Goal: Task Accomplishment & Management: Use online tool/utility

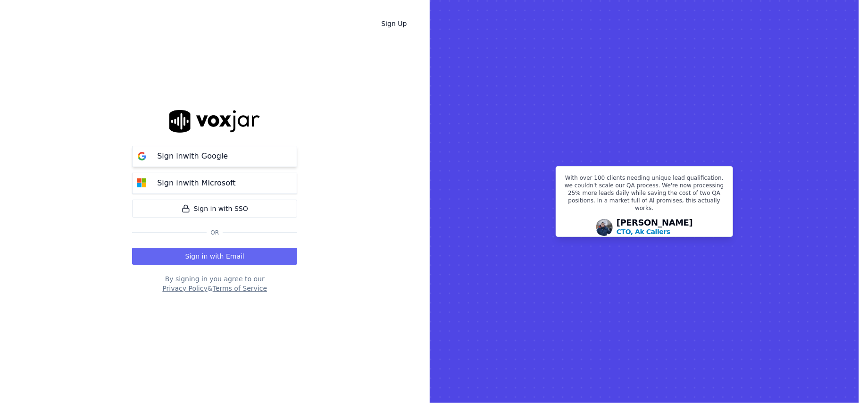
click at [243, 157] on button "Sign in with Google" at bounding box center [214, 156] width 165 height 21
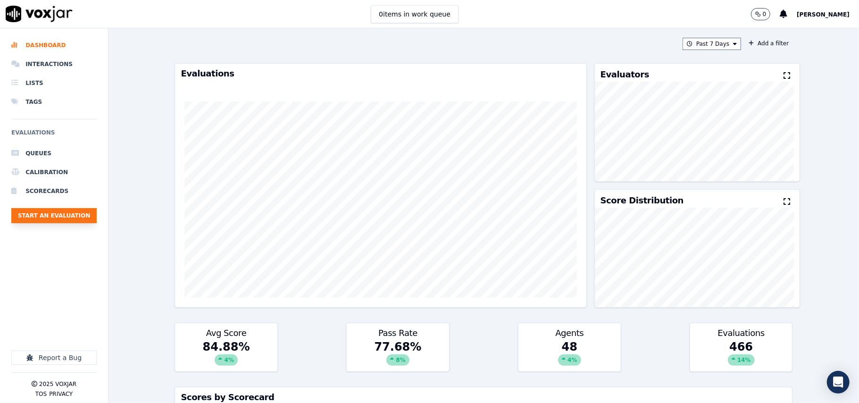
click at [61, 217] on button "Start an Evaluation" at bounding box center [53, 215] width 85 height 15
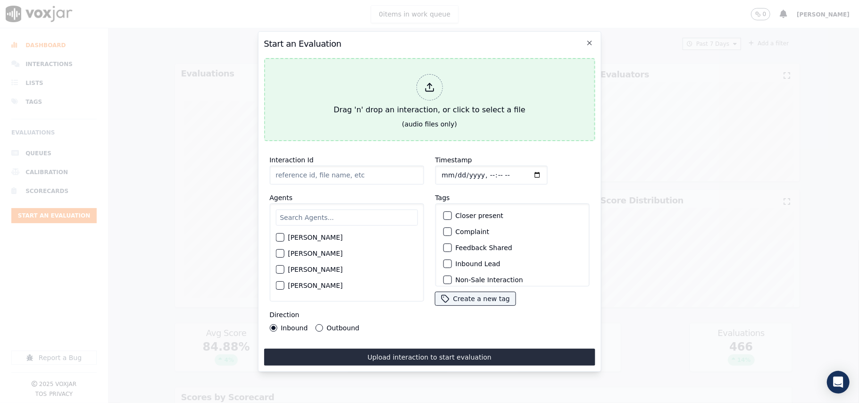
click at [420, 107] on div "Drag 'n' drop an interaction, or click to select a file" at bounding box center [429, 94] width 199 height 49
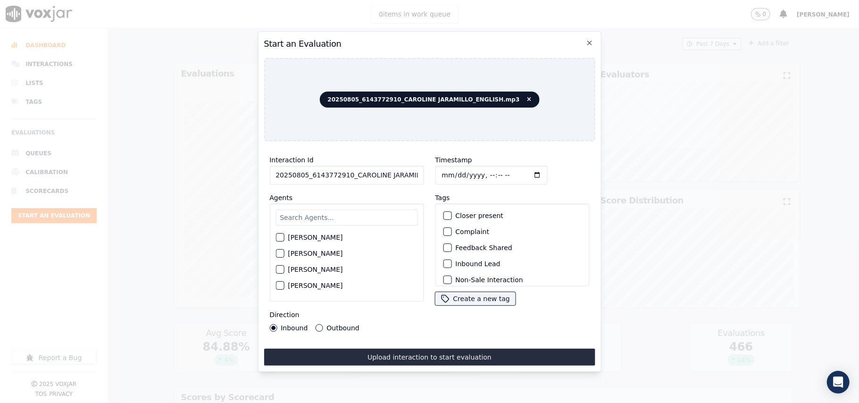
click at [362, 174] on input "20250805_6143772910_CAROLINE JARAMILLO_ENGLISH.mp3" at bounding box center [346, 174] width 154 height 19
paste input "6143772910"
type input "6143772910"
click at [452, 170] on input "Timestamp" at bounding box center [491, 174] width 112 height 19
type input "[DATE]T20:55"
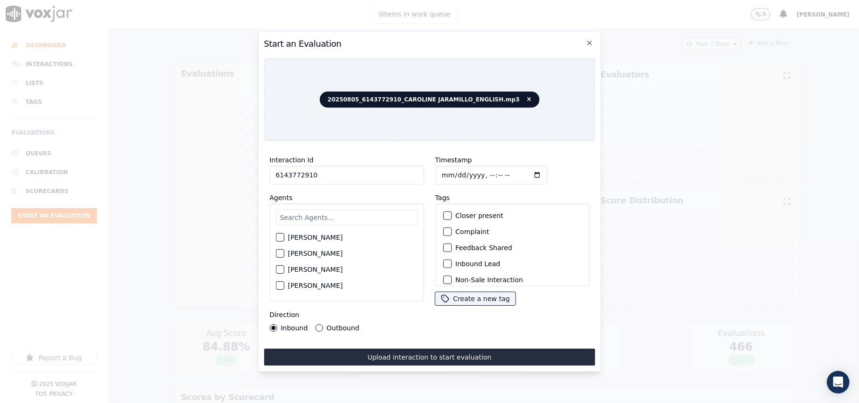
click at [372, 216] on input "text" at bounding box center [346, 217] width 142 height 16
type input "Car"
click at [347, 232] on div "[PERSON_NAME]" at bounding box center [346, 240] width 142 height 16
click at [342, 237] on label "[PERSON_NAME]" at bounding box center [315, 240] width 55 height 7
click at [284, 236] on button "[PERSON_NAME]" at bounding box center [279, 240] width 8 height 8
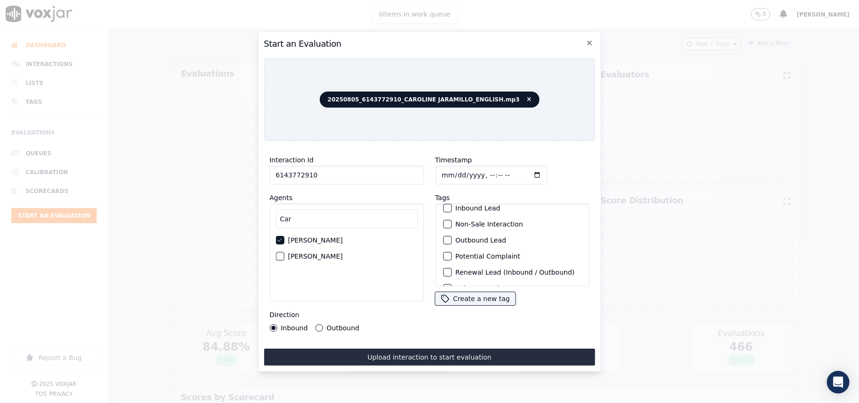
scroll to position [82, 0]
click at [455, 271] on label "Sale Interaction" at bounding box center [481, 274] width 52 height 7
click at [451, 270] on button "Sale Interaction" at bounding box center [447, 274] width 8 height 8
click at [321, 324] on div "Outbound" at bounding box center [337, 328] width 44 height 8
click at [340, 324] on label "Outbound" at bounding box center [342, 327] width 33 height 7
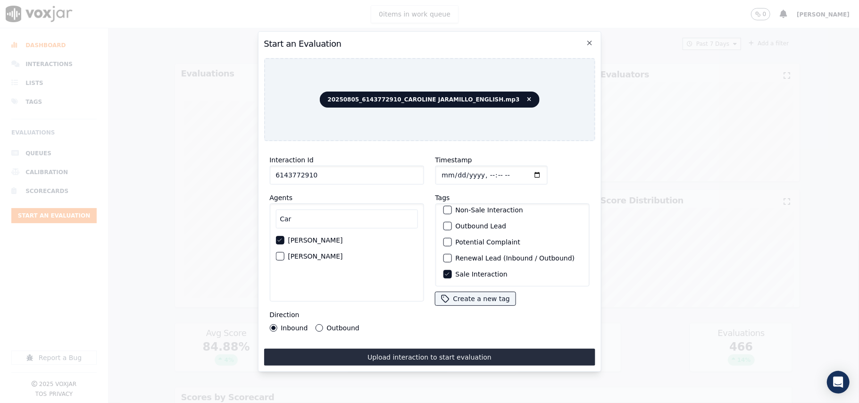
click at [322, 324] on button "Outbound" at bounding box center [319, 328] width 8 height 8
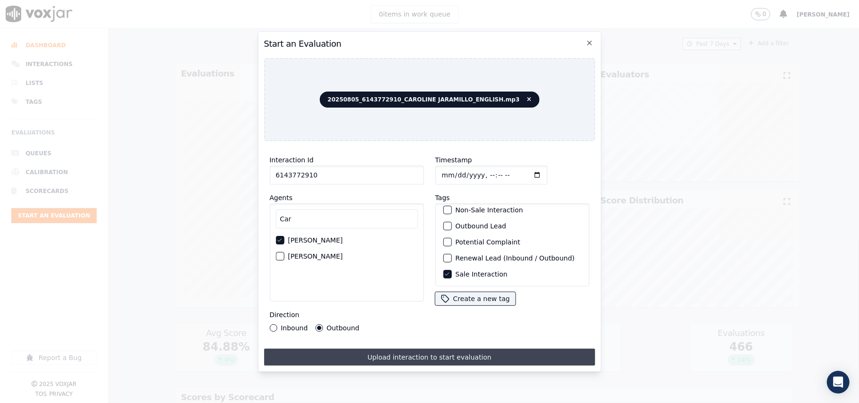
click at [358, 348] on button "Upload interaction to start evaluation" at bounding box center [429, 356] width 331 height 17
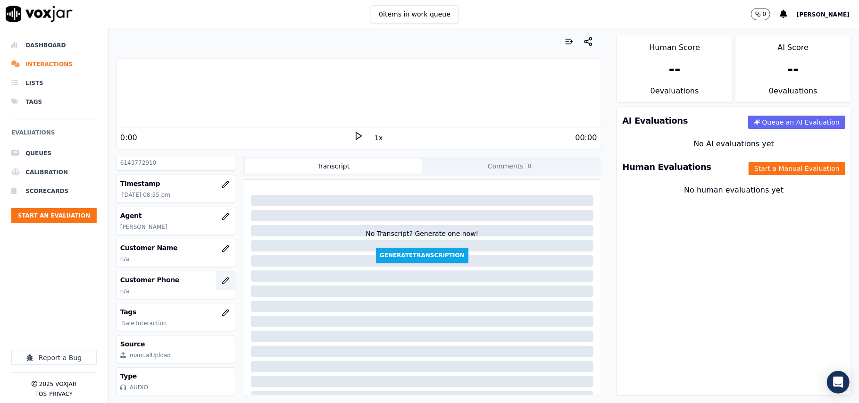
scroll to position [85, 0]
click at [216, 239] on button "button" at bounding box center [225, 248] width 19 height 19
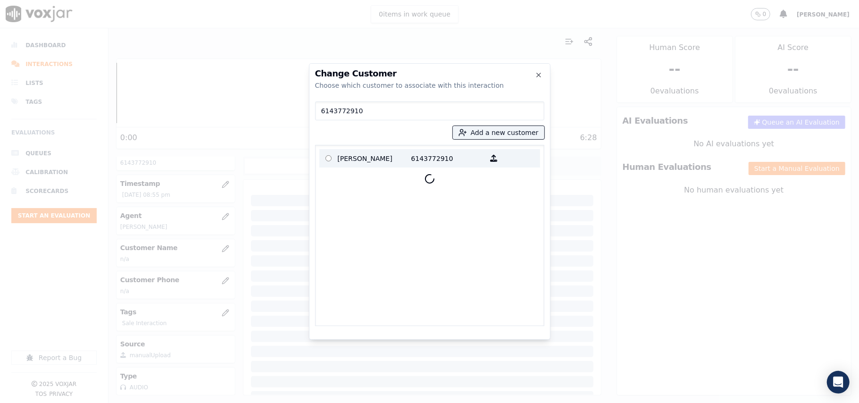
type input "6143772910"
click at [359, 157] on p "[PERSON_NAME]" at bounding box center [375, 158] width 74 height 15
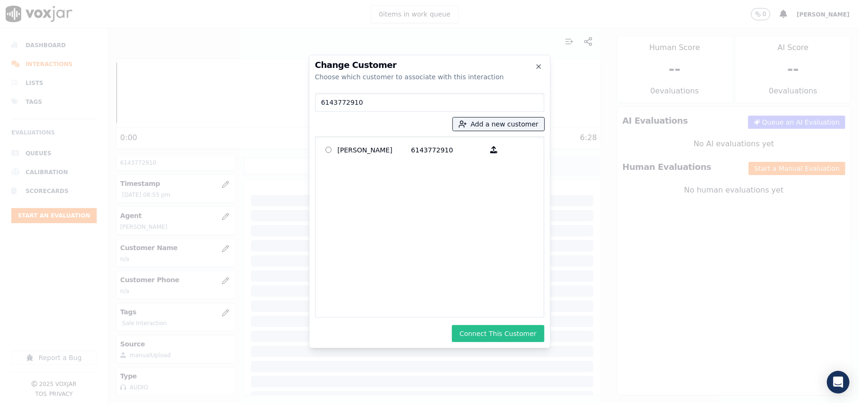
click at [483, 332] on button "Connect This Customer" at bounding box center [498, 333] width 92 height 17
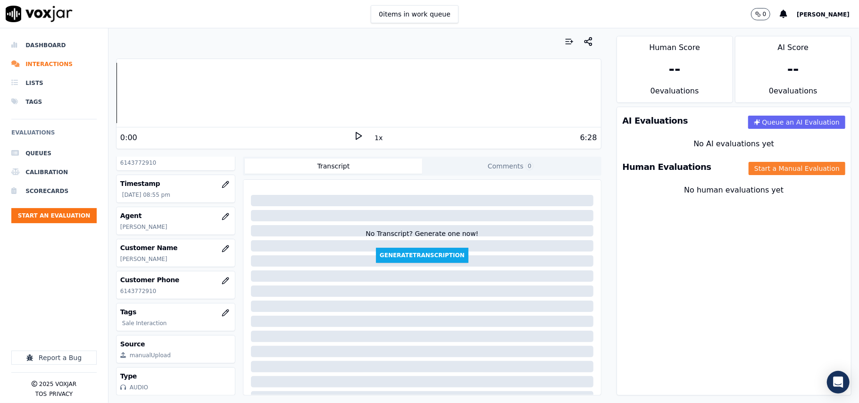
click at [769, 175] on button "Start a Manual Evaluation" at bounding box center [796, 168] width 97 height 13
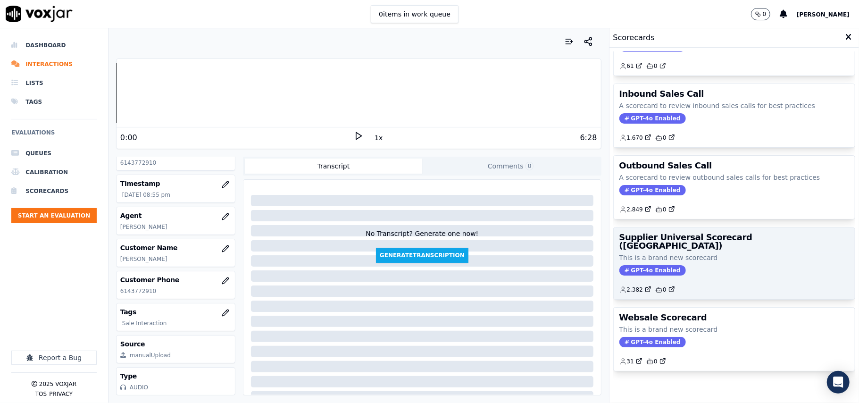
scroll to position [72, 0]
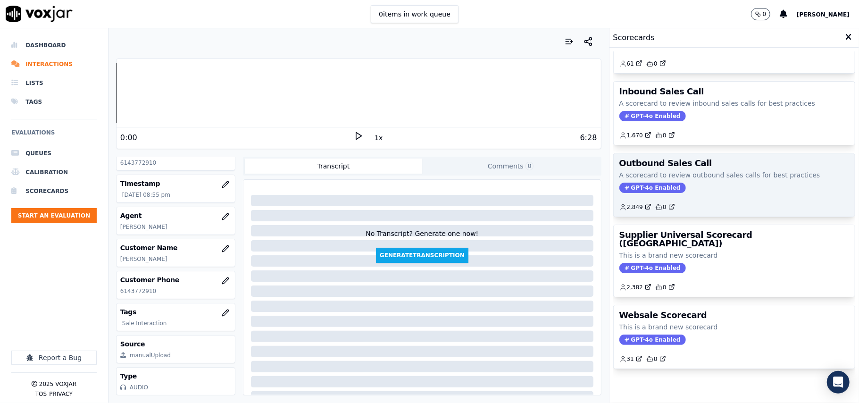
click at [717, 192] on div "Outbound Sales Call A scorecard to review outbound sales calls for best practic…" at bounding box center [733, 184] width 241 height 63
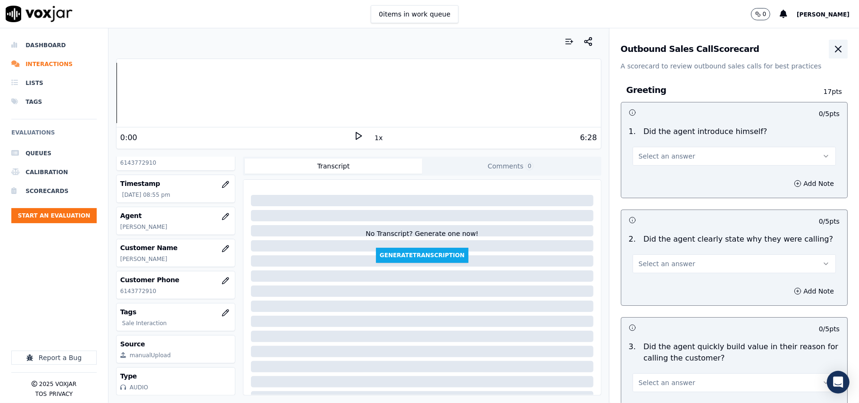
click at [835, 46] on icon "button" at bounding box center [838, 49] width 6 height 6
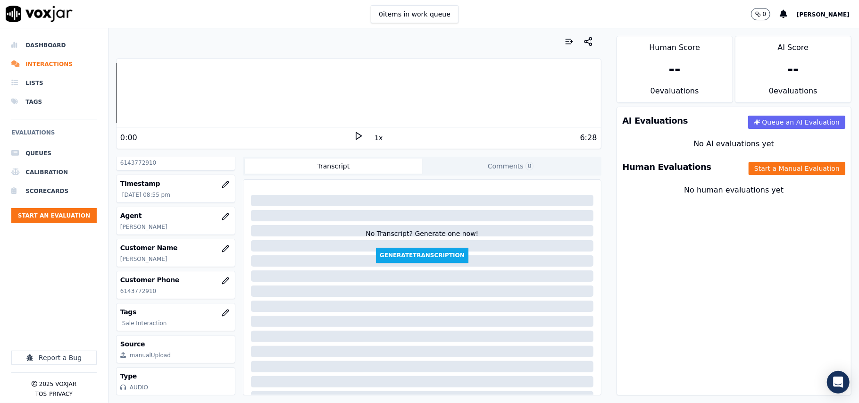
click at [741, 179] on div "Human Evaluations Start a Manual Evaluation" at bounding box center [734, 166] width 234 height 27
click at [748, 166] on button "Start a Manual Evaluation" at bounding box center [796, 168] width 97 height 13
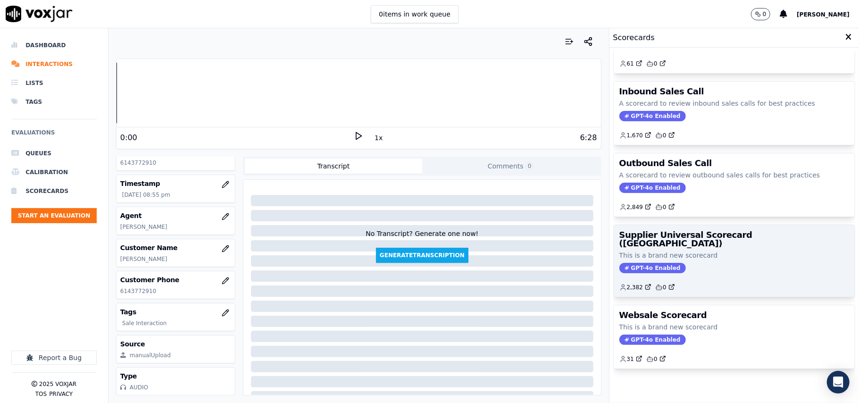
click at [701, 250] on p "This is a brand new scorecard" at bounding box center [734, 254] width 230 height 9
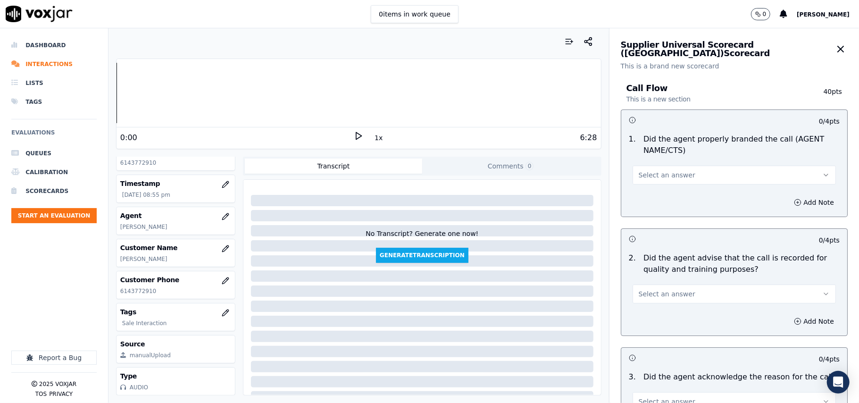
click at [653, 167] on button "Select an answer" at bounding box center [733, 174] width 203 height 19
drag, startPoint x: 651, startPoint y: 190, endPoint x: 649, endPoint y: 197, distance: 7.3
click at [651, 191] on div "Yes" at bounding box center [713, 196] width 182 height 15
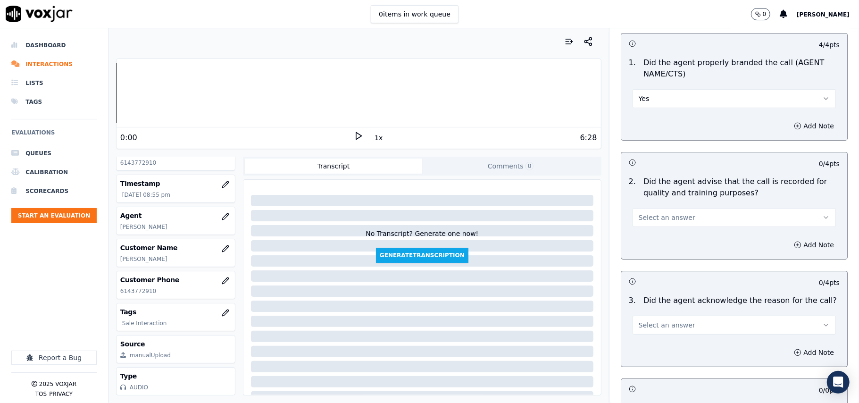
scroll to position [105, 0]
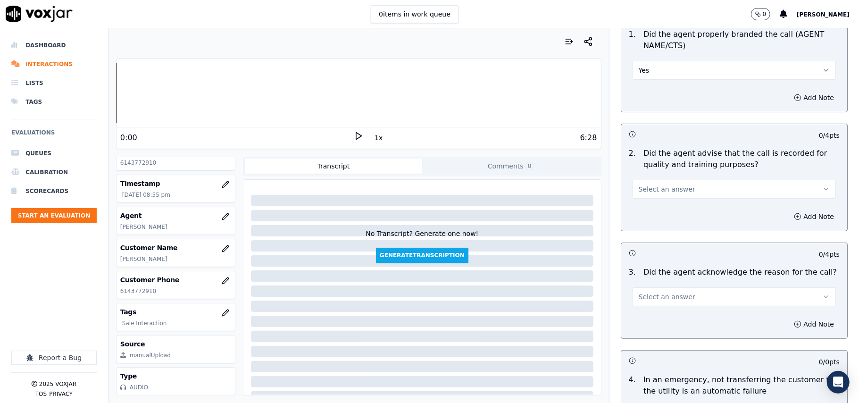
click at [653, 192] on span "Select an answer" at bounding box center [666, 188] width 57 height 9
click at [651, 209] on div "Yes" at bounding box center [713, 210] width 182 height 15
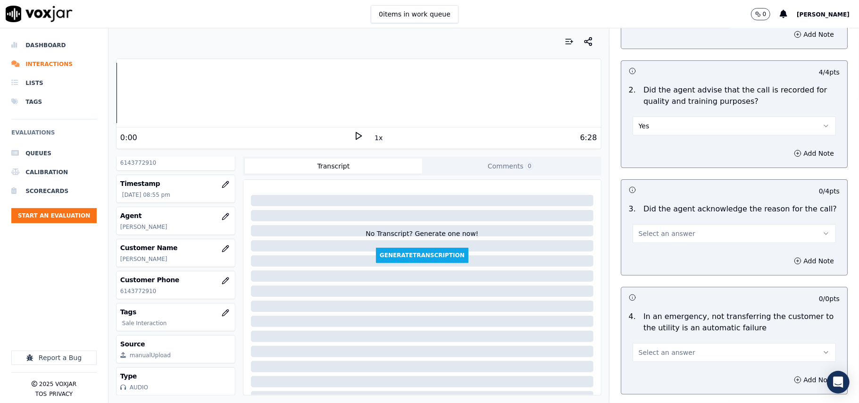
scroll to position [209, 0]
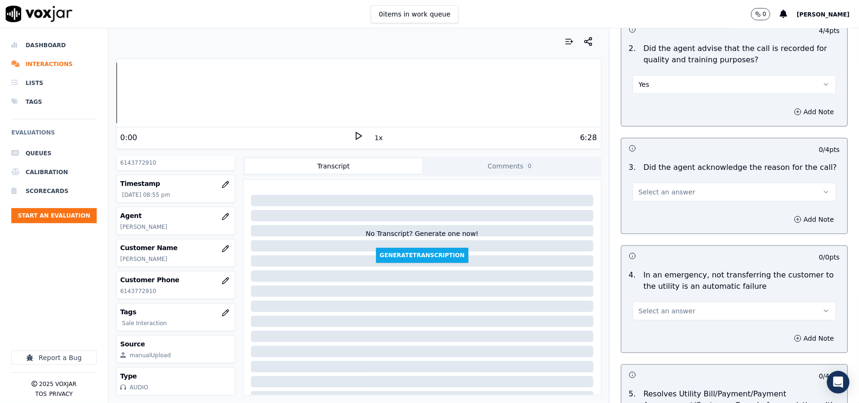
click at [648, 195] on span "Select an answer" at bounding box center [666, 191] width 57 height 9
click at [649, 217] on div "Yes" at bounding box center [713, 213] width 182 height 15
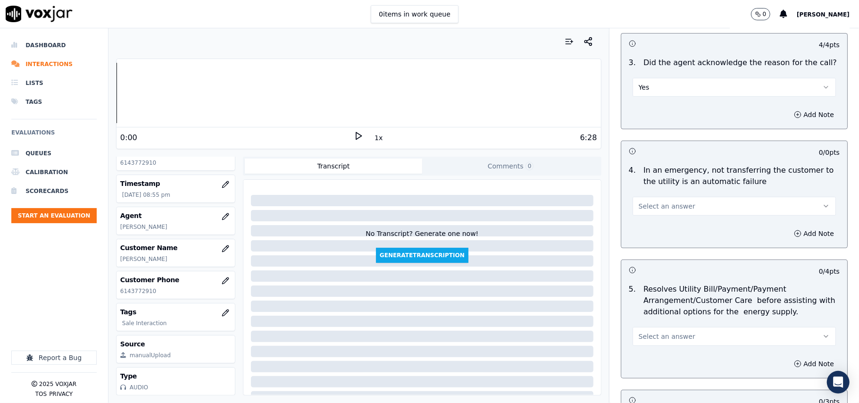
click at [651, 202] on span "Select an answer" at bounding box center [666, 205] width 57 height 9
click at [655, 255] on div "N/A" at bounding box center [713, 258] width 182 height 15
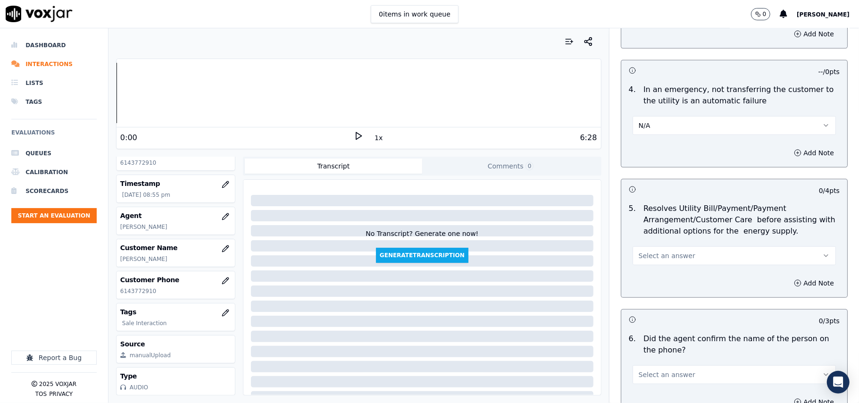
scroll to position [419, 0]
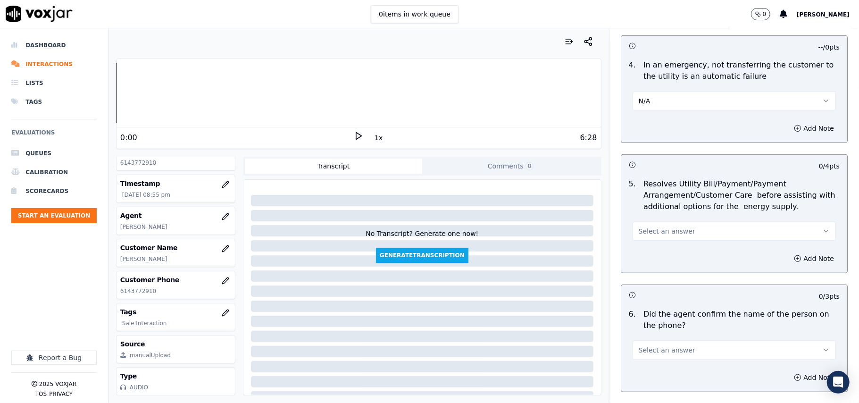
click at [645, 233] on span "Select an answer" at bounding box center [666, 230] width 57 height 9
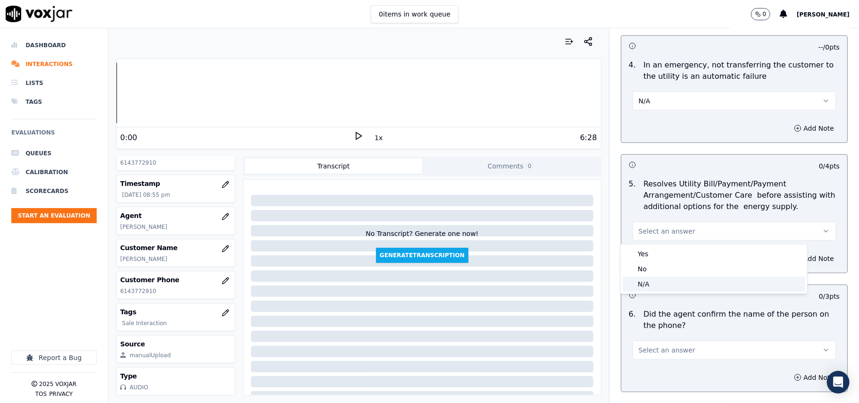
click at [649, 283] on div "N/A" at bounding box center [713, 283] width 182 height 15
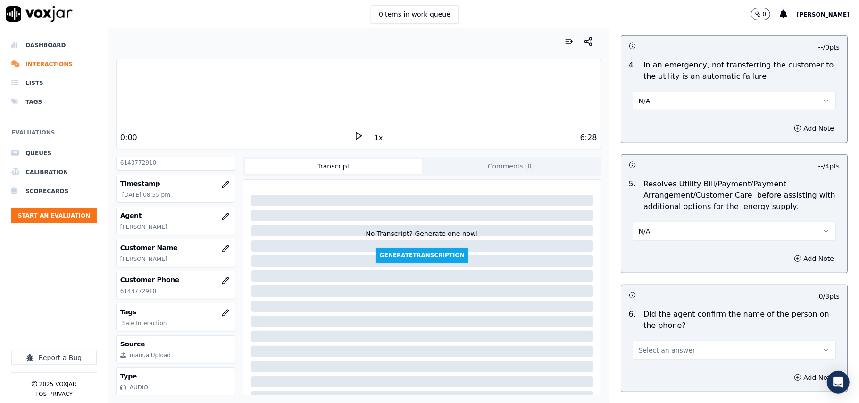
scroll to position [628, 0]
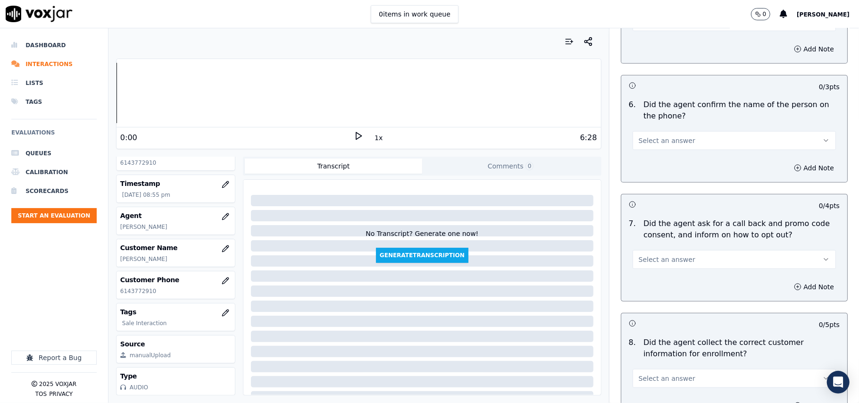
click at [651, 153] on div "6 . Did the agent confirm the name of the person on the phone? Select an answer" at bounding box center [734, 124] width 226 height 58
click at [650, 144] on span "Select an answer" at bounding box center [666, 140] width 57 height 9
click at [649, 161] on div "Yes" at bounding box center [713, 163] width 182 height 15
click at [638, 260] on span "Select an answer" at bounding box center [666, 259] width 57 height 9
click at [636, 284] on div "Yes" at bounding box center [713, 282] width 182 height 15
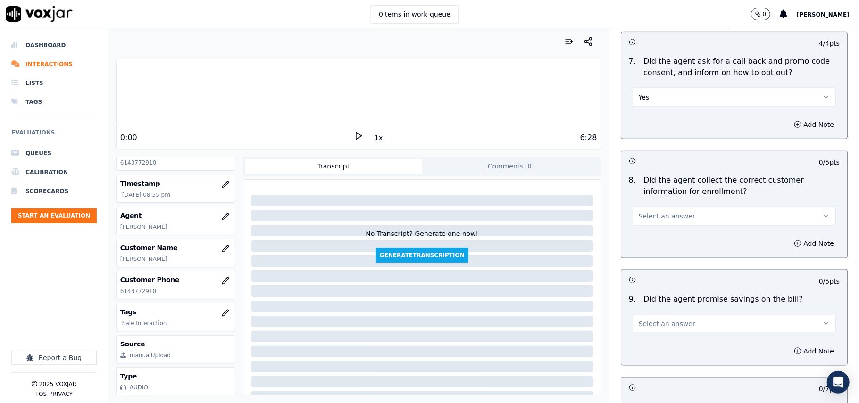
scroll to position [838, 0]
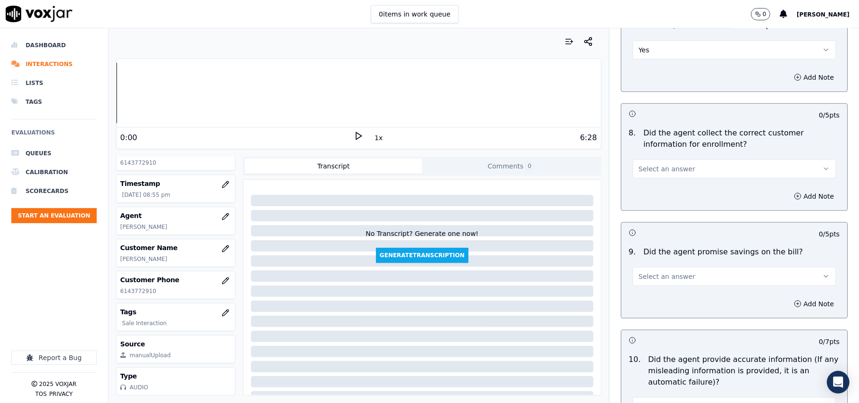
click at [632, 176] on button "Select an answer" at bounding box center [733, 168] width 203 height 19
click at [634, 193] on div "Yes" at bounding box center [713, 192] width 182 height 15
click at [659, 281] on span "Select an answer" at bounding box center [666, 276] width 57 height 9
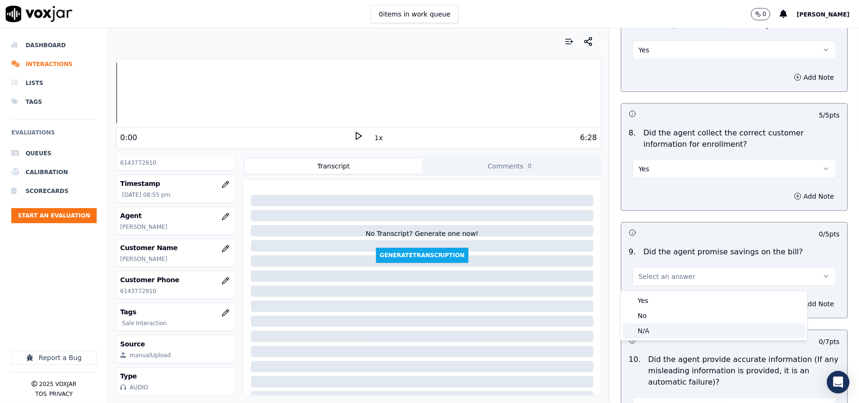
click at [657, 327] on div "N/A" at bounding box center [713, 330] width 182 height 15
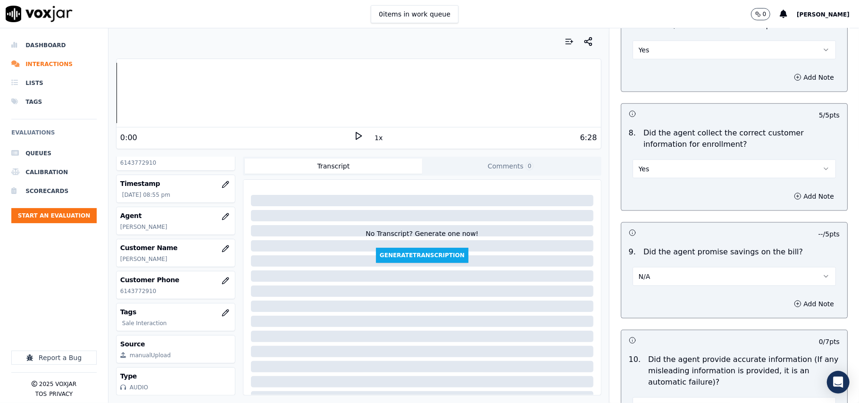
scroll to position [943, 0]
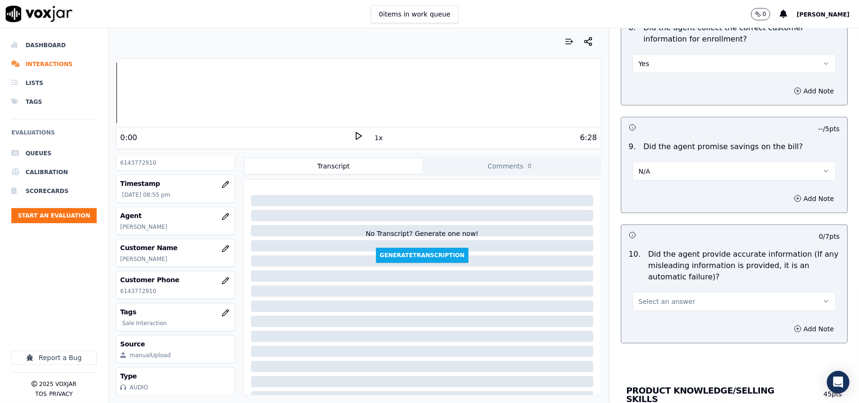
click at [632, 323] on div "Add Note" at bounding box center [734, 328] width 226 height 28
click at [651, 302] on span "Select an answer" at bounding box center [666, 301] width 57 height 9
click at [646, 322] on div "Yes" at bounding box center [713, 325] width 182 height 15
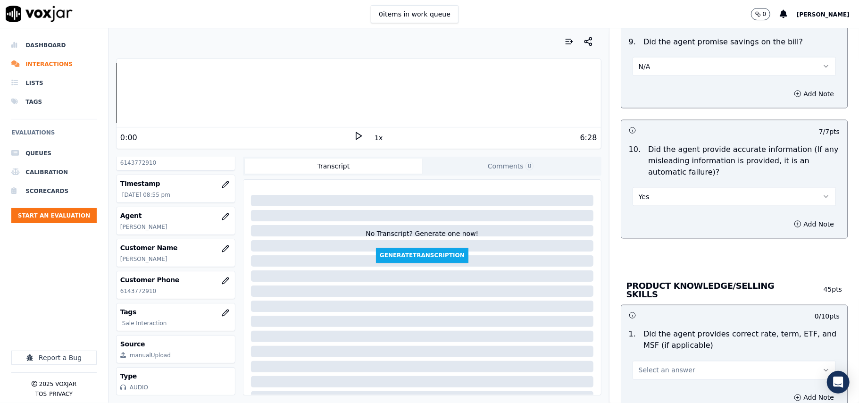
scroll to position [1152, 0]
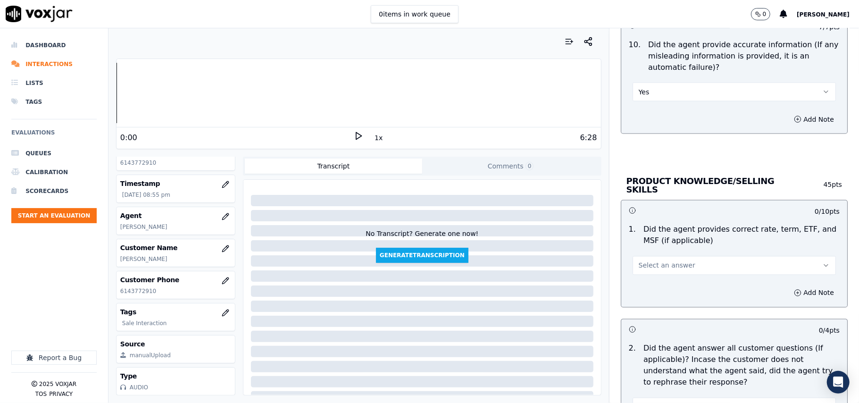
click at [657, 266] on span "Select an answer" at bounding box center [666, 265] width 57 height 9
click at [655, 284] on div "Yes" at bounding box center [713, 285] width 182 height 15
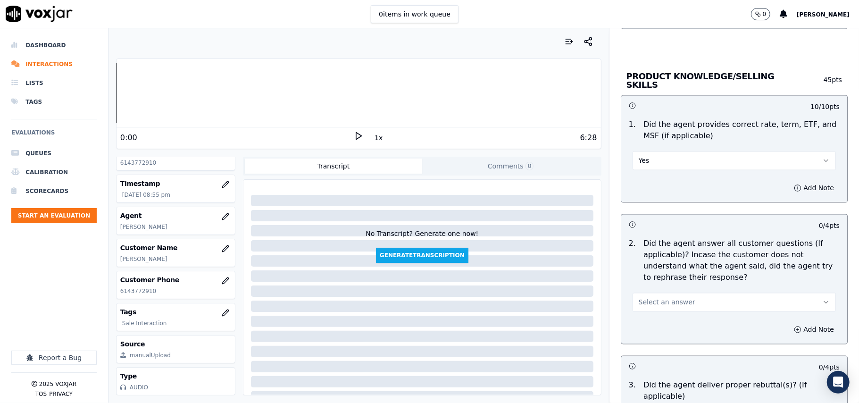
drag, startPoint x: 651, startPoint y: 300, endPoint x: 653, endPoint y: 309, distance: 9.3
click at [651, 300] on span "Select an answer" at bounding box center [666, 301] width 57 height 9
click at [653, 317] on div "Yes" at bounding box center [713, 321] width 182 height 15
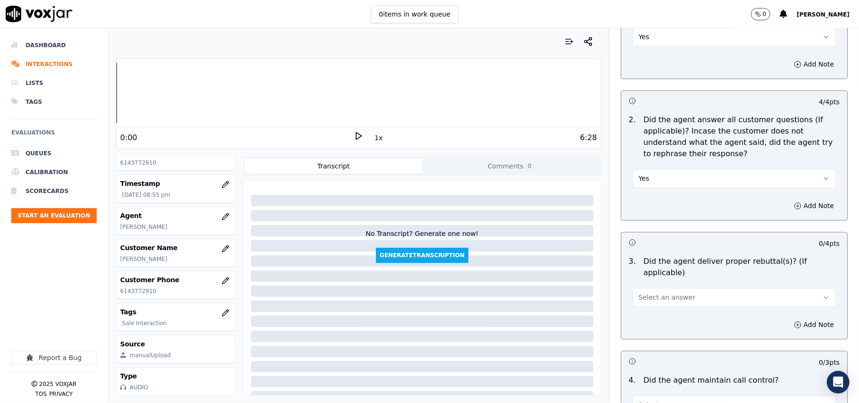
scroll to position [1466, 0]
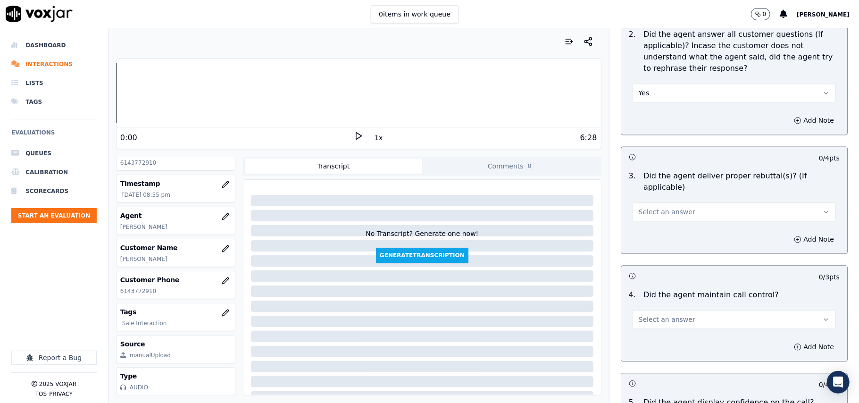
click at [660, 206] on button "Select an answer" at bounding box center [733, 211] width 203 height 19
click at [657, 217] on div "Yes" at bounding box center [713, 220] width 182 height 15
click at [663, 314] on span "Select an answer" at bounding box center [666, 318] width 57 height 9
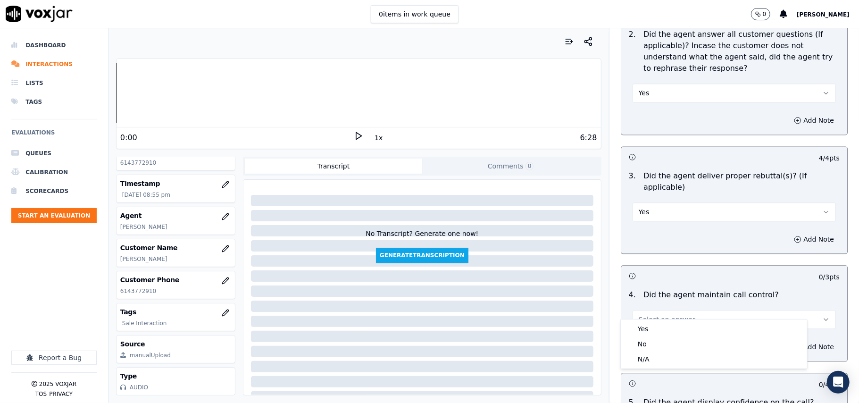
drag, startPoint x: 642, startPoint y: 332, endPoint x: 644, endPoint y: 315, distance: 16.6
click at [644, 318] on body "0 items in work queue 0 [PERSON_NAME] Dashboard Interactions Lists Tags Evaluat…" at bounding box center [429, 201] width 859 height 403
click at [647, 321] on div "Yes" at bounding box center [713, 328] width 182 height 15
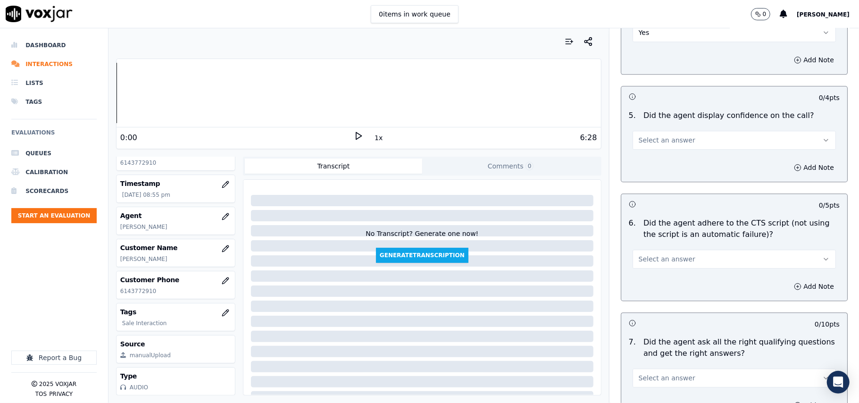
scroll to position [1781, 0]
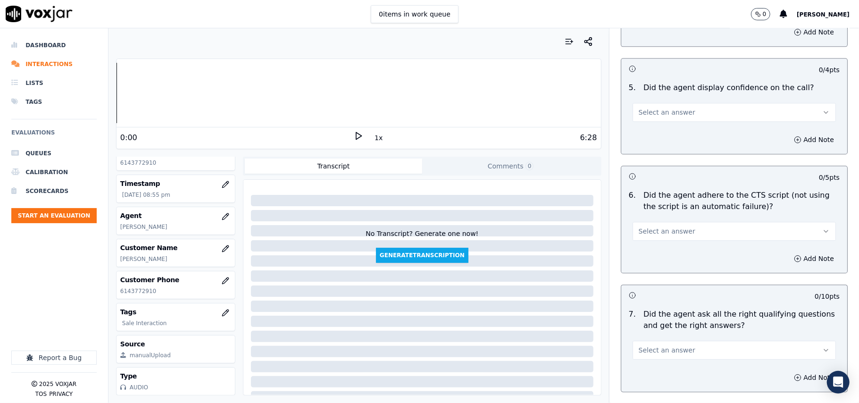
click at [663, 107] on span "Select an answer" at bounding box center [666, 111] width 57 height 9
click at [654, 115] on div "Yes" at bounding box center [713, 122] width 182 height 15
click at [673, 226] on span "Select an answer" at bounding box center [666, 230] width 57 height 9
click at [651, 257] on div "No" at bounding box center [713, 255] width 182 height 15
click at [788, 252] on button "Add Note" at bounding box center [813, 258] width 51 height 13
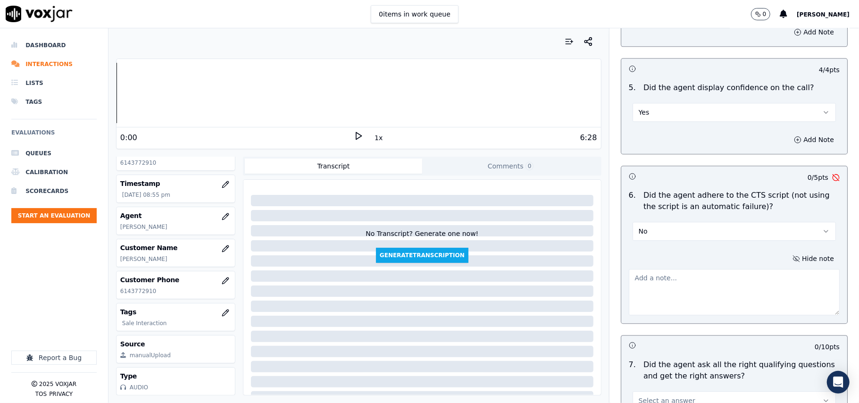
click at [676, 291] on textarea at bounding box center [733, 292] width 211 height 46
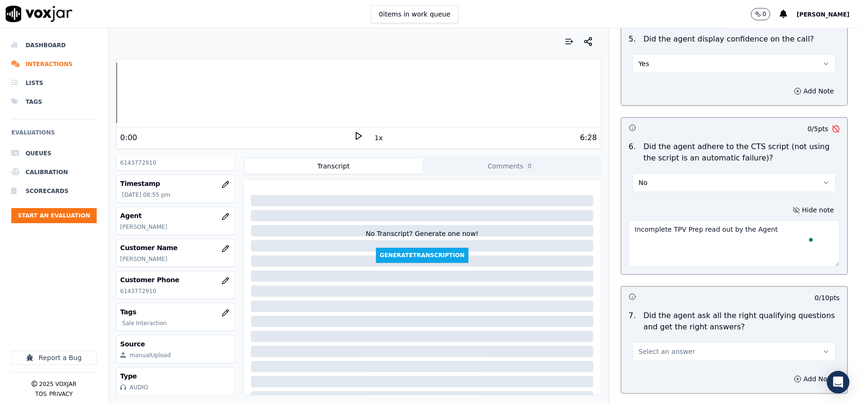
scroll to position [1886, 0]
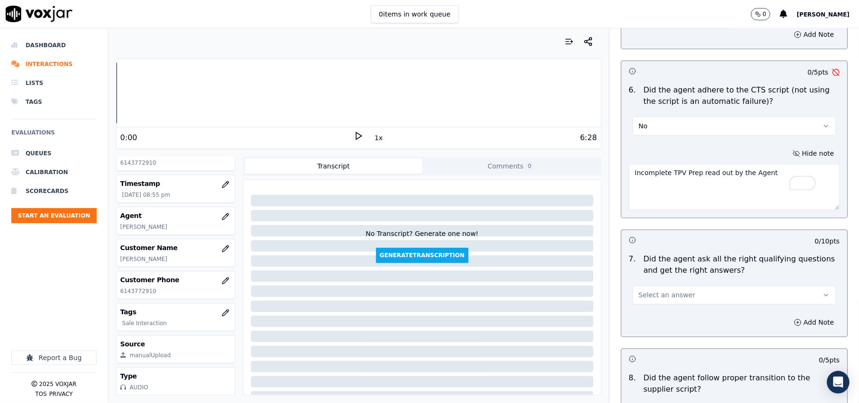
type textarea "Incomplete TPV Prep read out by the Agent"
click at [660, 289] on button "Select an answer" at bounding box center [733, 294] width 203 height 19
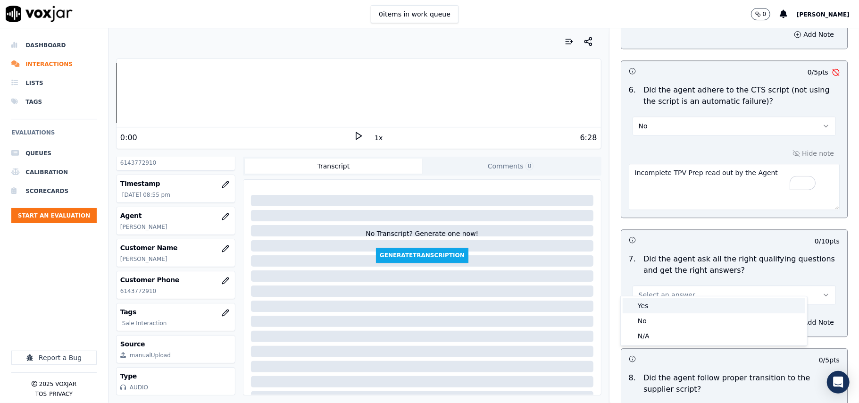
click at [649, 303] on div "Yes" at bounding box center [713, 305] width 182 height 15
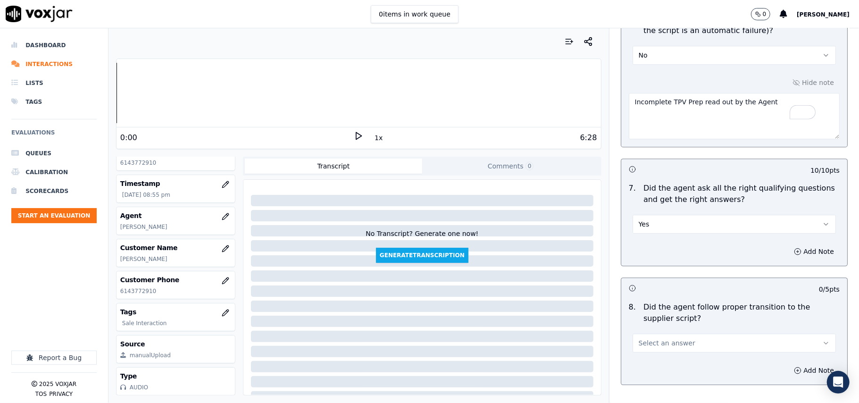
scroll to position [2095, 0]
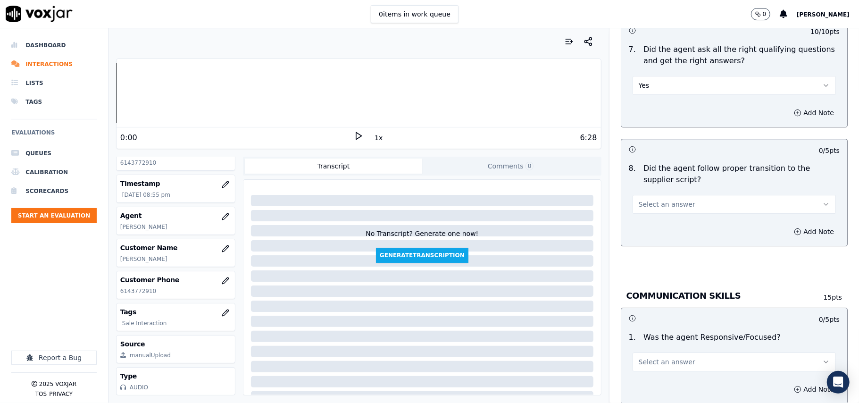
click at [644, 202] on button "Select an answer" at bounding box center [733, 204] width 203 height 19
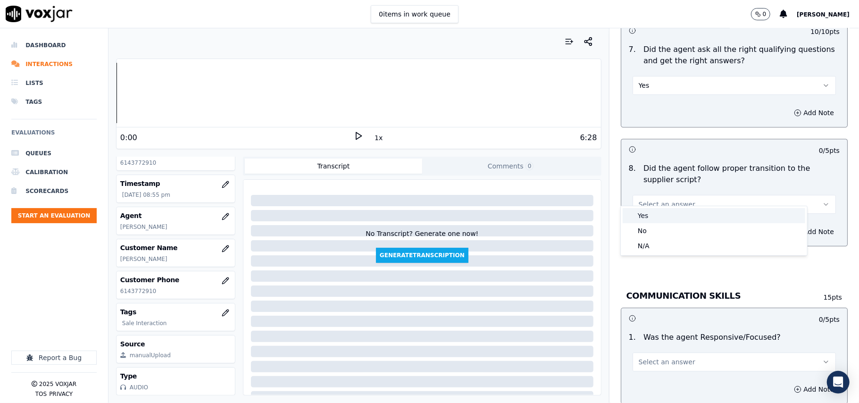
click at [640, 214] on div "Yes" at bounding box center [713, 215] width 182 height 15
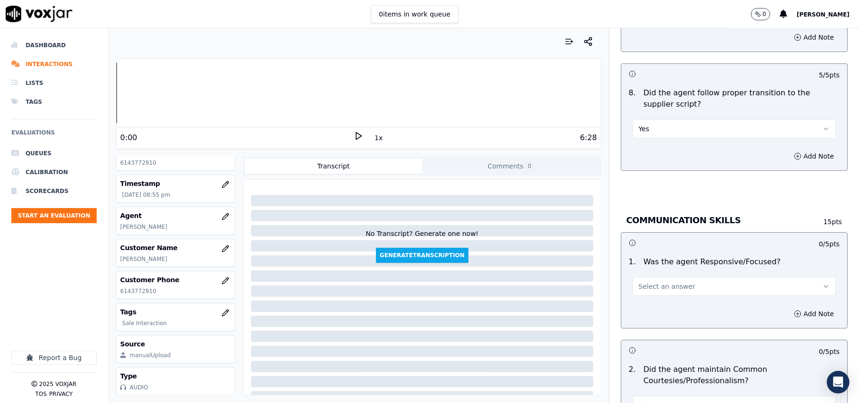
scroll to position [2200, 0]
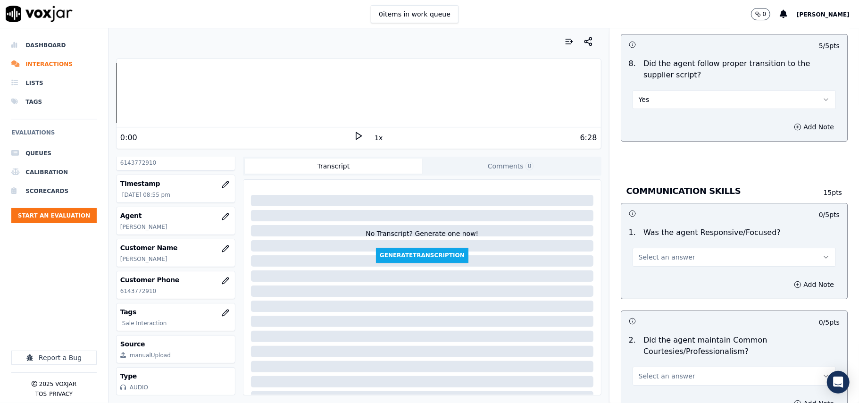
click at [647, 253] on button "Select an answer" at bounding box center [733, 257] width 203 height 19
click at [644, 261] on div "Yes No N/A" at bounding box center [713, 283] width 186 height 49
click at [642, 266] on div "Yes" at bounding box center [713, 268] width 182 height 15
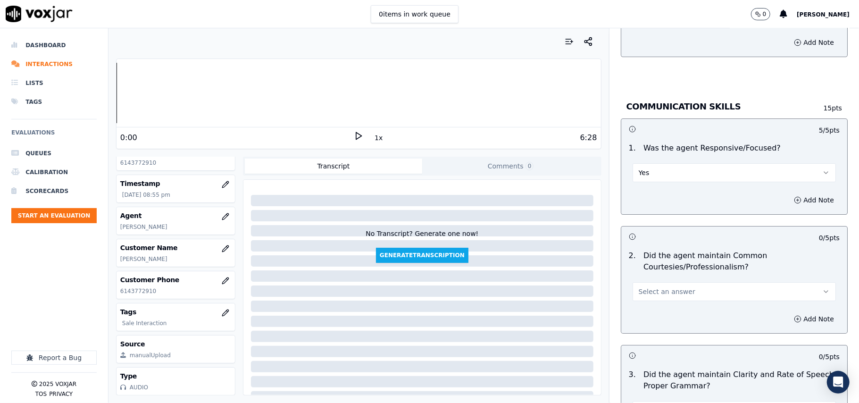
scroll to position [2409, 0]
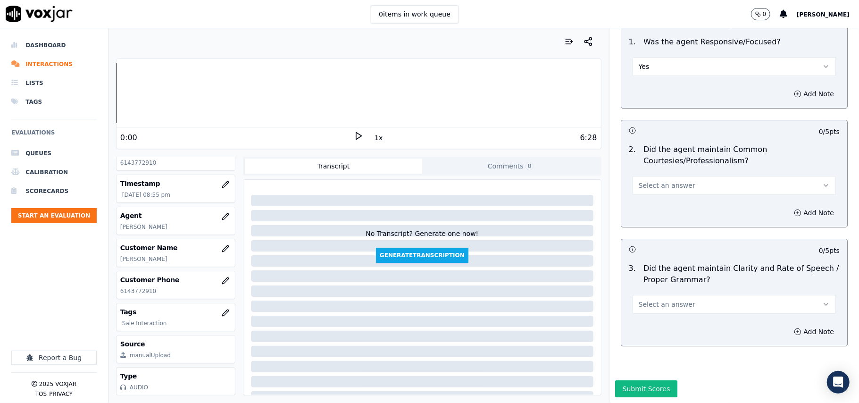
click at [640, 181] on span "Select an answer" at bounding box center [666, 185] width 57 height 9
click at [638, 173] on div "Yes" at bounding box center [713, 177] width 182 height 15
click at [638, 299] on span "Select an answer" at bounding box center [666, 303] width 57 height 9
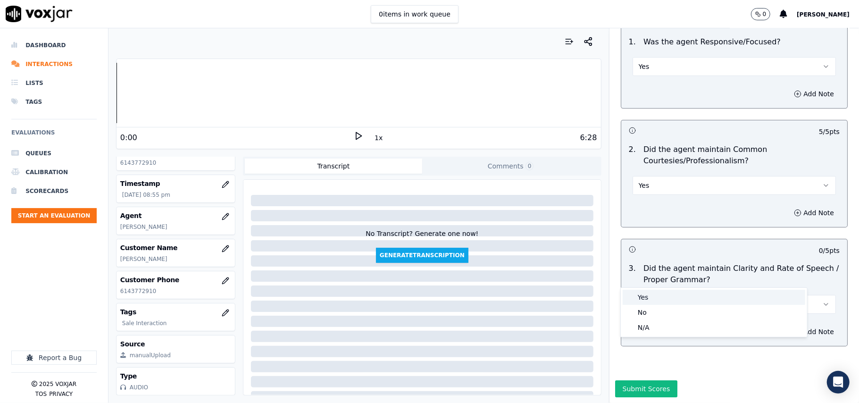
click at [645, 293] on div "Yes" at bounding box center [713, 296] width 182 height 15
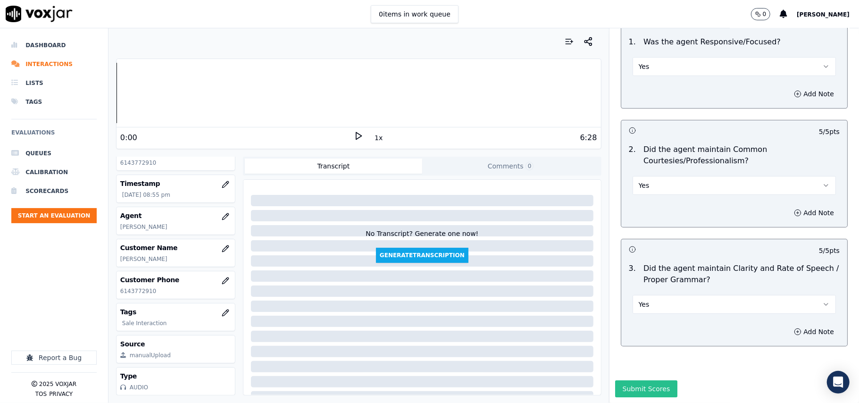
click at [635, 380] on button "Submit Scores" at bounding box center [646, 388] width 63 height 17
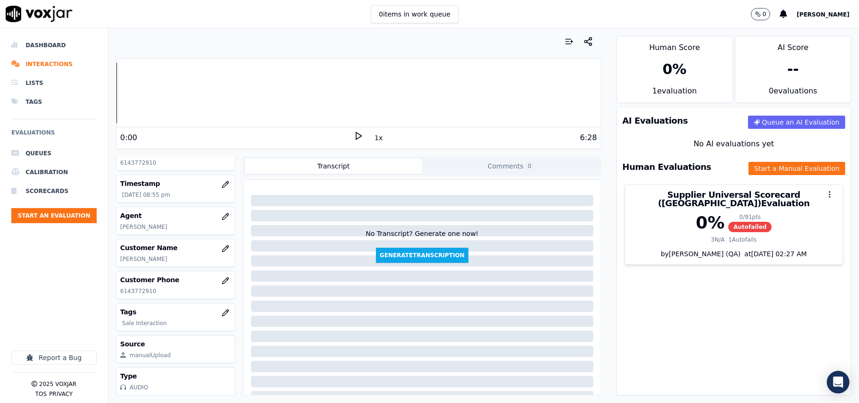
click at [83, 223] on ul "Queues Calibration Scorecards Start an Evaluation" at bounding box center [53, 187] width 85 height 87
click at [96, 214] on button "Start an Evaluation" at bounding box center [53, 215] width 85 height 15
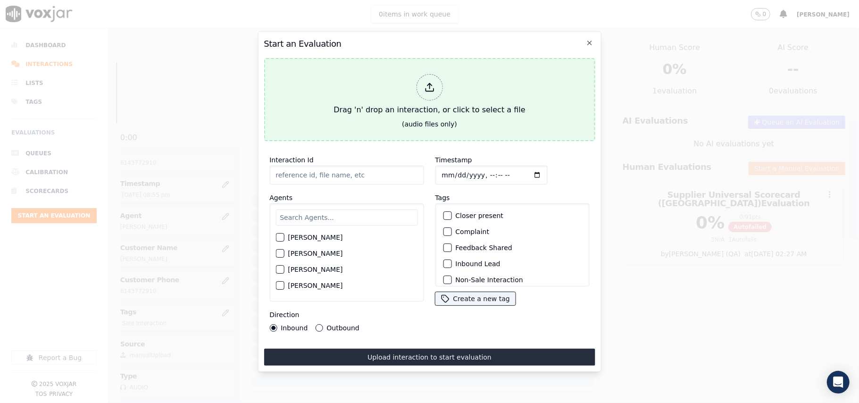
click at [418, 106] on div "Drag 'n' drop an interaction, or click to select a file" at bounding box center [429, 94] width 199 height 49
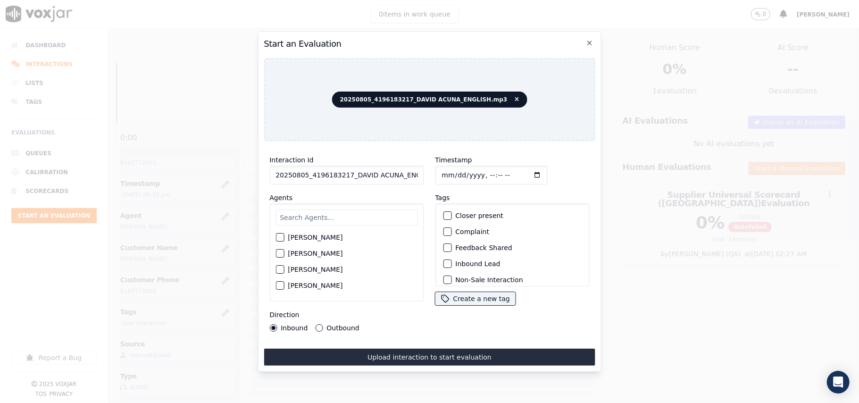
click at [346, 175] on input "20250805_4196183217_DAVID ACUNA_ENGLISH.mp3" at bounding box center [346, 174] width 154 height 19
paste input "4196183217"
type input "4196183217"
click at [451, 172] on input "Timestamp" at bounding box center [491, 174] width 112 height 19
type input "[DATE]T20:58"
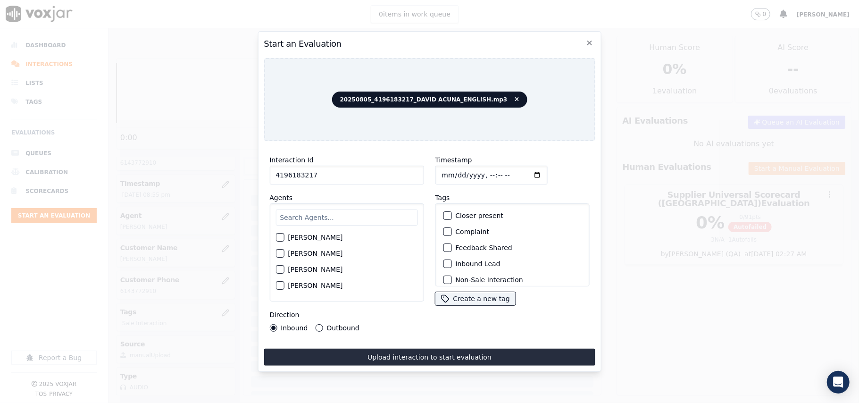
click at [362, 217] on input "text" at bounding box center [346, 217] width 142 height 16
type input "[PERSON_NAME]"
click at [340, 232] on div "[PERSON_NAME]" at bounding box center [346, 240] width 142 height 16
click at [325, 240] on div "[PERSON_NAME]" at bounding box center [346, 240] width 142 height 16
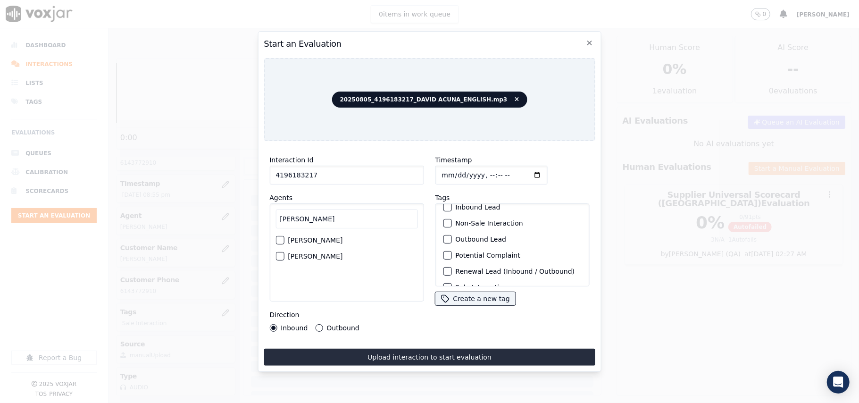
scroll to position [82, 0]
click at [310, 232] on div "[PERSON_NAME]" at bounding box center [346, 240] width 142 height 16
click at [320, 237] on label "[PERSON_NAME]" at bounding box center [315, 240] width 55 height 7
click at [284, 236] on button "[PERSON_NAME]" at bounding box center [279, 240] width 8 height 8
click at [465, 266] on div "Sale Interaction" at bounding box center [512, 274] width 146 height 16
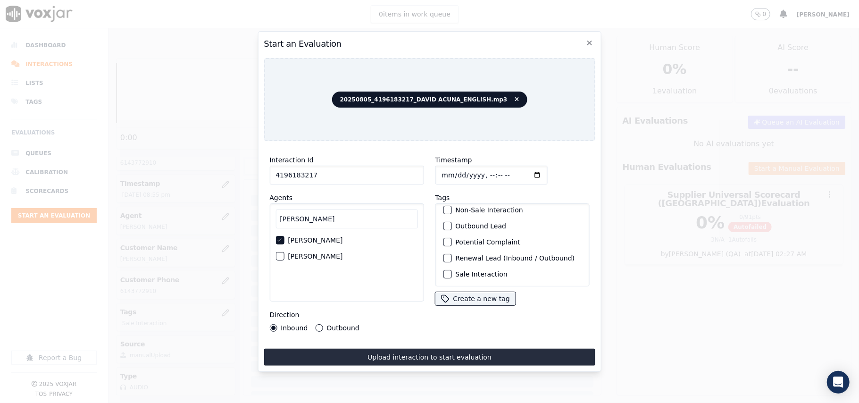
click at [457, 271] on label "Sale Interaction" at bounding box center [481, 274] width 52 height 7
click at [451, 270] on button "Sale Interaction" at bounding box center [447, 274] width 8 height 8
click at [328, 327] on div "Interaction Id 4196183217 Agents [PERSON_NAME] [PERSON_NAME] Direction Inbound …" at bounding box center [346, 243] width 165 height 189
click at [334, 324] on label "Outbound" at bounding box center [342, 327] width 33 height 7
click at [322, 324] on button "Outbound" at bounding box center [319, 328] width 8 height 8
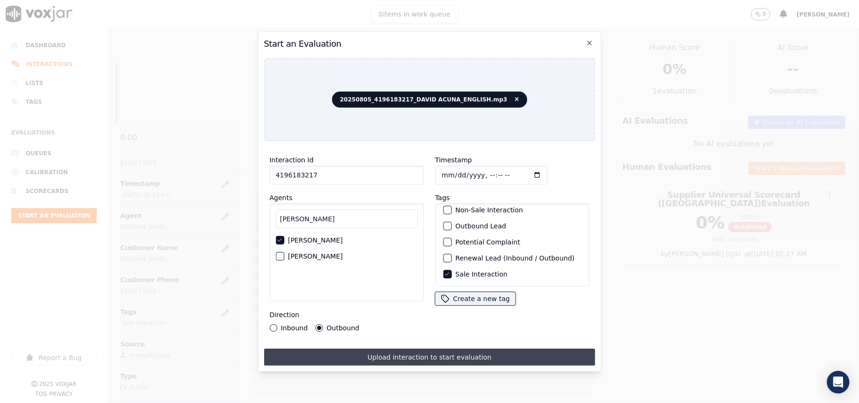
click at [379, 353] on button "Upload interaction to start evaluation" at bounding box center [429, 356] width 331 height 17
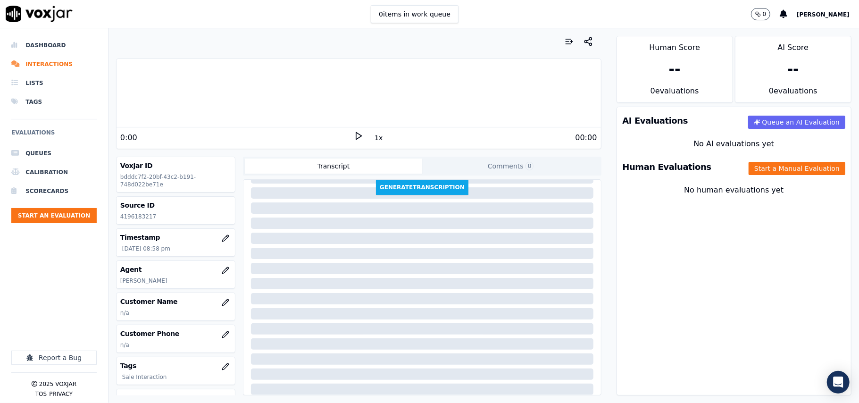
scroll to position [96, 0]
click at [222, 305] on icon "button" at bounding box center [226, 302] width 8 height 8
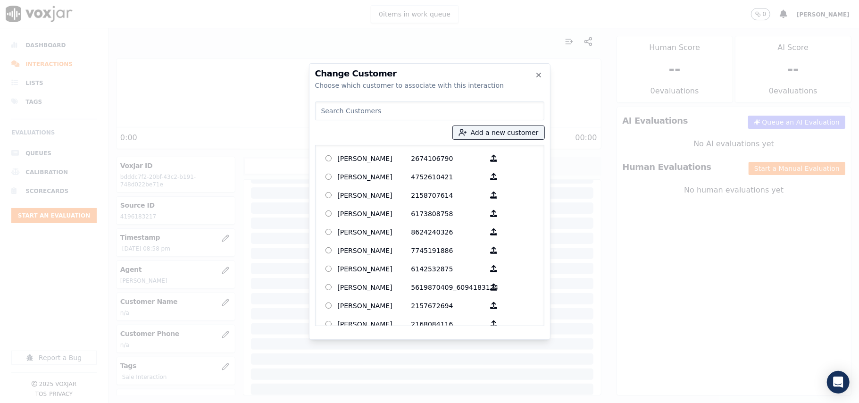
click at [343, 116] on input at bounding box center [429, 110] width 229 height 19
paste input "4196183217"
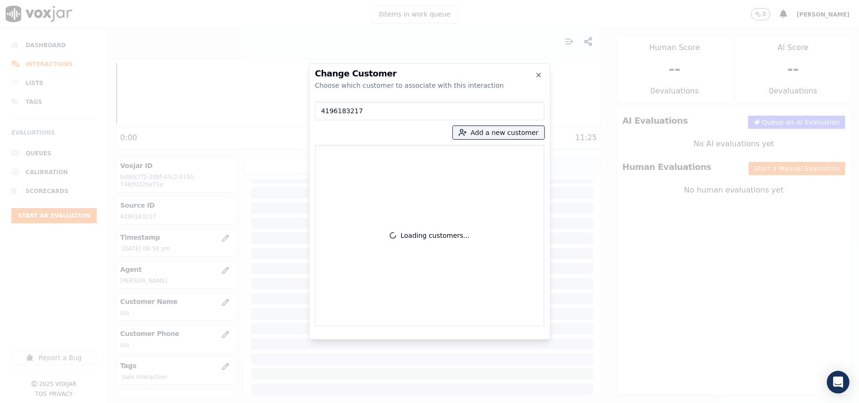
click at [343, 116] on input "4196183217" at bounding box center [429, 110] width 229 height 19
paste input "4196183217"
paste input
type input "4196183217"
click at [366, 155] on p "[PERSON_NAME]" at bounding box center [375, 158] width 74 height 15
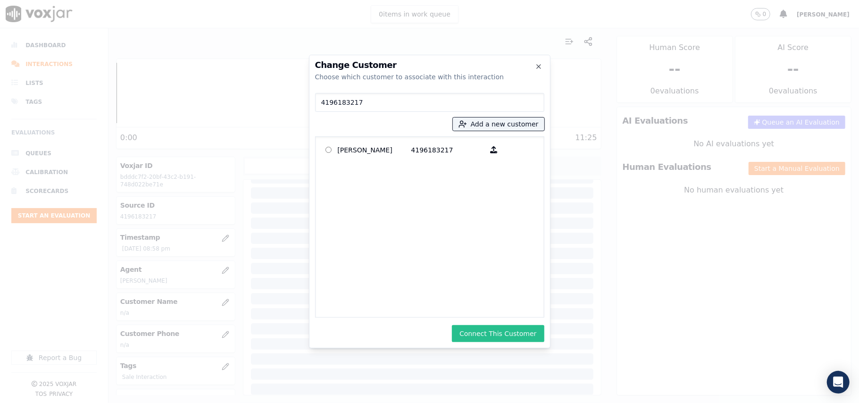
click at [496, 332] on button "Connect This Customer" at bounding box center [498, 333] width 92 height 17
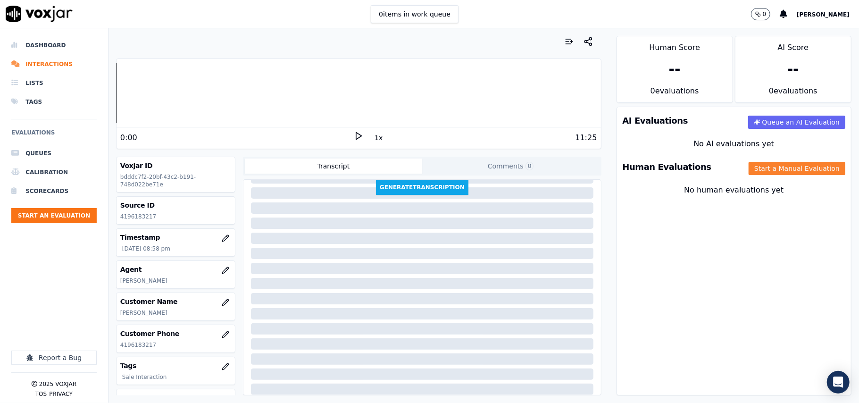
click at [759, 165] on button "Start a Manual Evaluation" at bounding box center [796, 168] width 97 height 13
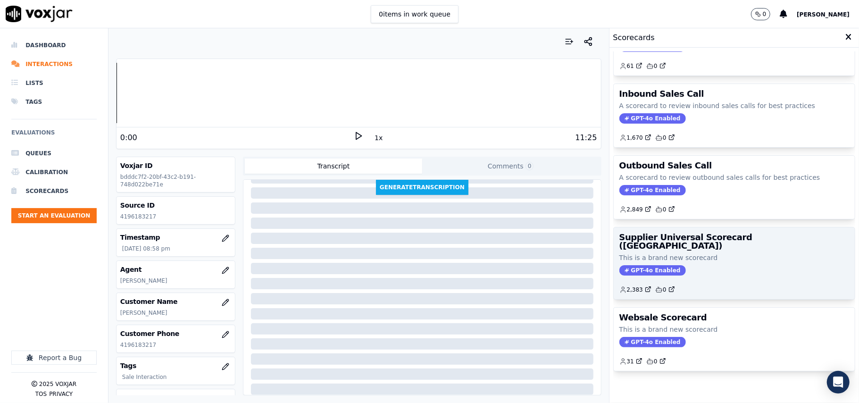
scroll to position [72, 0]
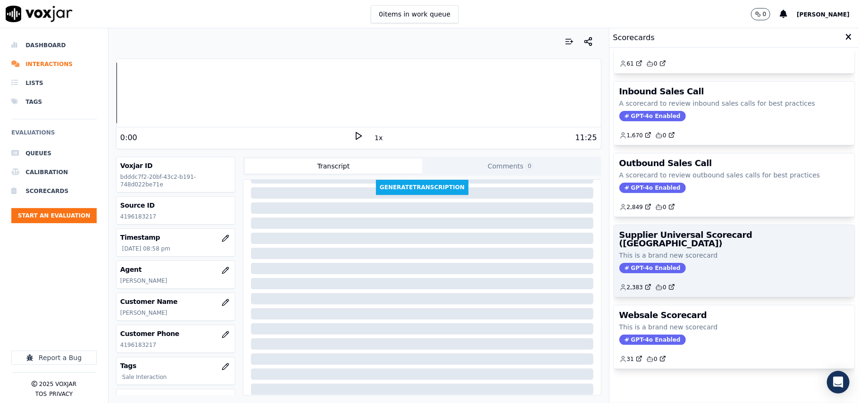
click at [673, 250] on p "This is a brand new scorecard" at bounding box center [734, 254] width 230 height 9
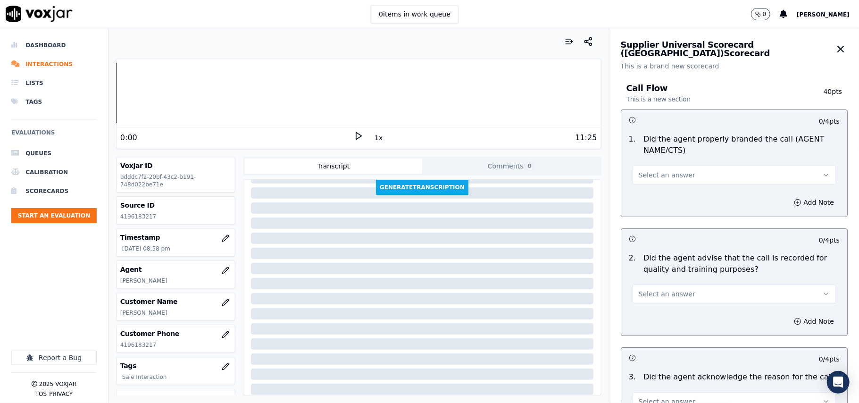
click at [644, 171] on span "Select an answer" at bounding box center [666, 174] width 57 height 9
click at [640, 193] on div "Yes" at bounding box center [713, 196] width 182 height 15
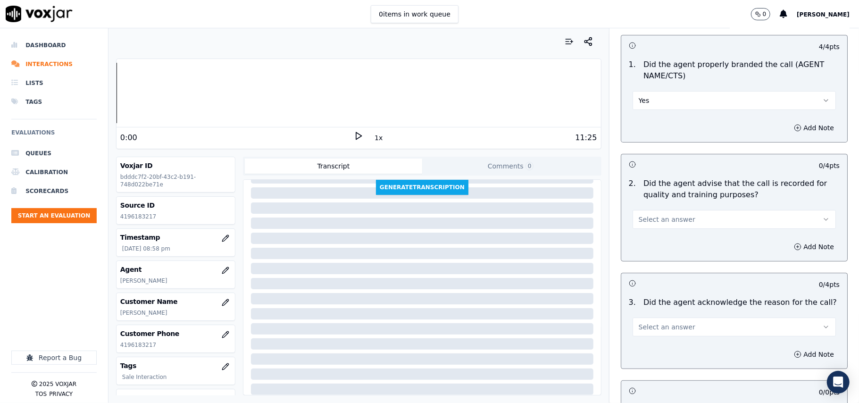
scroll to position [105, 0]
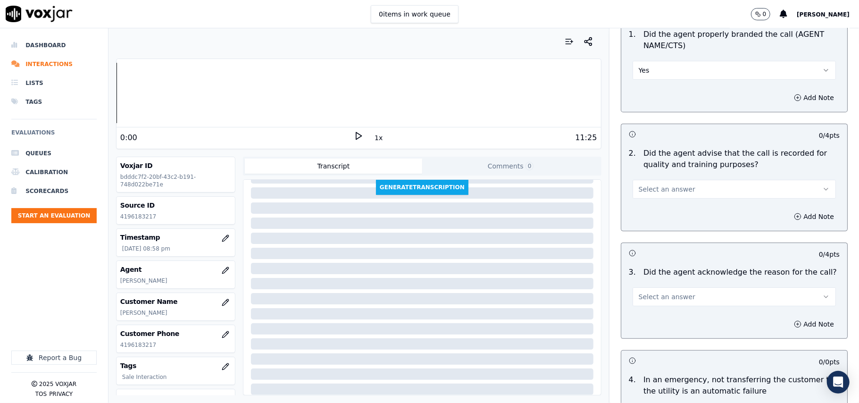
click at [642, 187] on span "Select an answer" at bounding box center [666, 188] width 57 height 9
click at [642, 215] on div "Yes" at bounding box center [713, 210] width 182 height 15
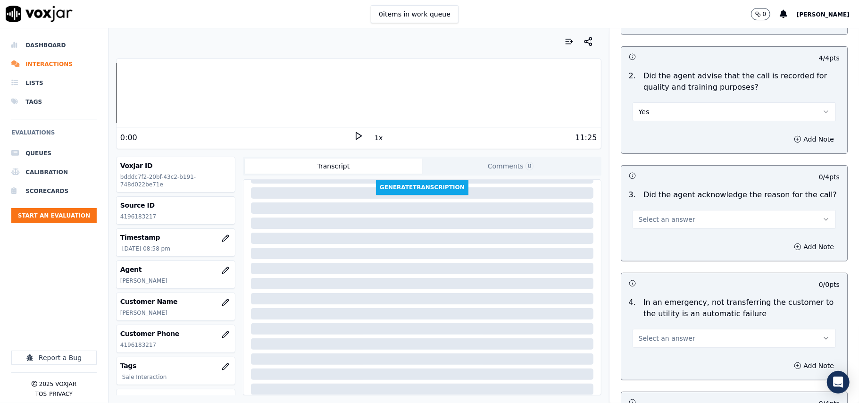
scroll to position [209, 0]
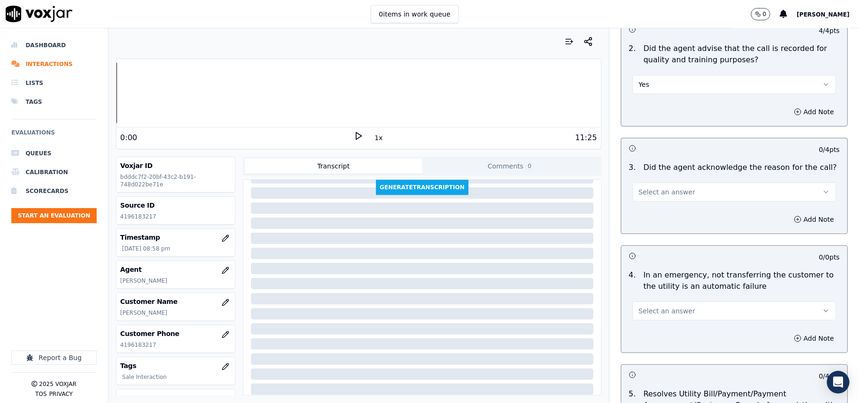
click at [640, 190] on span "Select an answer" at bounding box center [666, 191] width 57 height 9
click at [644, 218] on div "Yes" at bounding box center [713, 213] width 182 height 15
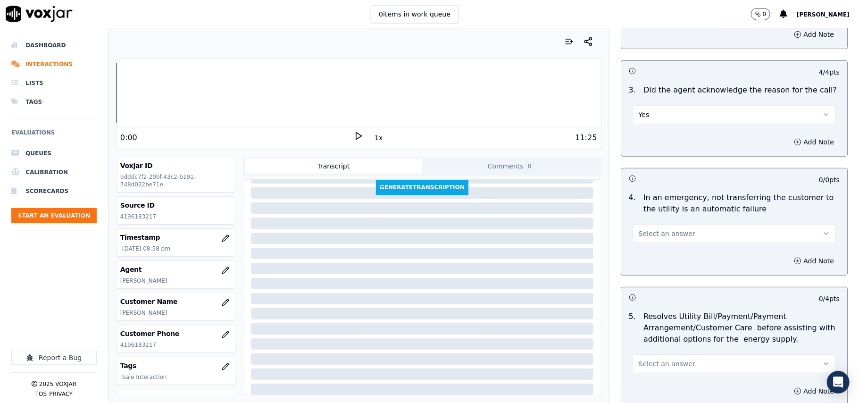
scroll to position [314, 0]
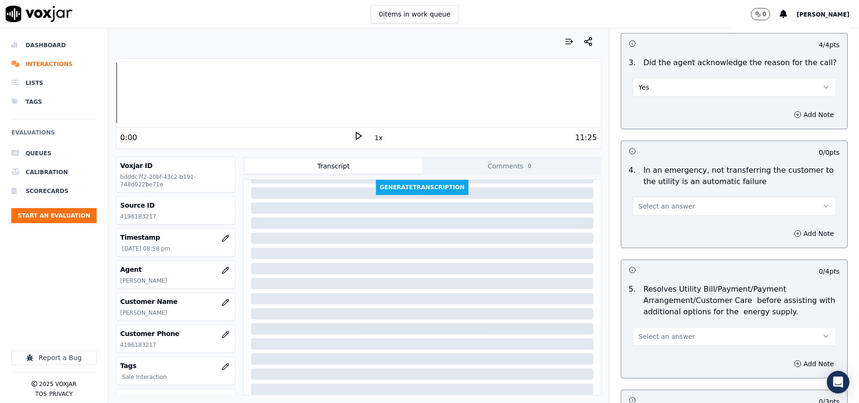
click at [642, 206] on span "Select an answer" at bounding box center [666, 205] width 57 height 9
click at [638, 261] on div "N/A" at bounding box center [713, 258] width 182 height 15
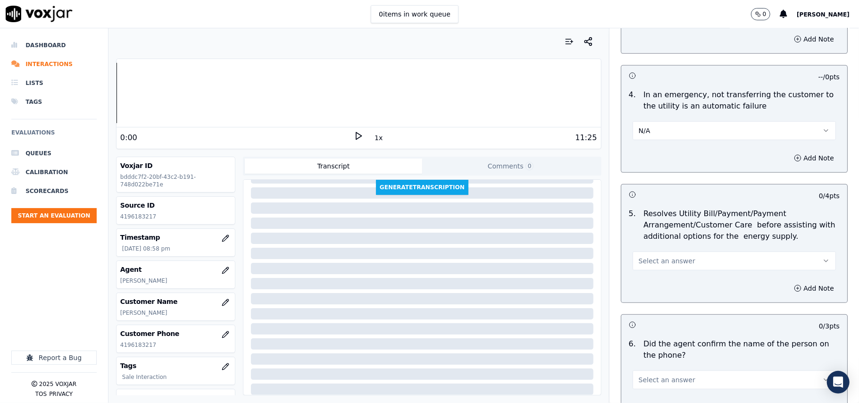
scroll to position [419, 0]
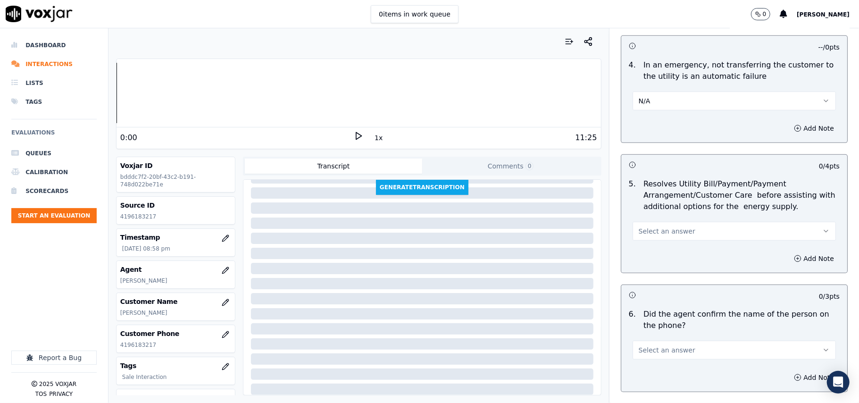
drag, startPoint x: 633, startPoint y: 234, endPoint x: 634, endPoint y: 240, distance: 6.2
click at [638, 236] on span "Select an answer" at bounding box center [666, 230] width 57 height 9
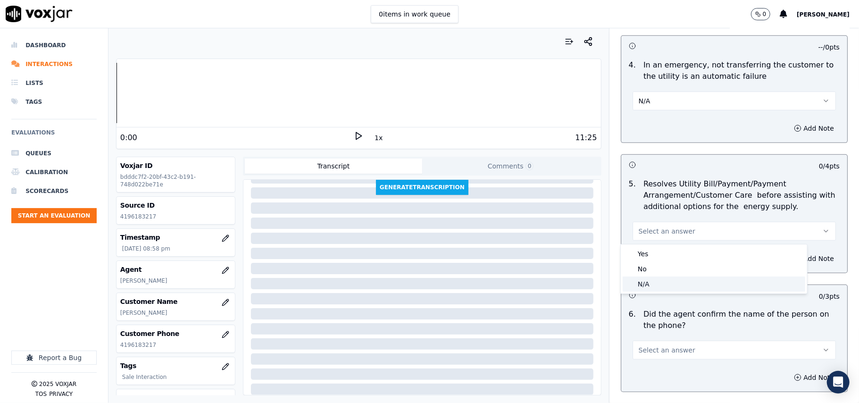
click at [639, 283] on div "N/A" at bounding box center [713, 283] width 182 height 15
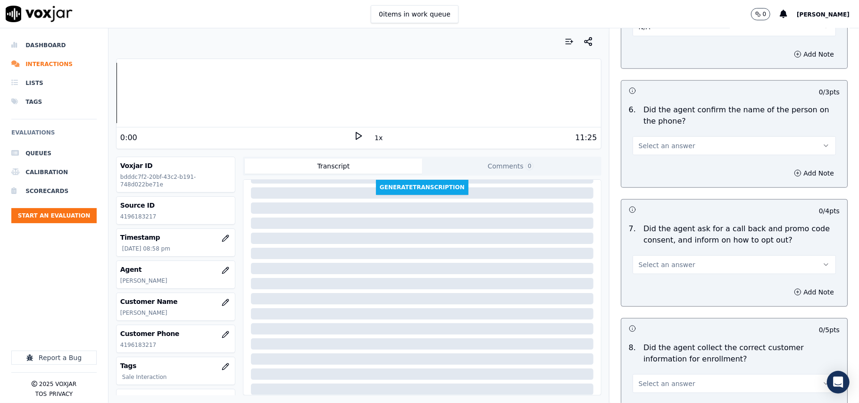
scroll to position [628, 0]
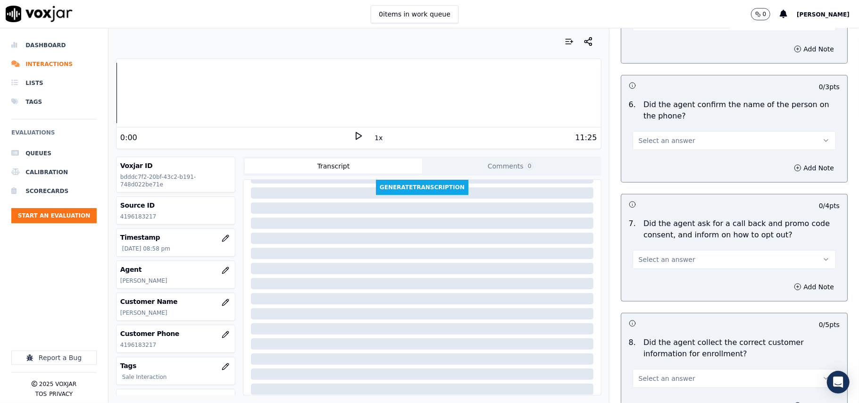
click at [651, 142] on span "Select an answer" at bounding box center [666, 140] width 57 height 9
click at [648, 161] on div "Yes" at bounding box center [713, 163] width 182 height 15
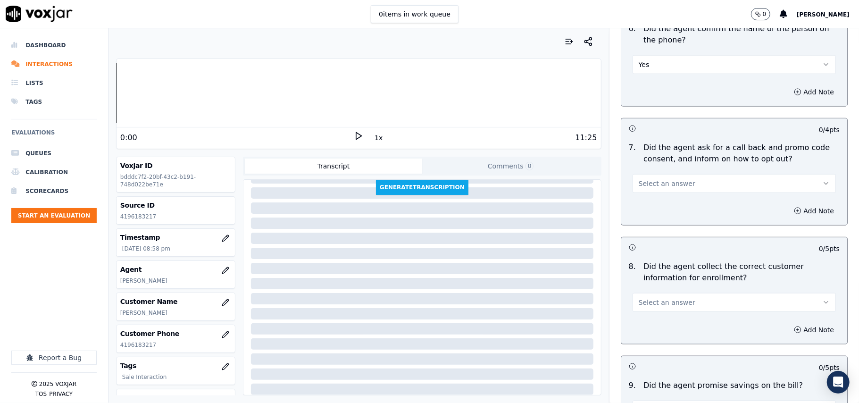
scroll to position [734, 0]
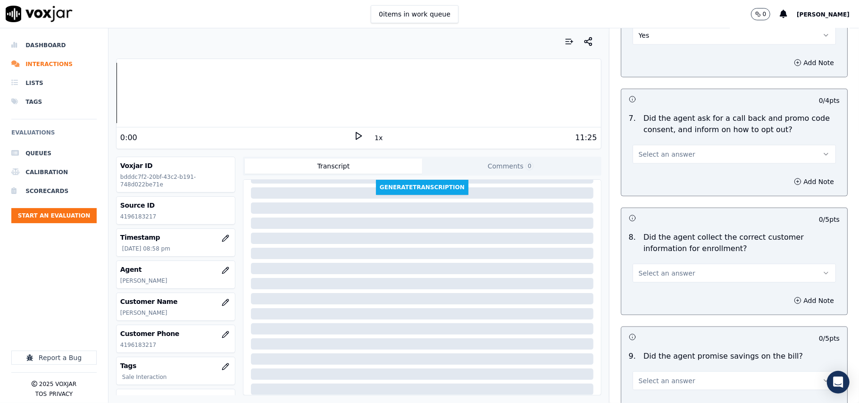
click at [646, 152] on span "Select an answer" at bounding box center [666, 153] width 57 height 9
click at [647, 176] on div "Yes" at bounding box center [713, 177] width 182 height 15
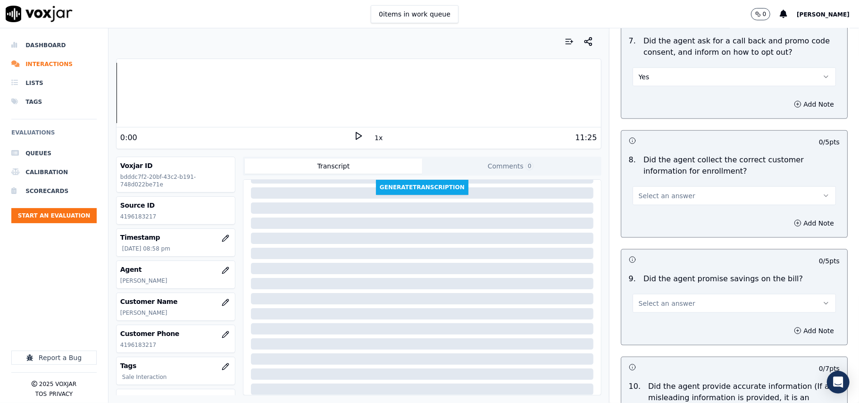
scroll to position [838, 0]
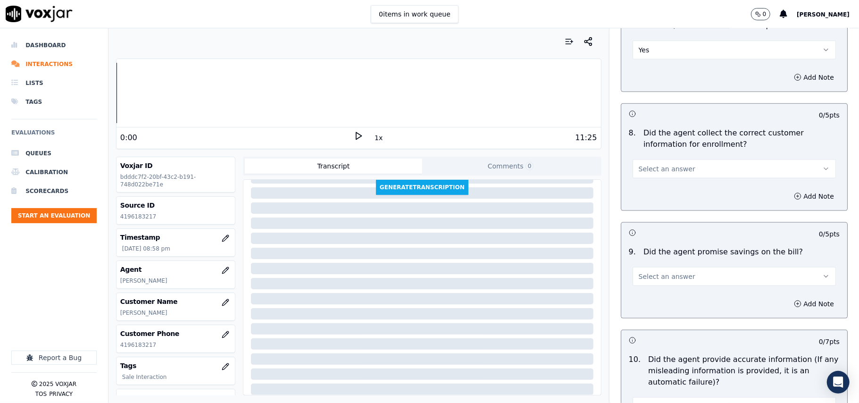
click at [633, 176] on button "Select an answer" at bounding box center [733, 168] width 203 height 19
click at [633, 191] on div "Yes" at bounding box center [713, 192] width 182 height 15
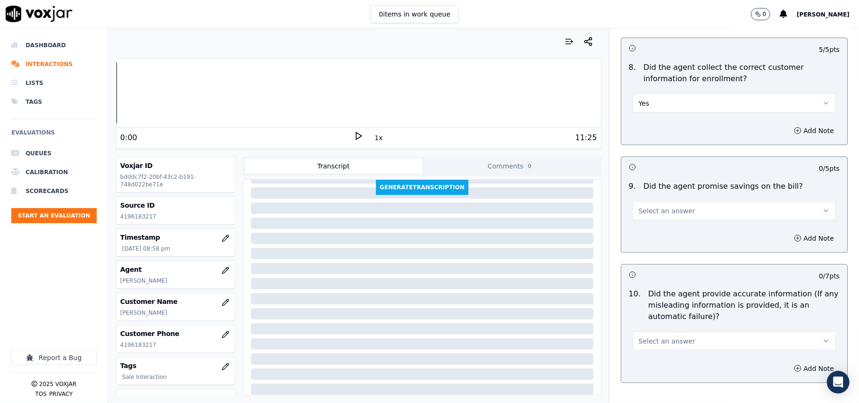
scroll to position [943, 0]
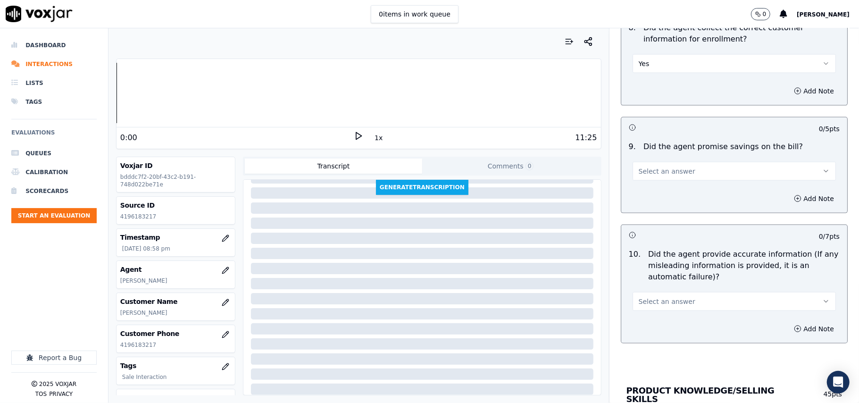
drag, startPoint x: 642, startPoint y: 172, endPoint x: 642, endPoint y: 180, distance: 7.5
click at [642, 173] on span "Select an answer" at bounding box center [666, 170] width 57 height 9
click at [640, 225] on div "N/A" at bounding box center [713, 225] width 182 height 15
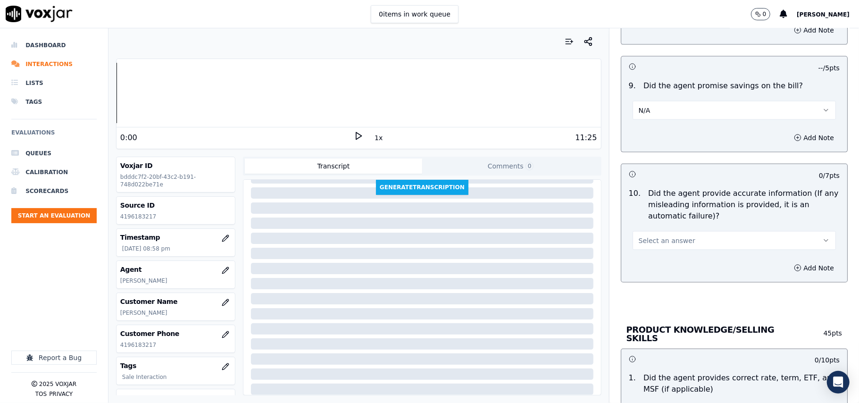
scroll to position [1048, 0]
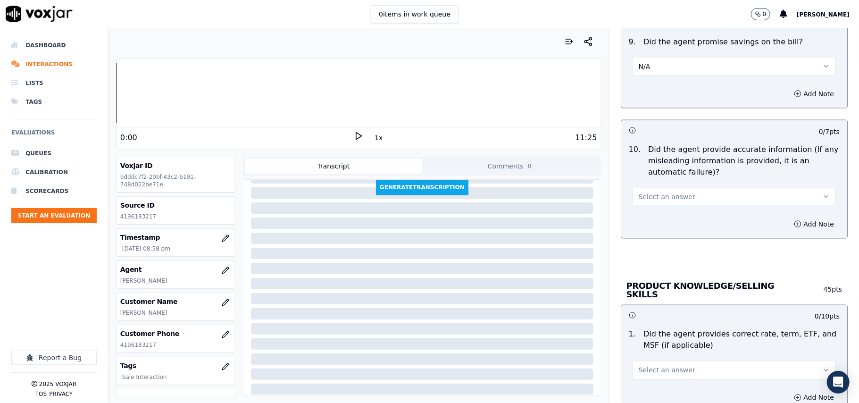
click at [641, 206] on button "Select an answer" at bounding box center [733, 196] width 203 height 19
click at [647, 219] on div "Yes" at bounding box center [713, 220] width 182 height 15
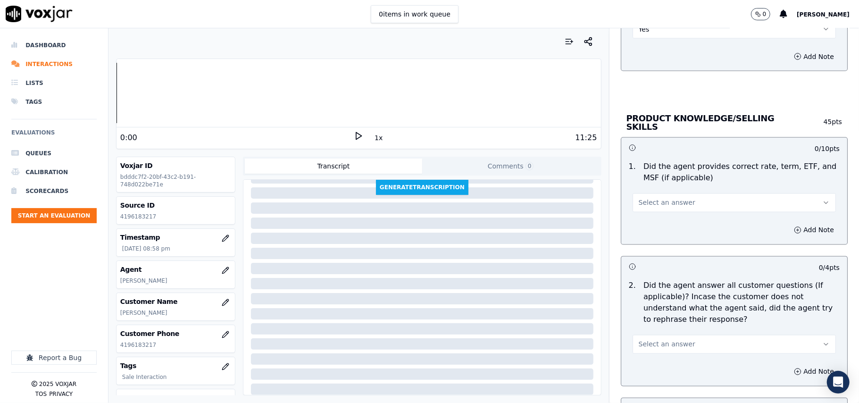
scroll to position [1257, 0]
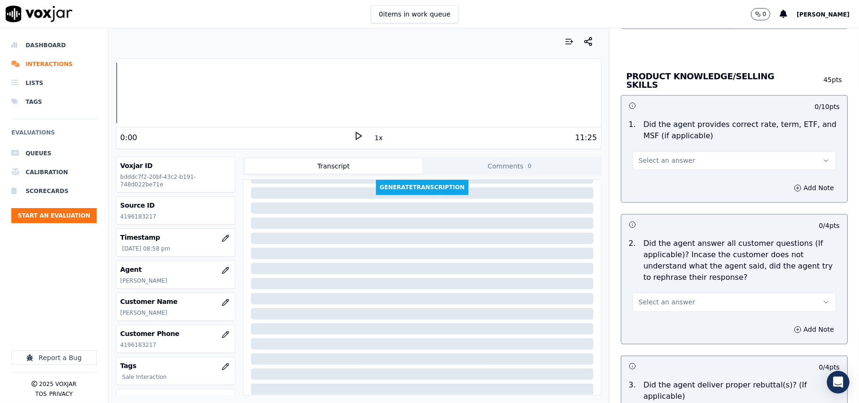
click at [642, 156] on span "Select an answer" at bounding box center [666, 160] width 57 height 9
click at [642, 181] on div "Yes" at bounding box center [713, 180] width 182 height 15
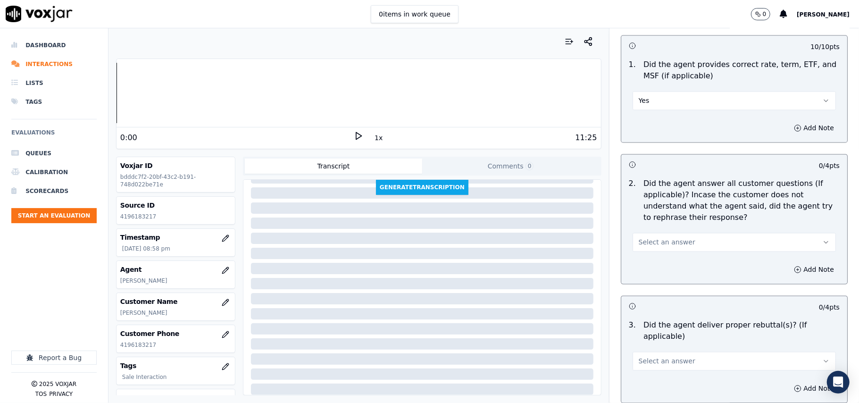
scroll to position [1362, 0]
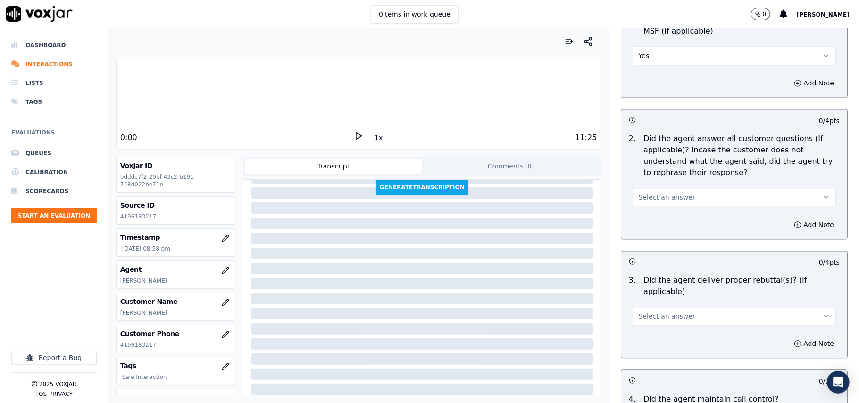
click at [655, 188] on button "Select an answer" at bounding box center [733, 197] width 203 height 19
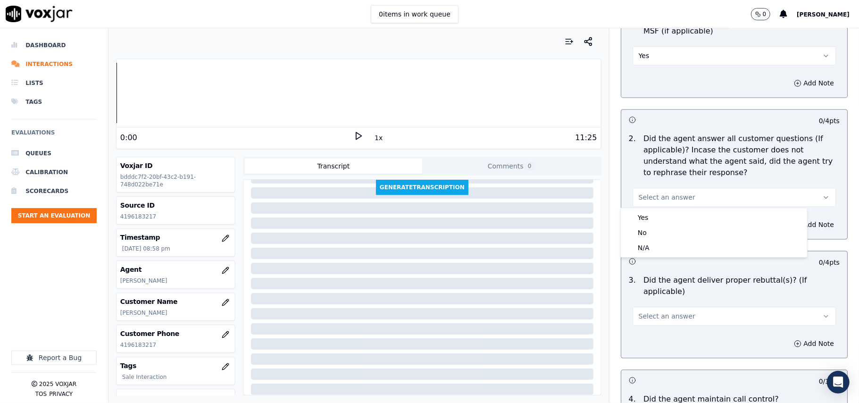
click at [656, 210] on div "Yes No N/A" at bounding box center [713, 232] width 186 height 49
click at [656, 212] on div "Yes" at bounding box center [713, 217] width 182 height 15
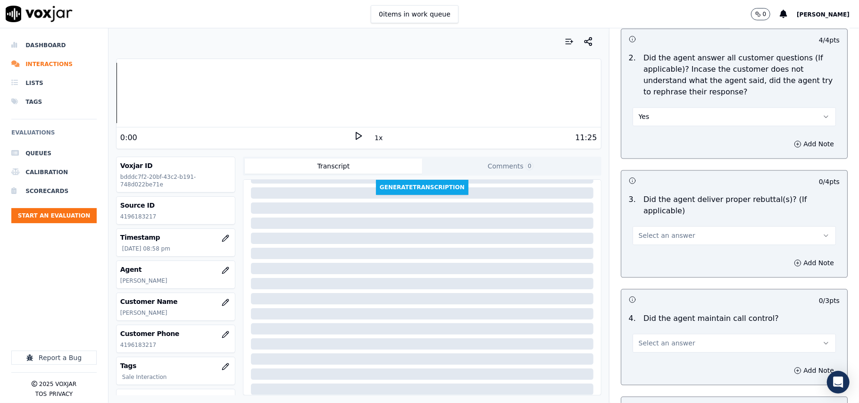
scroll to position [1466, 0]
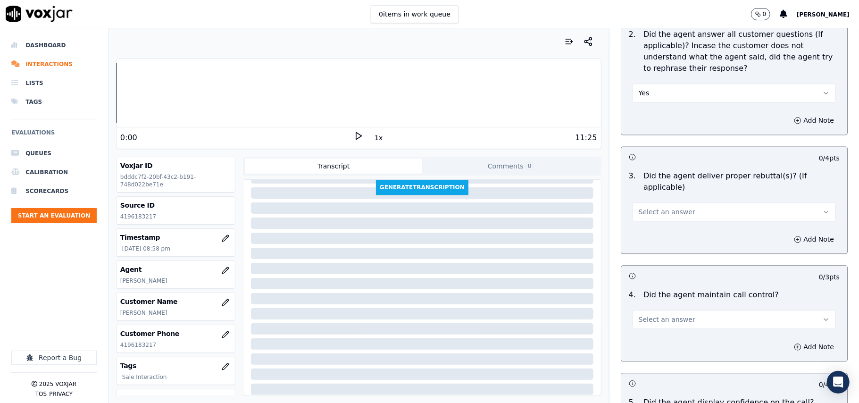
click at [657, 207] on span "Select an answer" at bounding box center [666, 211] width 57 height 9
click at [653, 221] on div "Yes" at bounding box center [713, 220] width 182 height 15
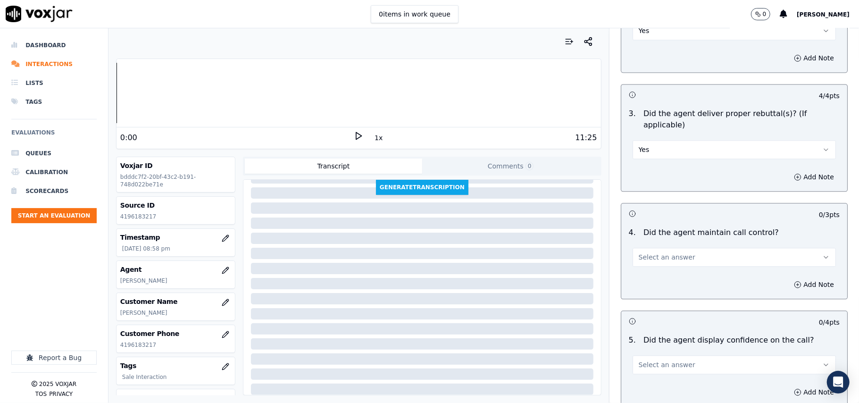
scroll to position [1571, 0]
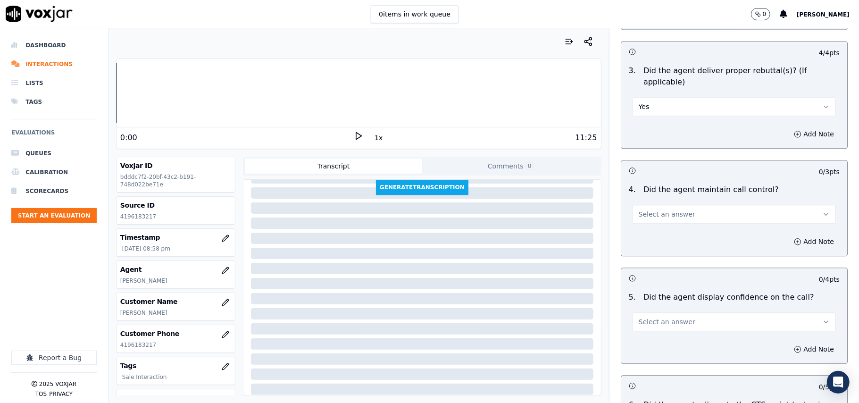
click at [653, 209] on span "Select an answer" at bounding box center [666, 213] width 57 height 9
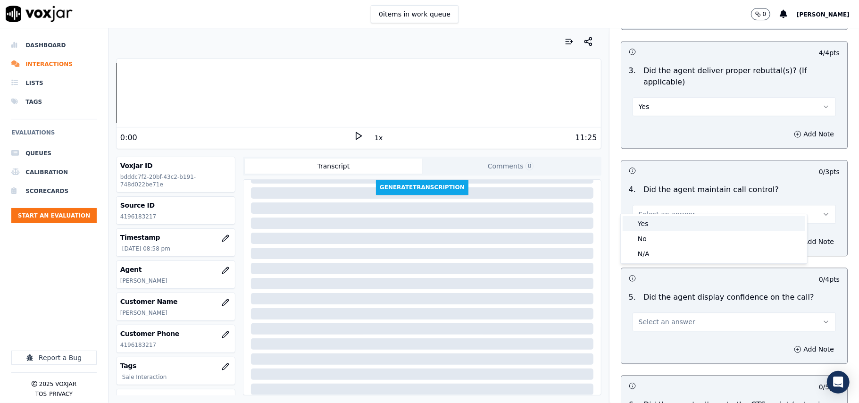
click at [652, 221] on div "Yes" at bounding box center [713, 223] width 182 height 15
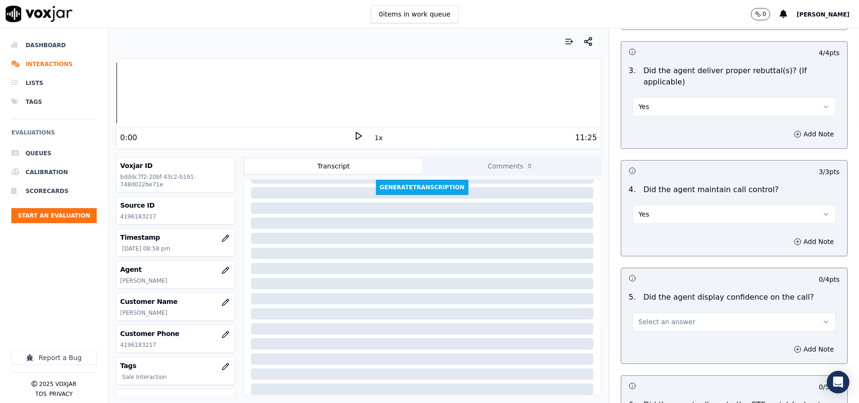
scroll to position [1676, 0]
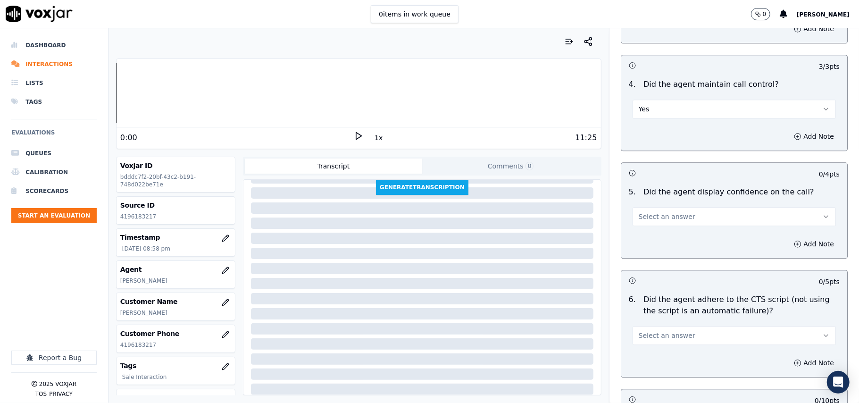
click at [657, 214] on button "Select an answer" at bounding box center [733, 216] width 203 height 19
click at [659, 225] on div "Yes" at bounding box center [713, 226] width 182 height 15
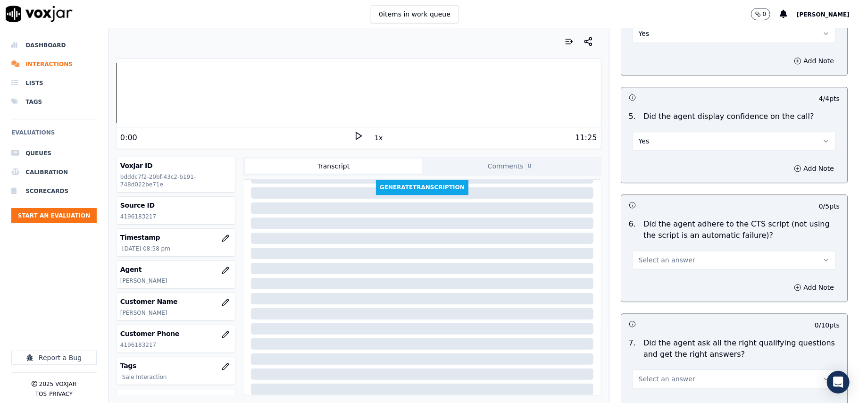
scroll to position [1781, 0]
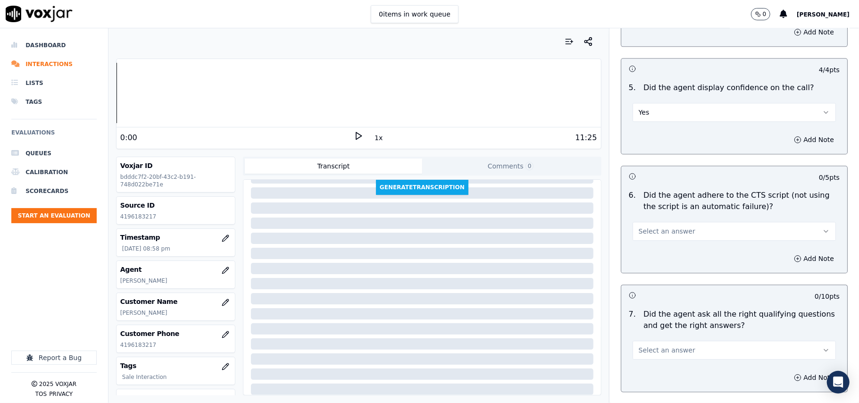
click at [651, 226] on span "Select an answer" at bounding box center [666, 230] width 57 height 9
click at [647, 236] on div "Yes" at bounding box center [713, 240] width 182 height 15
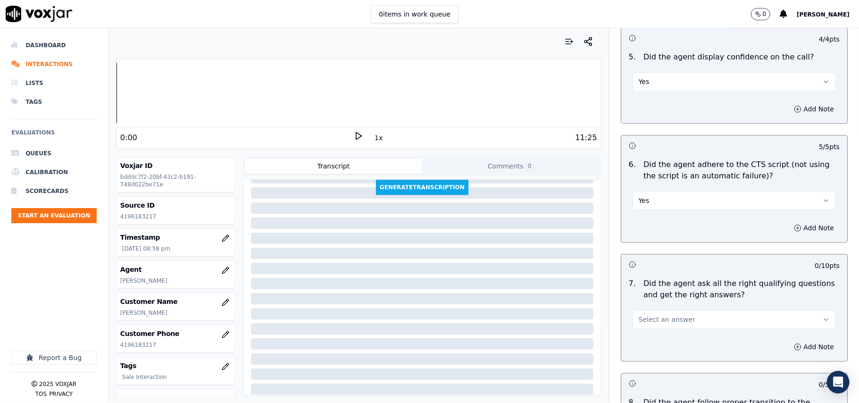
scroll to position [1886, 0]
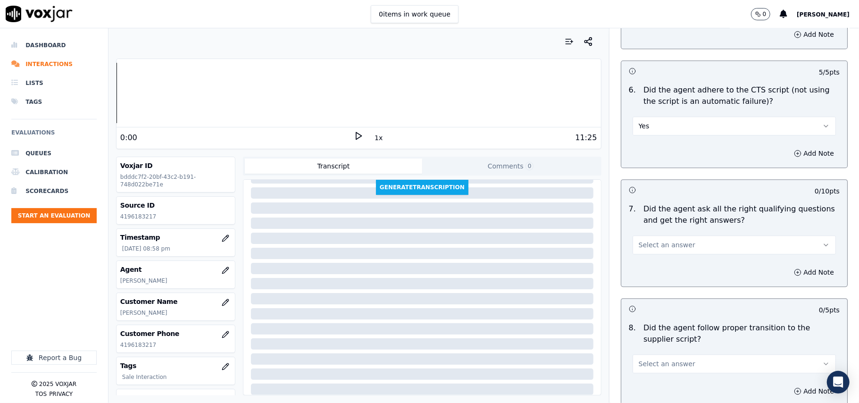
click at [656, 240] on span "Select an answer" at bounding box center [666, 244] width 57 height 9
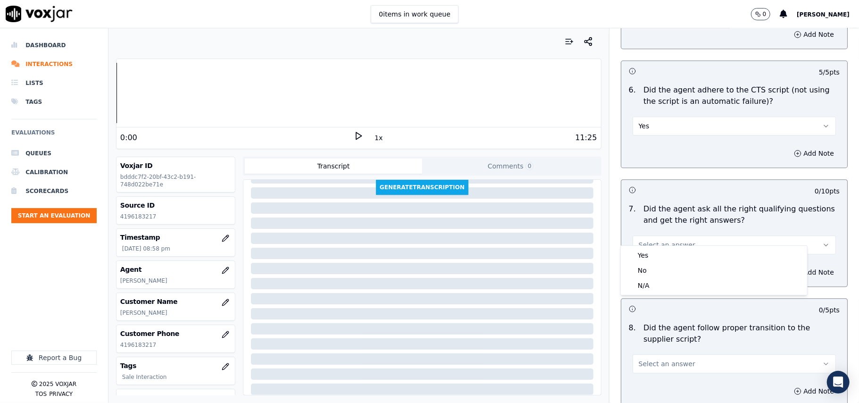
click at [655, 248] on div "Yes No N/A" at bounding box center [713, 270] width 186 height 49
click at [654, 250] on div "Yes" at bounding box center [713, 255] width 182 height 15
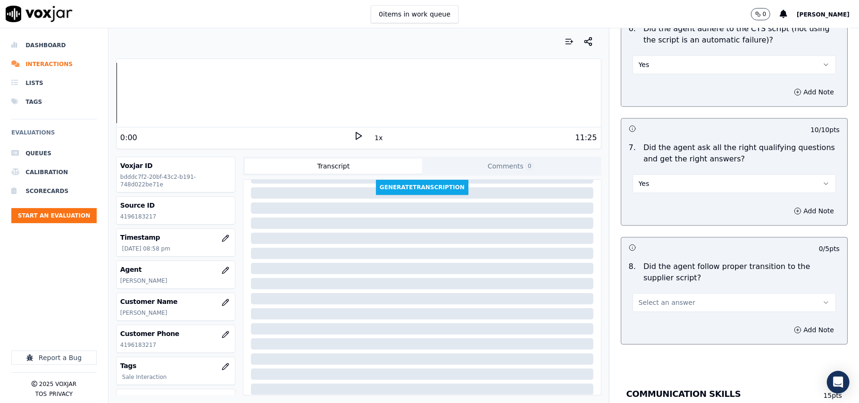
scroll to position [1990, 0]
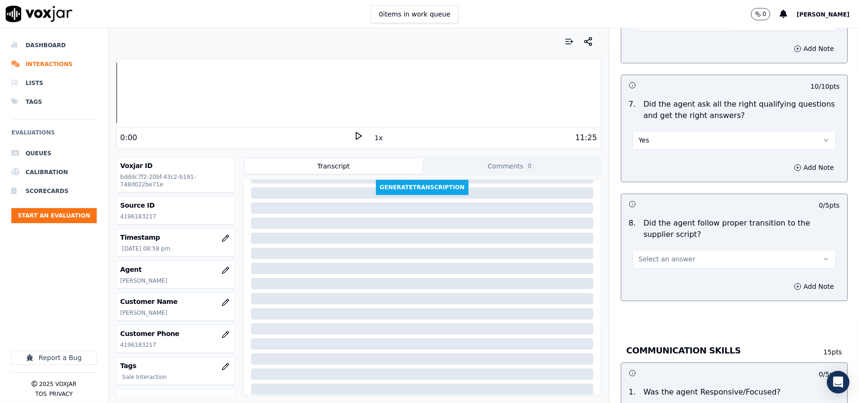
click at [652, 254] on span "Select an answer" at bounding box center [666, 258] width 57 height 9
click at [647, 266] on div "Yes" at bounding box center [713, 269] width 182 height 15
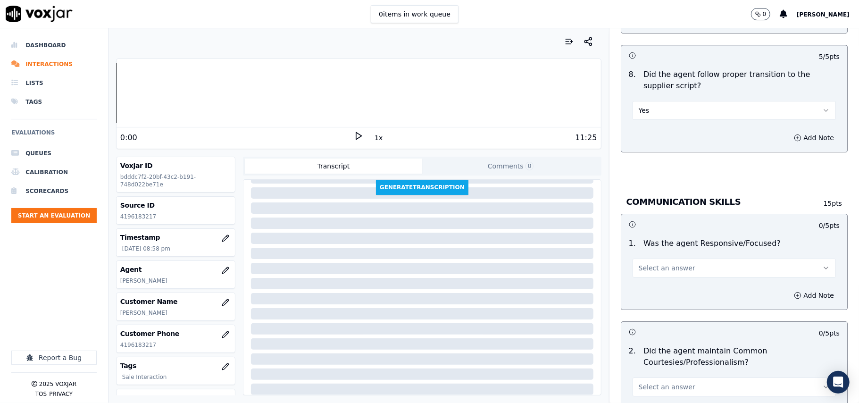
scroll to position [2200, 0]
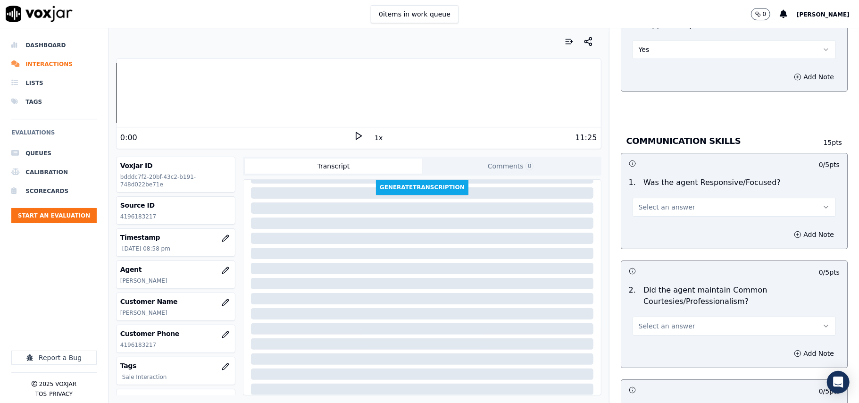
drag, startPoint x: 651, startPoint y: 193, endPoint x: 651, endPoint y: 199, distance: 6.1
click at [651, 202] on span "Select an answer" at bounding box center [666, 206] width 57 height 9
click at [652, 223] on div "Yes" at bounding box center [713, 217] width 182 height 15
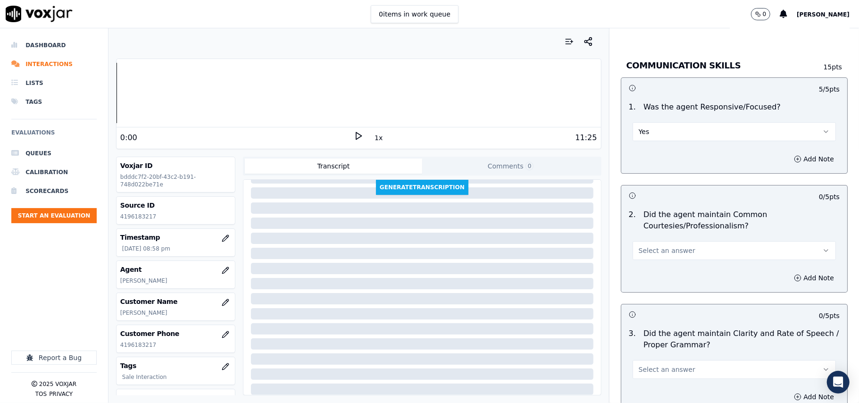
scroll to position [2305, 0]
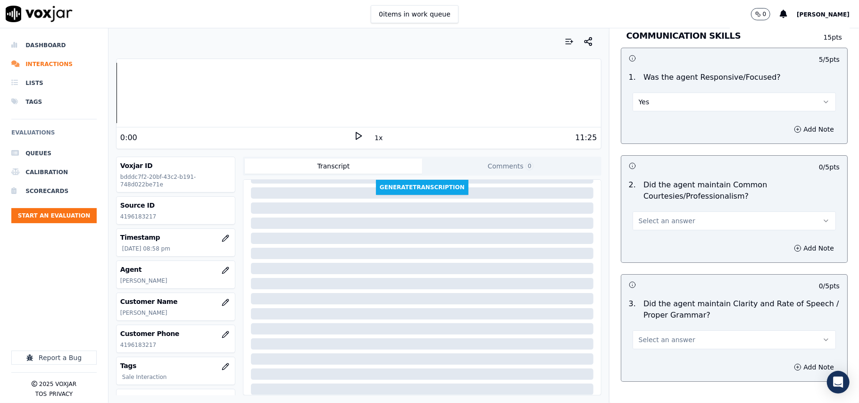
click at [649, 217] on button "Select an answer" at bounding box center [733, 220] width 203 height 19
drag, startPoint x: 647, startPoint y: 231, endPoint x: 648, endPoint y: 257, distance: 26.9
click at [647, 231] on div "Yes" at bounding box center [713, 231] width 182 height 15
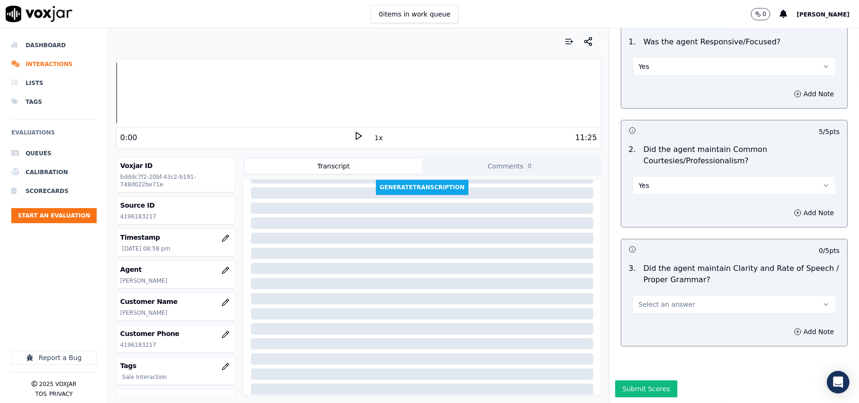
scroll to position [2359, 0]
click at [644, 299] on span "Select an answer" at bounding box center [666, 303] width 57 height 9
click at [644, 290] on div "Yes" at bounding box center [713, 296] width 182 height 15
click at [635, 380] on button "Submit Scores" at bounding box center [646, 388] width 63 height 17
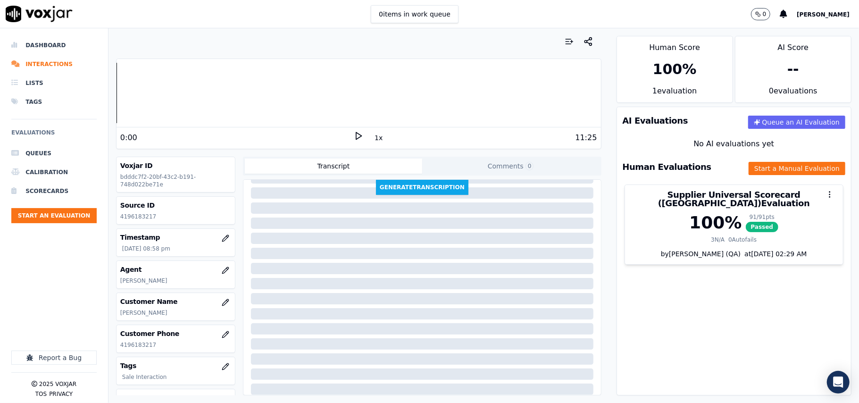
click at [79, 225] on ul "Queues Calibration Scorecards Start an Evaluation" at bounding box center [53, 187] width 85 height 87
click at [81, 215] on button "Start an Evaluation" at bounding box center [53, 215] width 85 height 15
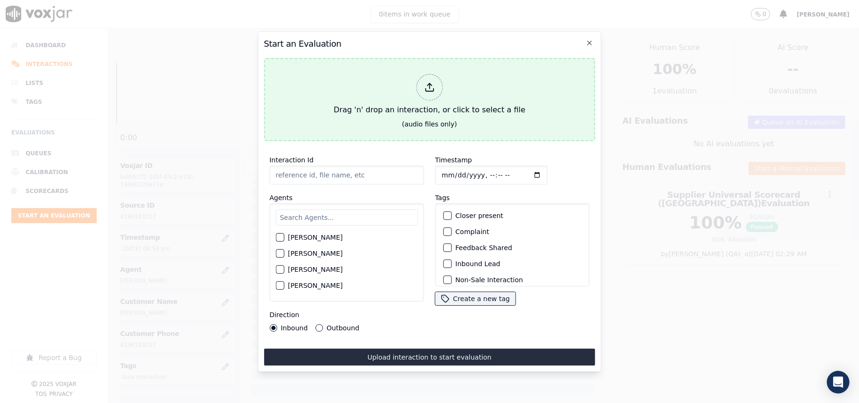
click at [377, 78] on div "Drag 'n' drop an interaction, or click to select a file" at bounding box center [429, 94] width 199 height 49
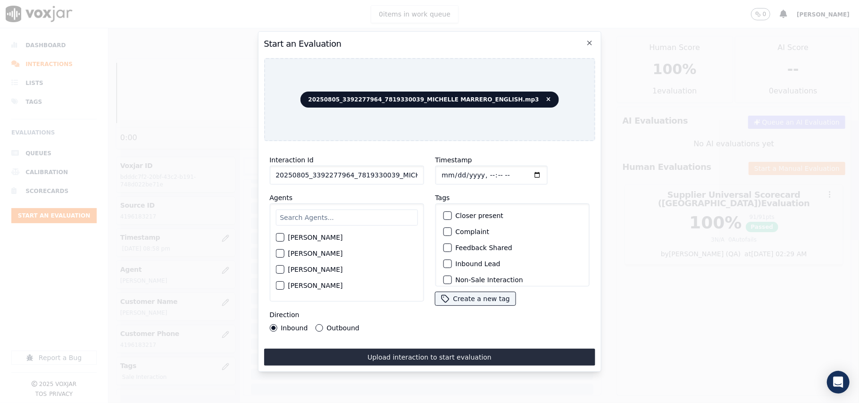
click at [377, 168] on input "20250805_3392277964_7819330039_MICHELLE MARRERO_ENGLISH.mp3" at bounding box center [346, 174] width 154 height 19
paste input "3392277964"
type input "3392277964"
click at [449, 170] on input "Timestamp" at bounding box center [491, 174] width 112 height 19
type input "[DATE]T20:59"
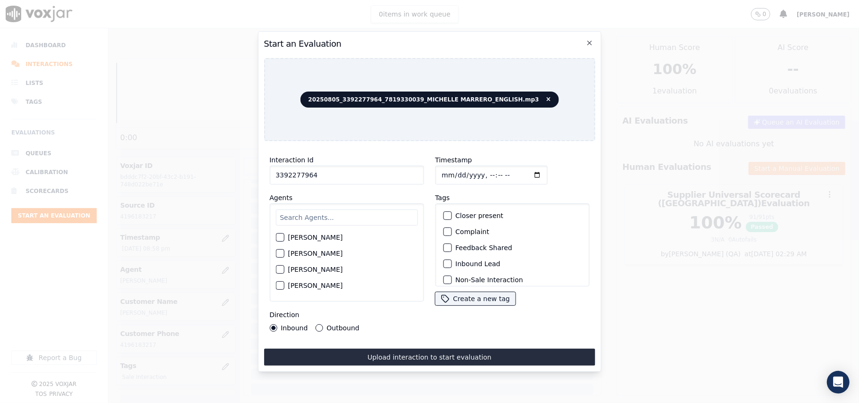
click at [309, 217] on input "text" at bounding box center [346, 217] width 142 height 16
type input "[PERSON_NAME]"
click at [302, 237] on label "[PERSON_NAME]" at bounding box center [315, 240] width 55 height 7
click at [284, 236] on button "[PERSON_NAME]" at bounding box center [279, 240] width 8 height 8
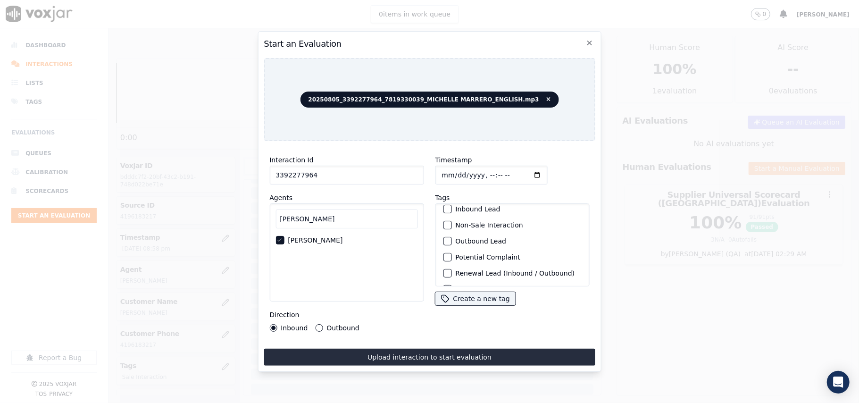
scroll to position [82, 0]
click at [455, 271] on label "Sale Interaction" at bounding box center [481, 274] width 52 height 7
click at [451, 270] on button "Sale Interaction" at bounding box center [447, 274] width 8 height 8
click at [326, 324] on label "Outbound" at bounding box center [342, 327] width 33 height 7
click at [322, 324] on button "Outbound" at bounding box center [319, 328] width 8 height 8
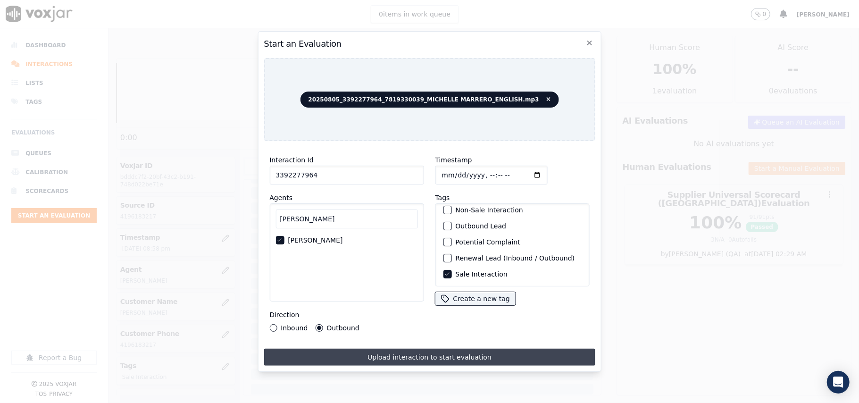
click at [405, 348] on button "Upload interaction to start evaluation" at bounding box center [429, 356] width 331 height 17
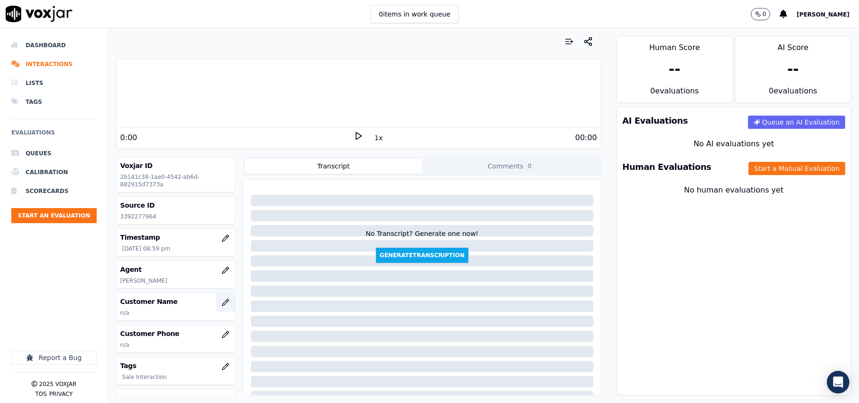
click at [222, 304] on icon "button" at bounding box center [226, 302] width 8 height 8
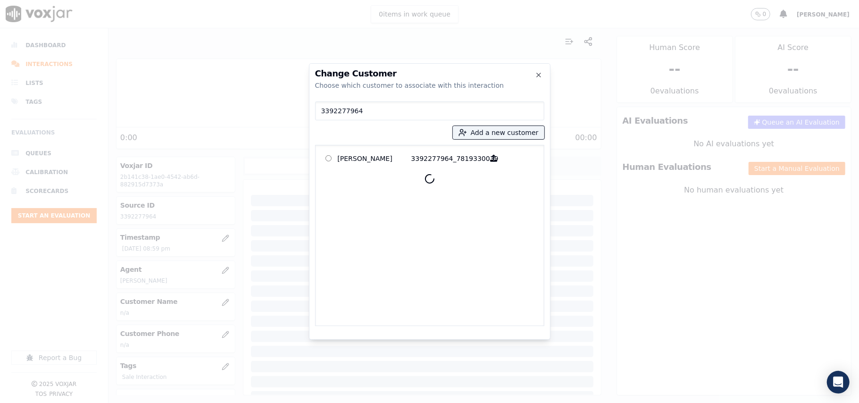
type input "3392277964"
click at [370, 159] on p "[PERSON_NAME]" at bounding box center [375, 158] width 74 height 15
click at [367, 164] on p "[PERSON_NAME]" at bounding box center [375, 158] width 74 height 15
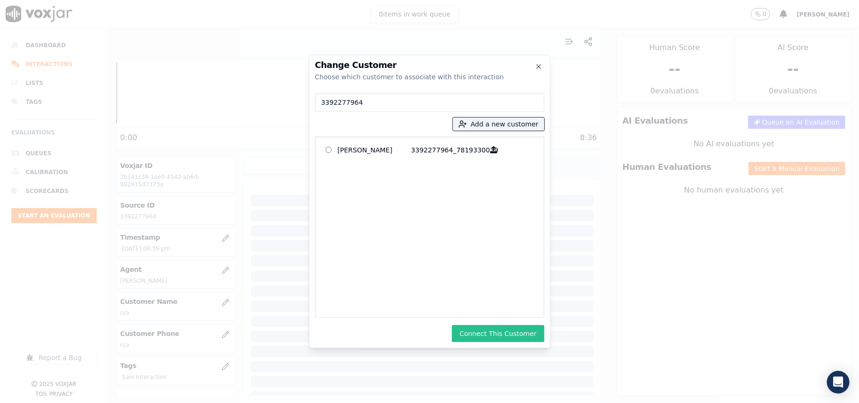
click at [493, 327] on button "Connect This Customer" at bounding box center [498, 333] width 92 height 17
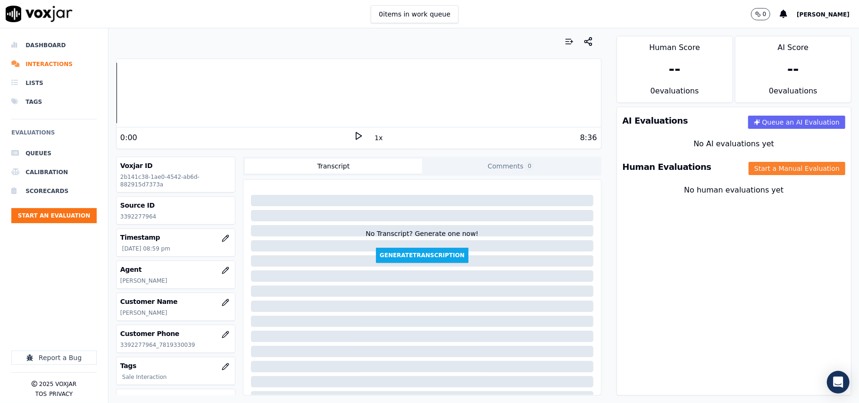
click at [748, 170] on button "Start a Manual Evaluation" at bounding box center [796, 168] width 97 height 13
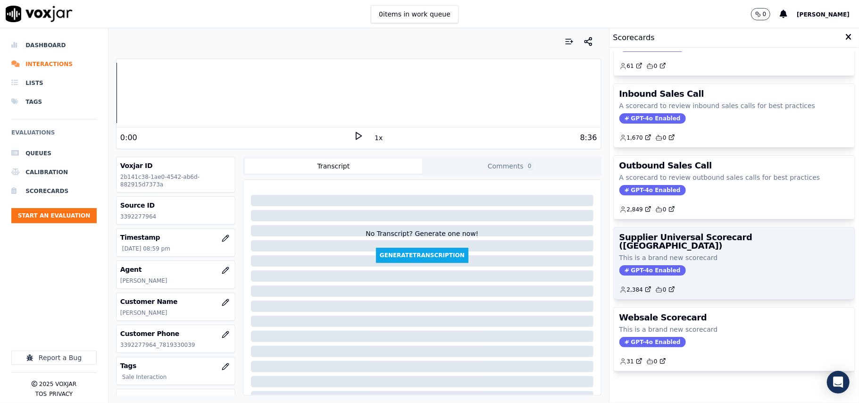
scroll to position [72, 0]
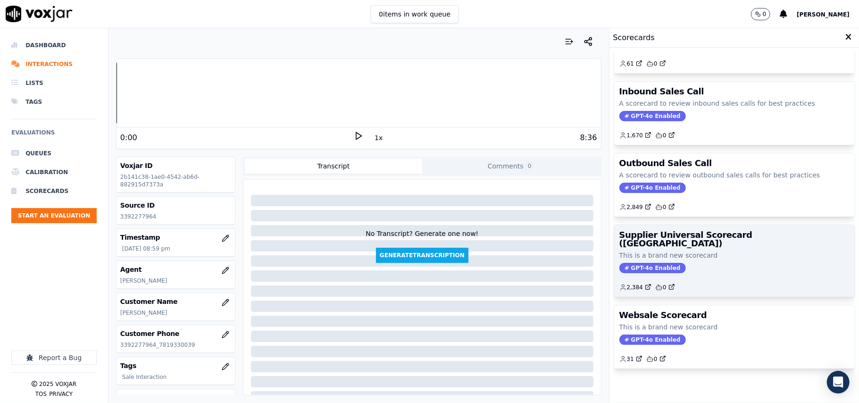
click at [710, 263] on div "GPT-4o Enabled" at bounding box center [734, 268] width 230 height 10
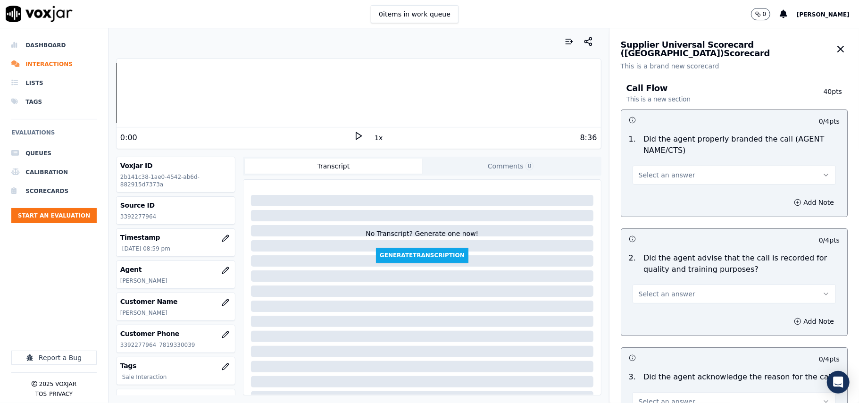
click at [671, 185] on div "1 . Did the agent properly branded the call (AGENT NAME/CTS) Select an answer" at bounding box center [734, 159] width 226 height 58
click at [666, 190] on div "Add Note" at bounding box center [734, 202] width 226 height 28
click at [662, 182] on button "Select an answer" at bounding box center [733, 174] width 203 height 19
click at [643, 197] on div "Yes" at bounding box center [713, 196] width 182 height 15
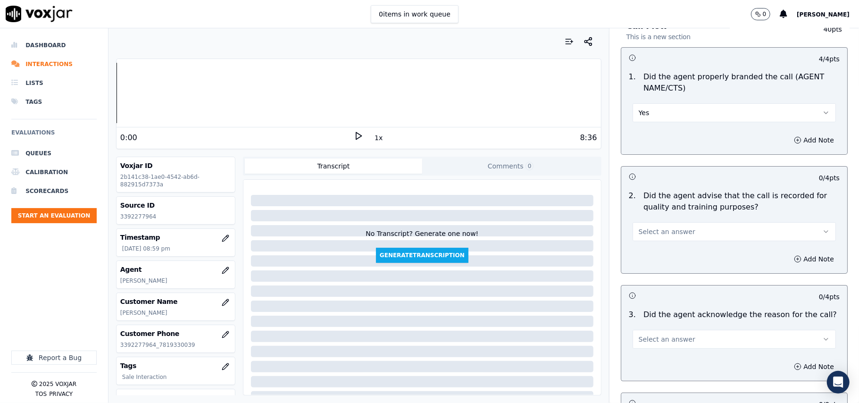
scroll to position [105, 0]
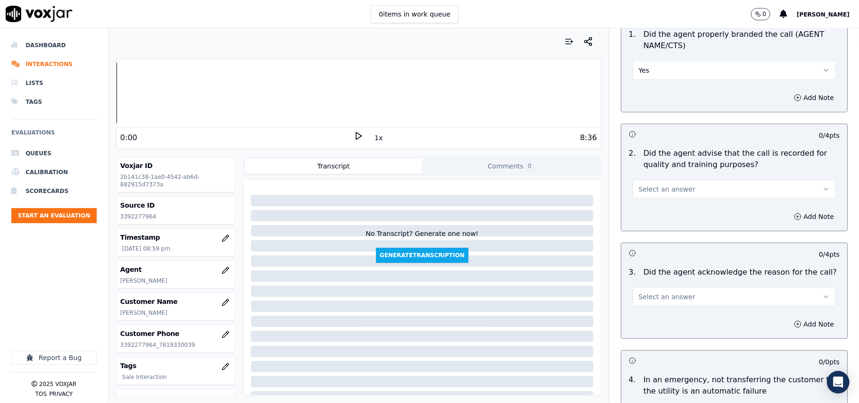
click at [641, 187] on span "Select an answer" at bounding box center [666, 188] width 57 height 9
click at [642, 210] on div "Yes" at bounding box center [713, 210] width 182 height 15
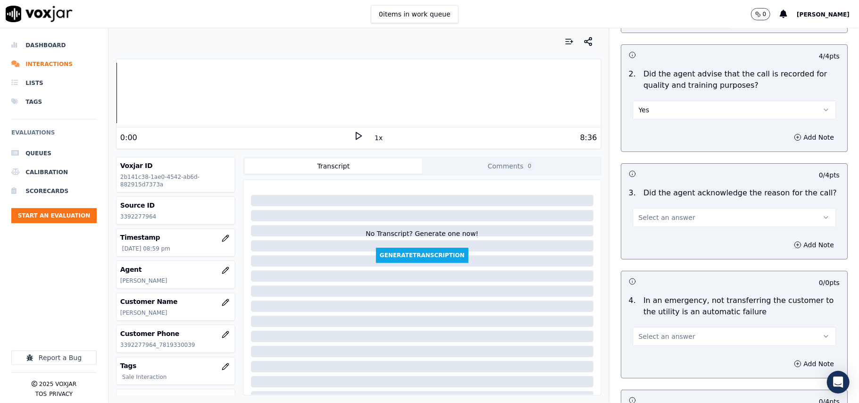
scroll to position [209, 0]
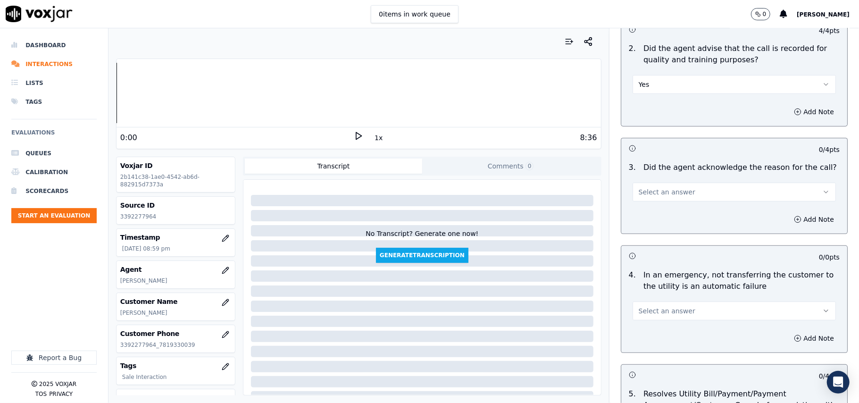
click at [644, 195] on span "Select an answer" at bounding box center [666, 191] width 57 height 9
click at [645, 212] on div "Yes" at bounding box center [713, 213] width 182 height 15
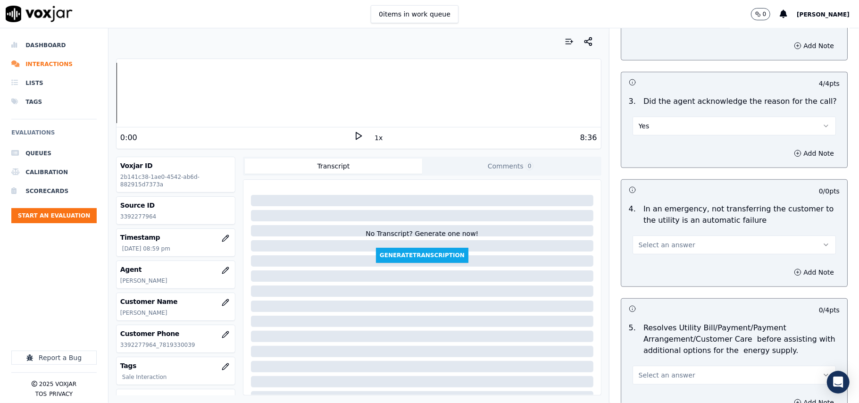
scroll to position [314, 0]
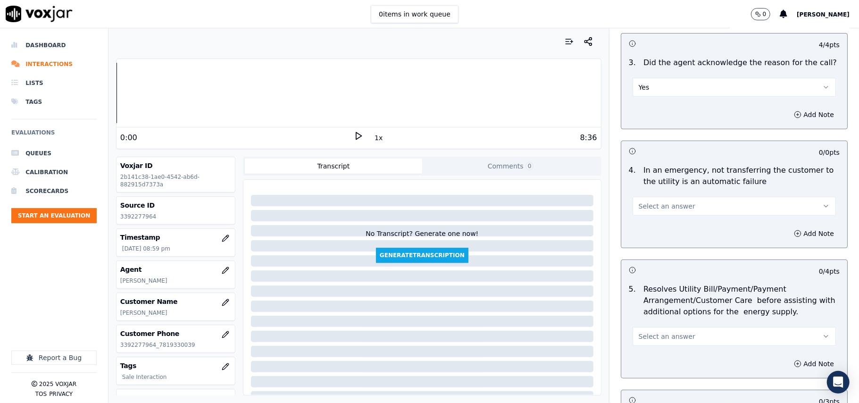
drag, startPoint x: 639, startPoint y: 199, endPoint x: 640, endPoint y: 215, distance: 16.0
click at [639, 201] on button "Select an answer" at bounding box center [733, 206] width 203 height 19
click at [652, 258] on div "N/A" at bounding box center [713, 258] width 182 height 15
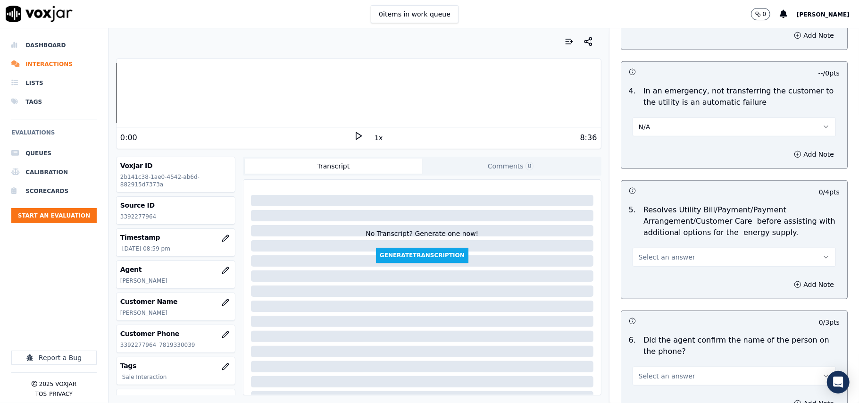
scroll to position [419, 0]
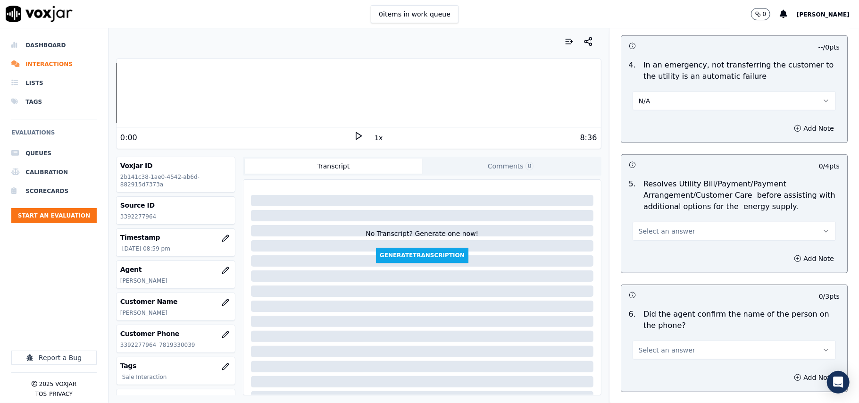
click at [654, 231] on span "Select an answer" at bounding box center [666, 230] width 57 height 9
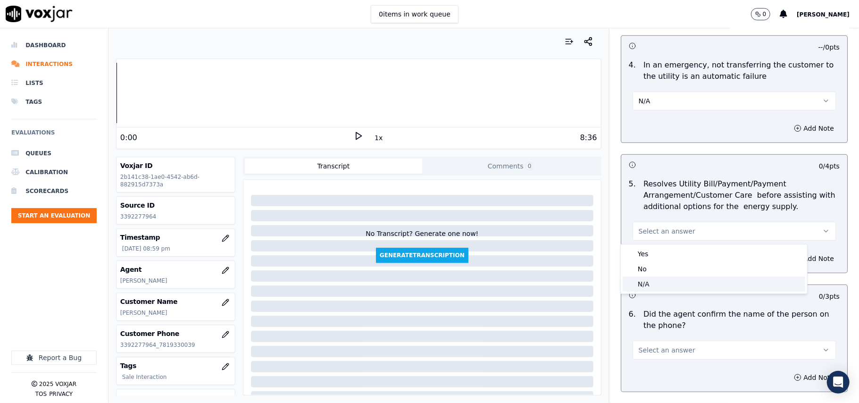
click at [644, 281] on div "N/A" at bounding box center [713, 283] width 182 height 15
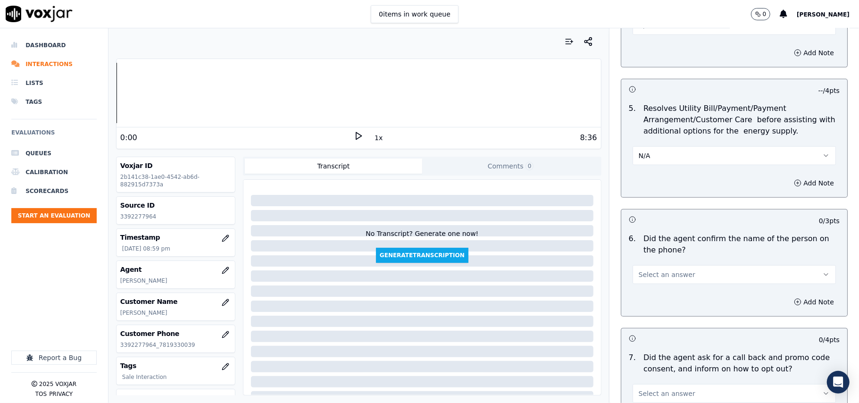
scroll to position [523, 0]
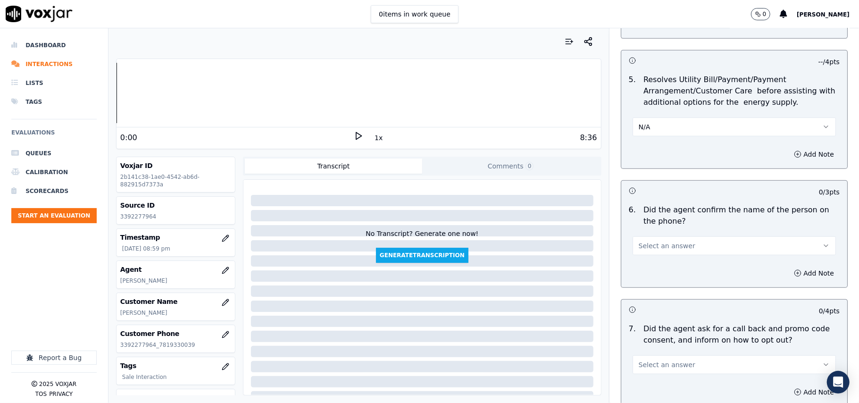
click at [649, 246] on span "Select an answer" at bounding box center [666, 245] width 57 height 9
click at [636, 271] on div "Yes" at bounding box center [713, 268] width 182 height 15
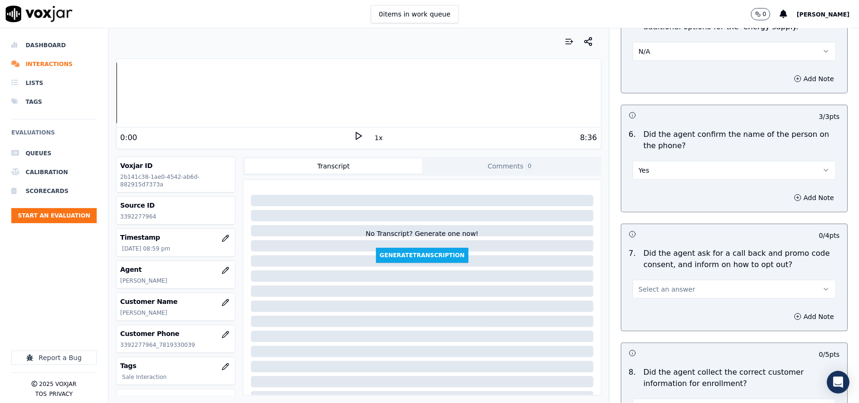
scroll to position [628, 0]
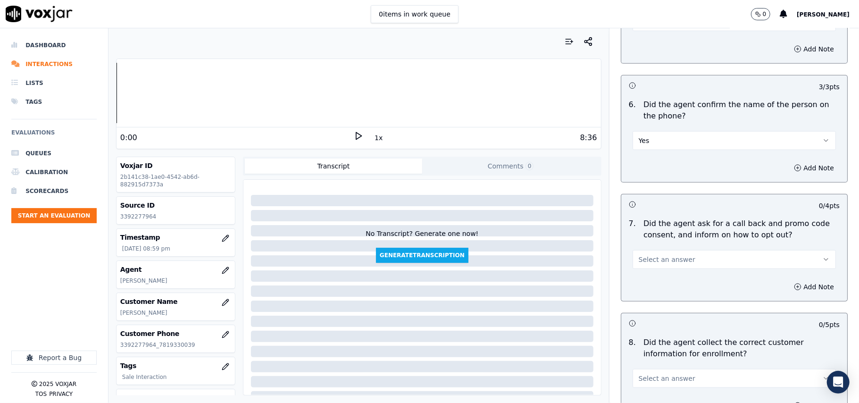
click at [634, 266] on button "Select an answer" at bounding box center [733, 259] width 203 height 19
click at [634, 275] on div "Yes" at bounding box center [713, 282] width 182 height 15
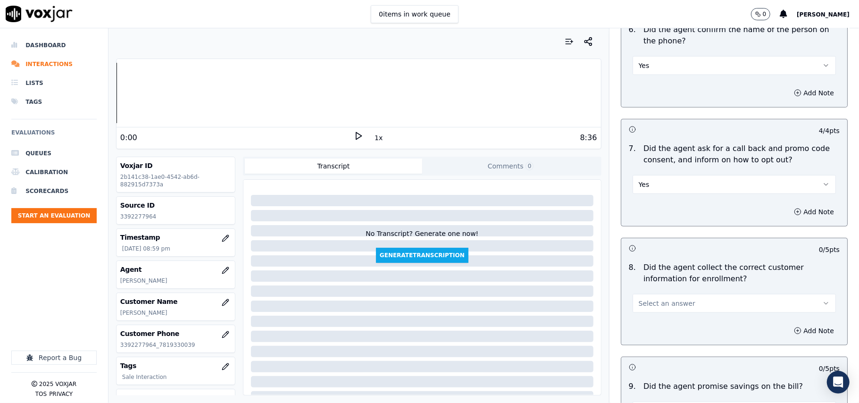
scroll to position [734, 0]
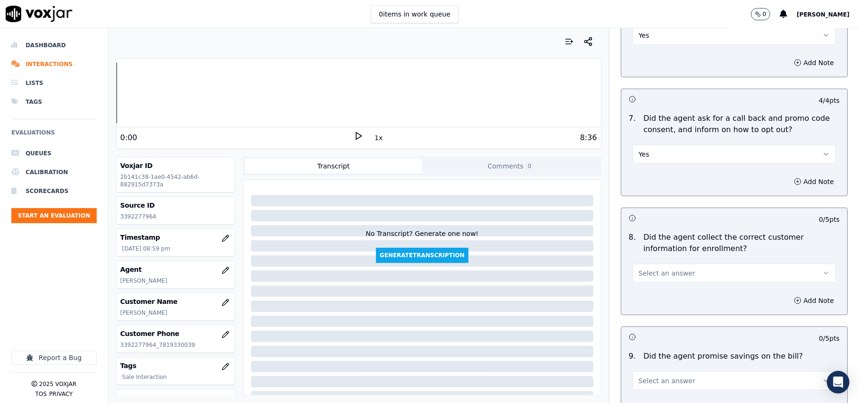
click at [640, 270] on span "Select an answer" at bounding box center [666, 272] width 57 height 9
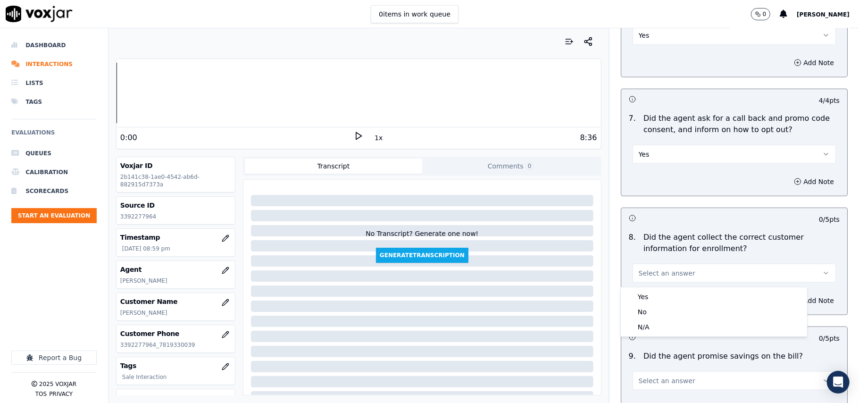
click at [641, 289] on div "Yes No N/A" at bounding box center [713, 311] width 186 height 49
click at [640, 295] on div "Yes" at bounding box center [713, 296] width 182 height 15
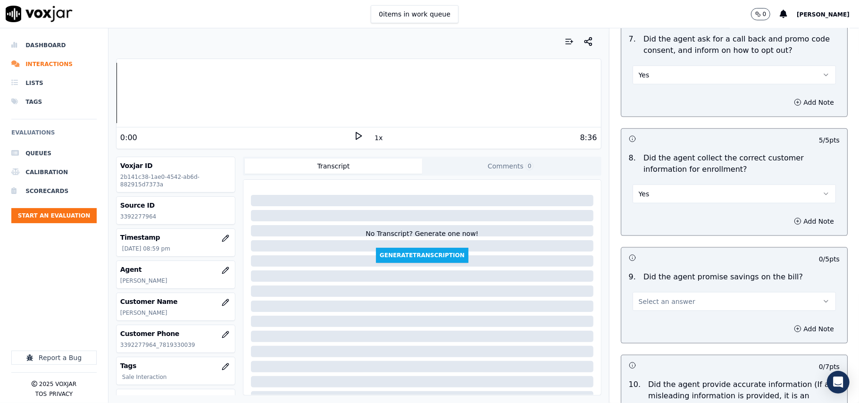
scroll to position [838, 0]
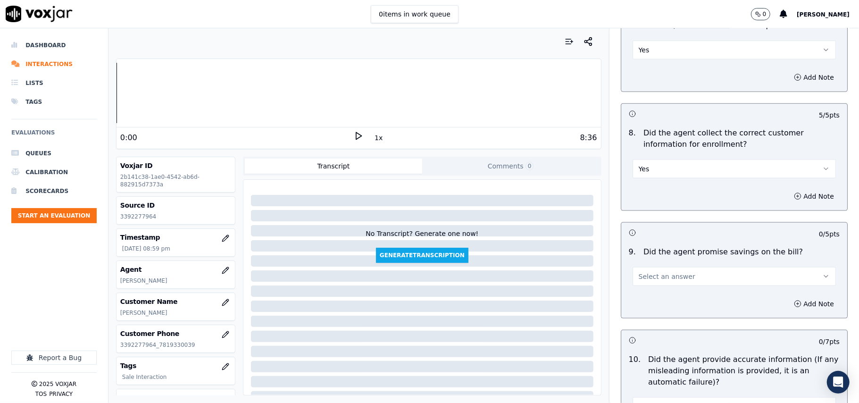
click at [641, 279] on span "Select an answer" at bounding box center [666, 276] width 57 height 9
click at [640, 329] on div "N/A" at bounding box center [713, 330] width 182 height 15
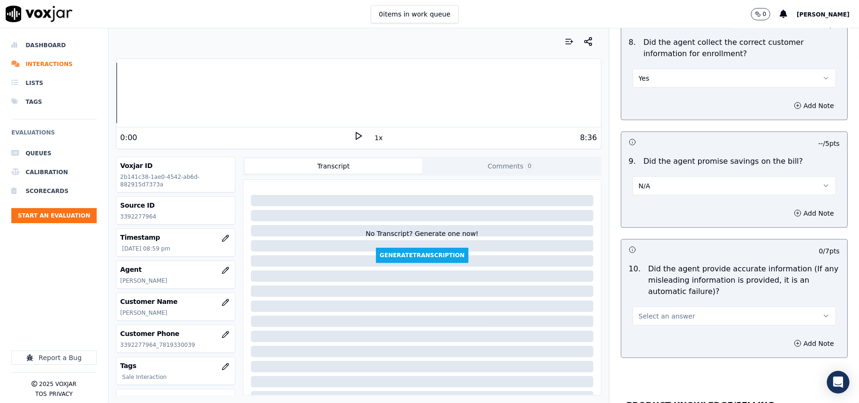
scroll to position [1048, 0]
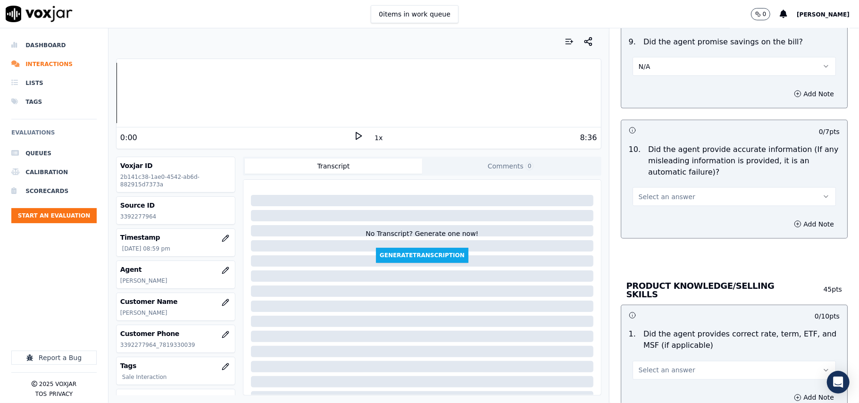
click at [653, 201] on span "Select an answer" at bounding box center [666, 196] width 57 height 9
click at [644, 223] on div "Yes" at bounding box center [713, 220] width 182 height 15
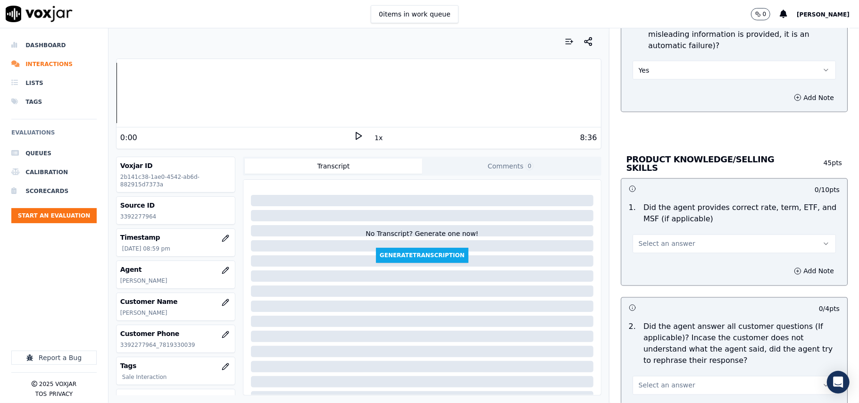
scroll to position [1257, 0]
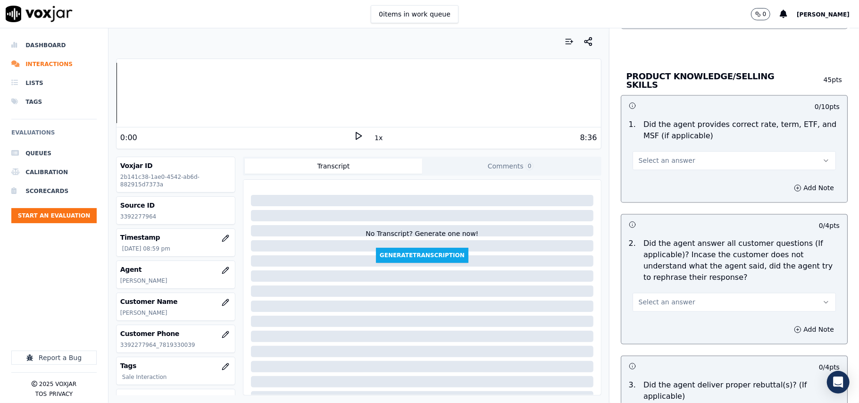
drag, startPoint x: 630, startPoint y: 151, endPoint x: 636, endPoint y: 169, distance: 18.9
click at [632, 152] on button "Select an answer" at bounding box center [733, 160] width 203 height 19
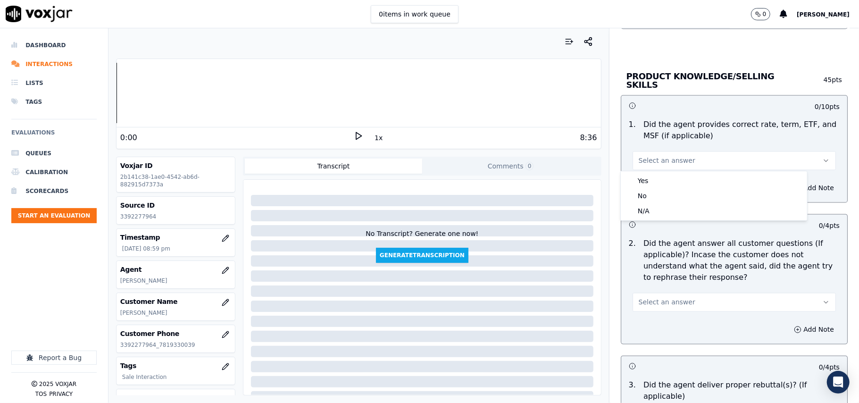
click at [637, 171] on div "Yes No N/A" at bounding box center [713, 196] width 187 height 50
click at [638, 182] on div "Yes" at bounding box center [713, 180] width 182 height 15
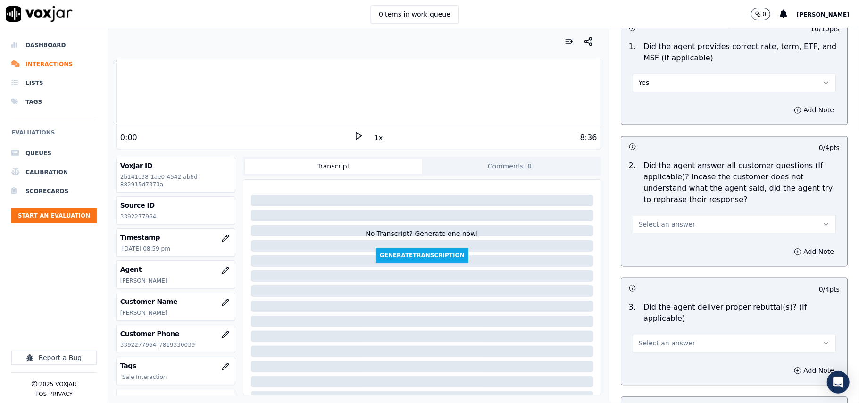
scroll to position [1362, 0]
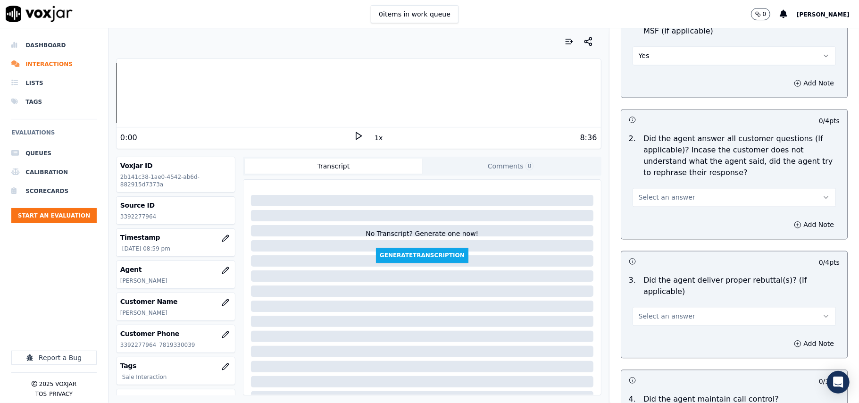
click at [652, 190] on button "Select an answer" at bounding box center [733, 197] width 203 height 19
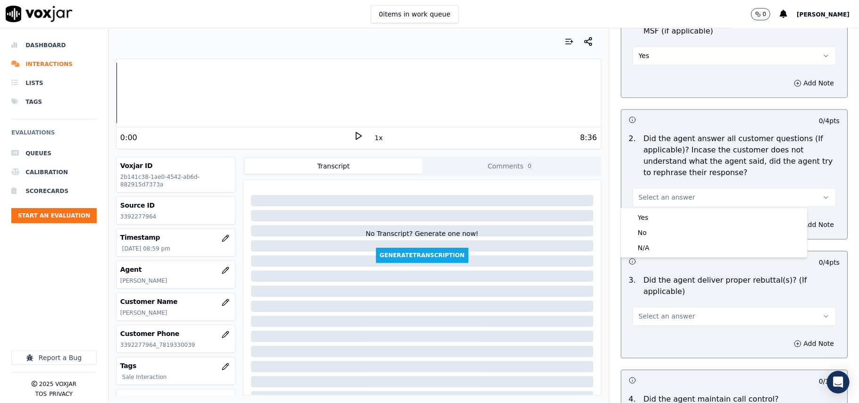
click at [653, 205] on button "Select an answer" at bounding box center [733, 197] width 203 height 19
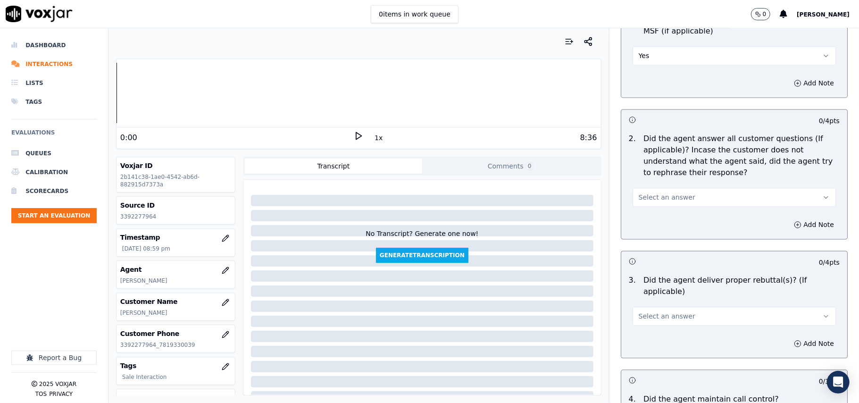
click at [653, 211] on div "Add Note" at bounding box center [734, 224] width 226 height 28
drag, startPoint x: 652, startPoint y: 195, endPoint x: 653, endPoint y: 202, distance: 7.2
click at [652, 195] on span "Select an answer" at bounding box center [666, 196] width 57 height 9
click at [652, 215] on div "Yes" at bounding box center [713, 217] width 182 height 15
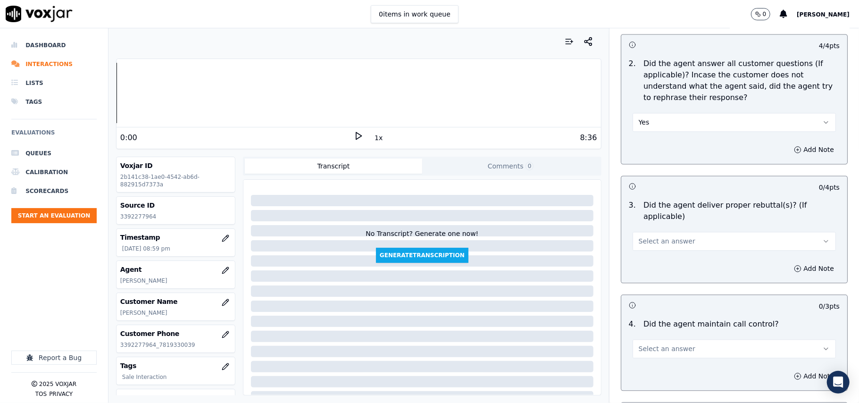
scroll to position [1466, 0]
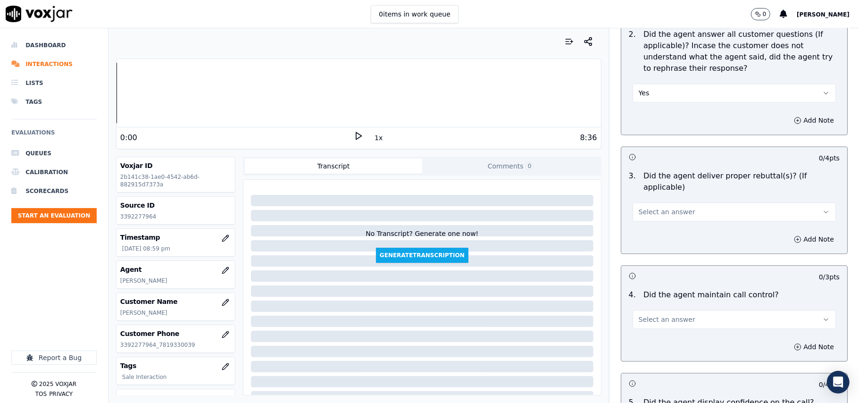
click at [642, 211] on div "3 . Did the agent deliver proper rebuttal(s)? (If applicable) Select an answer" at bounding box center [734, 195] width 226 height 58
click at [643, 206] on button "Select an answer" at bounding box center [733, 211] width 203 height 19
click at [642, 224] on div "Yes" at bounding box center [713, 220] width 182 height 15
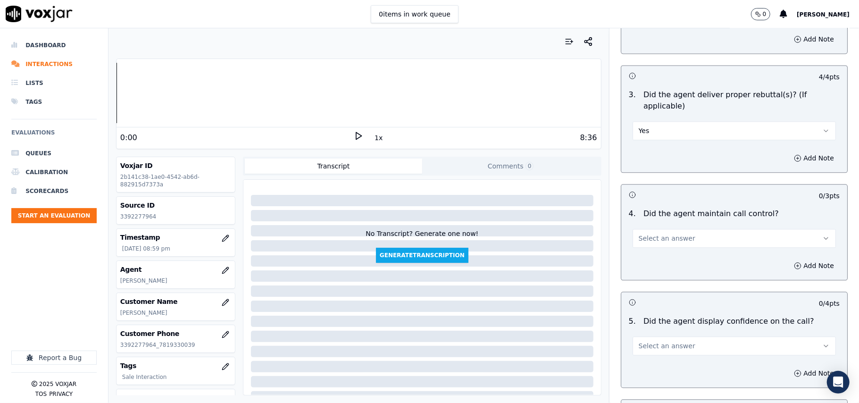
scroll to position [1571, 0]
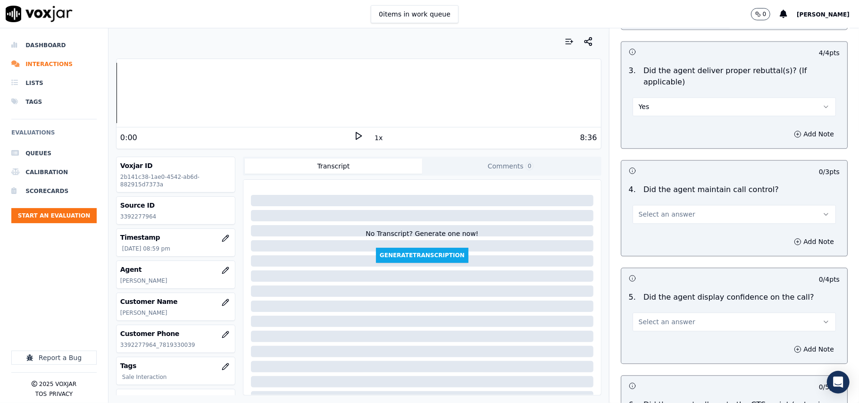
click at [640, 209] on span "Select an answer" at bounding box center [666, 213] width 57 height 9
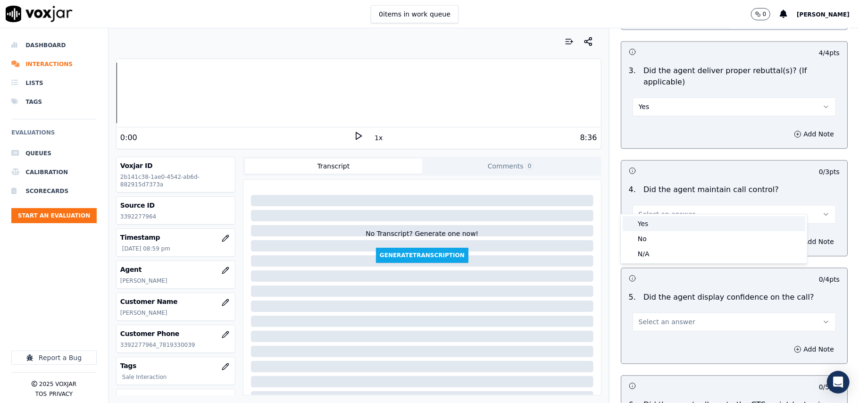
click at [640, 217] on div "Yes" at bounding box center [713, 223] width 182 height 15
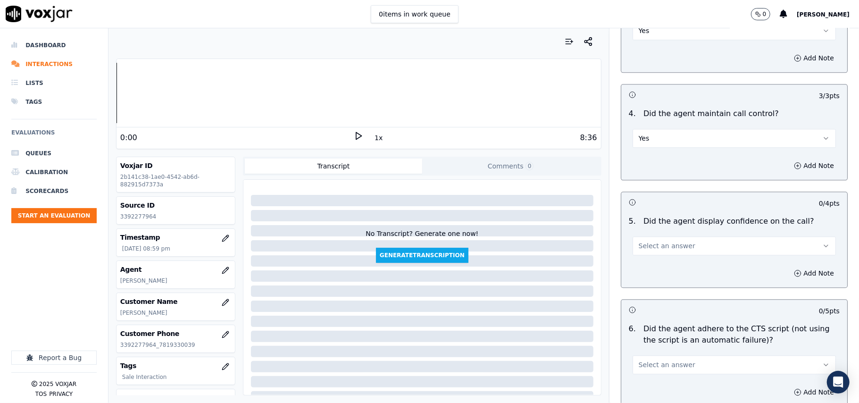
scroll to position [1676, 0]
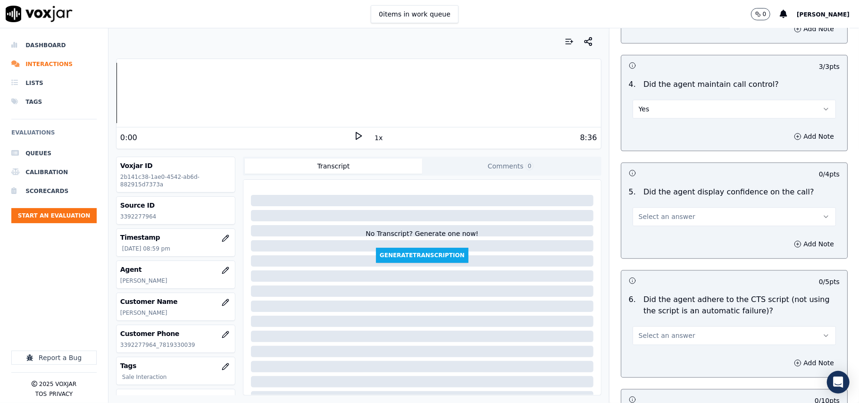
click at [634, 210] on button "Select an answer" at bounding box center [733, 216] width 203 height 19
click at [636, 223] on div "Yes" at bounding box center [713, 226] width 182 height 15
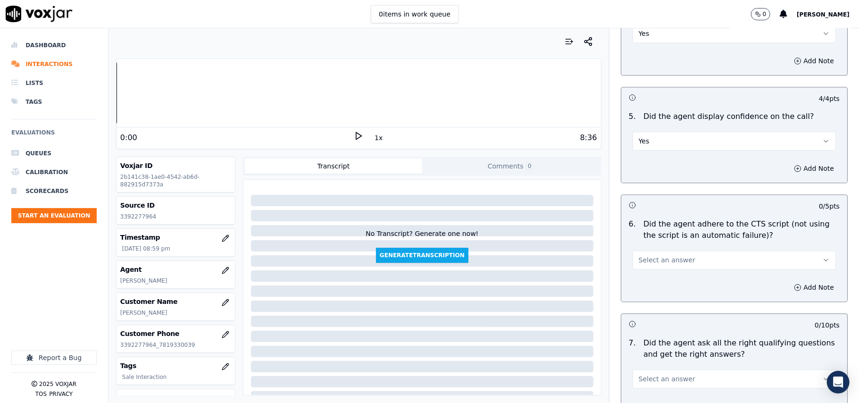
scroll to position [1781, 0]
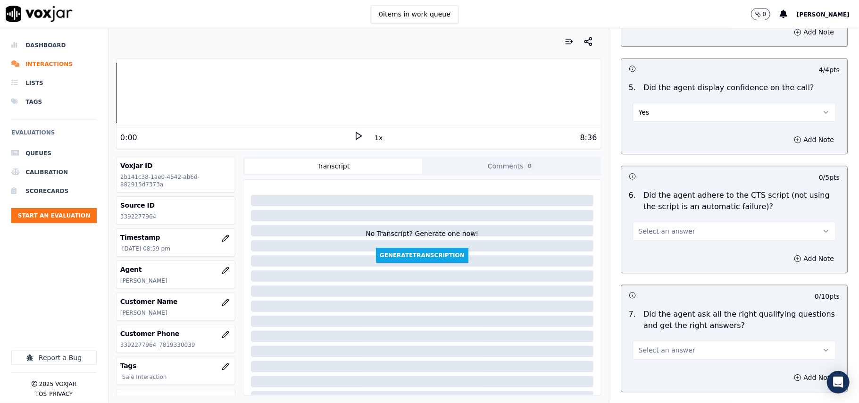
click at [642, 226] on span "Select an answer" at bounding box center [666, 230] width 57 height 9
click at [636, 239] on div "Yes" at bounding box center [713, 240] width 182 height 15
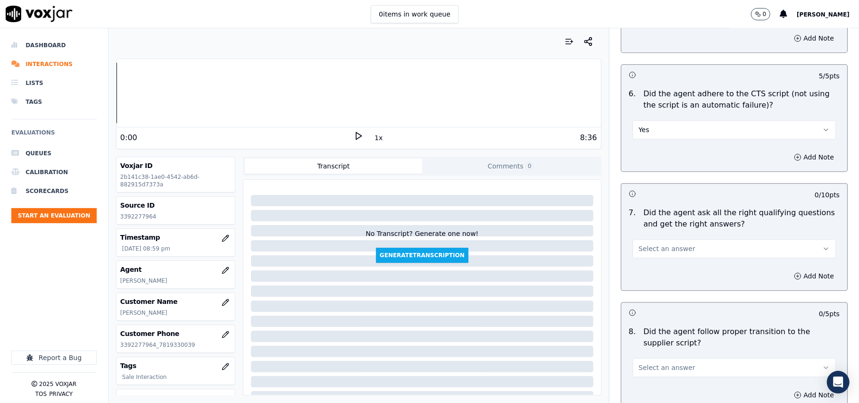
scroll to position [1990, 0]
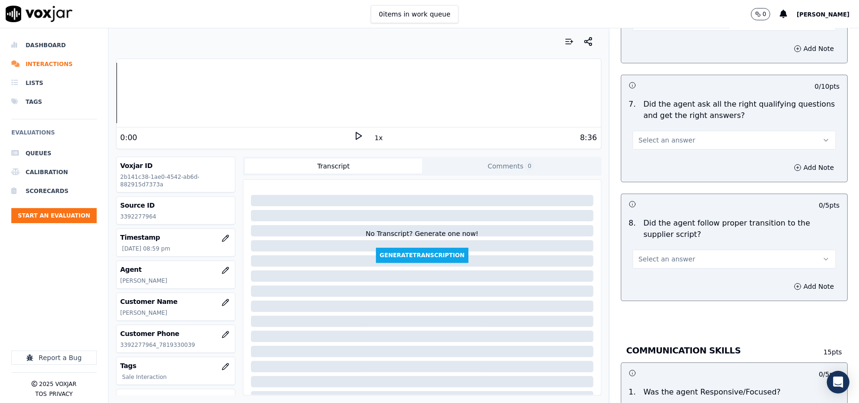
click at [639, 135] on span "Select an answer" at bounding box center [666, 139] width 57 height 9
click at [647, 149] on div "Yes" at bounding box center [713, 150] width 182 height 15
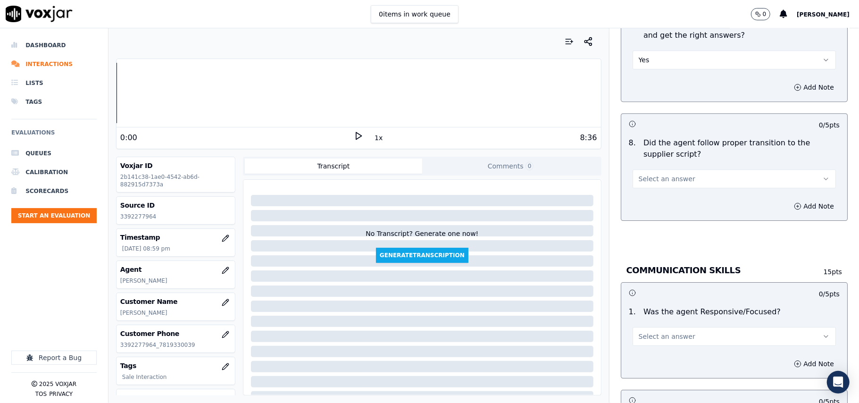
scroll to position [2095, 0]
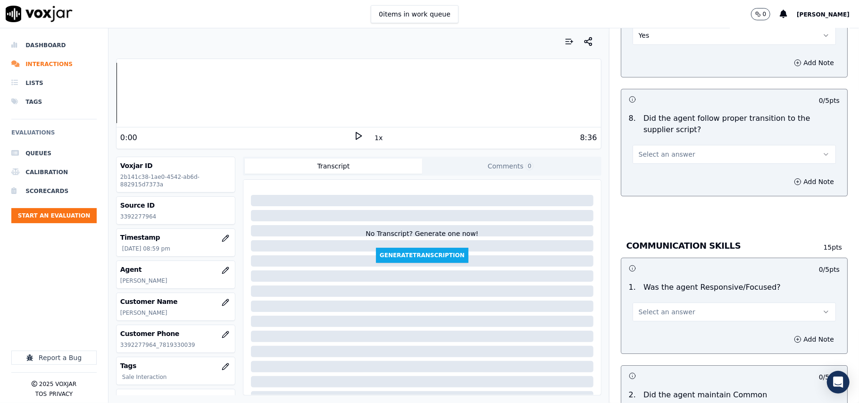
click at [640, 149] on button "Select an answer" at bounding box center [733, 154] width 203 height 19
click at [646, 167] on div "Yes" at bounding box center [713, 164] width 182 height 15
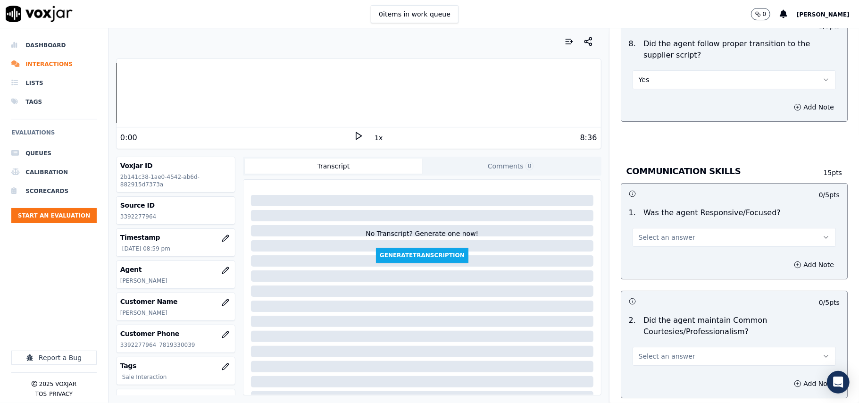
scroll to position [2200, 0]
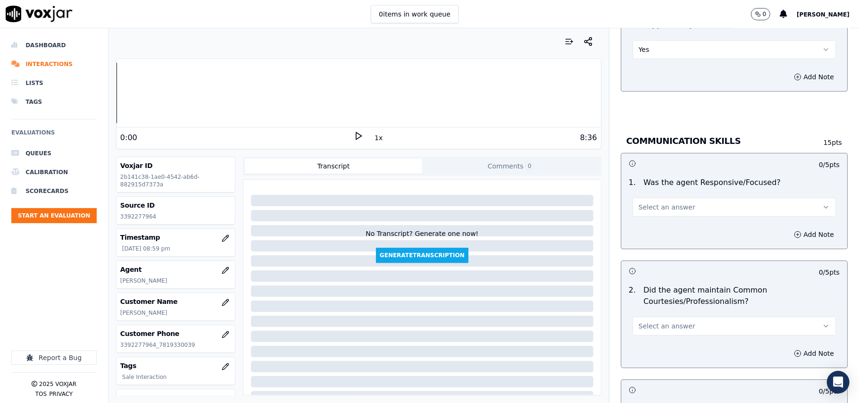
click at [640, 202] on span "Select an answer" at bounding box center [666, 206] width 57 height 9
click at [636, 225] on div "No" at bounding box center [713, 232] width 182 height 15
click at [638, 198] on button "No" at bounding box center [733, 207] width 203 height 19
click at [639, 215] on div "Yes" at bounding box center [713, 217] width 182 height 15
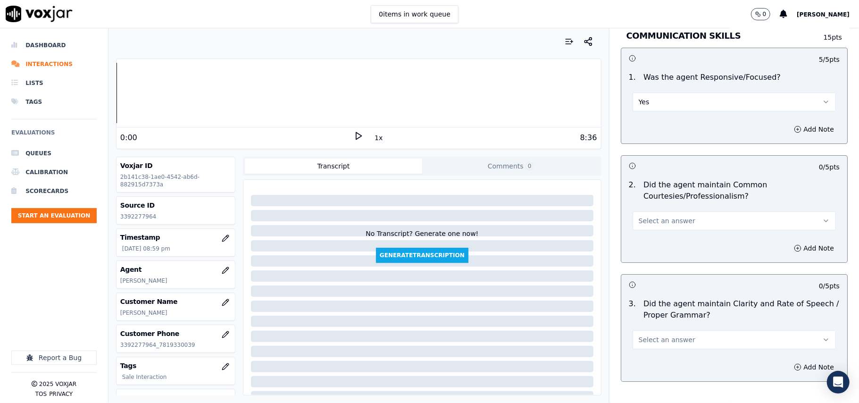
click at [640, 216] on span "Select an answer" at bounding box center [666, 220] width 57 height 9
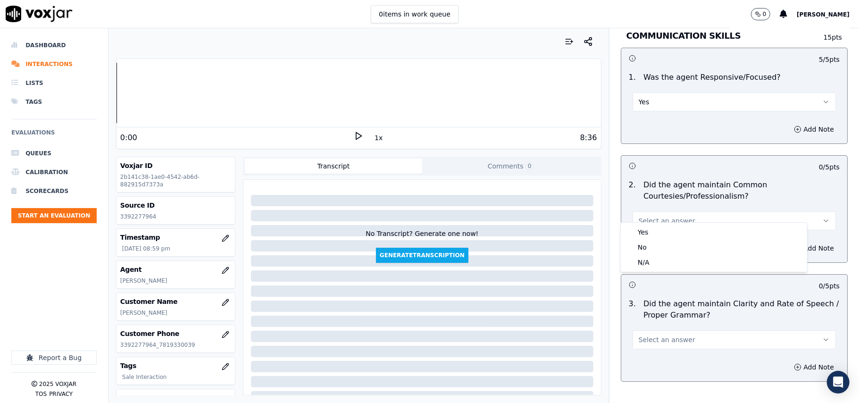
click at [644, 223] on div "Yes No N/A" at bounding box center [713, 247] width 186 height 49
click at [645, 228] on div "Yes" at bounding box center [713, 231] width 182 height 15
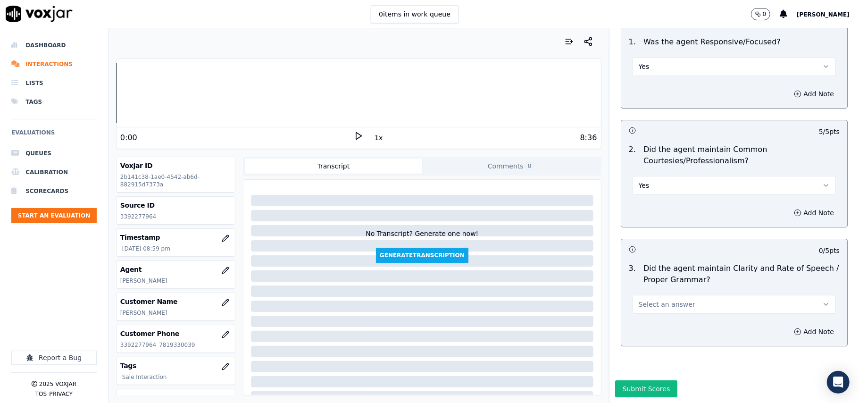
scroll to position [2359, 0]
click at [640, 299] on span "Select an answer" at bounding box center [666, 303] width 57 height 9
click at [646, 293] on div "Yes" at bounding box center [713, 296] width 182 height 15
click at [638, 380] on div "Submit Scores" at bounding box center [733, 391] width 249 height 23
click at [636, 380] on button "Submit Scores" at bounding box center [646, 388] width 63 height 17
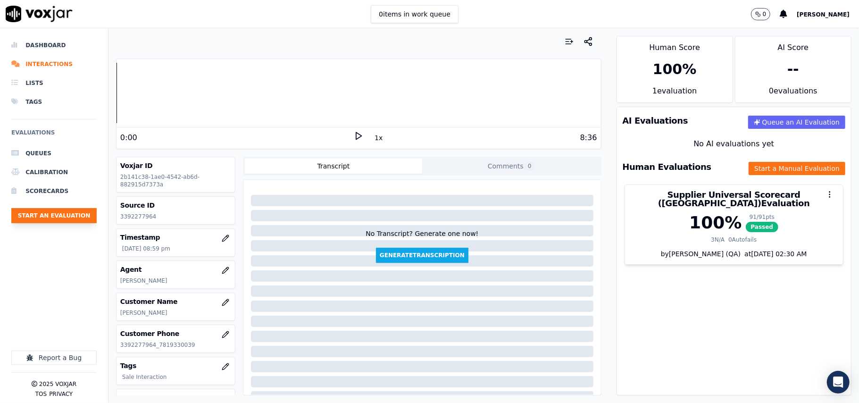
click at [57, 217] on button "Start an Evaluation" at bounding box center [53, 215] width 85 height 15
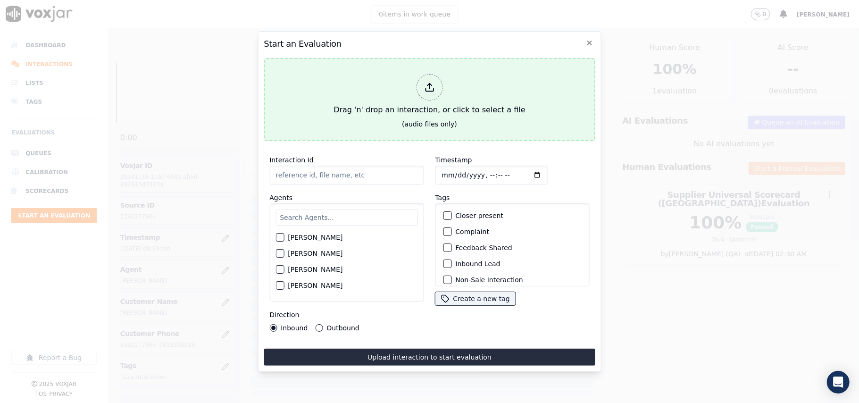
click at [438, 93] on div "Drag 'n' drop an interaction, or click to select a file" at bounding box center [429, 94] width 199 height 49
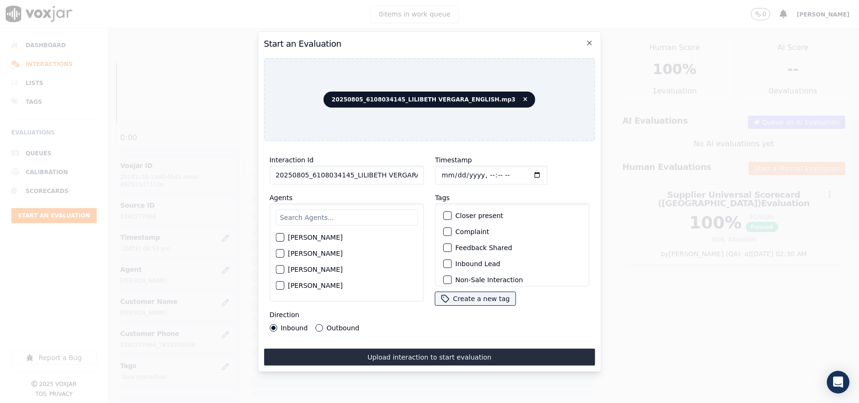
click at [361, 165] on input "20250805_6108034145_LILIBETH VERGARA_ENGLISH.mp3" at bounding box center [346, 174] width 154 height 19
paste input "6108034145"
type input "6108034145"
click at [454, 170] on input "Timestamp" at bounding box center [491, 174] width 112 height 19
type input "[DATE]T21:00"
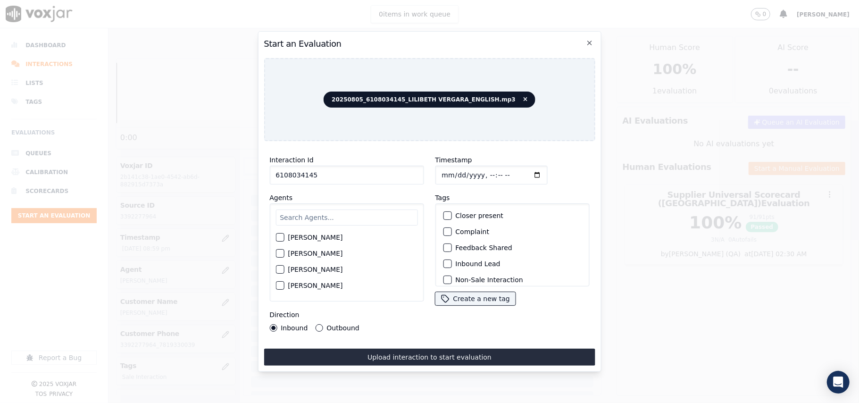
click at [342, 209] on input "text" at bounding box center [346, 217] width 142 height 16
type input "[PERSON_NAME]"
click at [329, 232] on div "[PERSON_NAME]" at bounding box center [346, 240] width 142 height 16
click at [325, 237] on label "[PERSON_NAME]" at bounding box center [315, 240] width 55 height 7
click at [284, 236] on button "[PERSON_NAME]" at bounding box center [279, 240] width 8 height 8
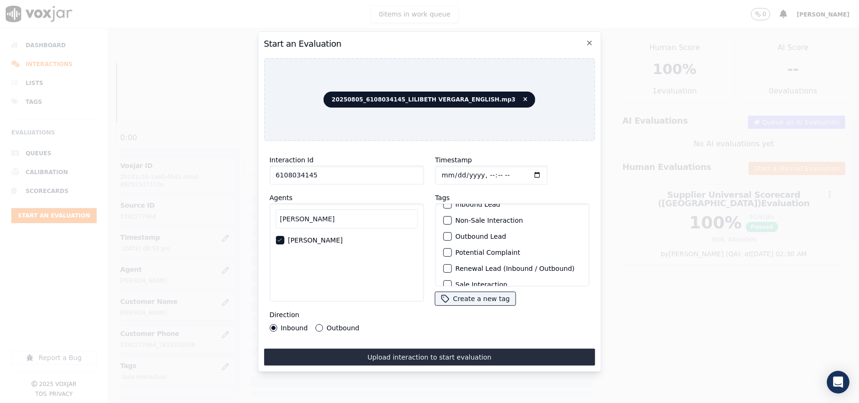
scroll to position [82, 0]
click at [463, 271] on label "Sale Interaction" at bounding box center [481, 274] width 52 height 7
click at [451, 270] on button "Sale Interaction" at bounding box center [447, 274] width 8 height 8
click at [337, 324] on label "Outbound" at bounding box center [342, 327] width 33 height 7
click at [322, 324] on button "Outbound" at bounding box center [319, 328] width 8 height 8
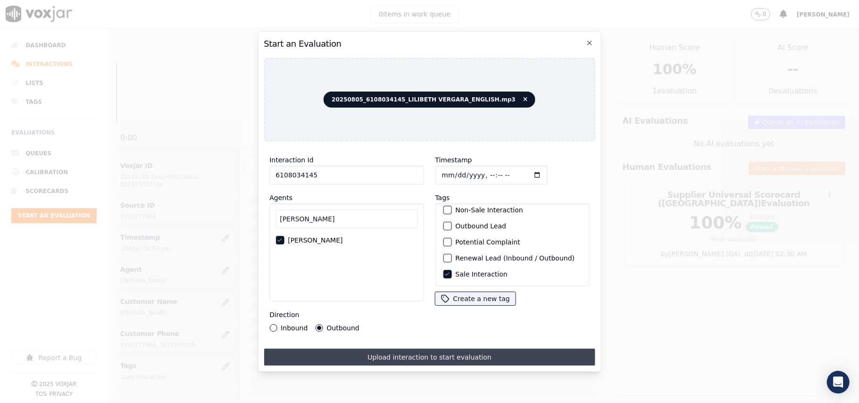
click at [375, 351] on button "Upload interaction to start evaluation" at bounding box center [429, 356] width 331 height 17
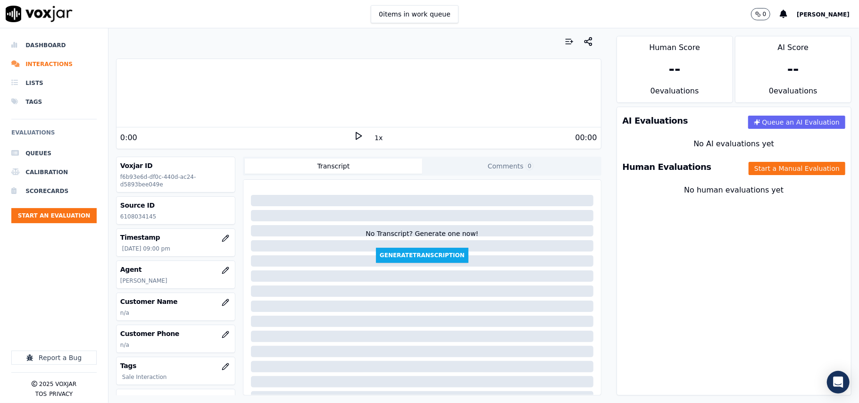
scroll to position [85, 0]
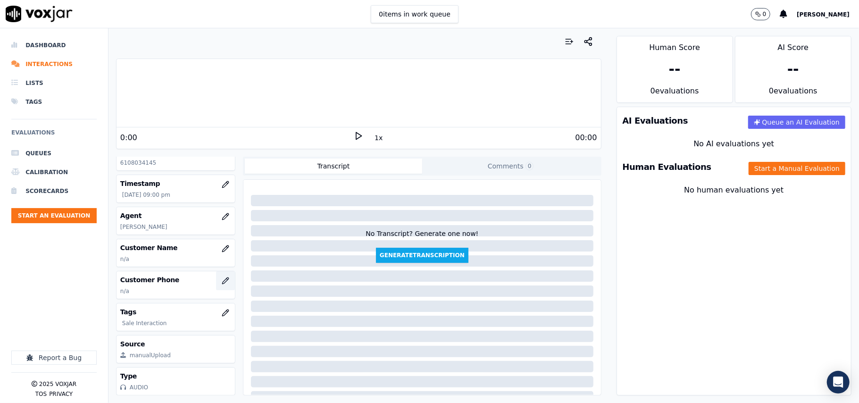
click at [216, 271] on button "button" at bounding box center [225, 280] width 19 height 19
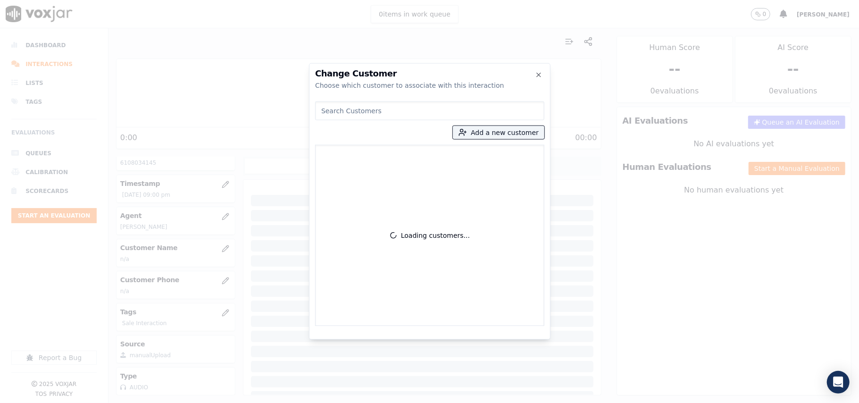
paste input "6108034145"
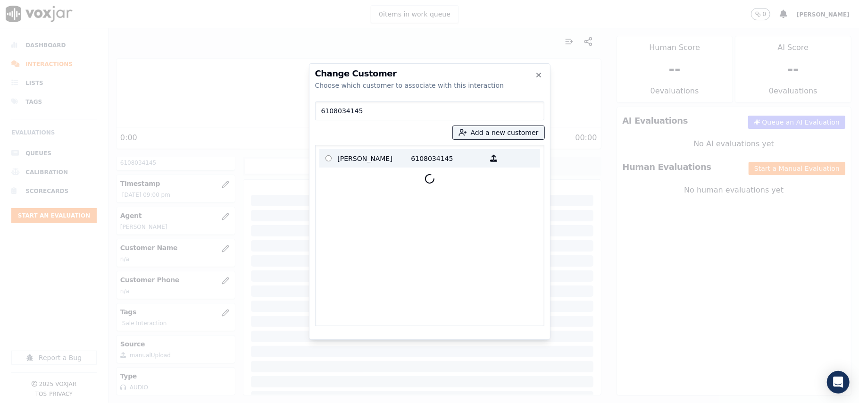
type input "6108034145"
click at [372, 160] on p "[PERSON_NAME]" at bounding box center [375, 158] width 74 height 15
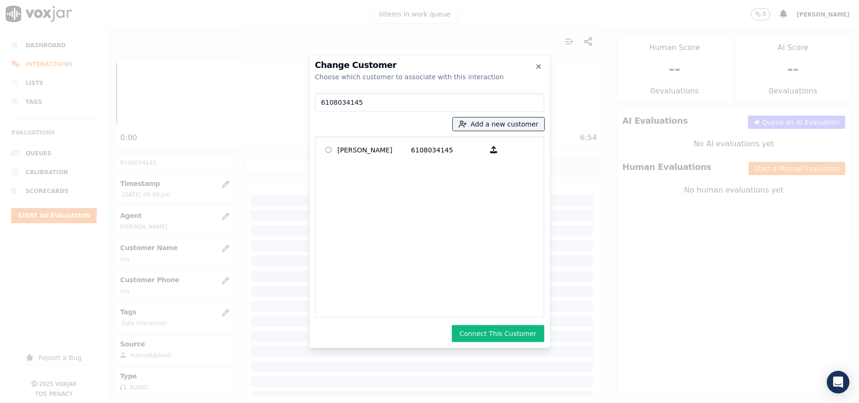
click at [484, 330] on button "Connect This Customer" at bounding box center [498, 333] width 92 height 17
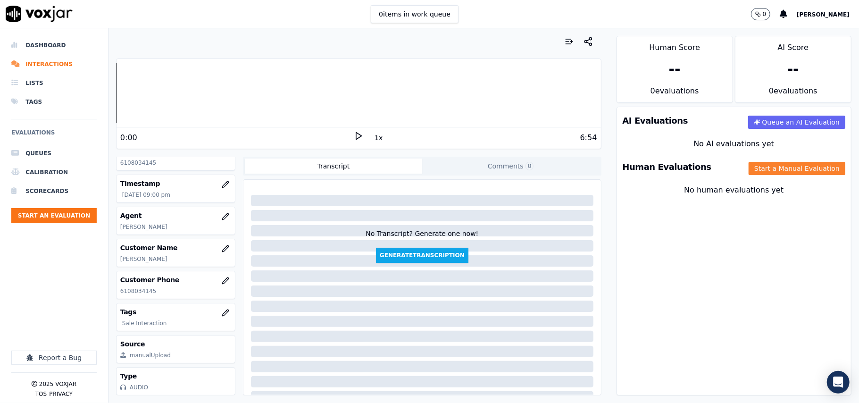
click at [764, 172] on button "Start a Manual Evaluation" at bounding box center [796, 168] width 97 height 13
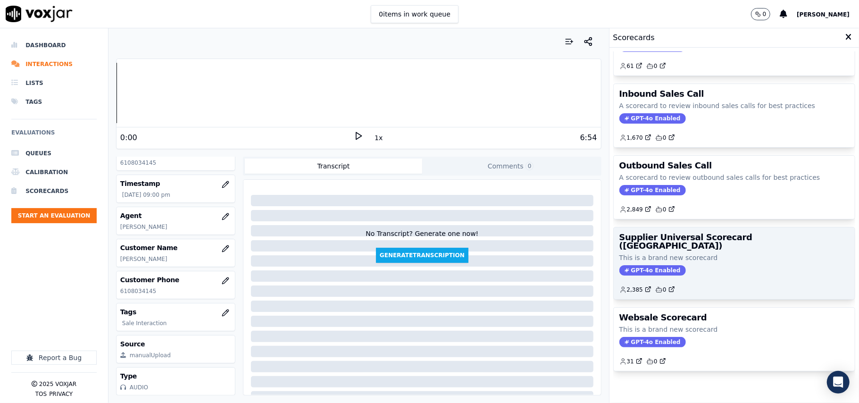
scroll to position [72, 0]
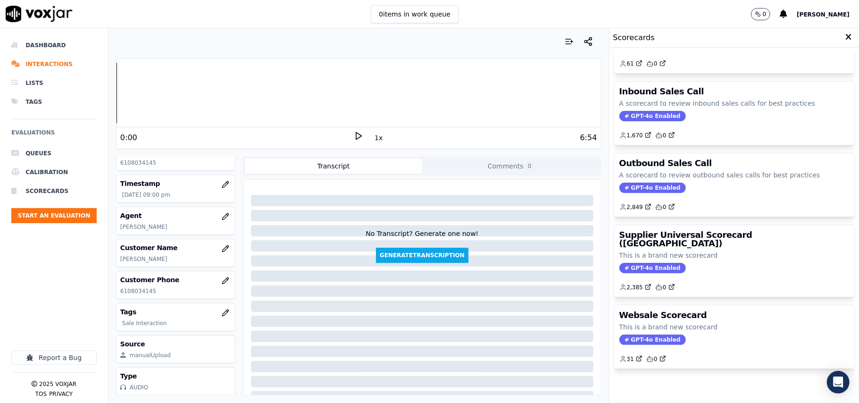
click at [721, 276] on div "2,385 0" at bounding box center [734, 283] width 230 height 15
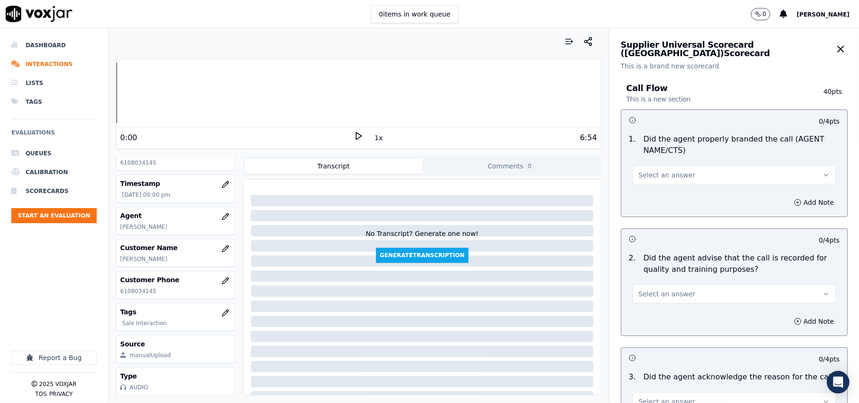
click at [666, 172] on span "Select an answer" at bounding box center [666, 174] width 57 height 9
click at [653, 193] on div "Yes" at bounding box center [713, 196] width 182 height 15
click at [640, 300] on button "Select an answer" at bounding box center [733, 293] width 203 height 19
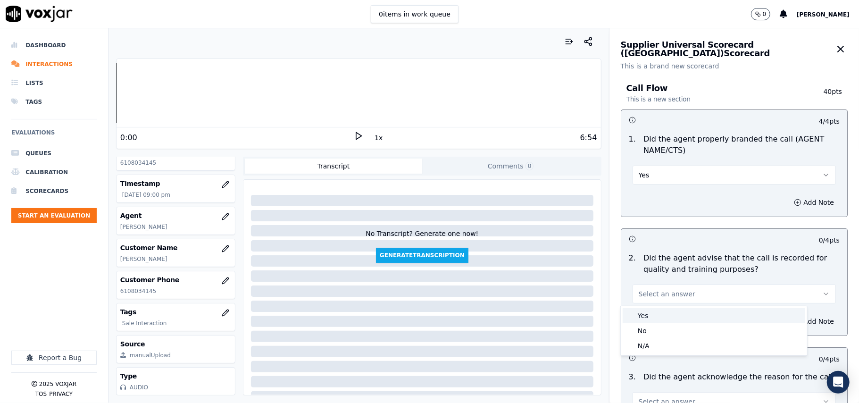
click at [642, 315] on div "Yes" at bounding box center [713, 315] width 182 height 15
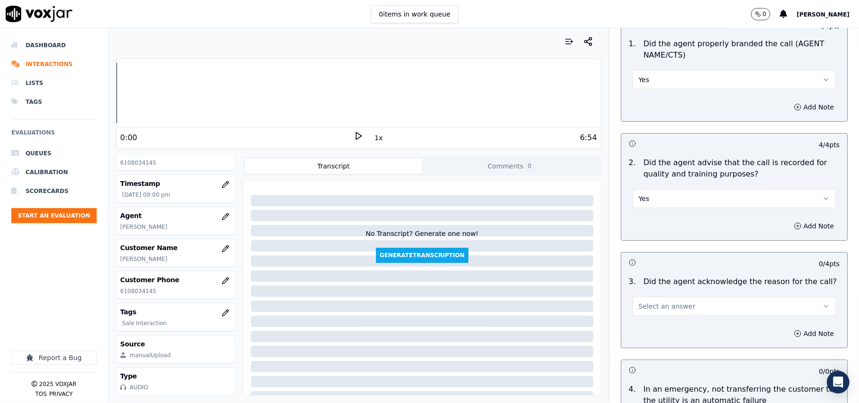
scroll to position [209, 0]
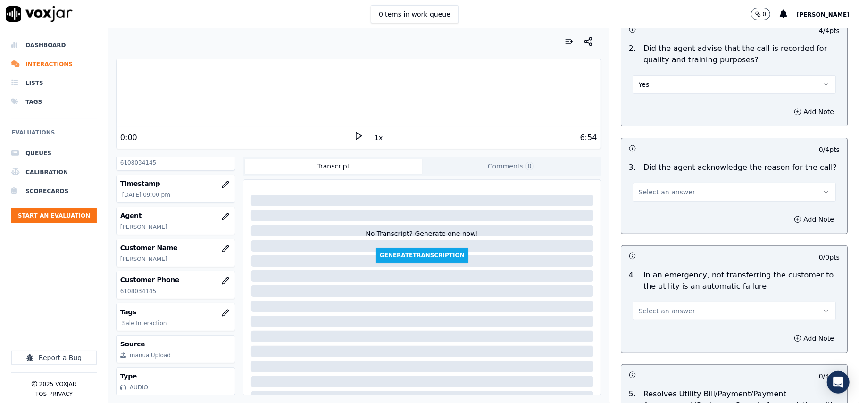
click at [645, 204] on div "3 . Did the agent acknowledge the reason for the call? Select an answer" at bounding box center [734, 181] width 226 height 47
click at [649, 195] on span "Select an answer" at bounding box center [666, 191] width 57 height 9
click at [648, 215] on div "Yes" at bounding box center [713, 213] width 182 height 15
click at [685, 314] on button "Select an answer" at bounding box center [733, 310] width 203 height 19
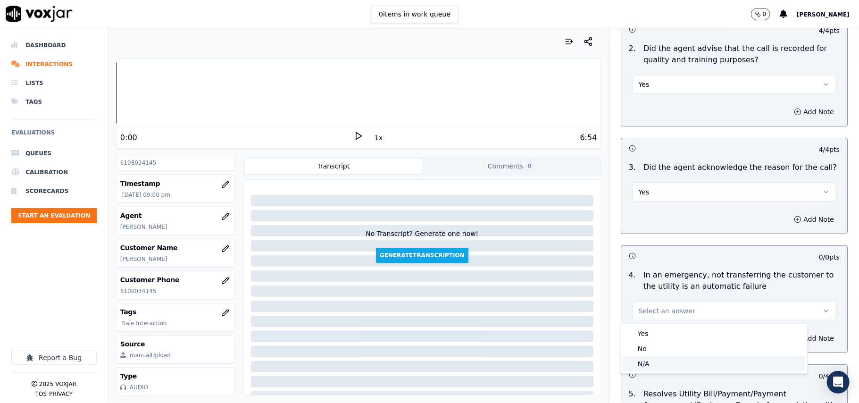
click at [656, 361] on div "N/A" at bounding box center [713, 363] width 182 height 15
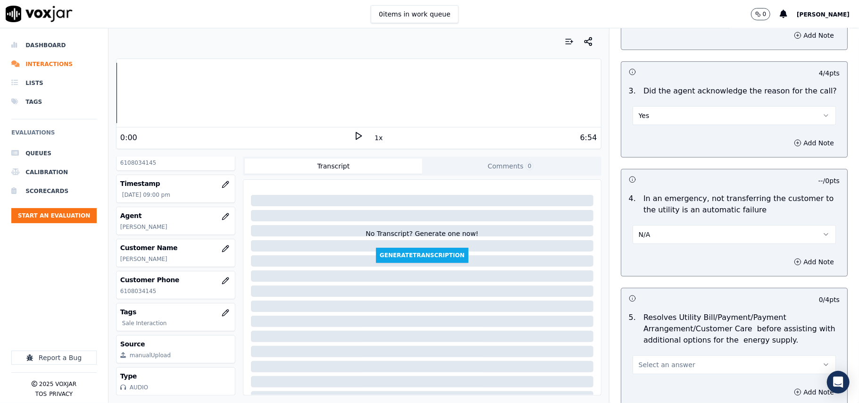
scroll to position [314, 0]
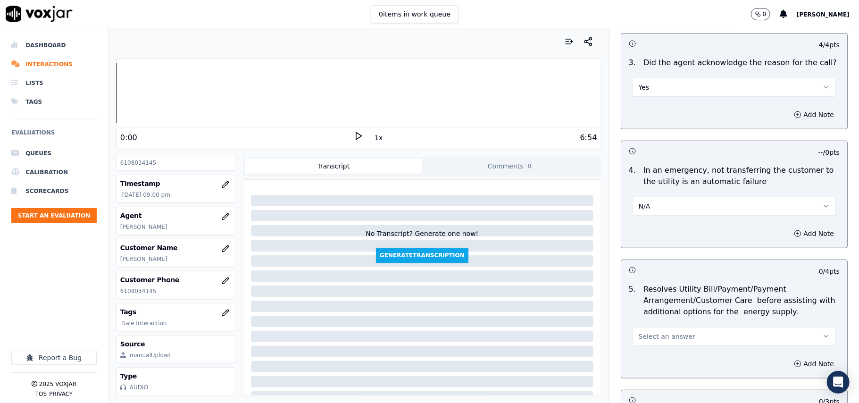
click at [649, 337] on span "Select an answer" at bounding box center [666, 335] width 57 height 9
click at [645, 383] on div "N/A" at bounding box center [713, 388] width 182 height 15
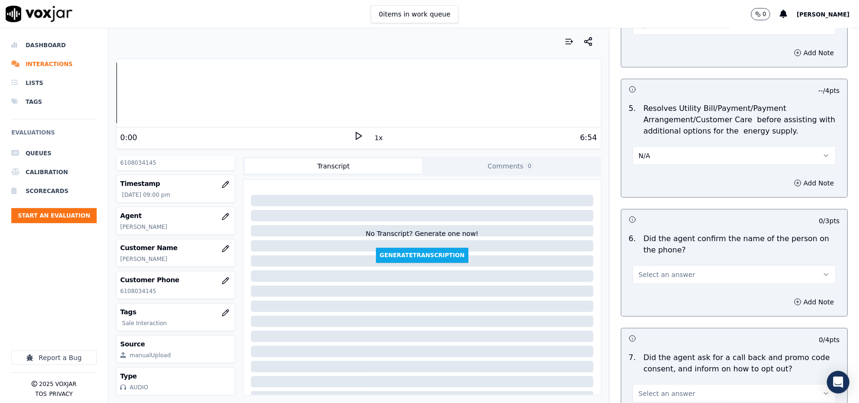
scroll to position [523, 0]
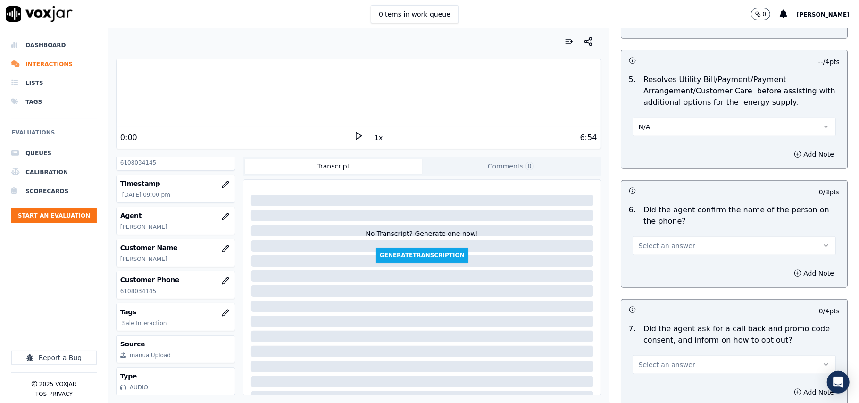
click at [679, 248] on button "Select an answer" at bounding box center [733, 245] width 203 height 19
click at [658, 269] on div "Yes" at bounding box center [713, 268] width 182 height 15
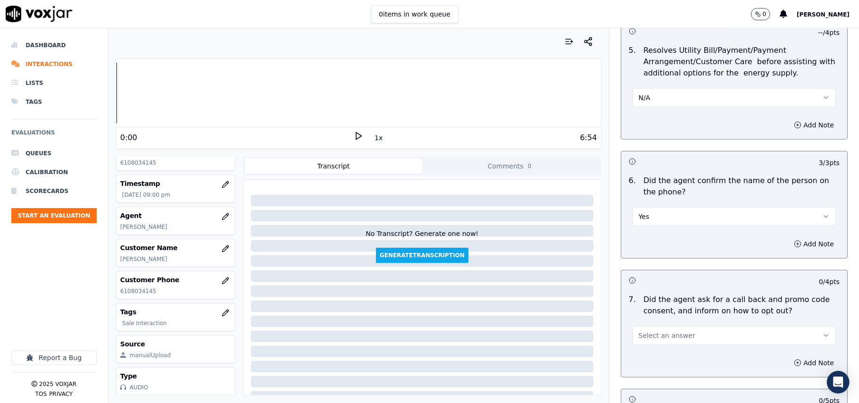
scroll to position [628, 0]
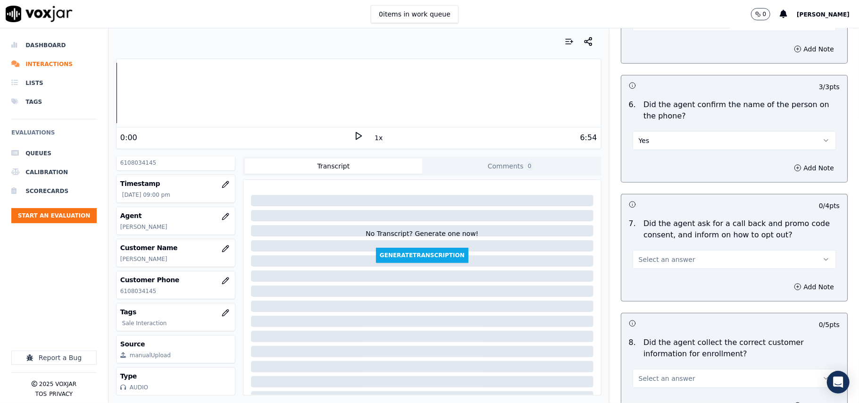
click at [651, 272] on div "7 . Did the agent ask for a call back and promo code consent, and inform on how…" at bounding box center [734, 243] width 226 height 58
click at [647, 268] on button "Select an answer" at bounding box center [733, 259] width 203 height 19
click at [641, 280] on div "Yes" at bounding box center [713, 282] width 182 height 15
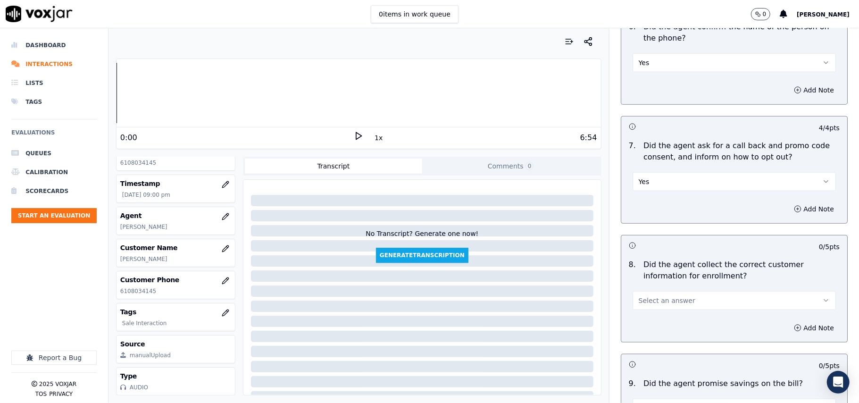
scroll to position [734, 0]
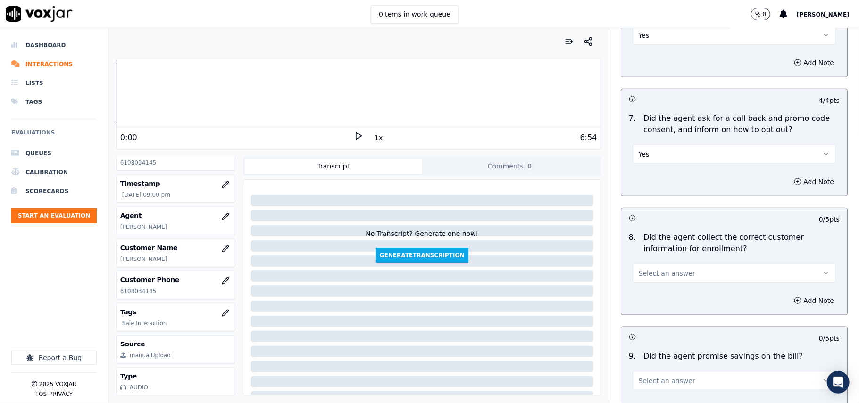
click at [652, 272] on span "Select an answer" at bounding box center [666, 272] width 57 height 9
click at [649, 300] on div "Yes" at bounding box center [713, 296] width 182 height 15
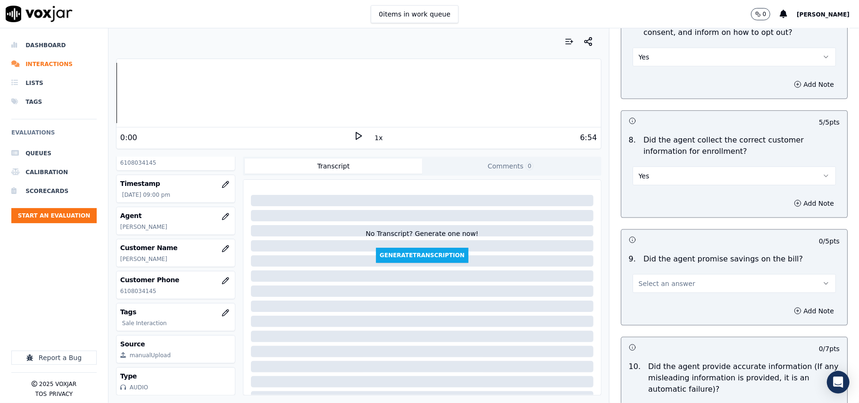
scroll to position [943, 0]
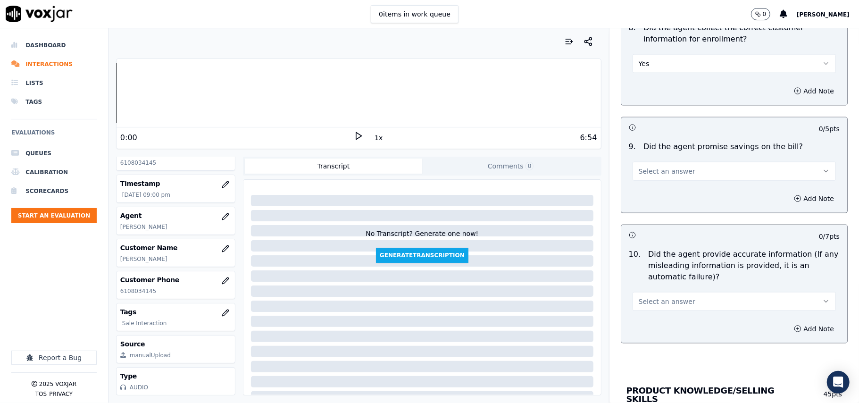
click at [654, 184] on div "9 . Did the agent promise savings on the bill? Select an answer" at bounding box center [734, 160] width 226 height 47
click at [647, 181] on button "Select an answer" at bounding box center [733, 171] width 203 height 19
click at [642, 223] on div "N/A" at bounding box center [713, 225] width 182 height 15
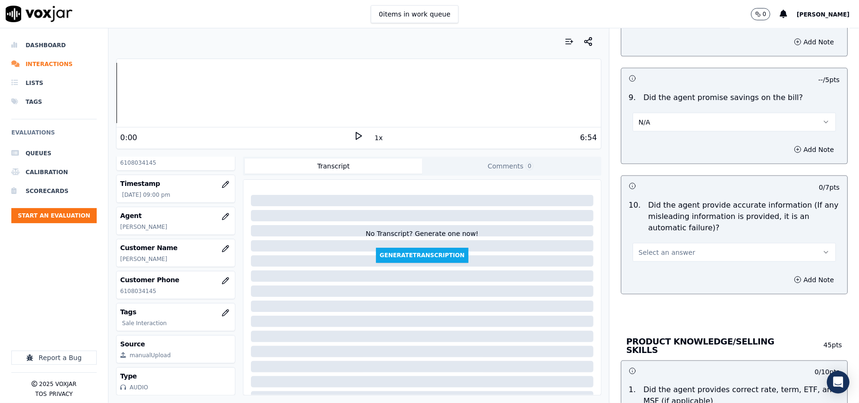
scroll to position [1048, 0]
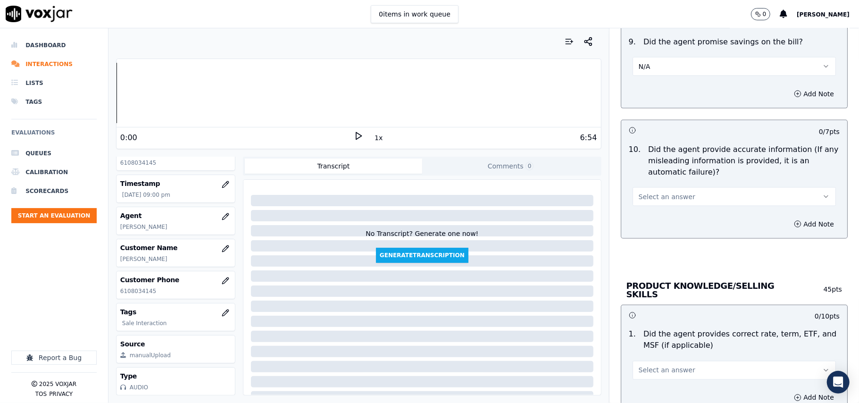
click at [652, 197] on span "Select an answer" at bounding box center [666, 196] width 57 height 9
click at [652, 224] on div "Yes" at bounding box center [713, 220] width 182 height 15
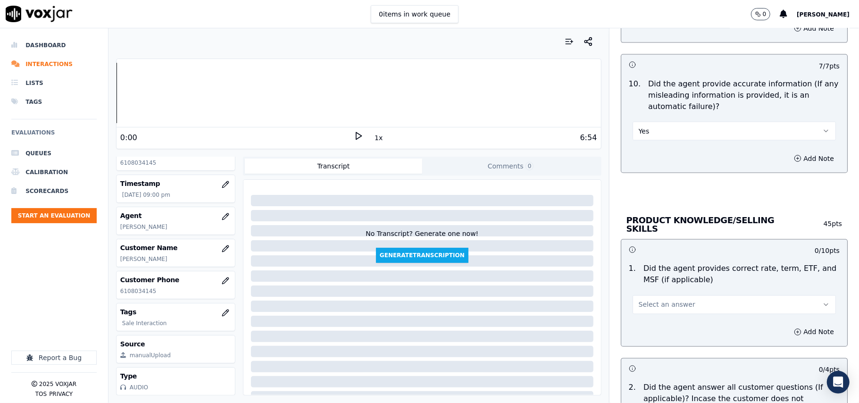
scroll to position [1152, 0]
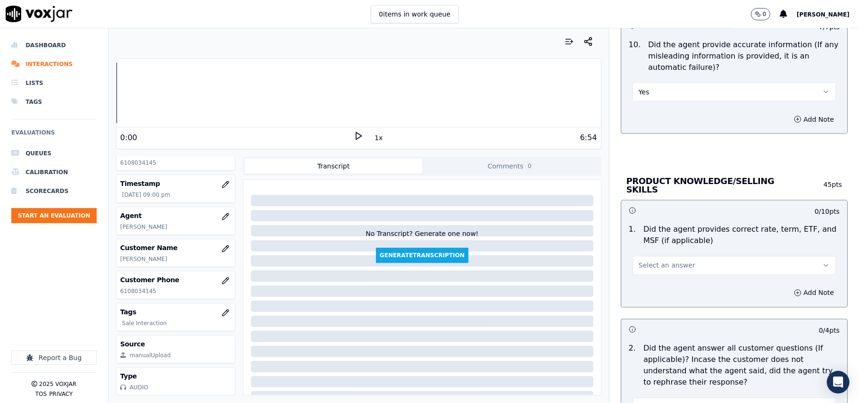
click at [648, 264] on span "Select an answer" at bounding box center [666, 265] width 57 height 9
click at [642, 288] on div "Yes" at bounding box center [713, 285] width 182 height 15
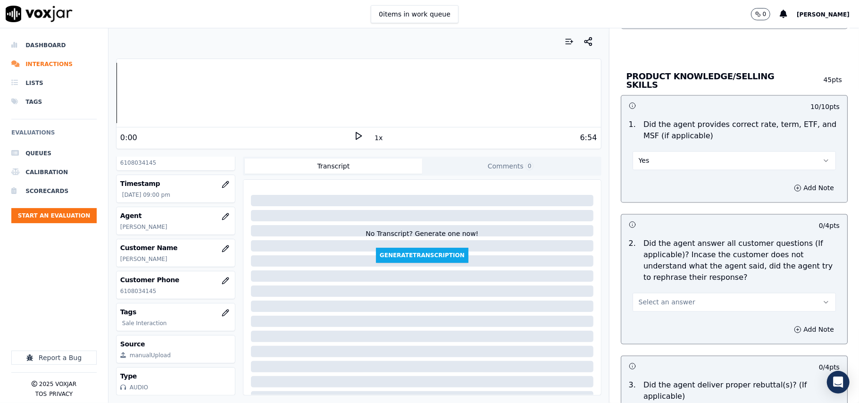
click at [638, 304] on span "Select an answer" at bounding box center [666, 301] width 57 height 9
click at [640, 323] on div "Yes" at bounding box center [713, 321] width 182 height 15
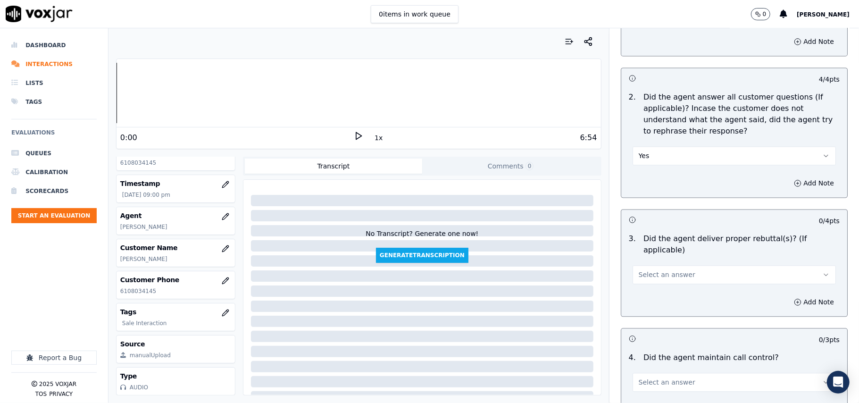
scroll to position [1466, 0]
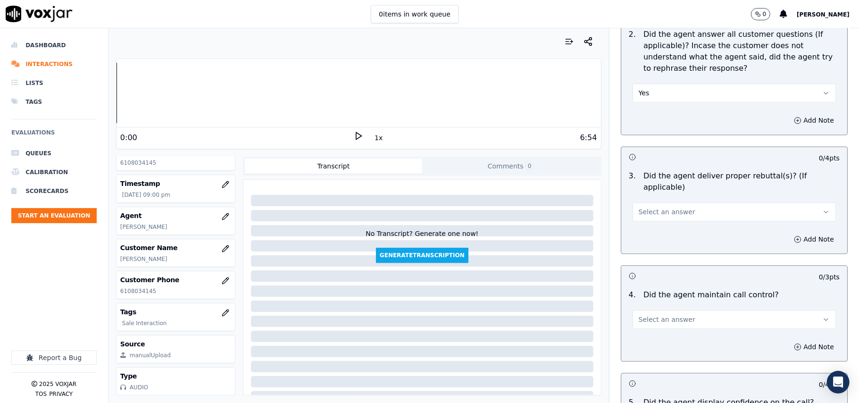
click at [659, 207] on span "Select an answer" at bounding box center [666, 211] width 57 height 9
click at [652, 229] on div "No" at bounding box center [713, 235] width 182 height 15
click at [648, 202] on button "No" at bounding box center [733, 211] width 203 height 19
click at [645, 223] on div "Yes" at bounding box center [713, 220] width 182 height 15
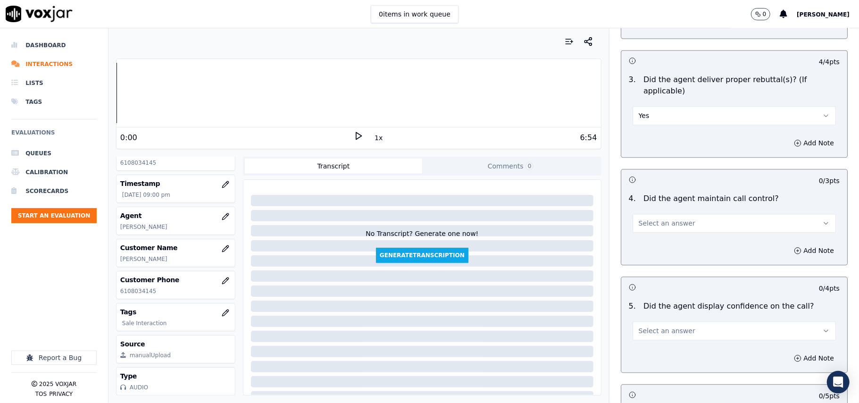
scroll to position [1676, 0]
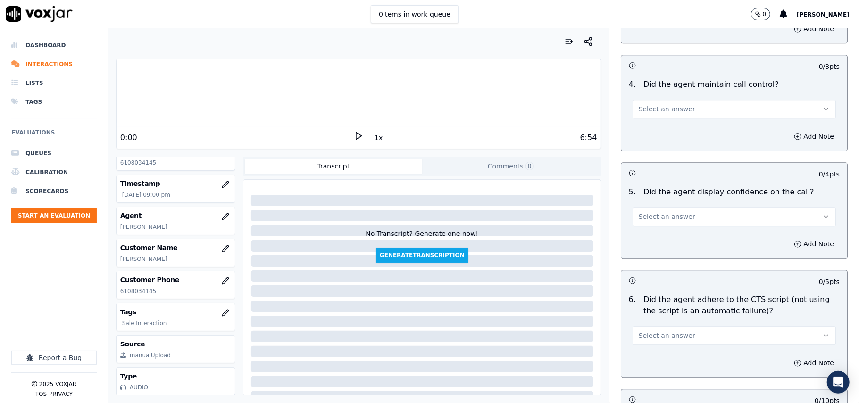
click at [658, 104] on span "Select an answer" at bounding box center [666, 108] width 57 height 9
click at [659, 116] on div "Yes" at bounding box center [713, 118] width 182 height 15
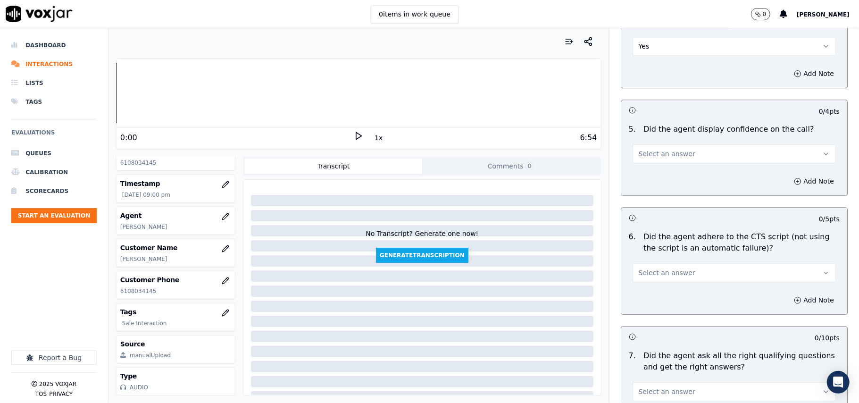
scroll to position [1781, 0]
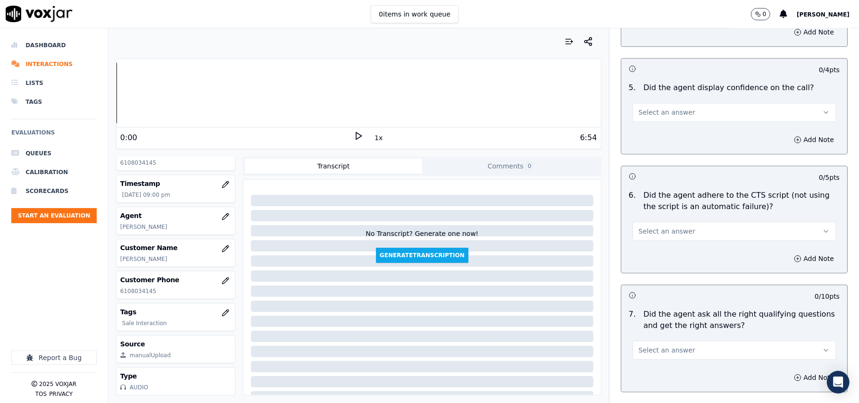
click at [645, 106] on button "Select an answer" at bounding box center [733, 112] width 203 height 19
click at [649, 119] on div "Yes" at bounding box center [713, 122] width 182 height 15
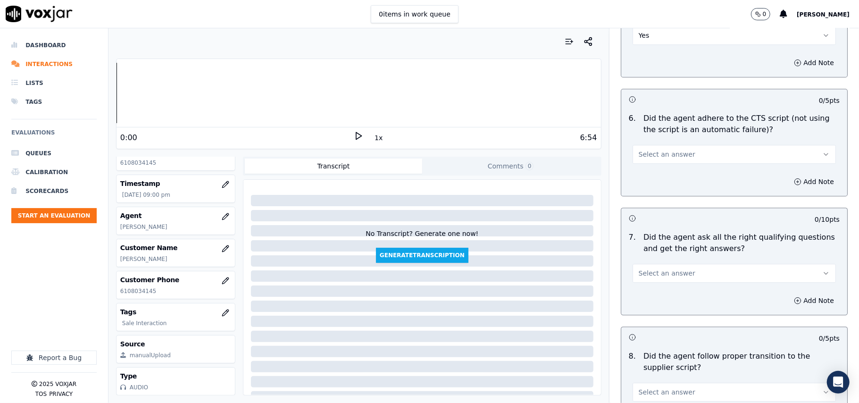
scroll to position [1886, 0]
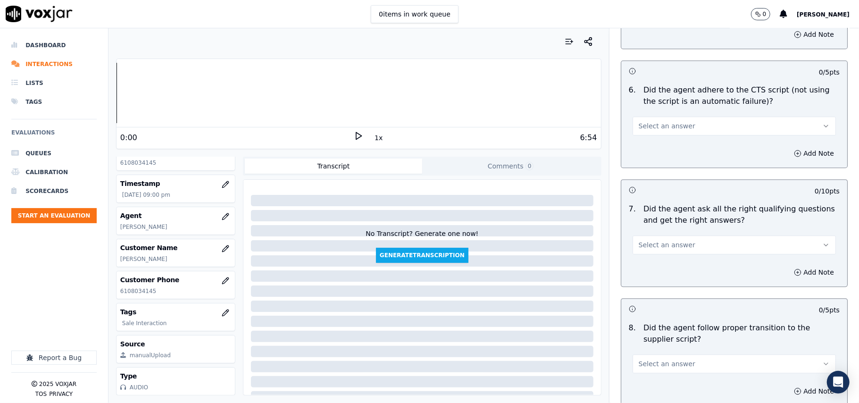
click at [651, 121] on span "Select an answer" at bounding box center [666, 125] width 57 height 9
click at [649, 134] on div "Yes" at bounding box center [713, 136] width 182 height 15
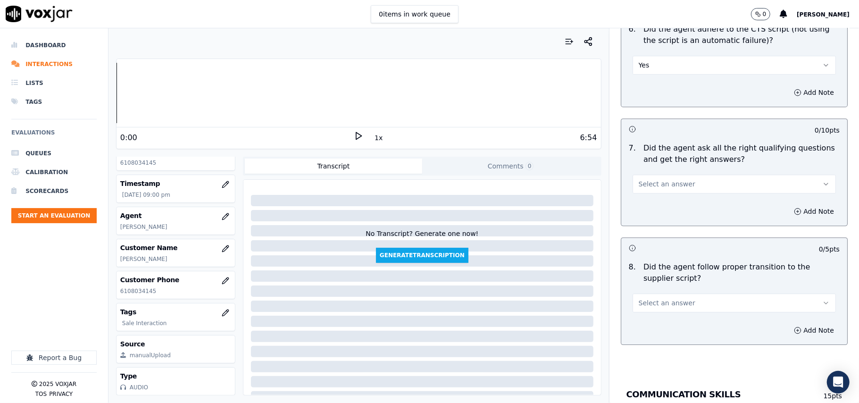
scroll to position [1990, 0]
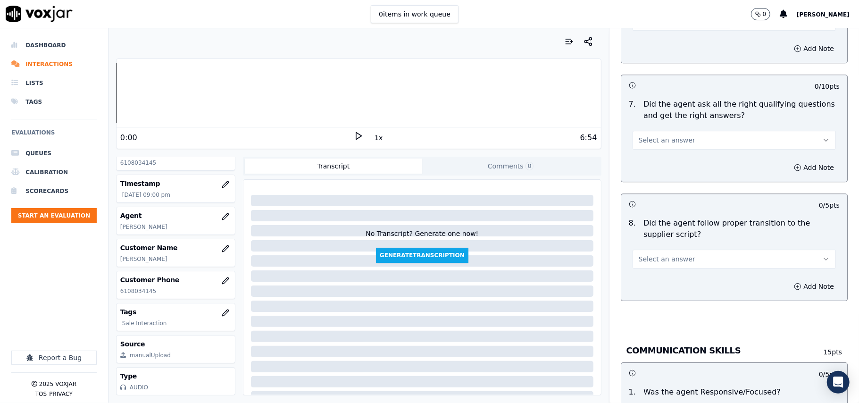
click at [644, 135] on span "Select an answer" at bounding box center [666, 139] width 57 height 9
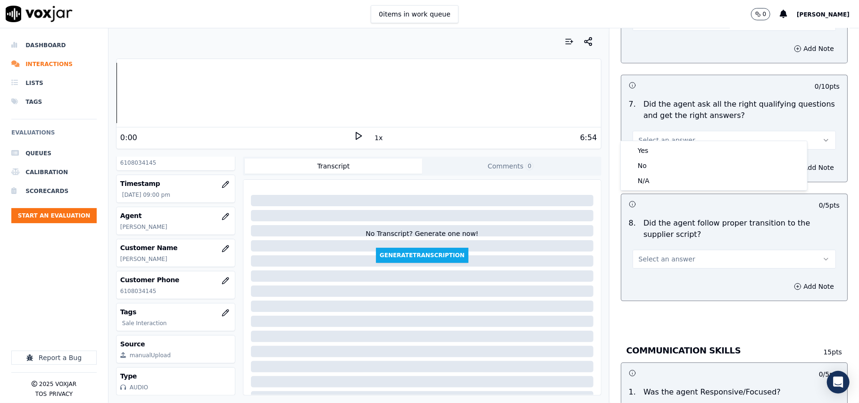
click at [644, 141] on div "Yes No N/A" at bounding box center [713, 165] width 186 height 49
click at [645, 151] on div "Yes" at bounding box center [713, 150] width 182 height 15
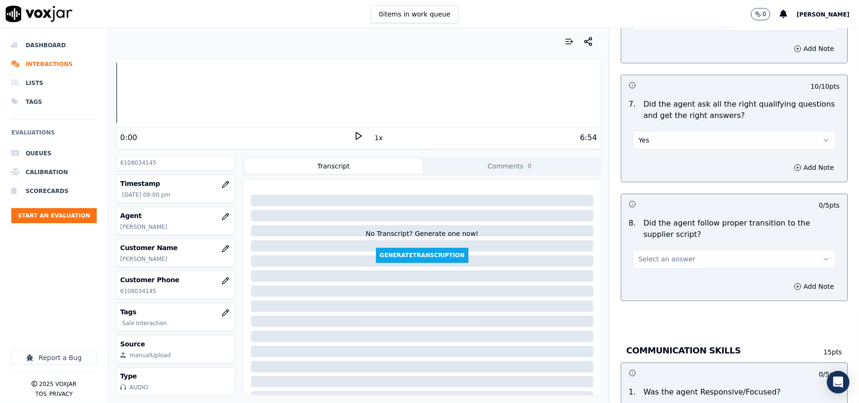
scroll to position [2095, 0]
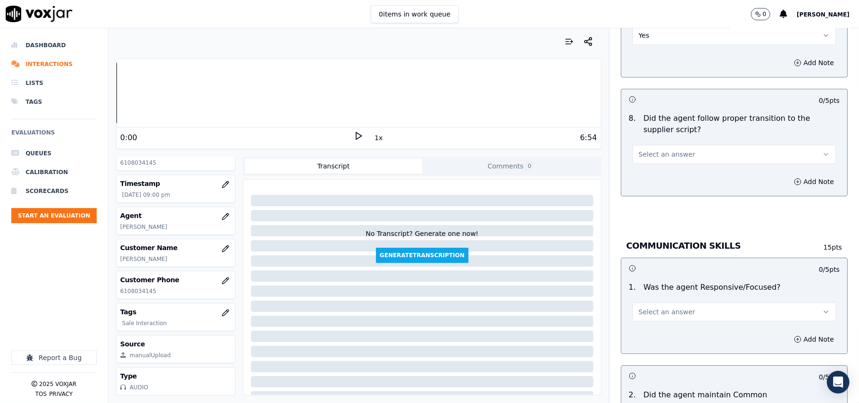
click at [634, 151] on button "Select an answer" at bounding box center [733, 154] width 203 height 19
click at [640, 163] on div "Yes" at bounding box center [713, 164] width 182 height 15
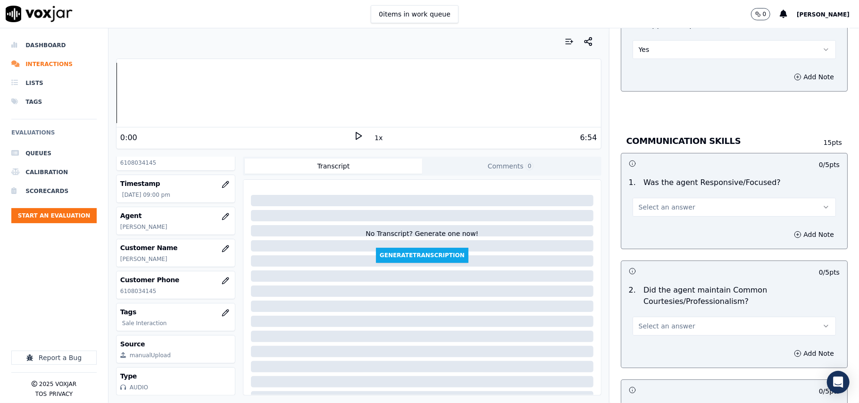
click at [651, 202] on span "Select an answer" at bounding box center [666, 206] width 57 height 9
click at [649, 210] on div "Yes" at bounding box center [713, 217] width 182 height 15
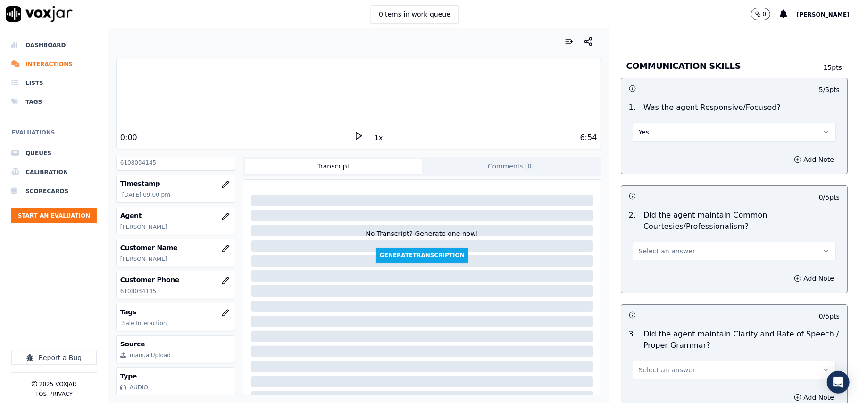
scroll to position [2305, 0]
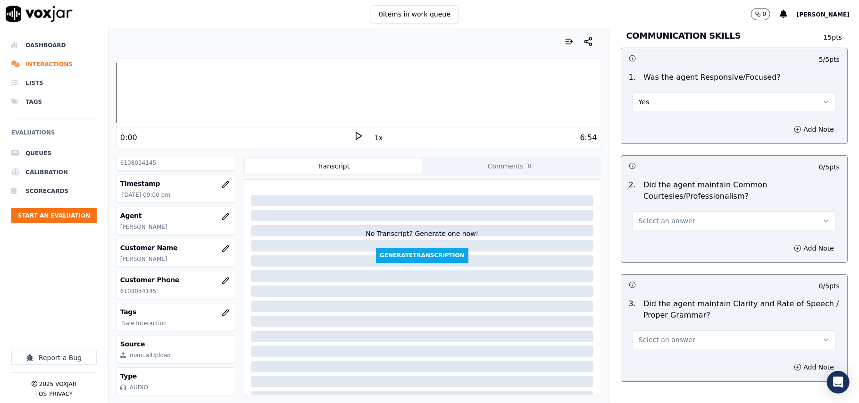
click at [640, 211] on button "Select an answer" at bounding box center [733, 220] width 203 height 19
click at [639, 225] on div "Yes" at bounding box center [713, 231] width 182 height 15
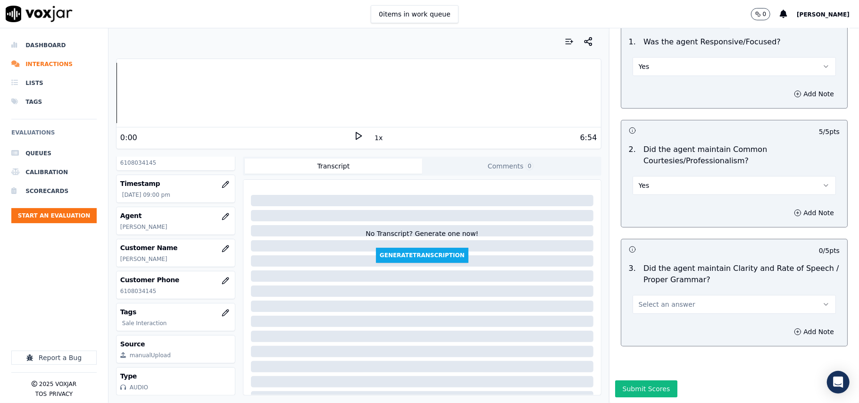
scroll to position [2359, 0]
click at [638, 299] on span "Select an answer" at bounding box center [666, 303] width 57 height 9
click at [638, 300] on div "Yes" at bounding box center [713, 296] width 182 height 15
click at [615, 380] on button "Submit Scores" at bounding box center [646, 388] width 63 height 17
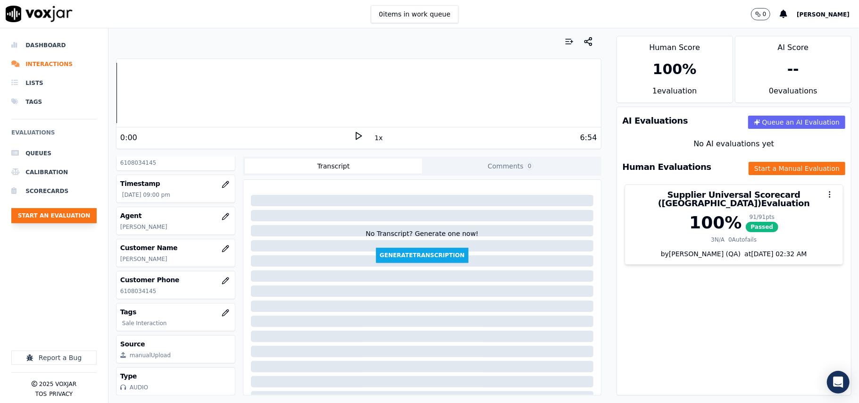
click at [78, 217] on button "Start an Evaluation" at bounding box center [53, 215] width 85 height 15
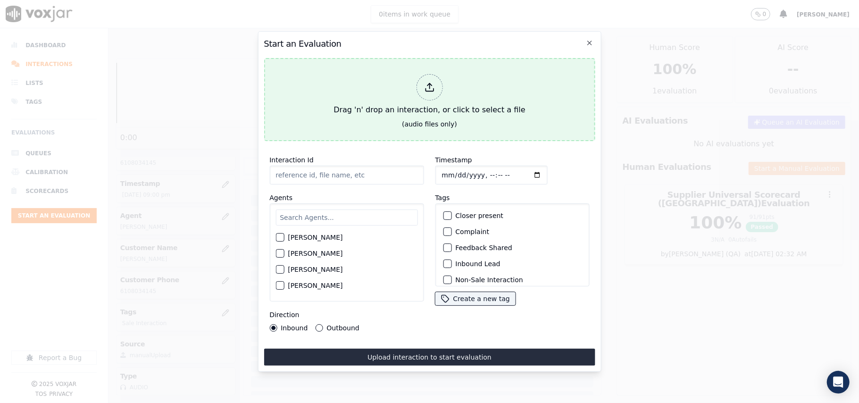
click at [447, 97] on div "Drag 'n' drop an interaction, or click to select a file" at bounding box center [429, 94] width 199 height 49
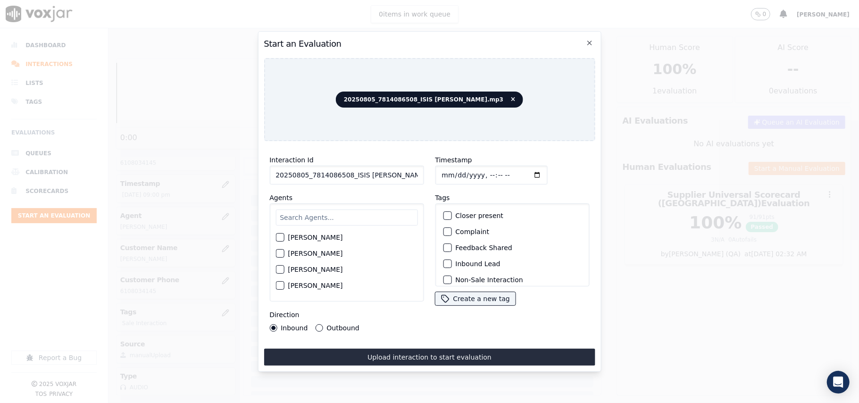
click at [339, 171] on input "20250805_7814086508_ISIS [PERSON_NAME].mp3" at bounding box center [346, 174] width 154 height 19
paste input "7814086508"
type input "7814086508"
click at [451, 172] on input "Timestamp" at bounding box center [491, 174] width 112 height 19
type input "[DATE]T21:15"
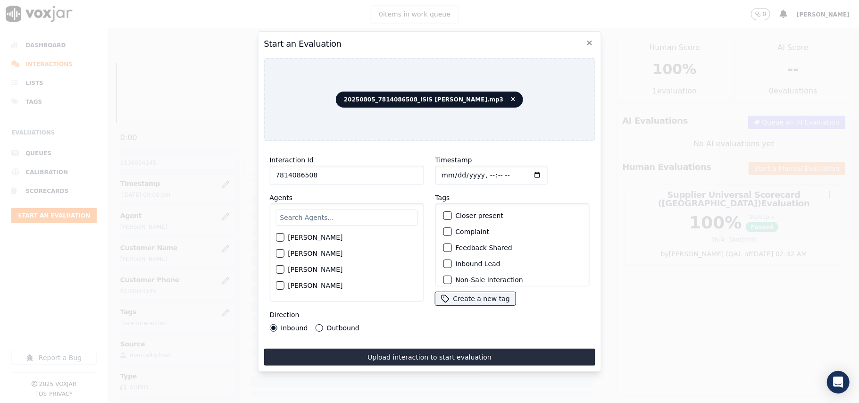
click at [349, 218] on input "text" at bounding box center [346, 217] width 142 height 16
type input "ISIS"
click at [293, 239] on label "[PERSON_NAME]" at bounding box center [315, 240] width 55 height 7
click at [284, 239] on button "[PERSON_NAME]" at bounding box center [279, 240] width 8 height 8
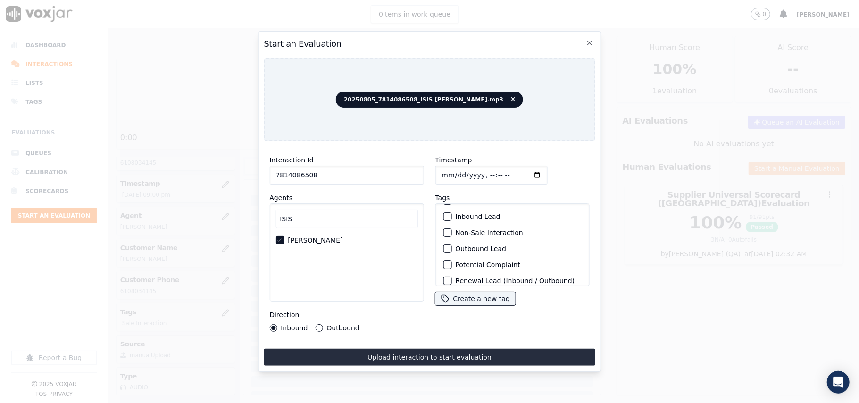
scroll to position [82, 0]
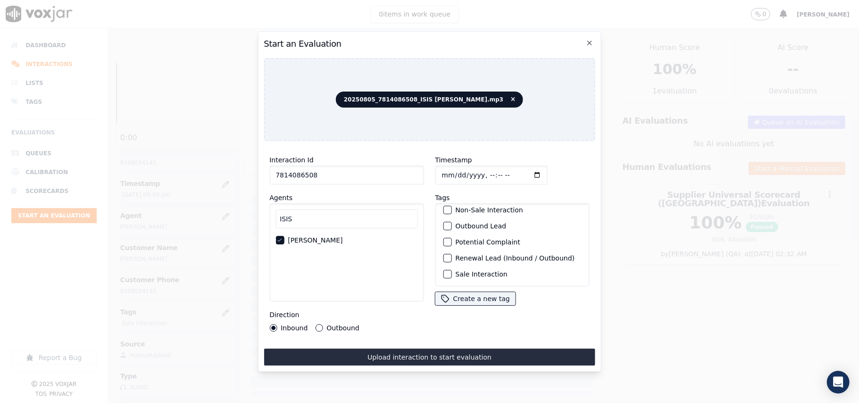
click at [461, 271] on label "Sale Interaction" at bounding box center [481, 274] width 52 height 7
click at [451, 270] on button "Sale Interaction" at bounding box center [447, 274] width 8 height 8
click at [349, 318] on div "Direction Inbound Outbound" at bounding box center [346, 320] width 154 height 23
drag, startPoint x: 336, startPoint y: 322, endPoint x: 378, endPoint y: 351, distance: 51.0
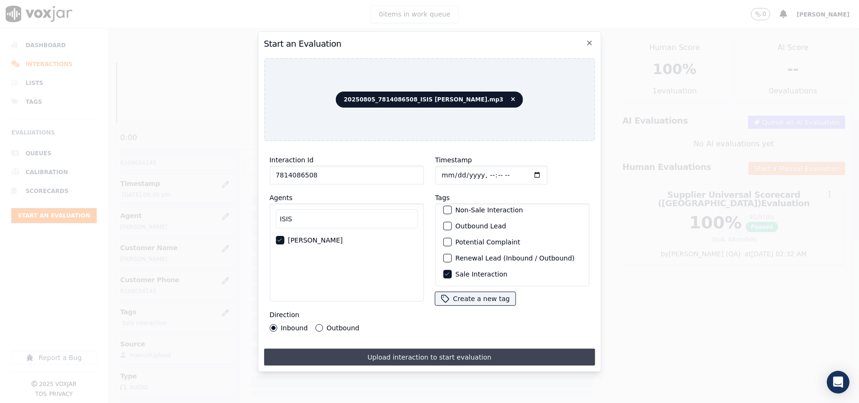
click at [338, 324] on label "Outbound" at bounding box center [342, 327] width 33 height 7
click at [322, 324] on button "Outbound" at bounding box center [319, 328] width 8 height 8
click at [378, 351] on button "Upload interaction to start evaluation" at bounding box center [429, 356] width 331 height 17
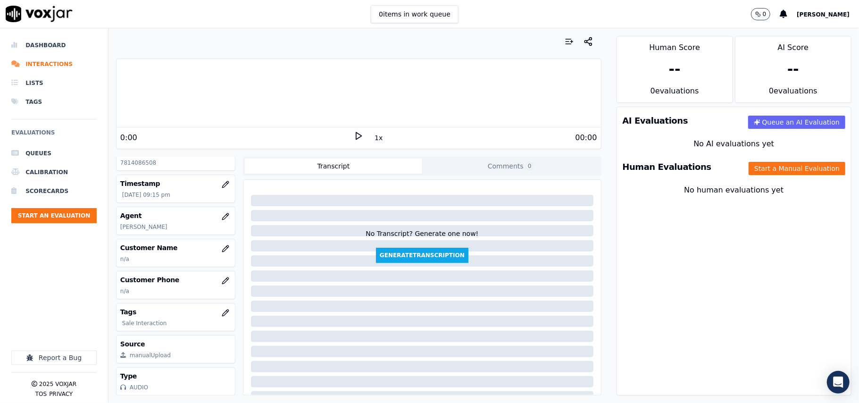
scroll to position [85, 0]
click at [216, 239] on button "button" at bounding box center [225, 248] width 19 height 19
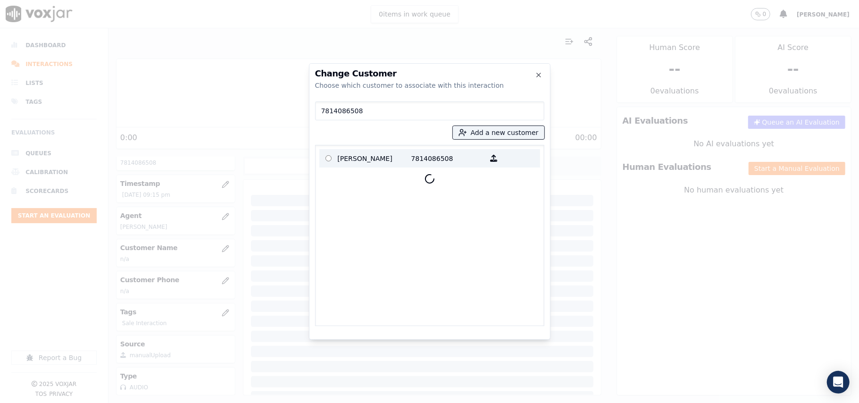
type input "7814086508"
click at [364, 157] on p "[PERSON_NAME]" at bounding box center [375, 158] width 74 height 15
click at [370, 159] on p "[PERSON_NAME]" at bounding box center [375, 158] width 74 height 15
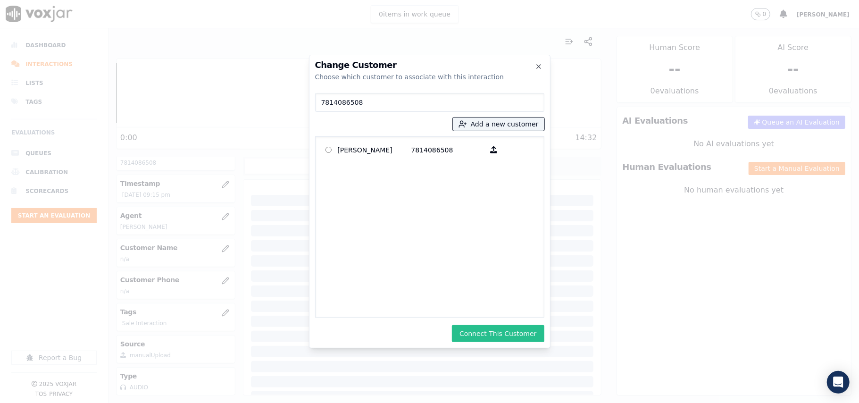
click at [515, 336] on button "Connect This Customer" at bounding box center [498, 333] width 92 height 17
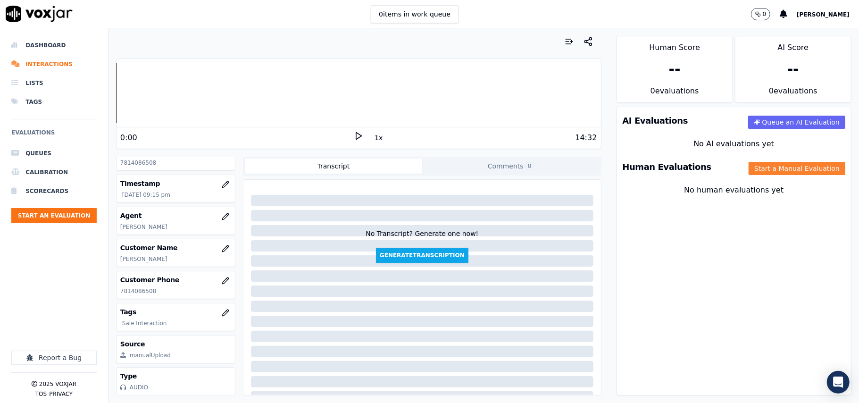
click at [761, 168] on button "Start a Manual Evaluation" at bounding box center [796, 168] width 97 height 13
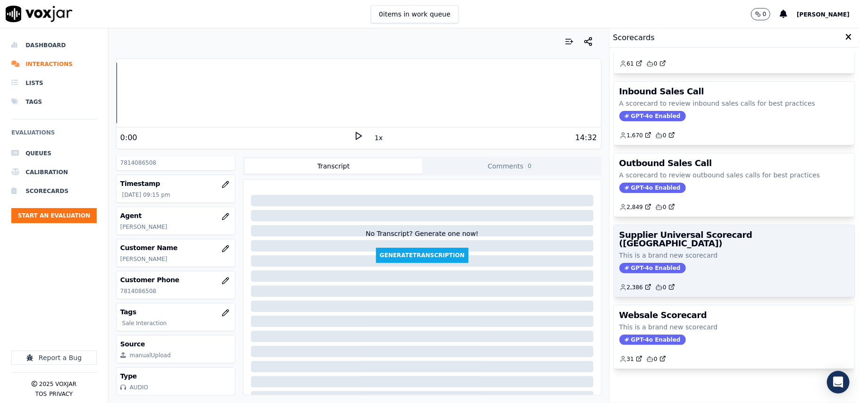
scroll to position [72, 0]
click at [694, 263] on div "GPT-4o Enabled" at bounding box center [734, 268] width 230 height 10
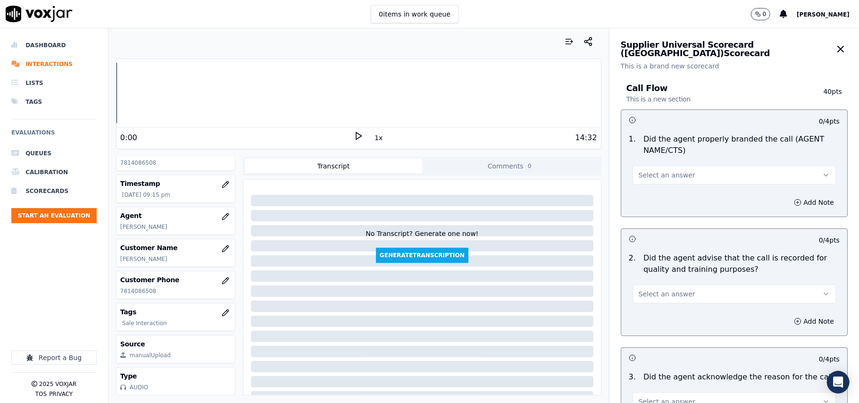
click at [666, 167] on button "Select an answer" at bounding box center [733, 174] width 203 height 19
click at [645, 191] on div "Yes No N/A" at bounding box center [713, 211] width 186 height 49
click at [651, 192] on div "Yes" at bounding box center [713, 196] width 182 height 15
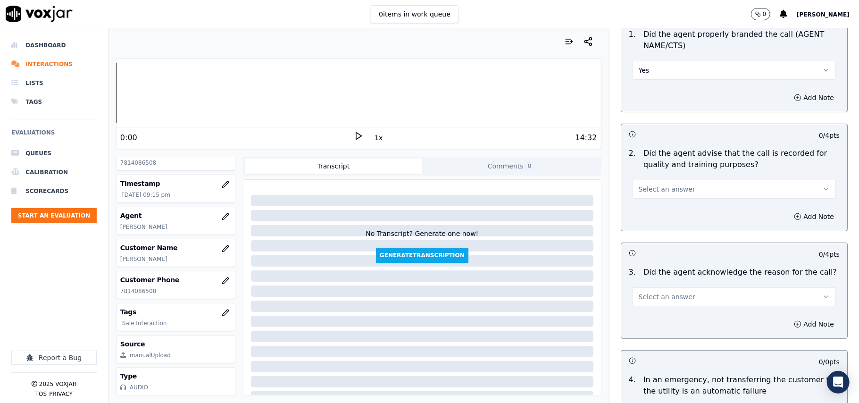
click at [639, 185] on span "Select an answer" at bounding box center [666, 188] width 57 height 9
click at [643, 209] on div "Yes" at bounding box center [713, 210] width 182 height 15
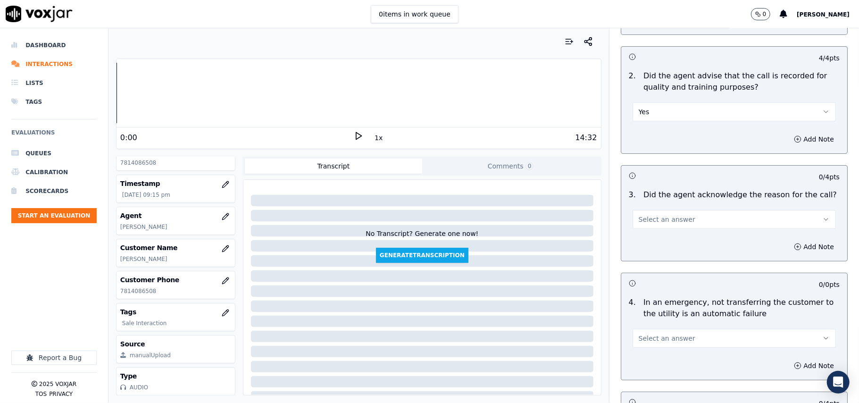
scroll to position [209, 0]
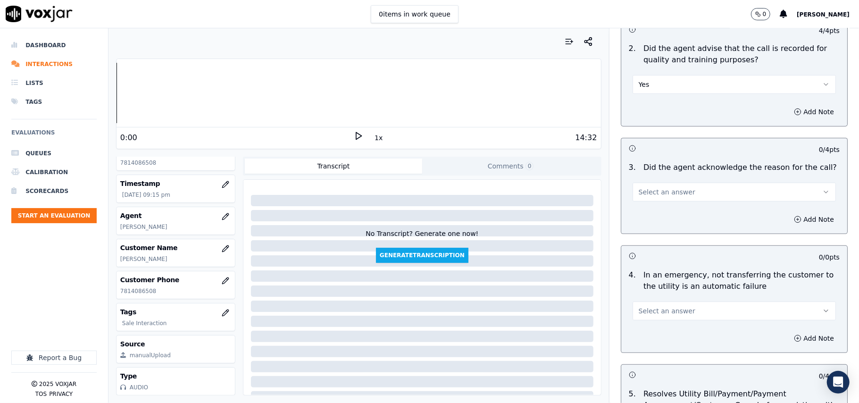
click at [641, 185] on div "Select an answer" at bounding box center [733, 191] width 203 height 21
click at [642, 196] on span "Select an answer" at bounding box center [666, 191] width 57 height 9
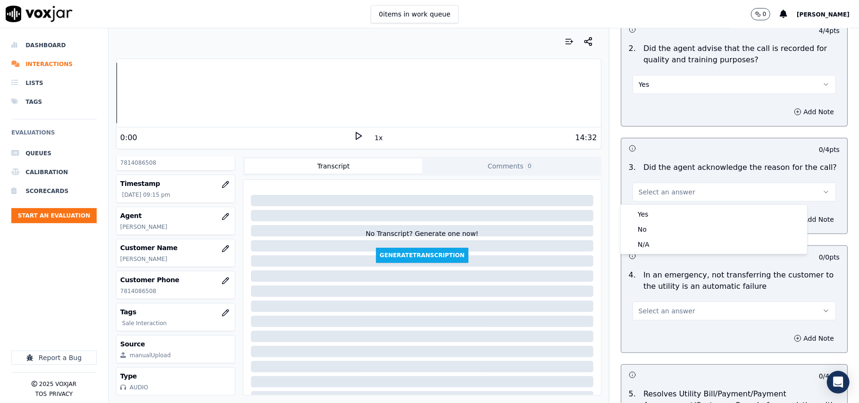
click at [644, 206] on div "Yes" at bounding box center [713, 213] width 182 height 15
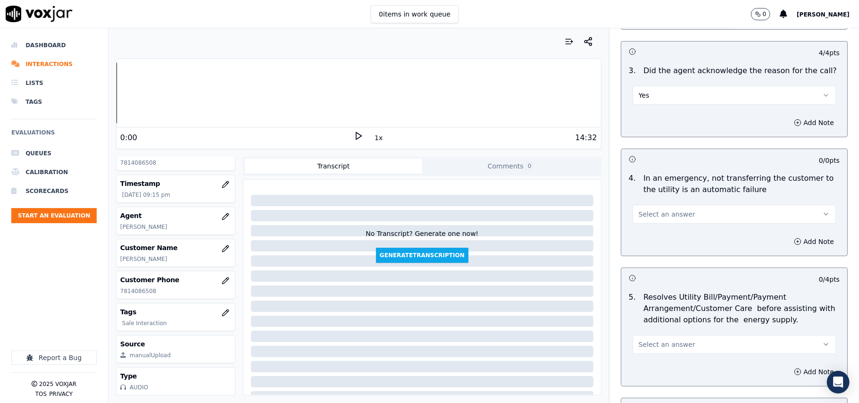
scroll to position [419, 0]
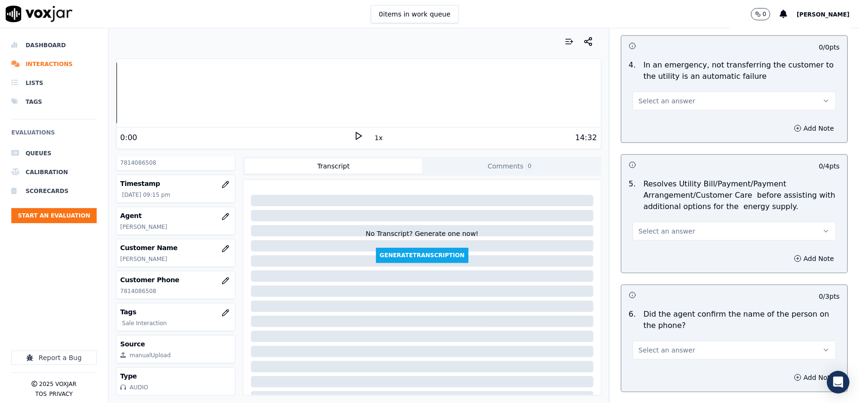
click at [651, 108] on button "Select an answer" at bounding box center [733, 100] width 203 height 19
click at [664, 153] on div "N/A" at bounding box center [713, 153] width 182 height 15
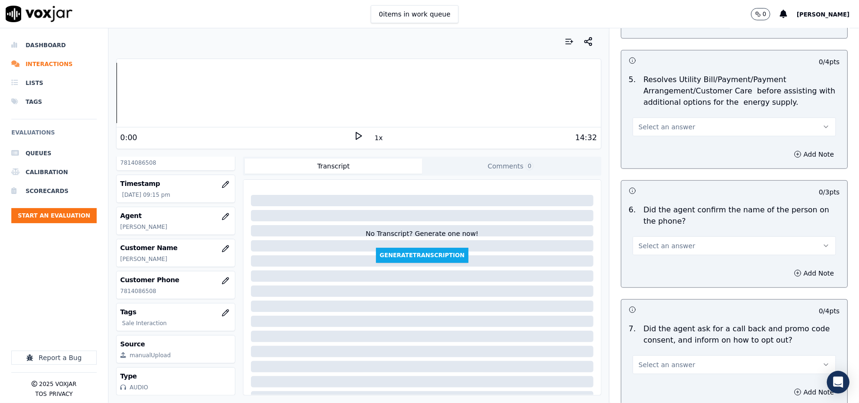
click at [645, 133] on button "Select an answer" at bounding box center [733, 126] width 203 height 19
click at [649, 173] on div "N/A" at bounding box center [713, 179] width 182 height 15
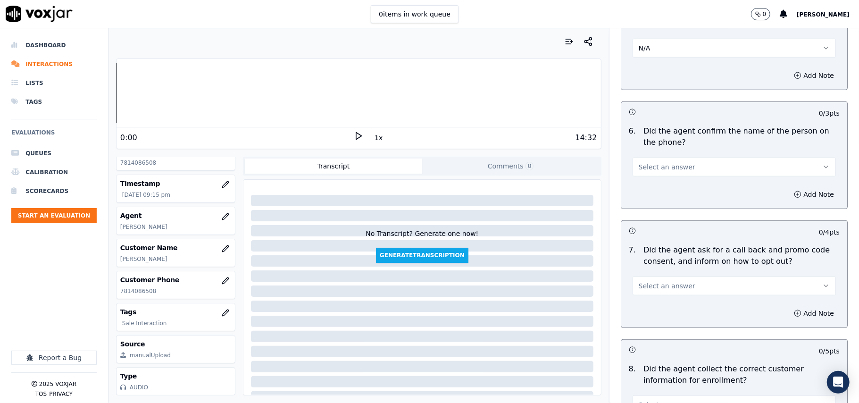
scroll to position [628, 0]
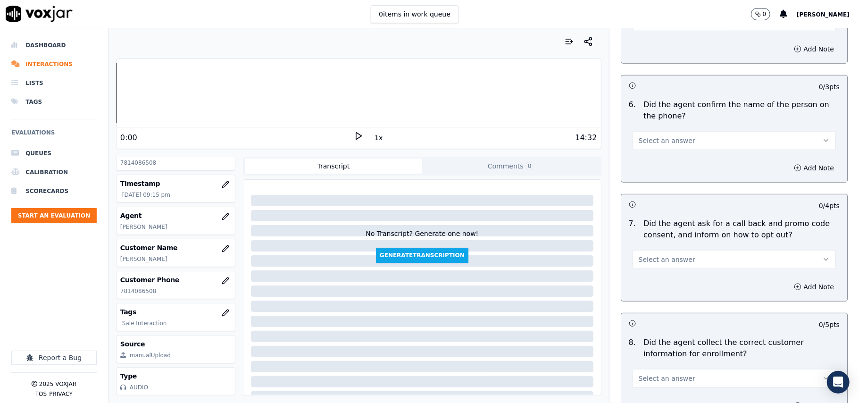
click at [650, 144] on span "Select an answer" at bounding box center [666, 140] width 57 height 9
click at [649, 159] on div "Yes" at bounding box center [713, 163] width 182 height 15
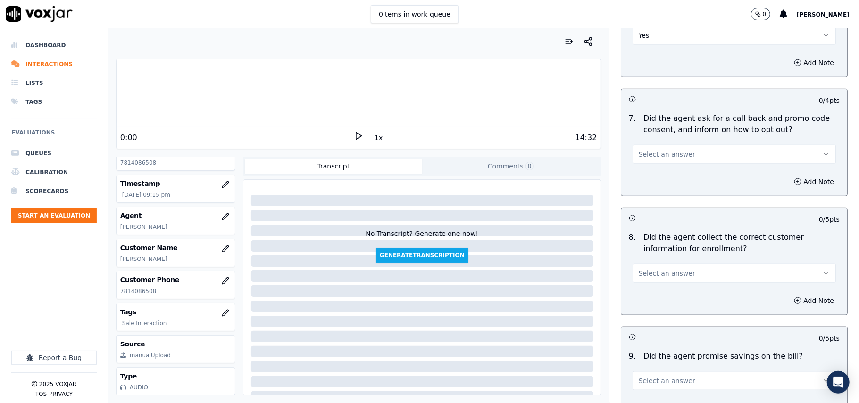
click at [647, 158] on span "Select an answer" at bounding box center [666, 153] width 57 height 9
click at [646, 173] on div "Yes" at bounding box center [713, 177] width 182 height 15
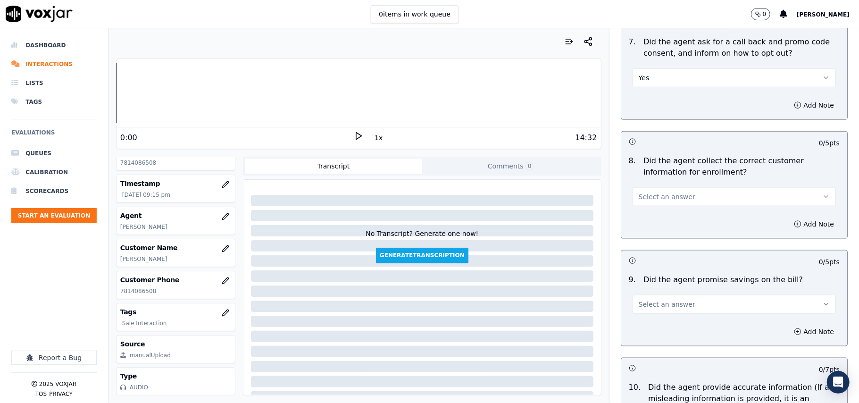
scroll to position [838, 0]
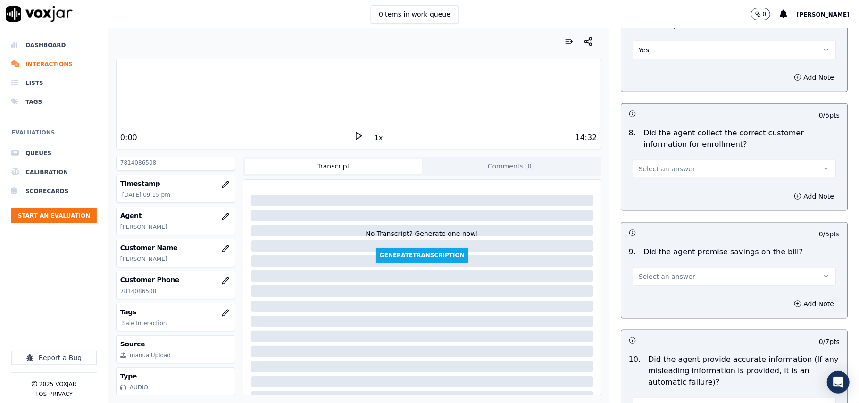
click at [647, 171] on span "Select an answer" at bounding box center [666, 168] width 57 height 9
click at [644, 187] on div "Yes" at bounding box center [713, 192] width 182 height 15
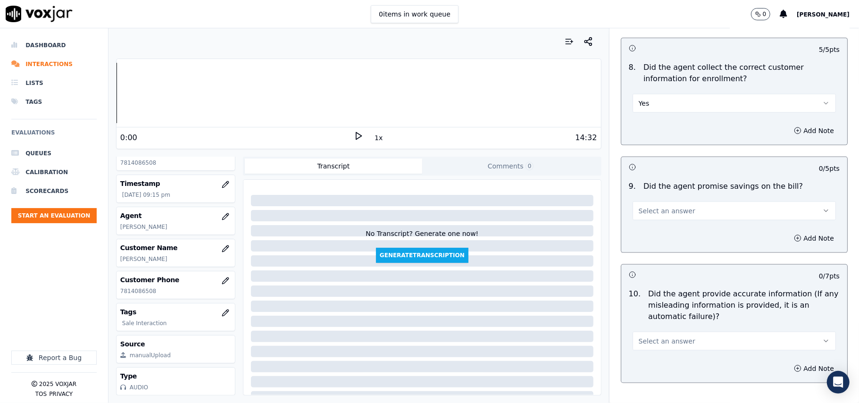
scroll to position [943, 0]
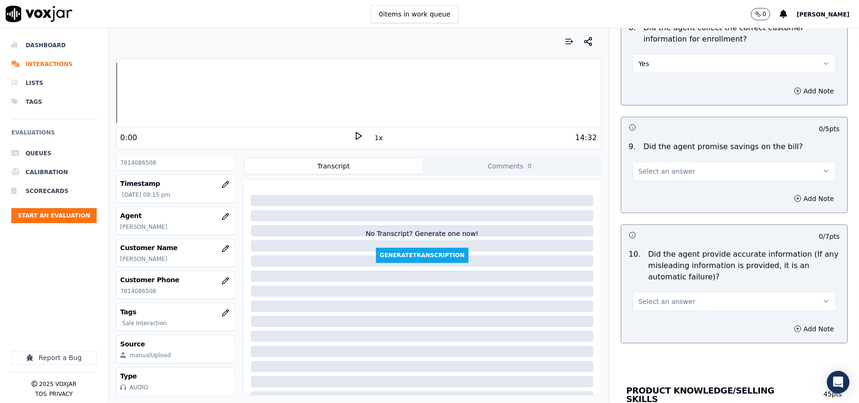
click at [638, 176] on span "Select an answer" at bounding box center [666, 170] width 57 height 9
click at [649, 222] on div "N/A" at bounding box center [713, 225] width 182 height 15
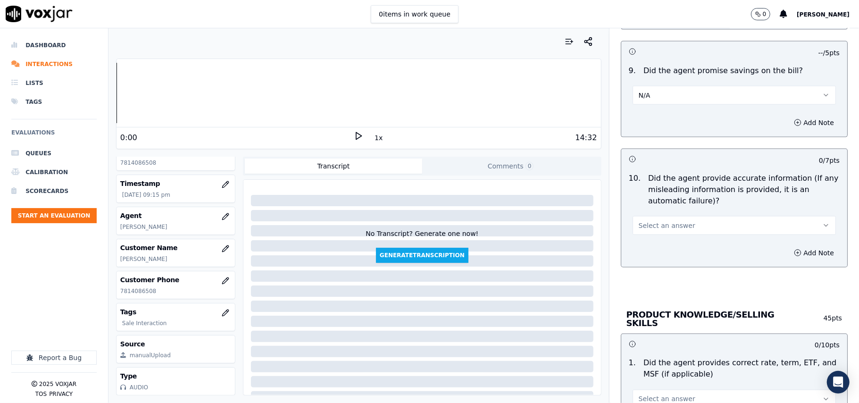
scroll to position [1048, 0]
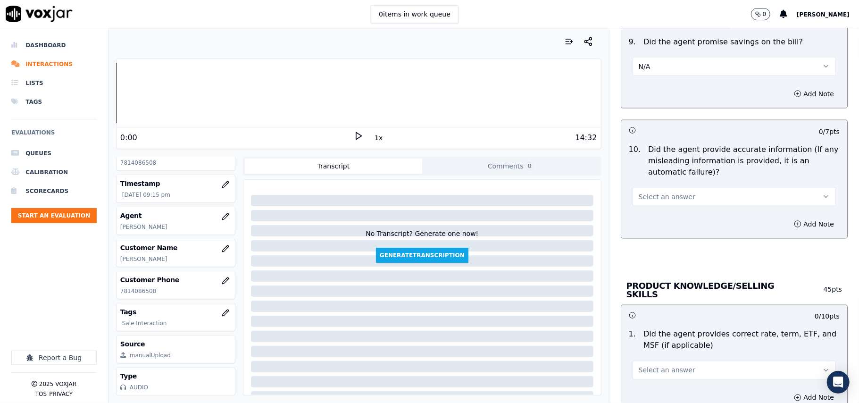
click at [642, 200] on span "Select an answer" at bounding box center [666, 196] width 57 height 9
drag, startPoint x: 640, startPoint y: 225, endPoint x: 640, endPoint y: 221, distance: 4.7
click at [640, 225] on div "Yes" at bounding box center [713, 220] width 182 height 15
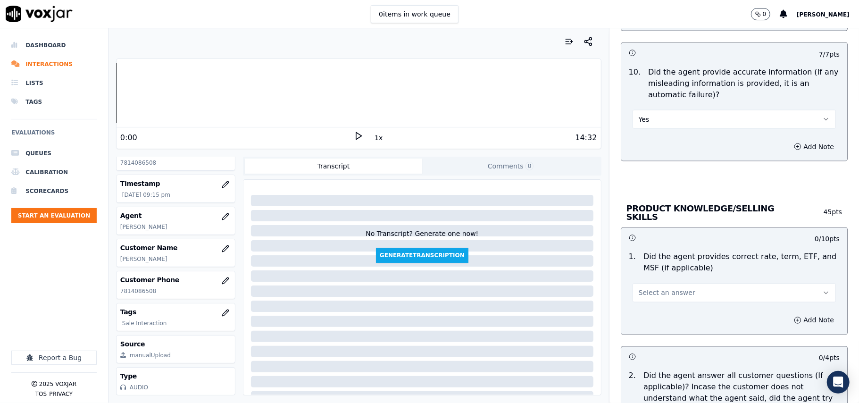
scroll to position [1152, 0]
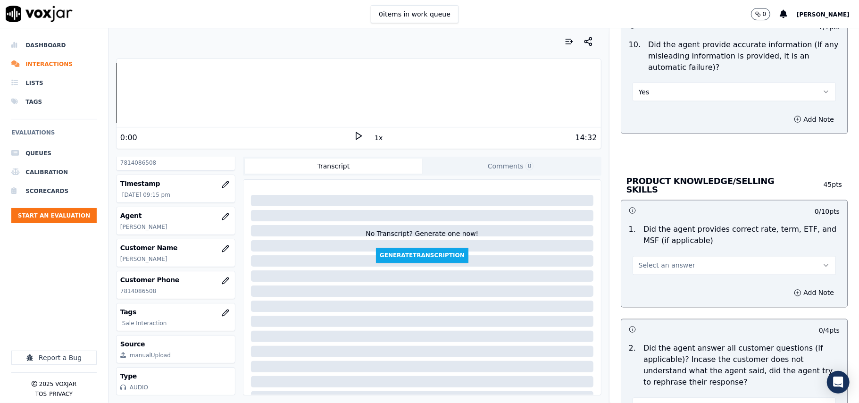
click at [640, 261] on span "Select an answer" at bounding box center [666, 265] width 57 height 9
click at [647, 286] on div "Yes" at bounding box center [713, 285] width 182 height 15
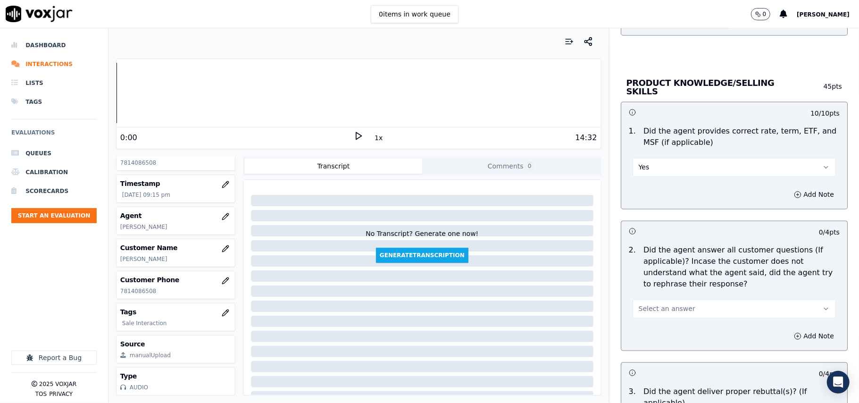
scroll to position [1362, 0]
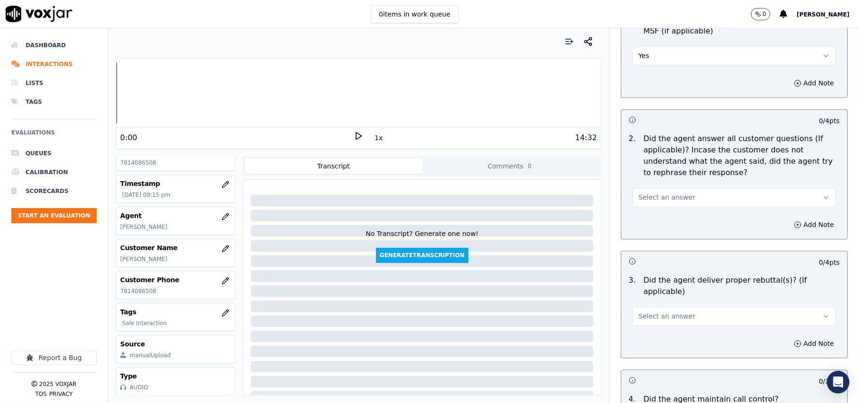
click at [641, 195] on span "Select an answer" at bounding box center [666, 196] width 57 height 9
click at [641, 216] on div "Yes" at bounding box center [713, 217] width 182 height 15
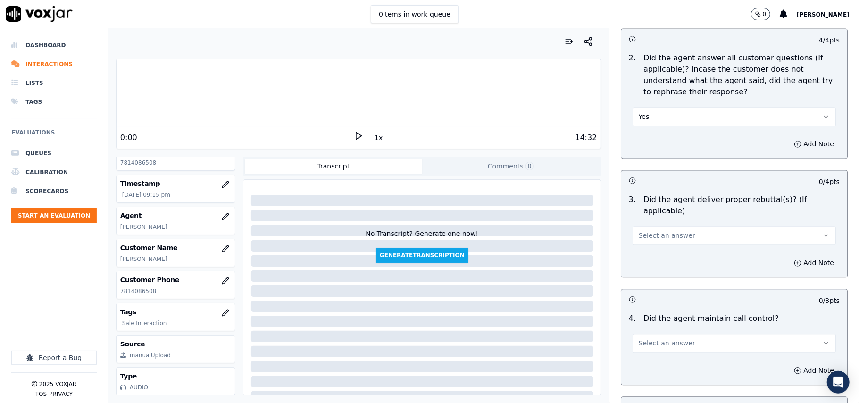
scroll to position [1466, 0]
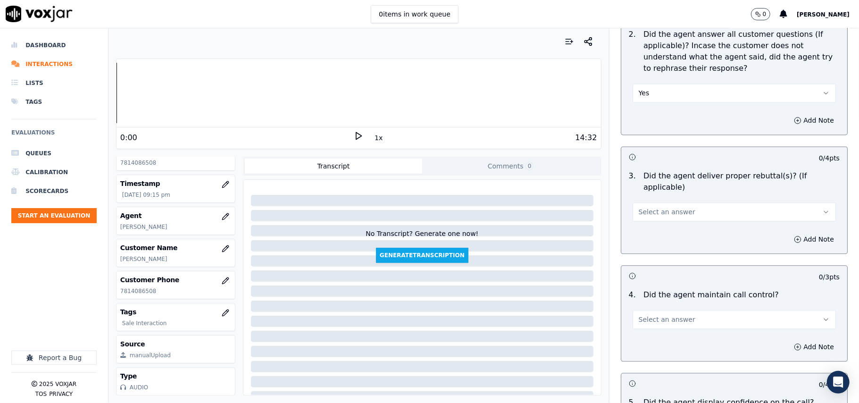
click at [642, 208] on button "Select an answer" at bounding box center [733, 211] width 203 height 19
click at [645, 217] on div "Yes" at bounding box center [713, 220] width 182 height 15
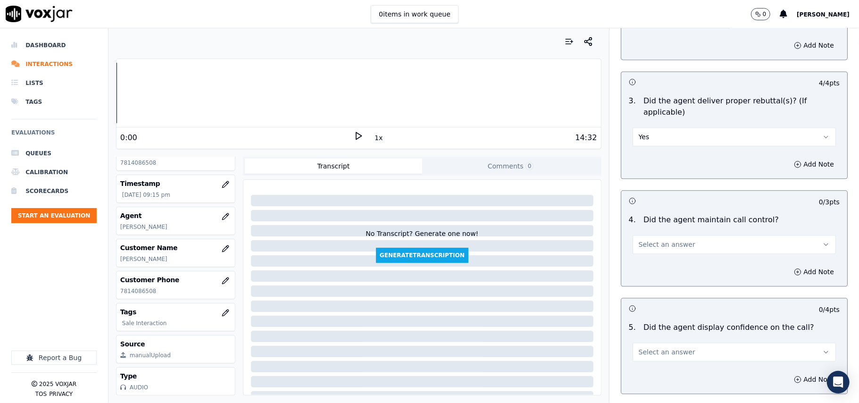
scroll to position [1571, 0]
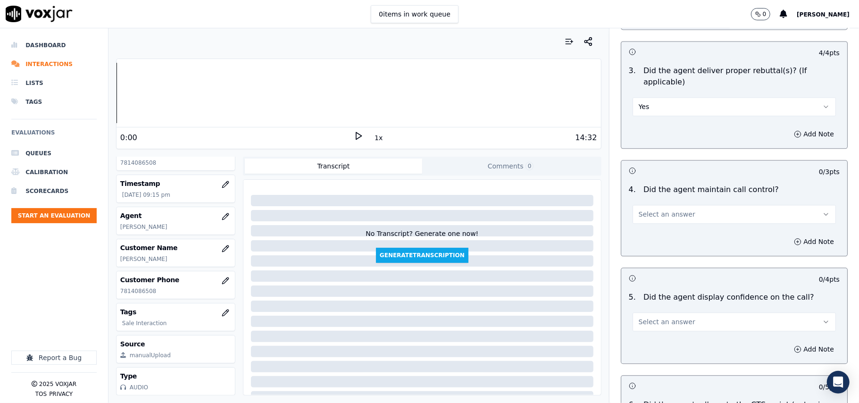
click at [643, 209] on span "Select an answer" at bounding box center [666, 213] width 57 height 9
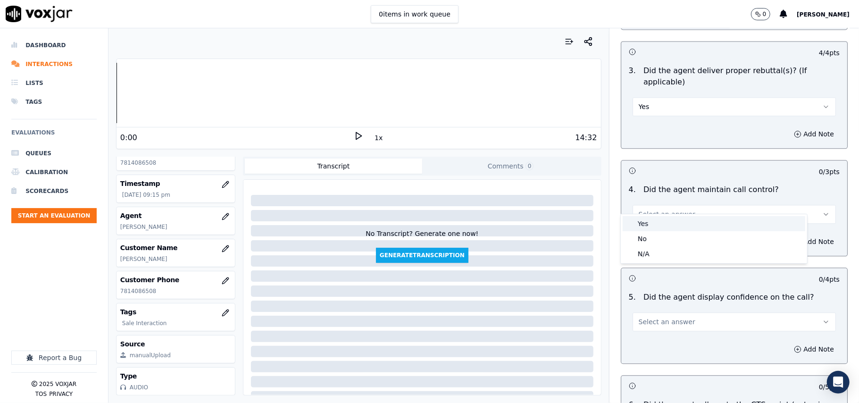
click at [642, 220] on div "Yes" at bounding box center [713, 223] width 182 height 15
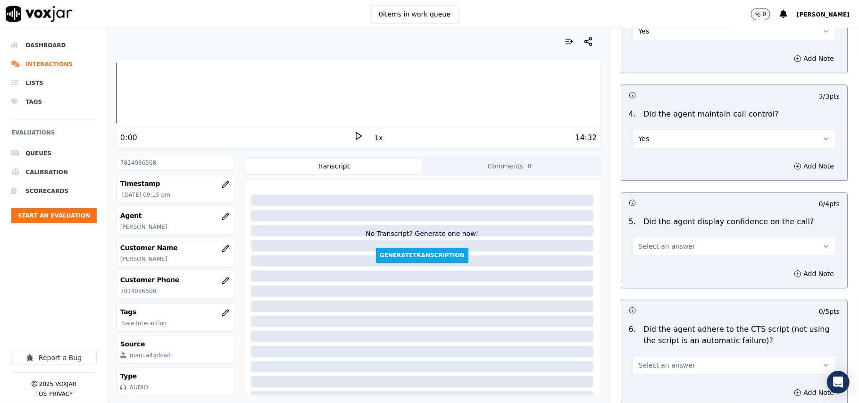
scroll to position [1676, 0]
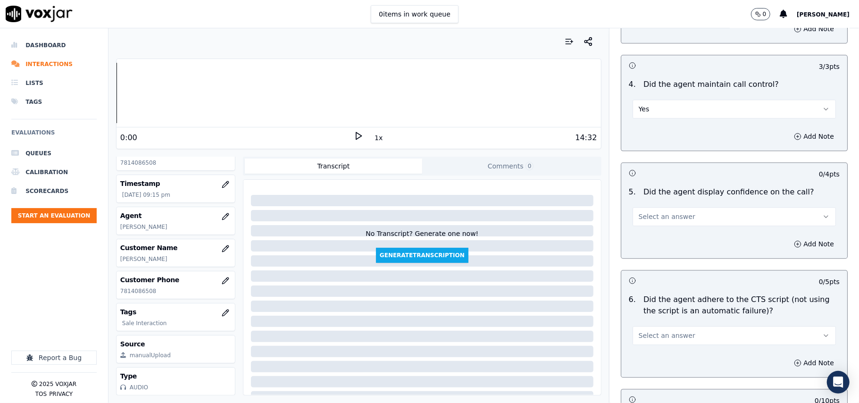
click at [631, 215] on div "5 . Did the agent display confidence on the call? Select an answer" at bounding box center [734, 205] width 226 height 47
click at [638, 212] on span "Select an answer" at bounding box center [666, 216] width 57 height 9
click at [637, 229] on div "Yes" at bounding box center [713, 226] width 182 height 15
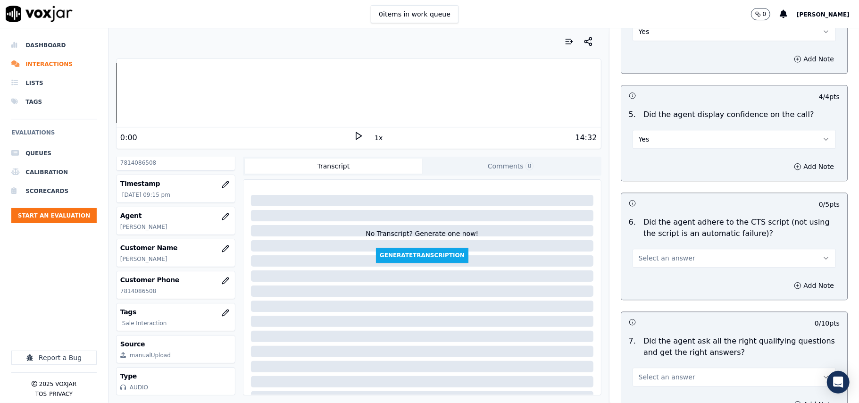
scroll to position [1781, 0]
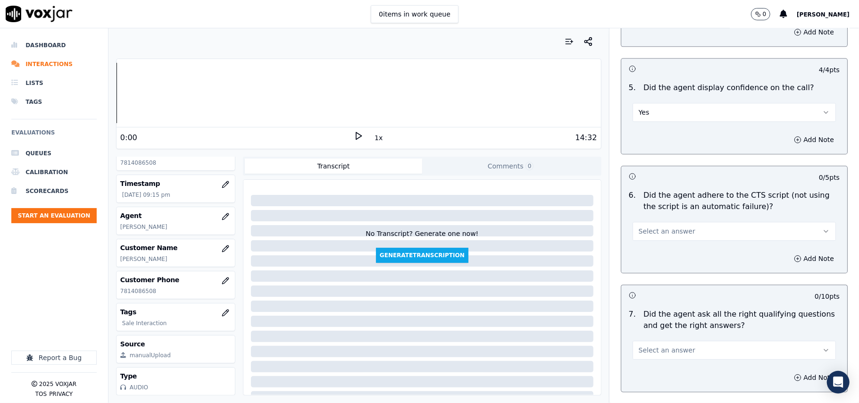
click at [644, 226] on span "Select an answer" at bounding box center [666, 230] width 57 height 9
click at [647, 239] on div "Yes" at bounding box center [713, 240] width 182 height 15
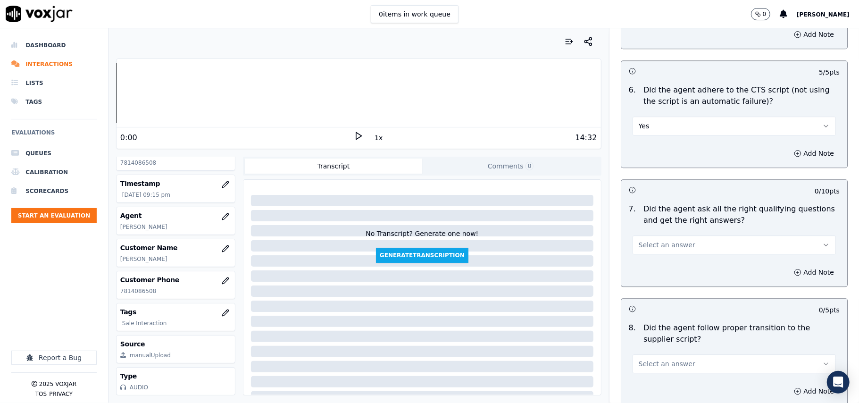
click at [652, 240] on button "Select an answer" at bounding box center [733, 244] width 203 height 19
click at [649, 248] on div "Yes" at bounding box center [713, 255] width 182 height 15
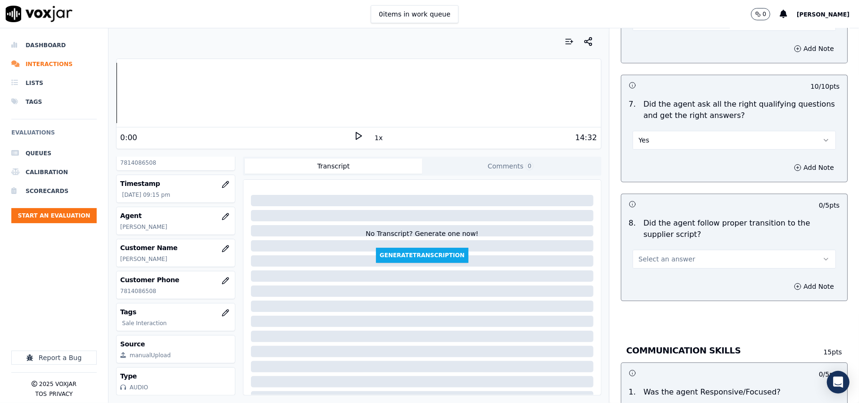
click at [649, 254] on span "Select an answer" at bounding box center [666, 258] width 57 height 9
click at [650, 274] on div "Yes" at bounding box center [713, 269] width 182 height 15
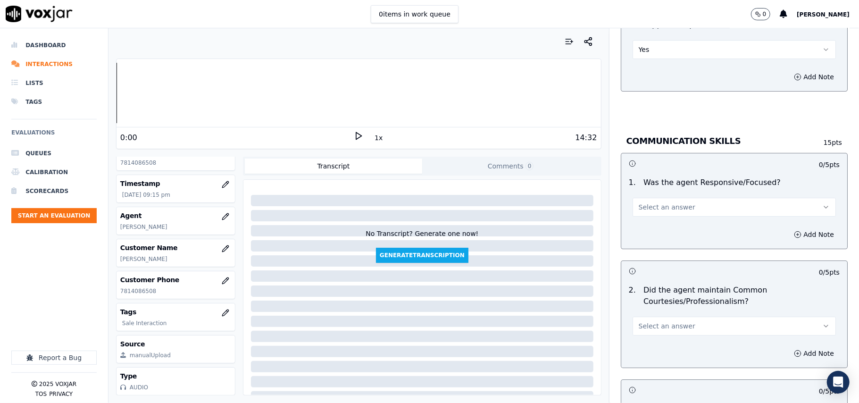
click at [656, 202] on button "Select an answer" at bounding box center [733, 207] width 203 height 19
click at [651, 219] on div "Yes" at bounding box center [713, 217] width 182 height 15
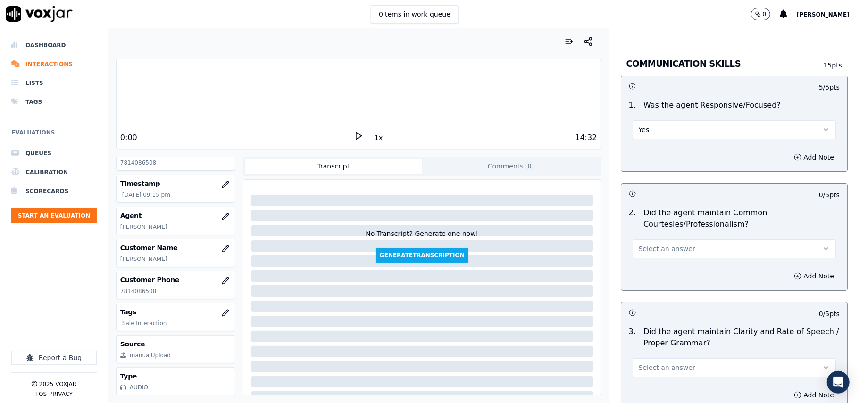
scroll to position [2305, 0]
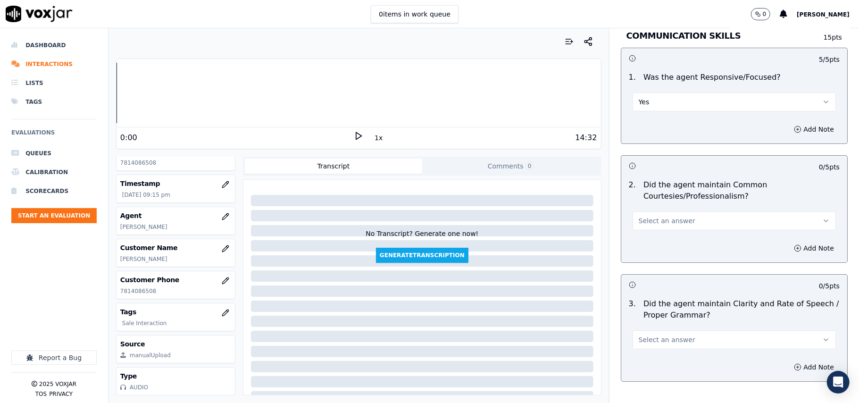
click at [649, 216] on span "Select an answer" at bounding box center [666, 220] width 57 height 9
click at [647, 231] on div "Yes" at bounding box center [713, 231] width 182 height 15
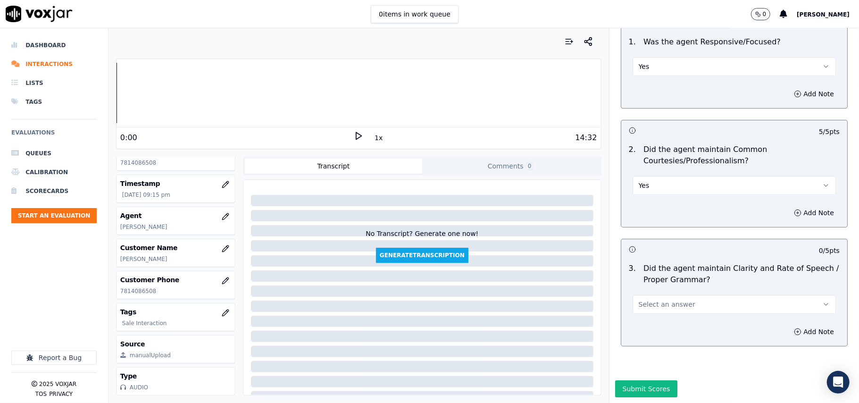
scroll to position [2359, 0]
click at [644, 299] on span "Select an answer" at bounding box center [666, 303] width 57 height 9
click at [636, 297] on div "Yes" at bounding box center [713, 296] width 182 height 15
click at [644, 380] on button "Submit Scores" at bounding box center [646, 388] width 63 height 17
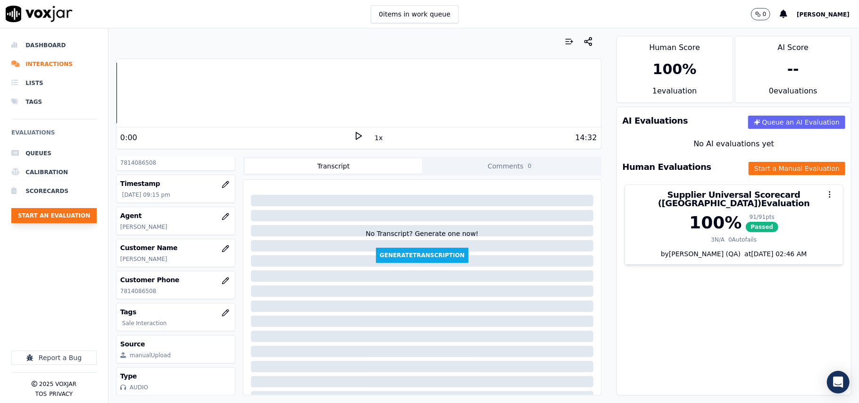
click at [66, 216] on button "Start an Evaluation" at bounding box center [53, 215] width 85 height 15
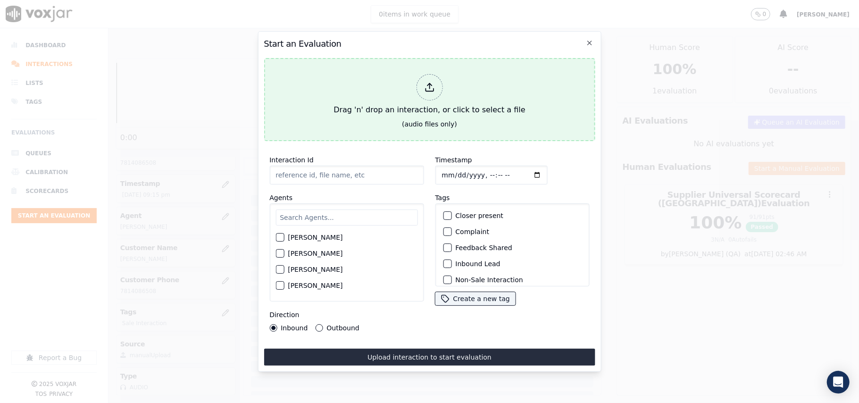
click at [425, 90] on div at bounding box center [429, 87] width 26 height 26
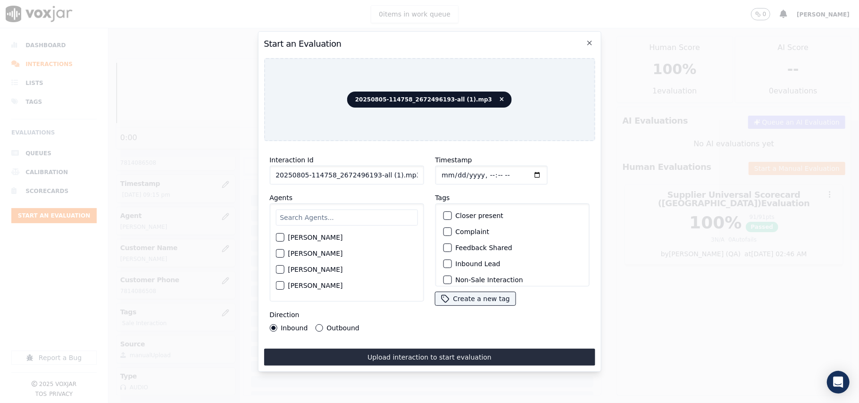
click at [341, 170] on input "20250805-114758_2672496193-all (1).mp3" at bounding box center [346, 174] width 154 height 19
paste input "67249619"
type input "2672496193"
click at [453, 168] on input "Timestamp" at bounding box center [491, 174] width 112 height 19
type input "[DATE]T21:16"
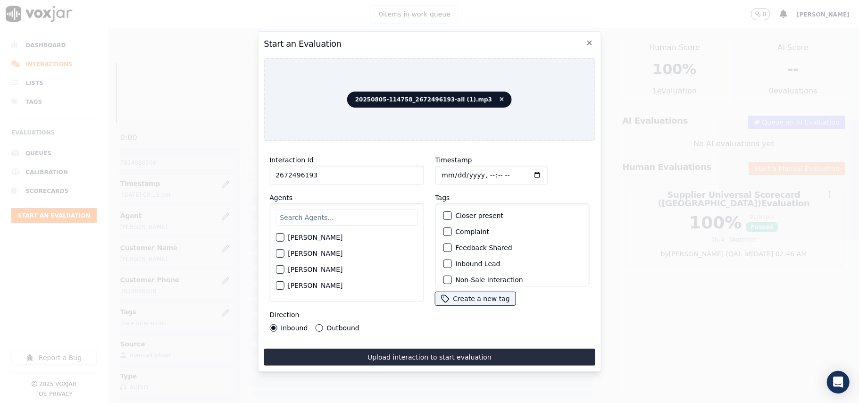
click at [306, 210] on input "text" at bounding box center [346, 217] width 142 height 16
type input "[PERSON_NAME]"
click at [279, 240] on div "[PERSON_NAME]" at bounding box center [346, 240] width 142 height 16
click at [286, 236] on div "[PERSON_NAME]" at bounding box center [346, 240] width 142 height 16
click at [306, 237] on label "[PERSON_NAME]" at bounding box center [315, 240] width 55 height 7
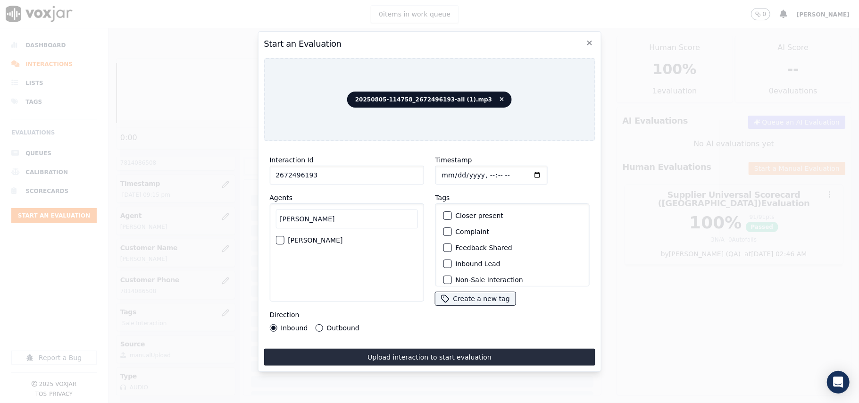
click at [284, 236] on button "[PERSON_NAME]" at bounding box center [279, 240] width 8 height 8
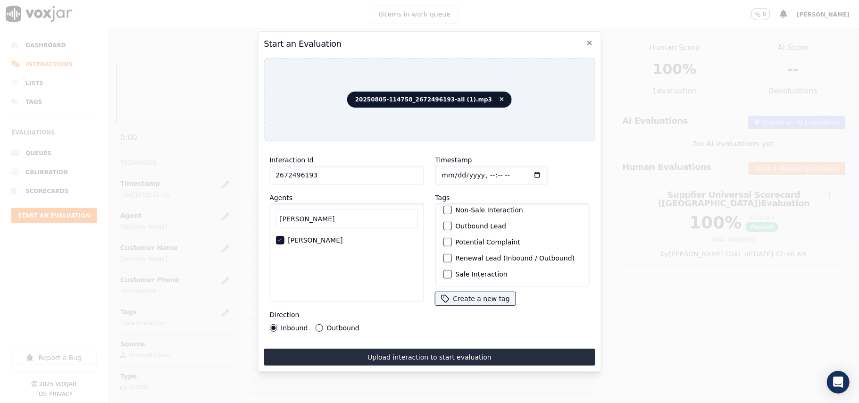
click at [470, 271] on label "Sale Interaction" at bounding box center [481, 274] width 52 height 7
click at [451, 270] on button "Sale Interaction" at bounding box center [447, 274] width 8 height 8
click at [334, 324] on label "Outbound" at bounding box center [342, 327] width 33 height 7
click at [322, 324] on button "Outbound" at bounding box center [319, 328] width 8 height 8
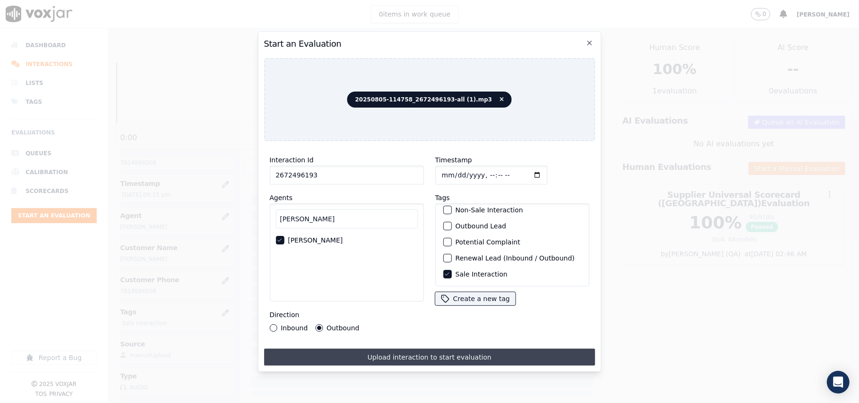
click at [385, 352] on button "Upload interaction to start evaluation" at bounding box center [429, 356] width 331 height 17
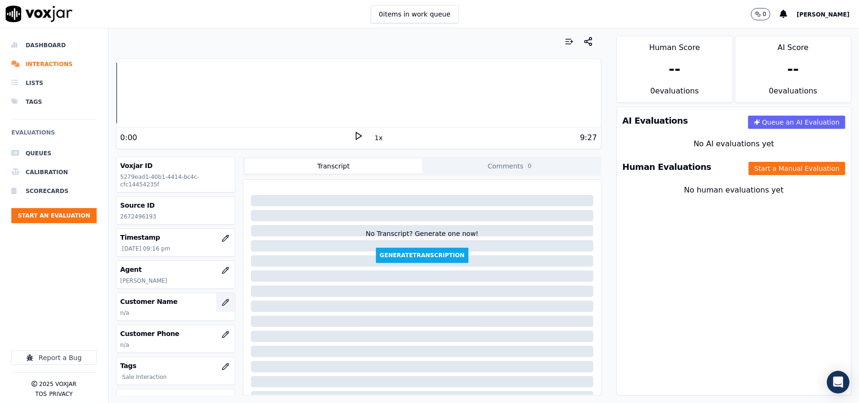
click at [216, 308] on button "button" at bounding box center [225, 302] width 19 height 19
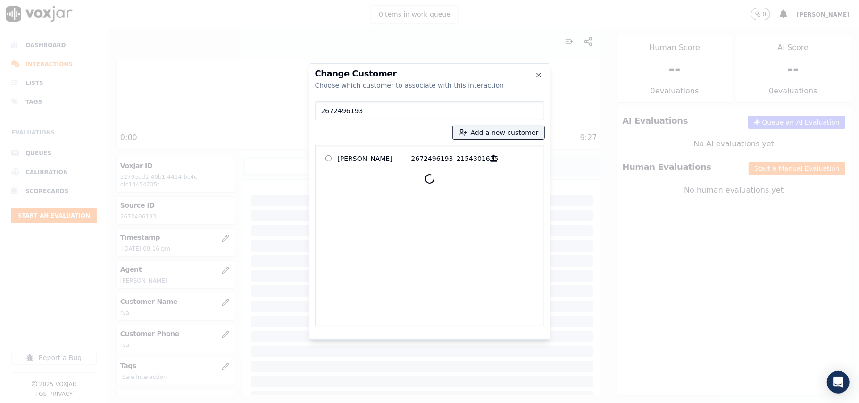
type input "2672496193"
click at [367, 157] on p "[PERSON_NAME]" at bounding box center [375, 158] width 74 height 15
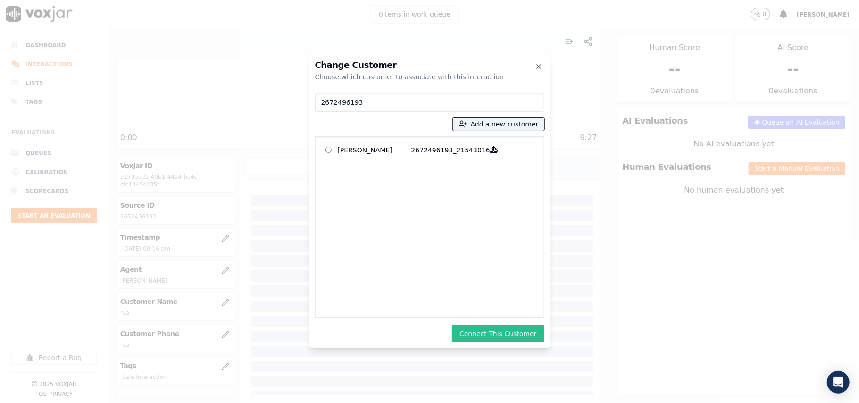
click at [486, 332] on button "Connect This Customer" at bounding box center [498, 333] width 92 height 17
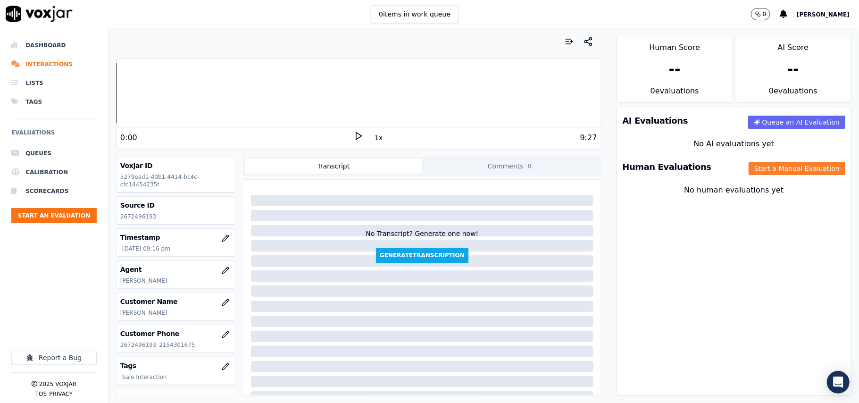
click at [748, 172] on button "Start a Manual Evaluation" at bounding box center [796, 168] width 97 height 13
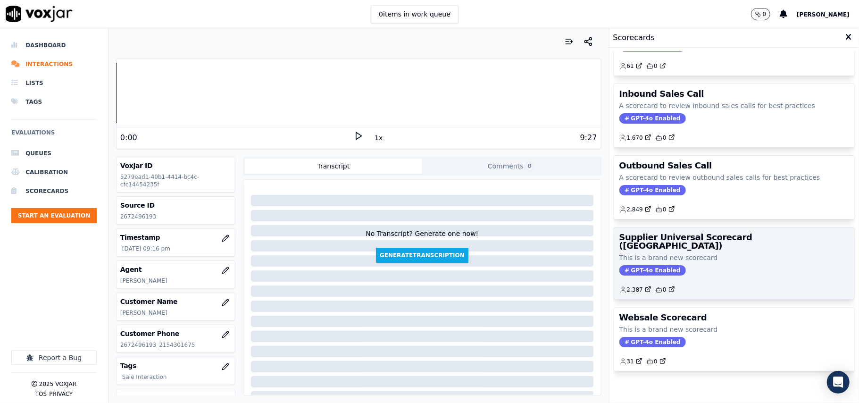
scroll to position [72, 0]
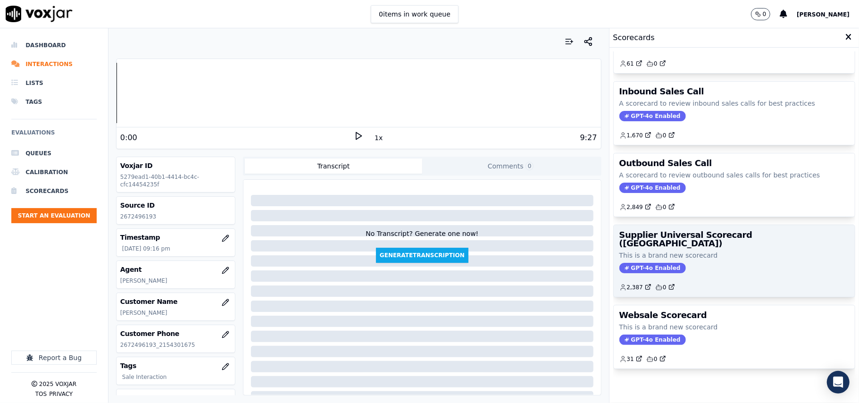
click at [706, 250] on p "This is a brand new scorecard" at bounding box center [734, 254] width 230 height 9
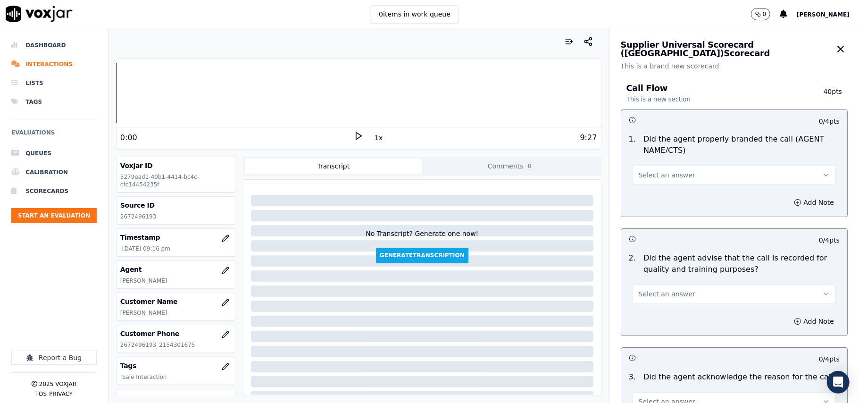
drag, startPoint x: 685, startPoint y: 185, endPoint x: 688, endPoint y: 182, distance: 5.3
click at [685, 185] on div "1 . Did the agent properly branded the call (AGENT NAME/CTS) Select an answer" at bounding box center [734, 159] width 226 height 58
click at [687, 178] on button "Select an answer" at bounding box center [733, 174] width 203 height 19
click at [651, 190] on div "Yes" at bounding box center [713, 196] width 182 height 15
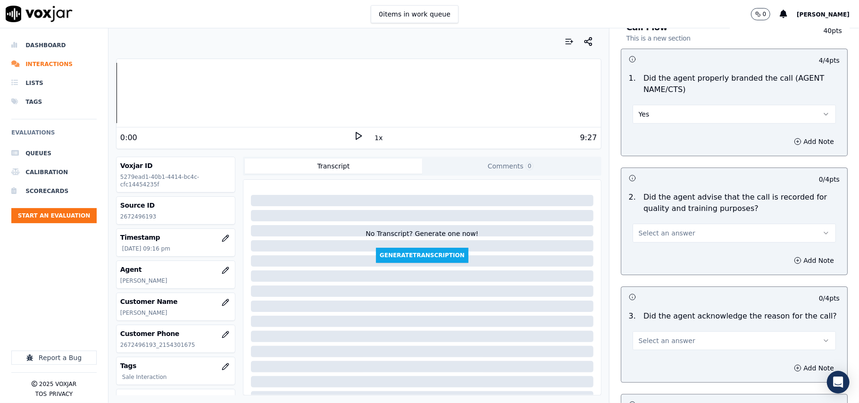
scroll to position [105, 0]
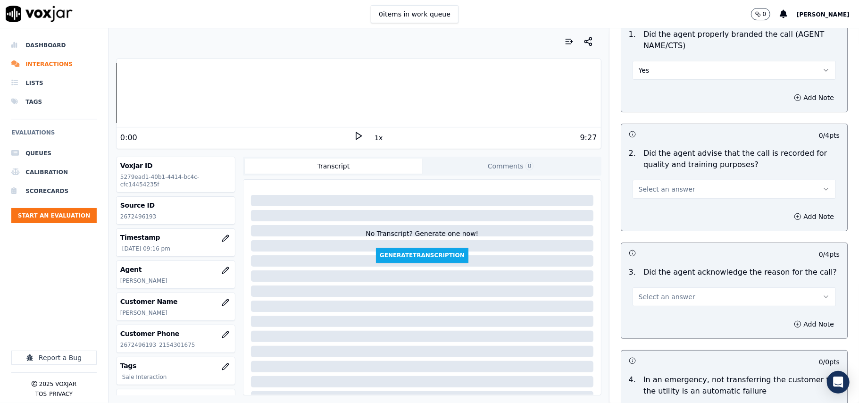
click at [649, 190] on span "Select an answer" at bounding box center [666, 188] width 57 height 9
click at [647, 211] on div "Yes" at bounding box center [713, 210] width 182 height 15
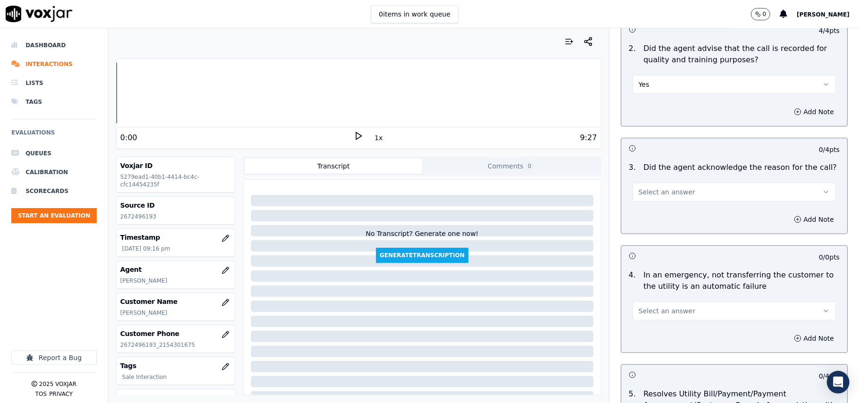
click at [646, 196] on span "Select an answer" at bounding box center [666, 191] width 57 height 9
click at [646, 219] on div "Yes" at bounding box center [713, 213] width 182 height 15
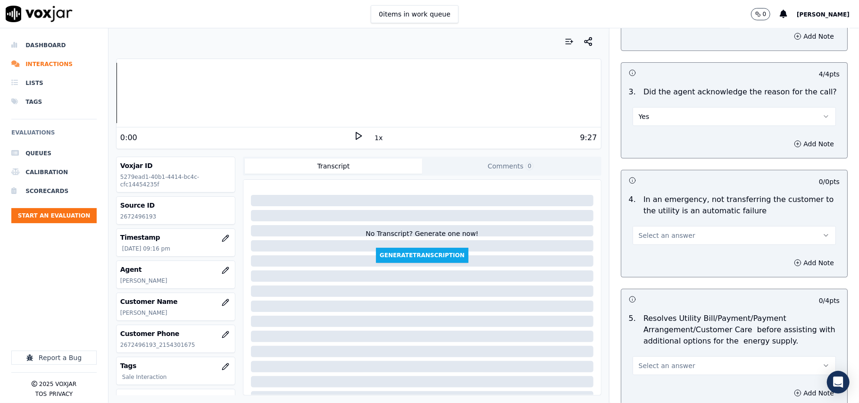
scroll to position [314, 0]
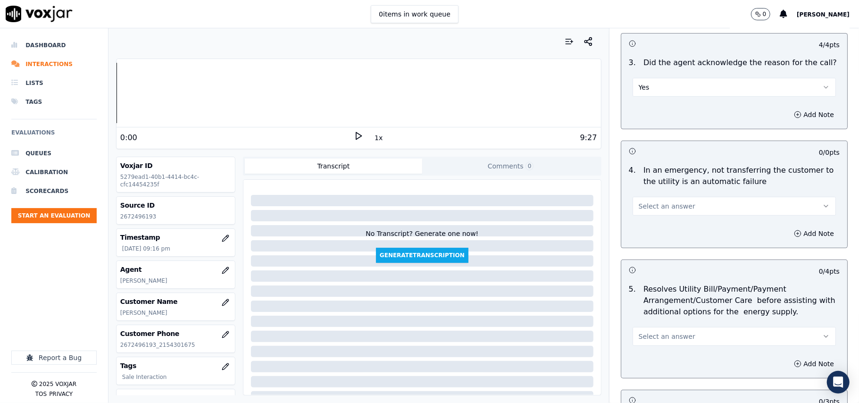
click at [650, 211] on span "Select an answer" at bounding box center [666, 205] width 57 height 9
click at [652, 250] on div "No" at bounding box center [713, 243] width 182 height 15
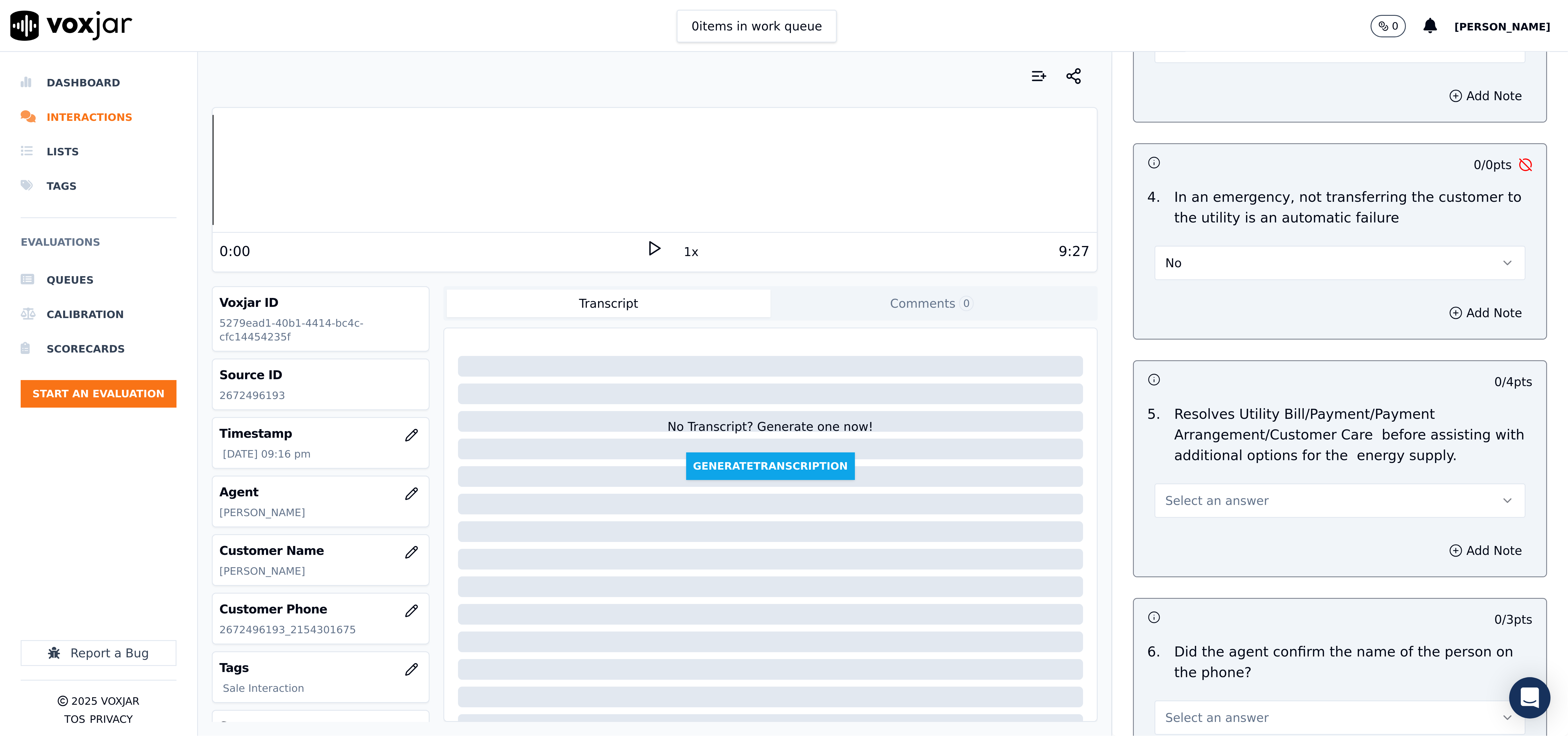
scroll to position [255, 0]
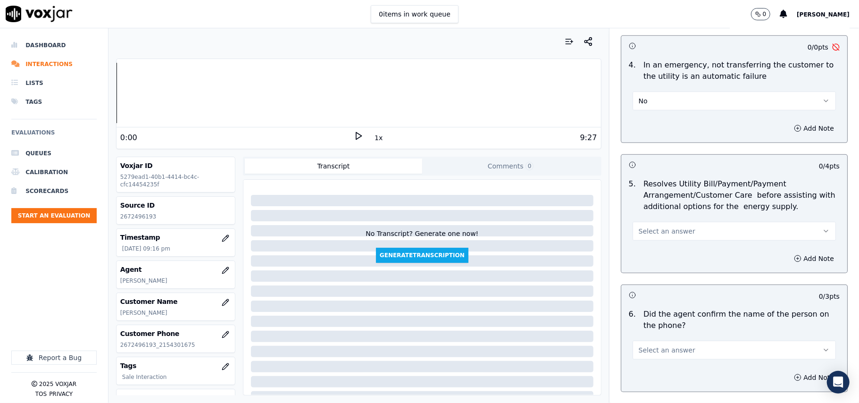
click at [642, 103] on button "No" at bounding box center [733, 100] width 203 height 19
drag, startPoint x: 651, startPoint y: 152, endPoint x: 650, endPoint y: 157, distance: 5.3
click at [651, 154] on div "N/A" at bounding box center [713, 153] width 182 height 15
click at [653, 232] on span "Select an answer" at bounding box center [666, 230] width 57 height 9
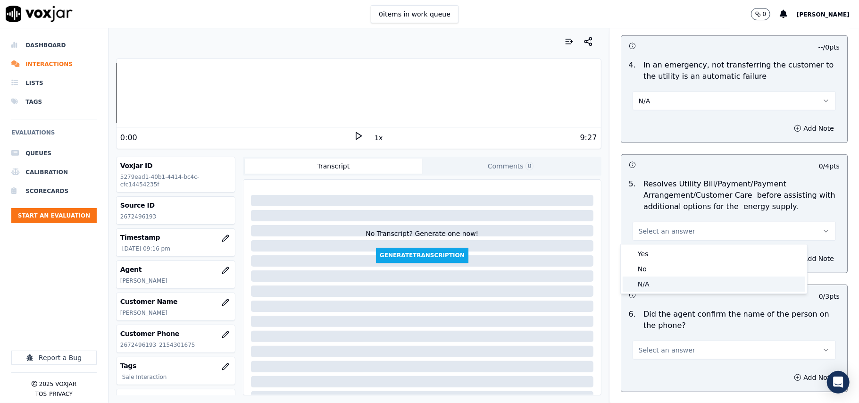
click at [661, 284] on div "N/A" at bounding box center [713, 283] width 182 height 15
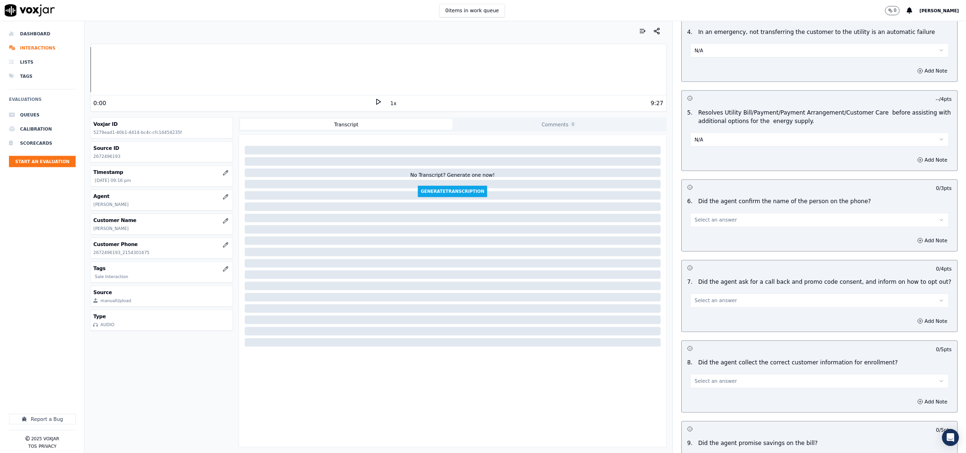
scroll to position [419, 0]
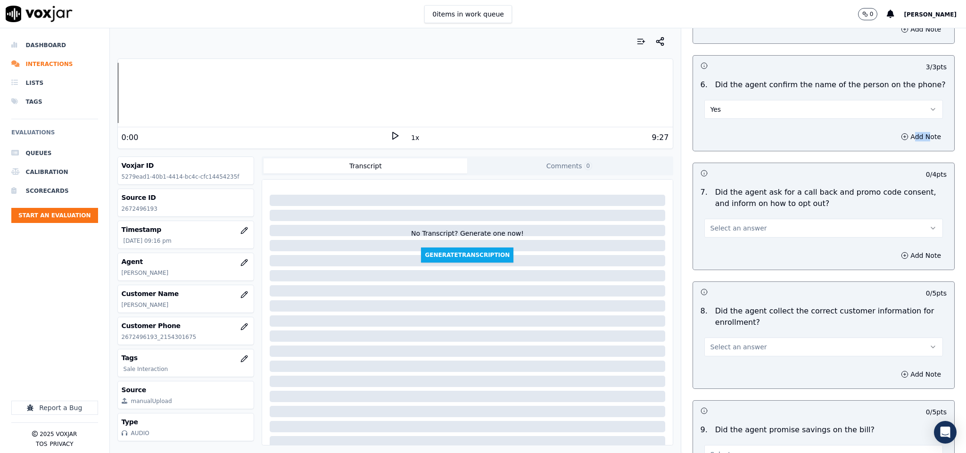
scroll to position [654, 0]
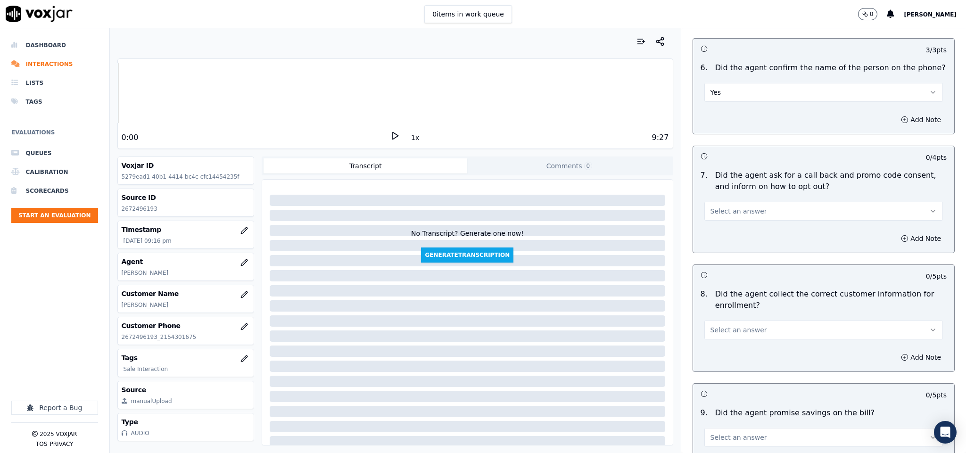
click at [760, 198] on div "Select an answer" at bounding box center [824, 206] width 254 height 28
click at [733, 218] on button "Select an answer" at bounding box center [823, 211] width 239 height 19
click at [706, 232] on div "Yes" at bounding box center [801, 234] width 216 height 15
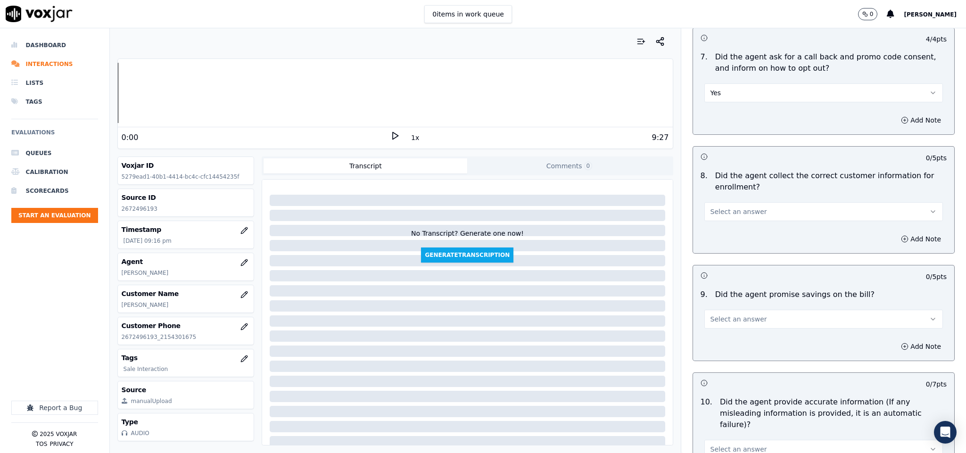
click at [718, 211] on span "Select an answer" at bounding box center [738, 211] width 57 height 9
click at [717, 230] on div "Yes" at bounding box center [801, 236] width 216 height 15
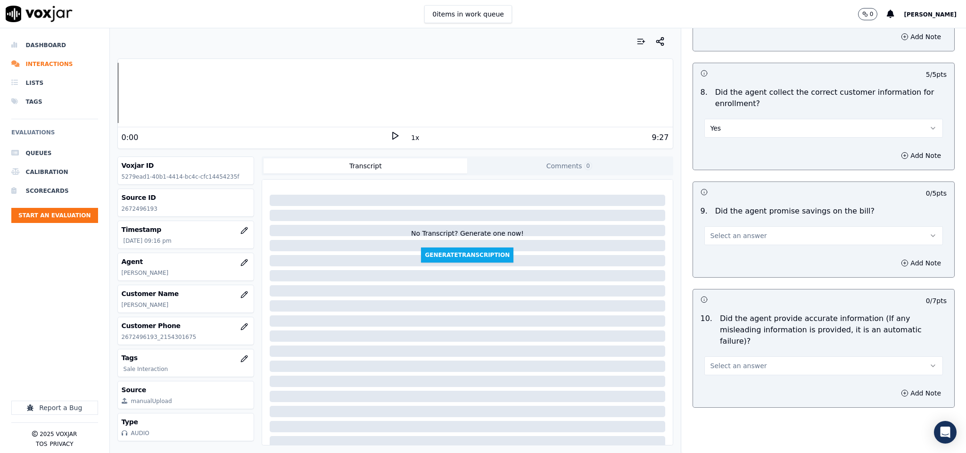
scroll to position [890, 0]
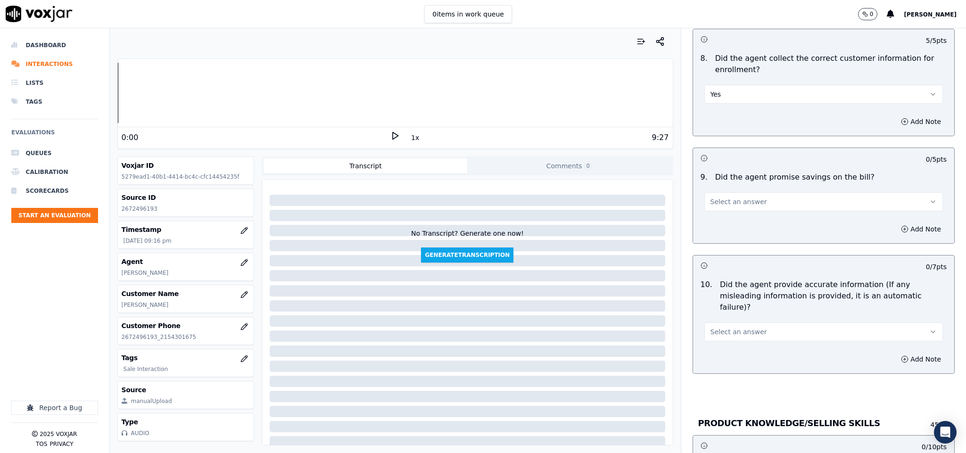
click at [724, 202] on span "Select an answer" at bounding box center [738, 201] width 57 height 9
click at [727, 256] on div "N/A" at bounding box center [801, 256] width 216 height 15
click at [768, 107] on div "8 . Did the agent collect the correct customer information for enrollment? Yes" at bounding box center [824, 78] width 262 height 58
click at [729, 99] on button "Yes" at bounding box center [823, 94] width 239 height 19
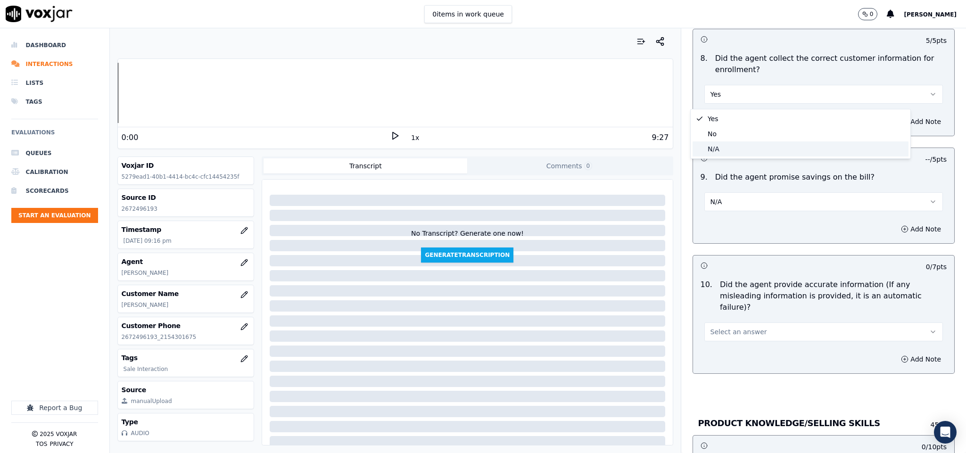
click at [727, 150] on div "N/A" at bounding box center [801, 148] width 216 height 15
click at [743, 99] on button "N/A" at bounding box center [823, 94] width 239 height 19
click at [732, 133] on div "No" at bounding box center [801, 133] width 216 height 15
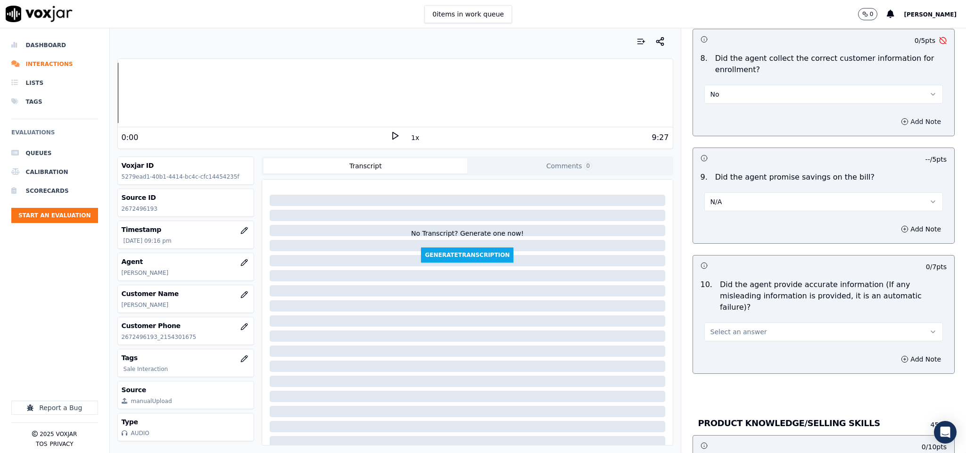
click at [858, 125] on button "Add Note" at bounding box center [920, 121] width 51 height 13
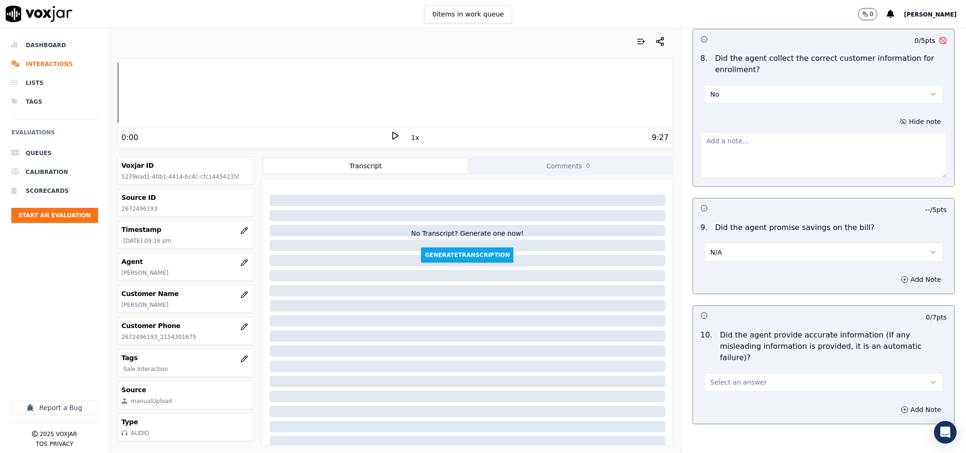
click at [752, 159] on textarea at bounding box center [824, 155] width 247 height 46
paste textarea "CX stated a different address, during script , agent failed to verify the same"
type textarea "CX stated a different address, during script , agent failed to verify the same"
click at [726, 157] on textarea "To enrich screen reader interactions, please activate Accessibility in Grammarl…" at bounding box center [824, 155] width 247 height 46
paste textarea "Customer stated a different address during the script, but the agent failed to …"
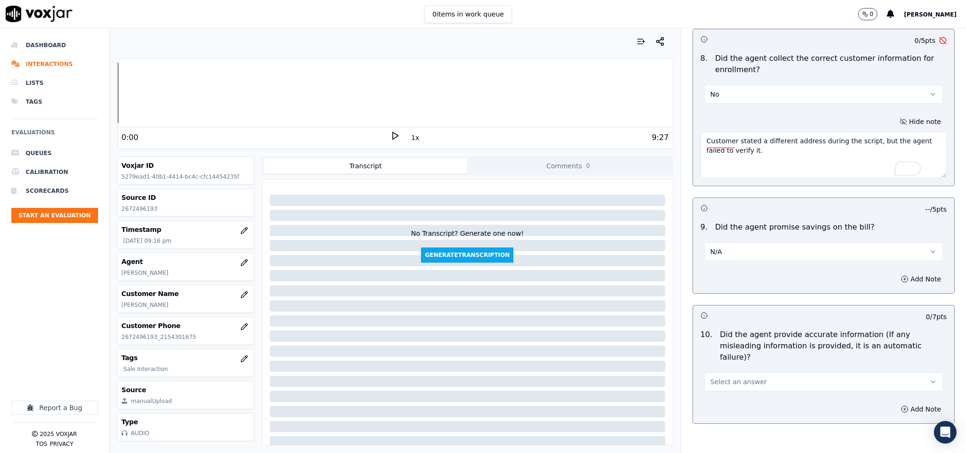
scroll to position [1007, 0]
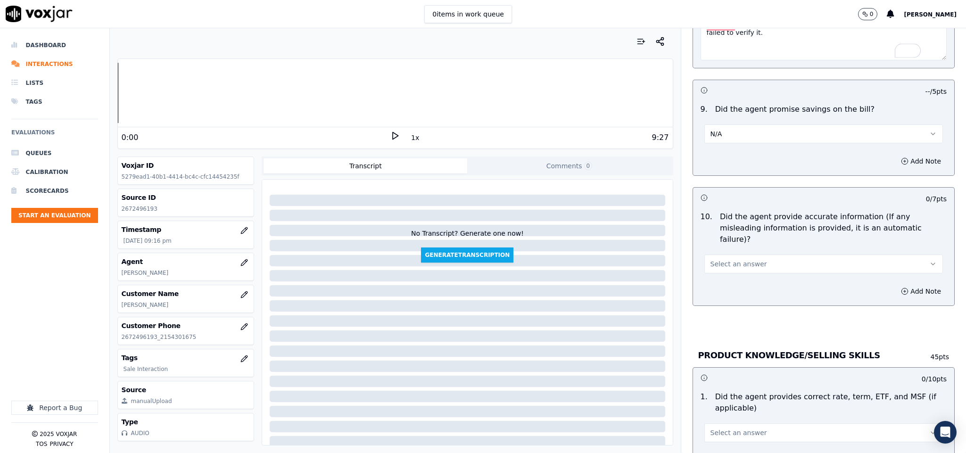
type textarea "Customer stated a different address during the script, but the agent failed to …"
click at [749, 255] on button "Select an answer" at bounding box center [823, 264] width 239 height 19
click at [743, 272] on div "Yes" at bounding box center [801, 278] width 216 height 15
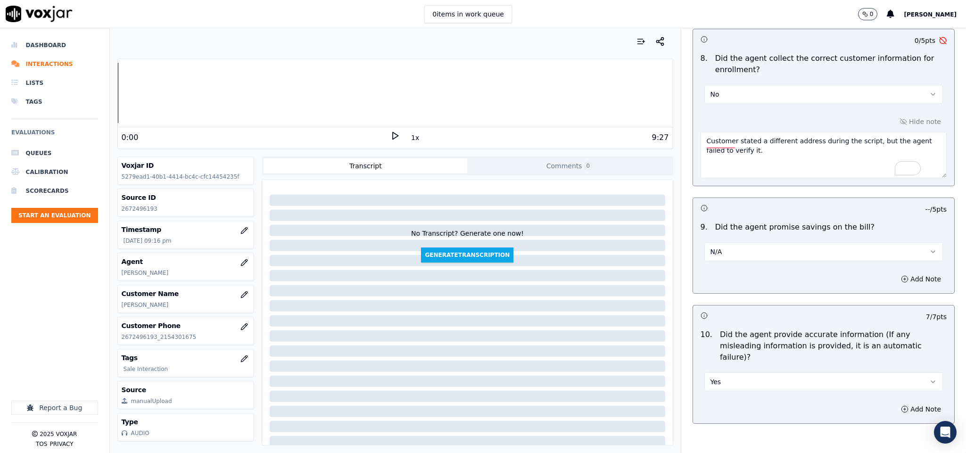
click at [791, 259] on button "N/A" at bounding box center [823, 251] width 239 height 19
click at [774, 222] on div "9 . Did the agent promise savings on the bill? N/A" at bounding box center [824, 241] width 262 height 47
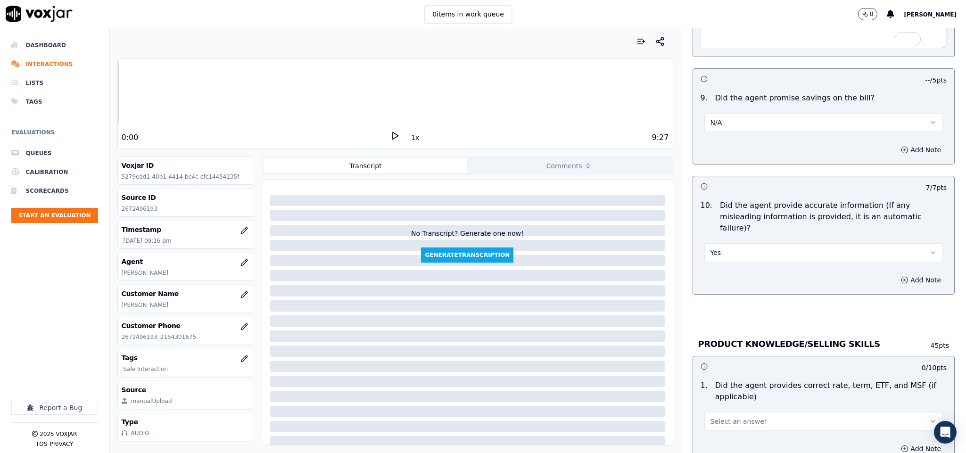
scroll to position [1126, 0]
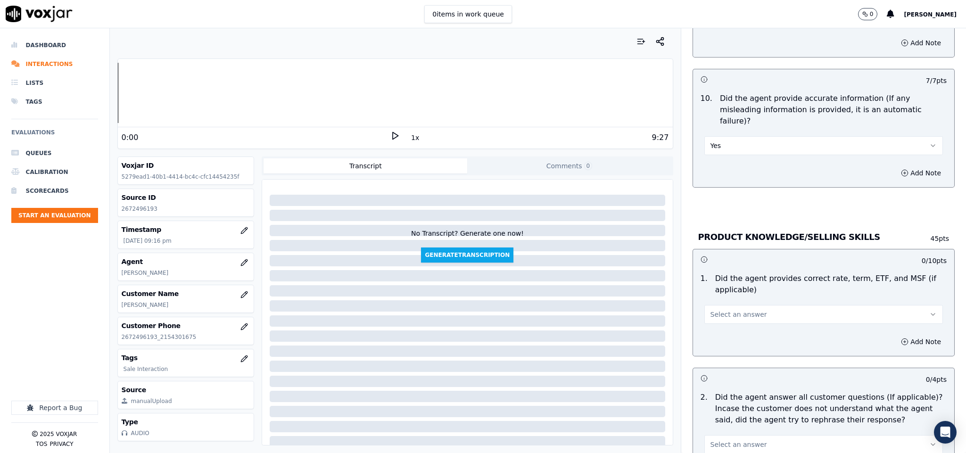
click at [744, 310] on span "Select an answer" at bounding box center [738, 314] width 57 height 9
click at [741, 327] on div "Yes" at bounding box center [801, 329] width 216 height 15
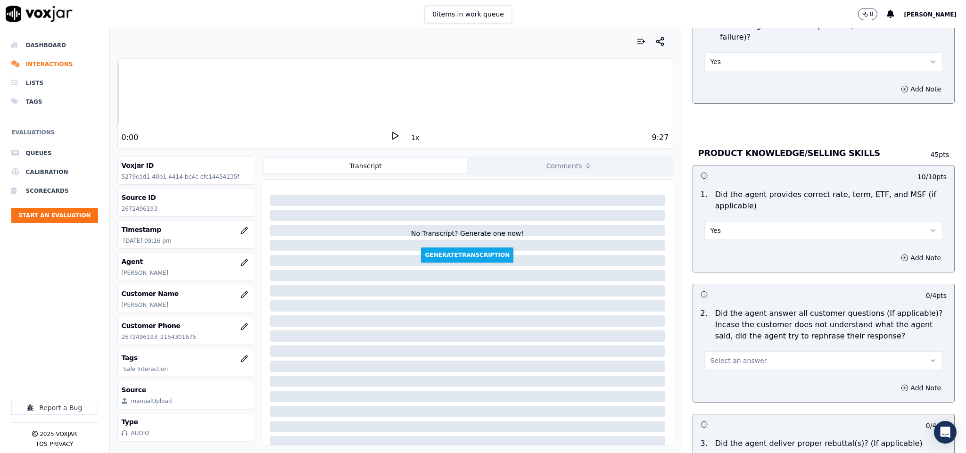
scroll to position [1243, 0]
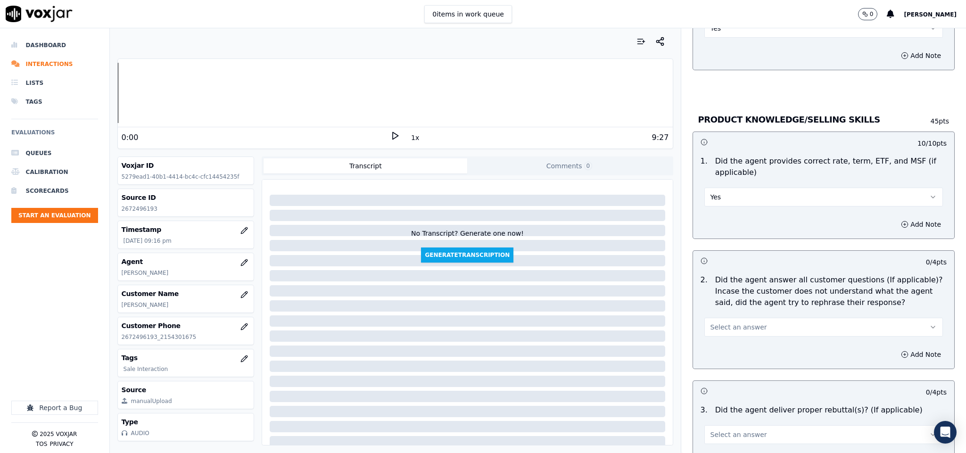
click at [731, 318] on button "Select an answer" at bounding box center [823, 327] width 239 height 19
click at [730, 338] on div "Yes" at bounding box center [801, 342] width 216 height 15
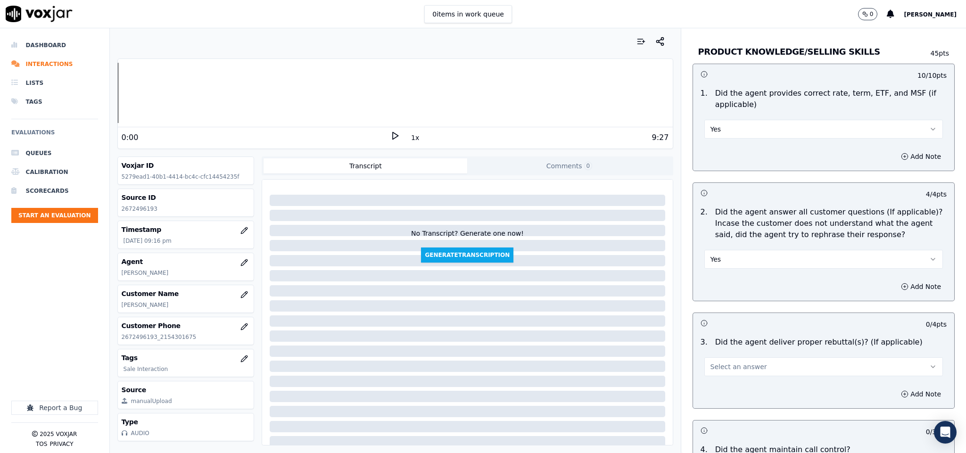
scroll to position [1361, 0]
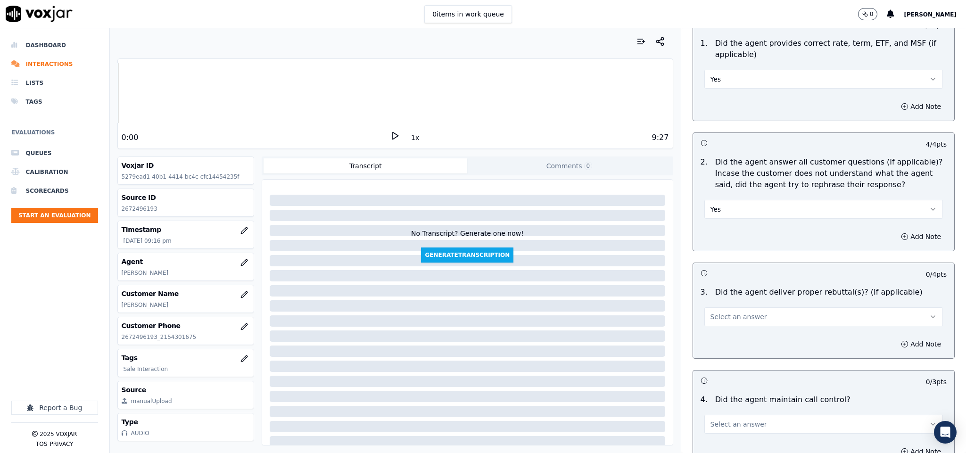
click at [714, 312] on span "Select an answer" at bounding box center [738, 316] width 57 height 9
click at [715, 326] on div "Yes" at bounding box center [801, 331] width 216 height 15
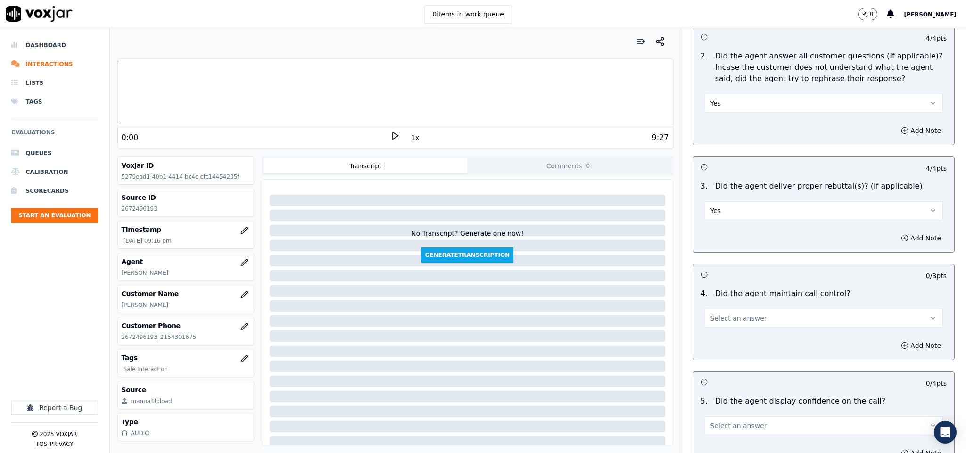
scroll to position [1597, 0]
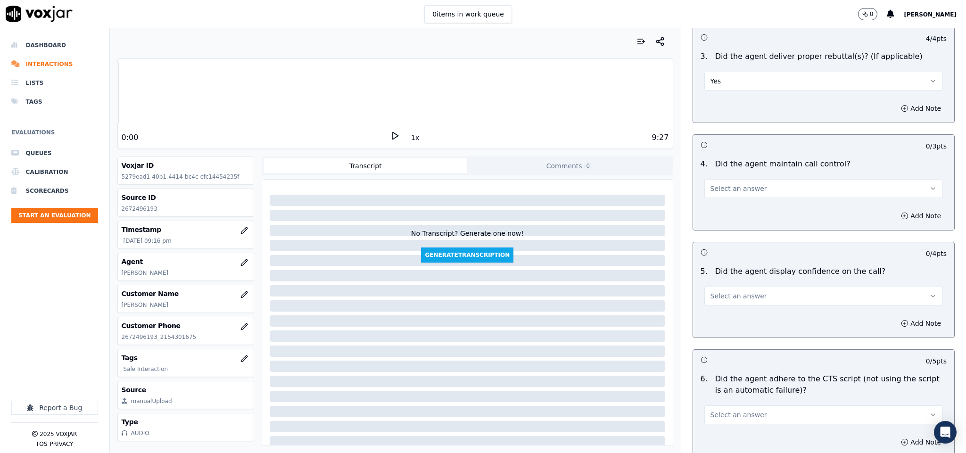
click at [711, 186] on span "Select an answer" at bounding box center [738, 188] width 57 height 9
click at [710, 200] on div "Yes" at bounding box center [801, 204] width 216 height 15
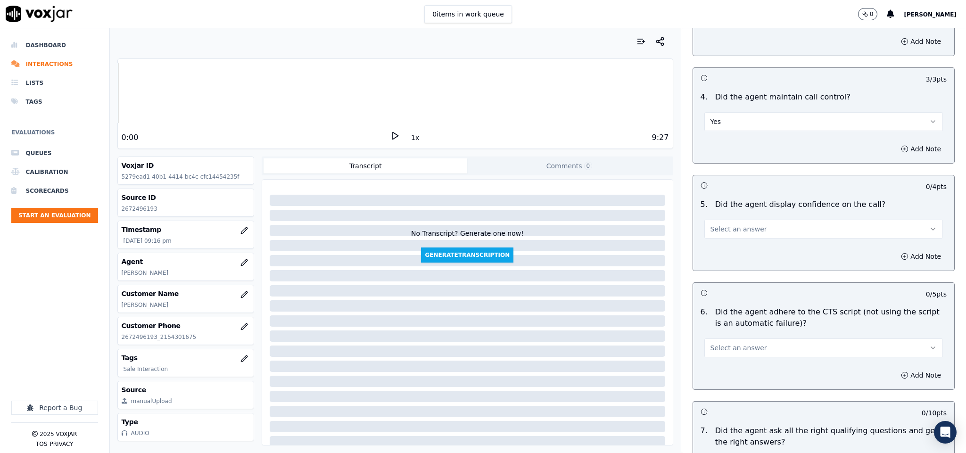
scroll to position [1715, 0]
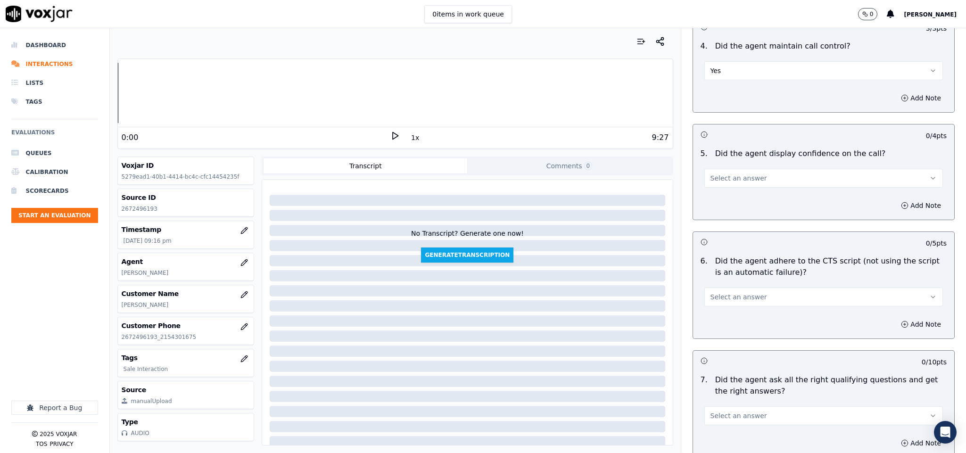
click at [710, 177] on span "Select an answer" at bounding box center [738, 177] width 57 height 9
click at [708, 190] on div "Yes" at bounding box center [801, 194] width 216 height 15
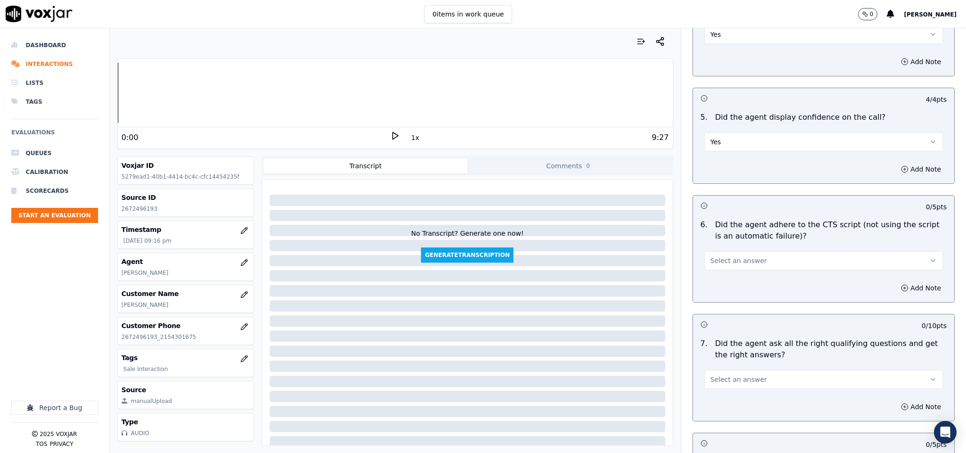
scroll to position [1833, 0]
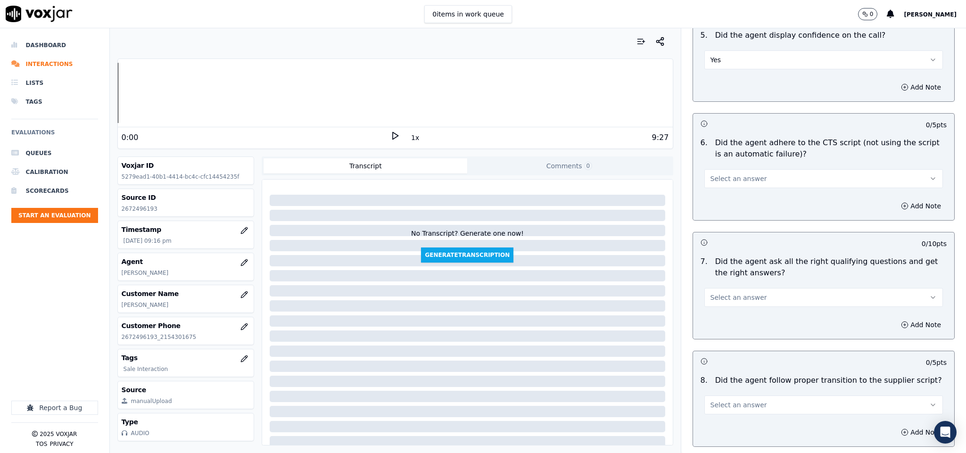
click at [721, 174] on span "Select an answer" at bounding box center [738, 178] width 57 height 9
click at [721, 190] on div "Yes" at bounding box center [801, 195] width 216 height 15
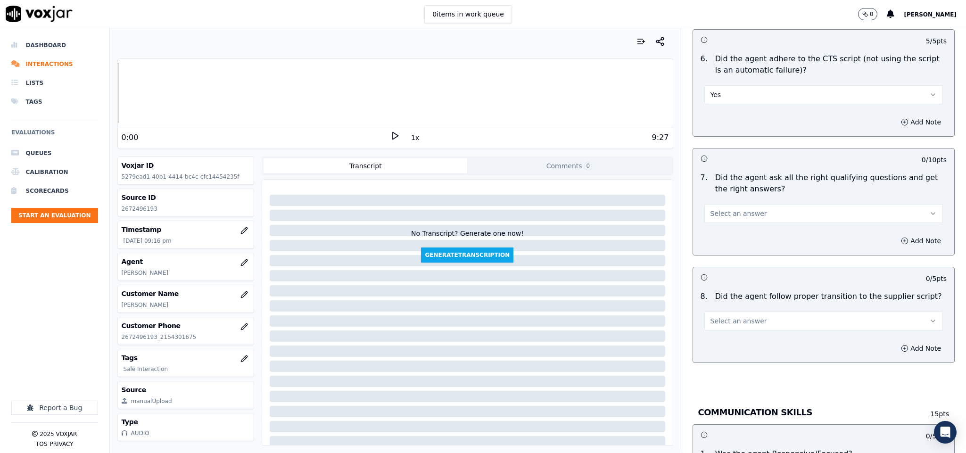
scroll to position [1950, 0]
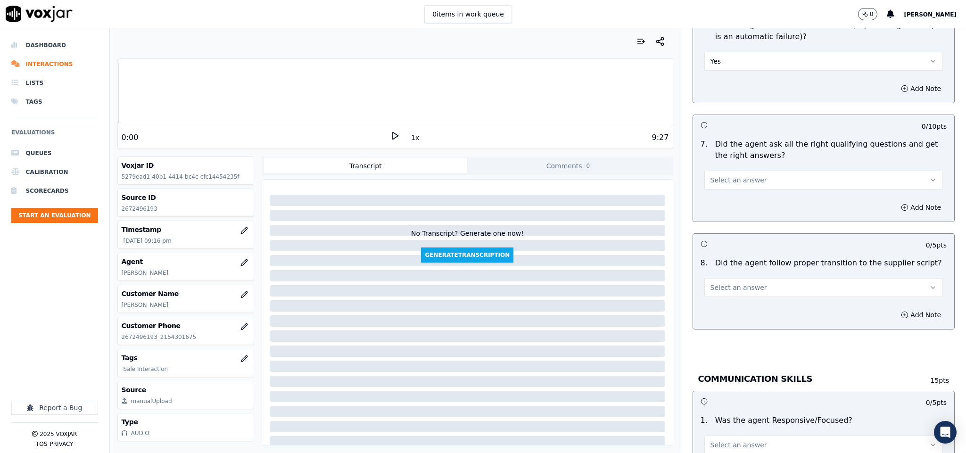
click at [718, 180] on span "Select an answer" at bounding box center [738, 179] width 57 height 9
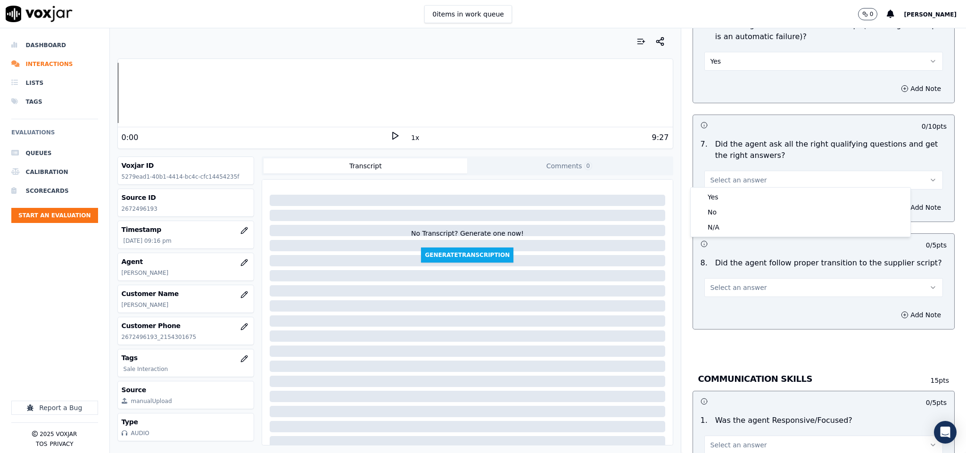
click at [718, 190] on div "Yes" at bounding box center [801, 197] width 216 height 15
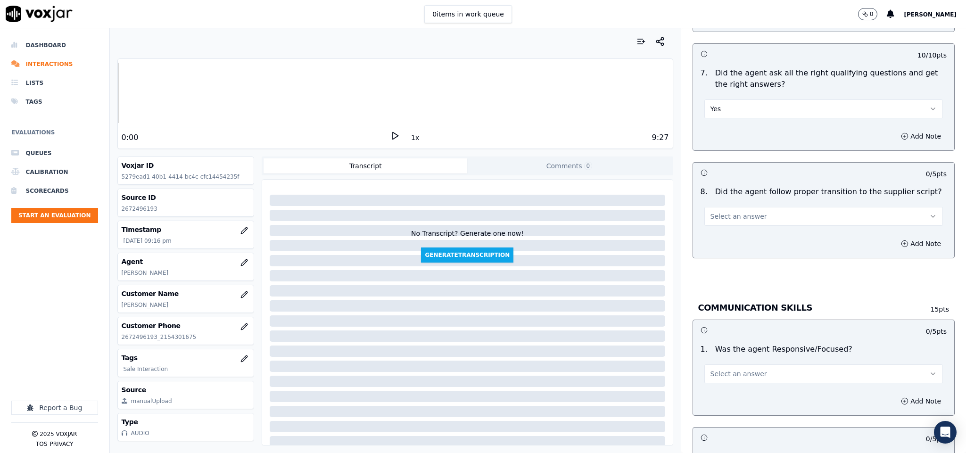
scroll to position [2068, 0]
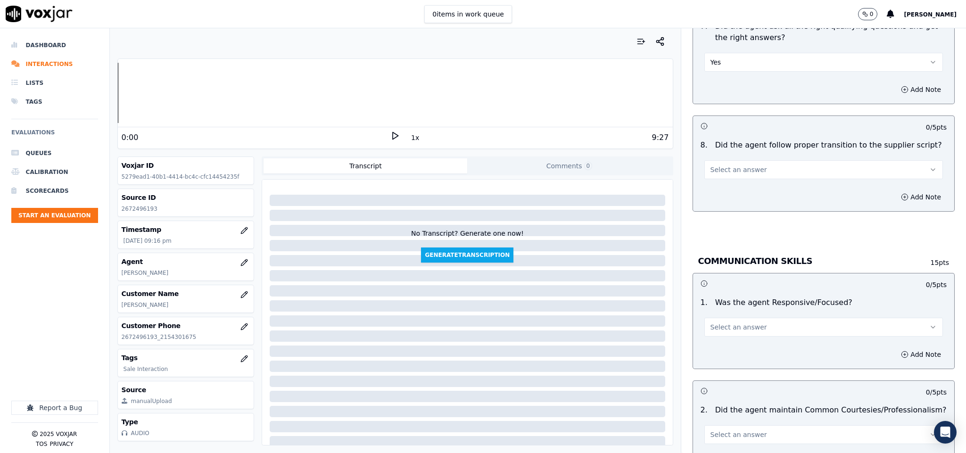
click at [710, 169] on span "Select an answer" at bounding box center [738, 169] width 57 height 9
click at [708, 190] on div "Yes" at bounding box center [801, 187] width 216 height 15
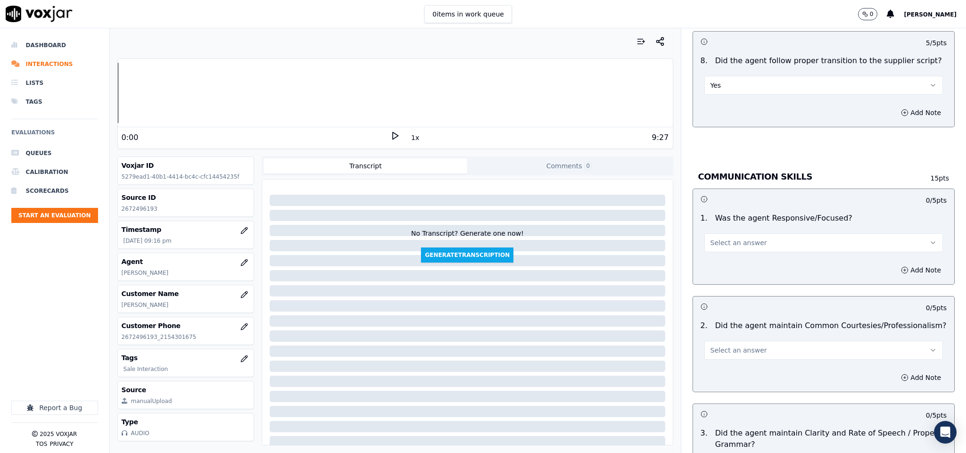
scroll to position [2187, 0]
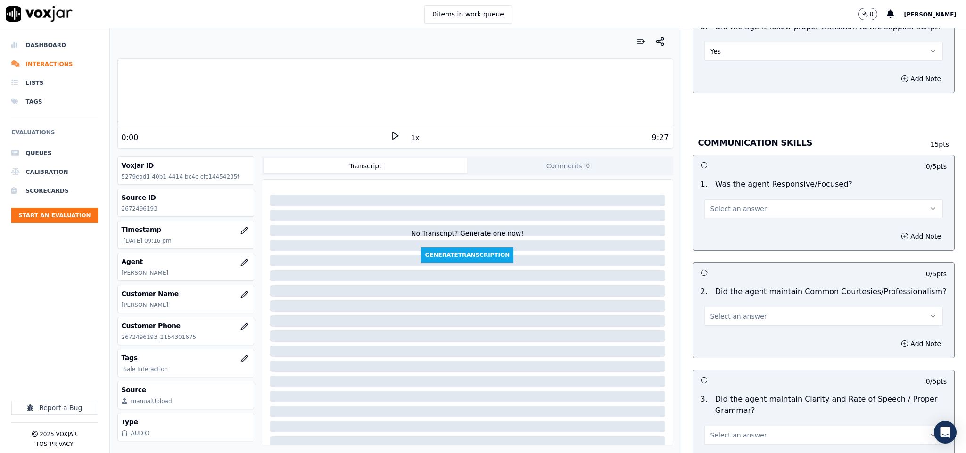
click at [711, 204] on span "Select an answer" at bounding box center [738, 208] width 57 height 9
click at [719, 223] on div "Yes" at bounding box center [801, 226] width 216 height 15
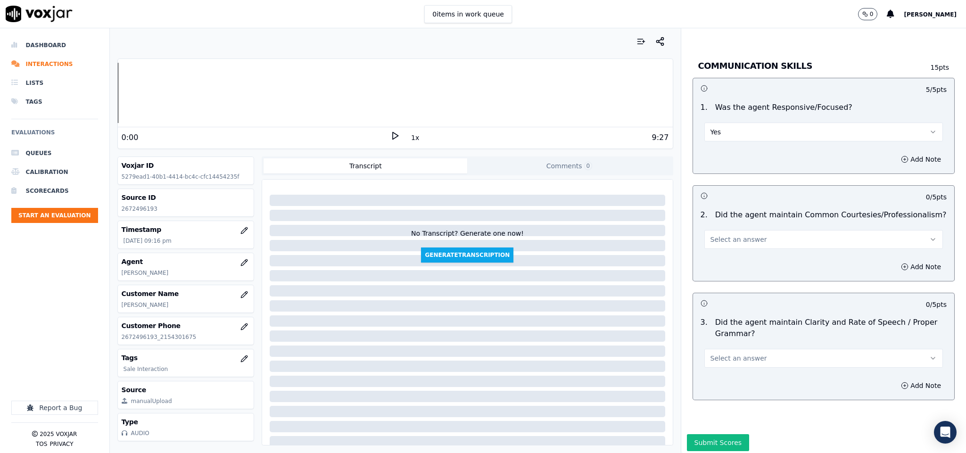
scroll to position [2296, 0]
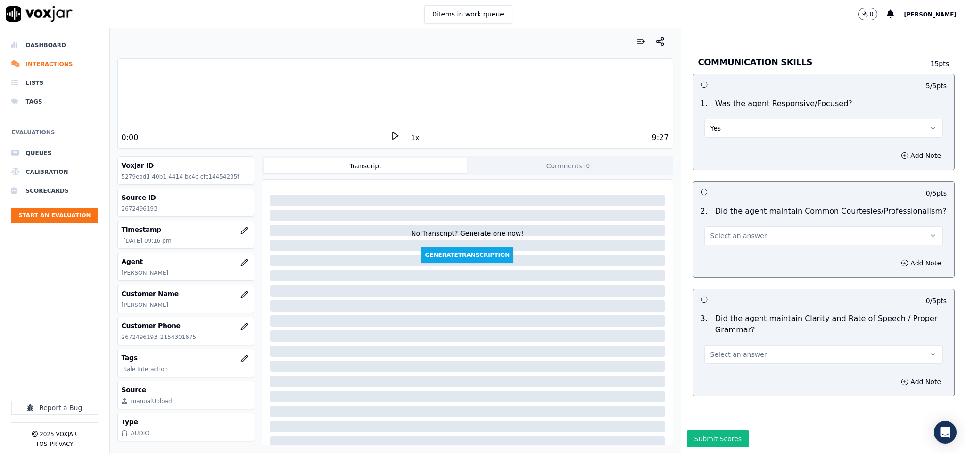
click at [710, 231] on span "Select an answer" at bounding box center [738, 235] width 57 height 9
click at [712, 221] on div "Yes" at bounding box center [801, 224] width 216 height 15
click at [718, 350] on span "Select an answer" at bounding box center [738, 354] width 57 height 9
click at [719, 354] on div "No" at bounding box center [801, 359] width 216 height 15
click at [714, 345] on button "No" at bounding box center [823, 354] width 239 height 19
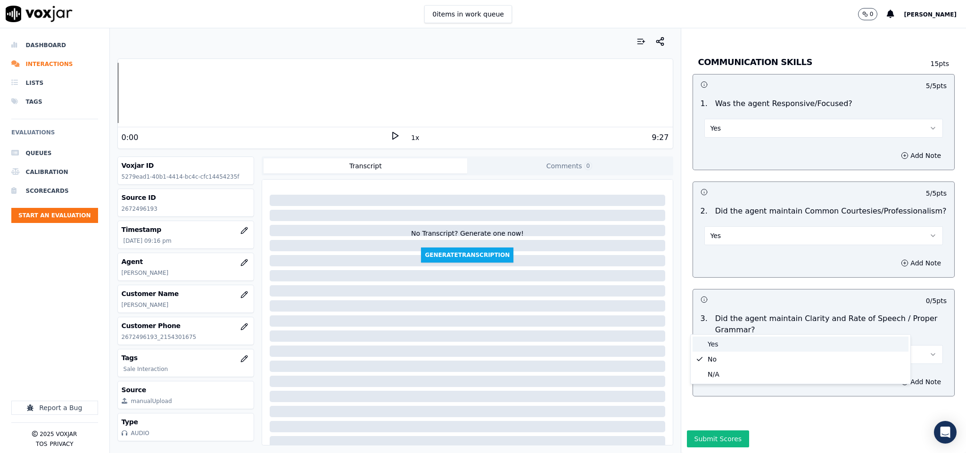
click at [714, 344] on div "Yes" at bounding box center [801, 344] width 216 height 15
click at [694, 402] on button "Submit Scores" at bounding box center [718, 438] width 63 height 17
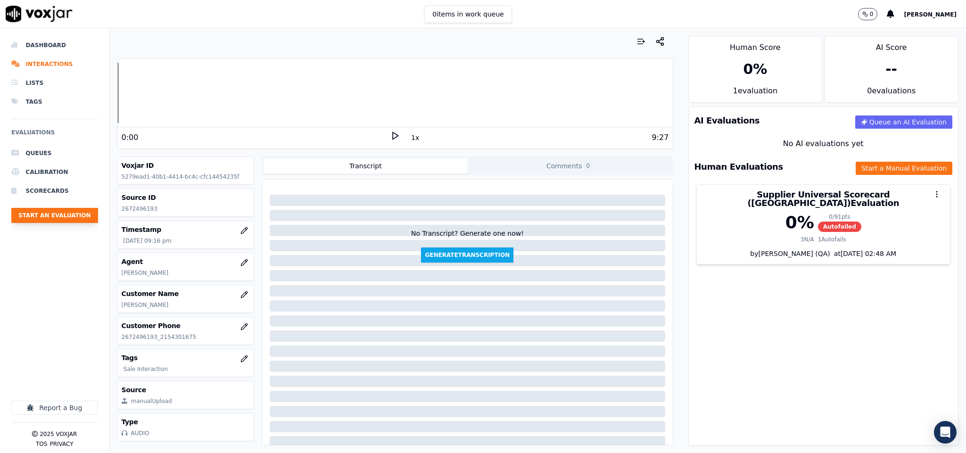
click at [58, 211] on button "Start an Evaluation" at bounding box center [54, 215] width 87 height 15
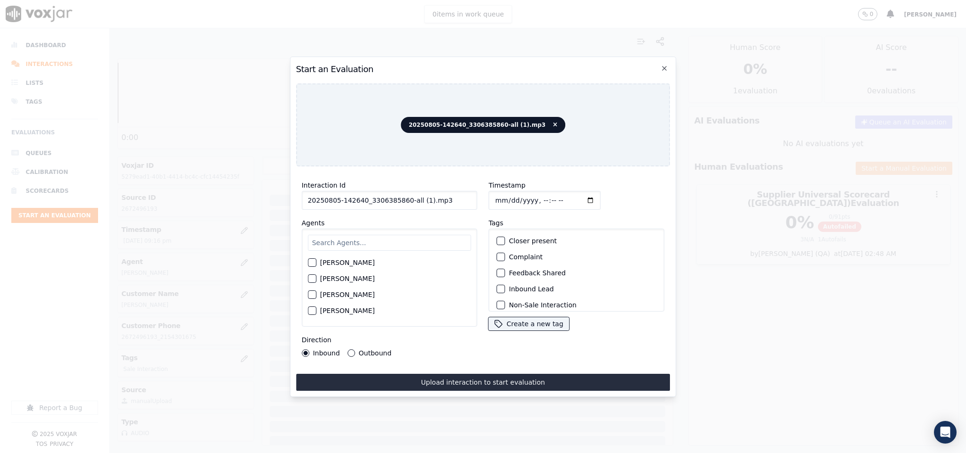
click at [356, 204] on input "20250805-142640_3306385860-all (1).mp3" at bounding box center [390, 200] width 176 height 19
paste input "3306385860"
type input "3306385860"
click at [508, 194] on input "Timestamp" at bounding box center [545, 200] width 112 height 19
type input "[DATE]T21:19"
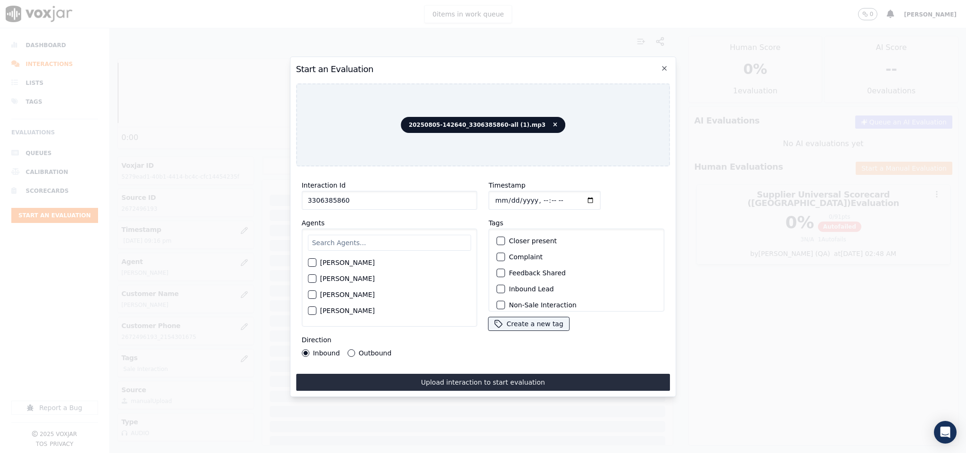
click at [379, 240] on input "text" at bounding box center [390, 243] width 164 height 16
type input "Davi"
click at [352, 262] on label "[PERSON_NAME]" at bounding box center [347, 265] width 55 height 7
click at [316, 261] on button "[PERSON_NAME]" at bounding box center [312, 265] width 8 height 8
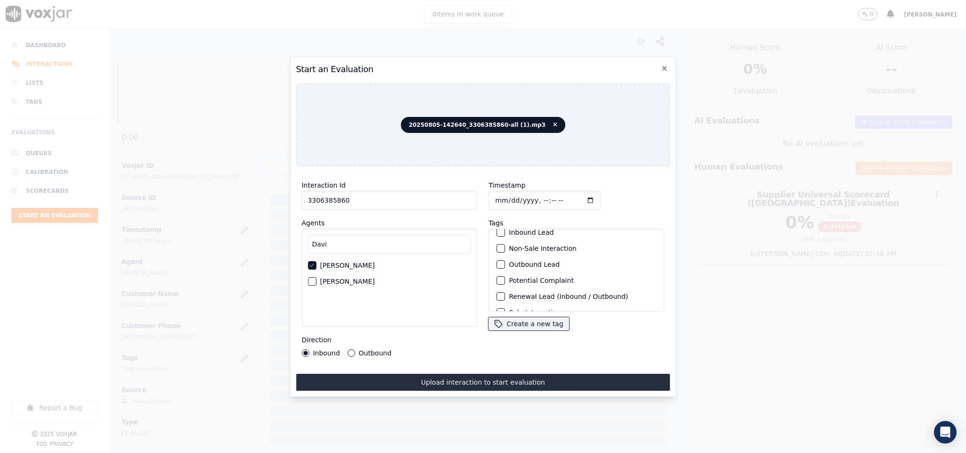
scroll to position [85, 0]
click at [514, 296] on label "Sale Interaction" at bounding box center [535, 299] width 52 height 7
click at [505, 295] on button "Sale Interaction" at bounding box center [501, 299] width 8 height 8
click at [365, 350] on label "Outbound" at bounding box center [375, 353] width 33 height 7
click at [355, 350] on button "Outbound" at bounding box center [351, 353] width 8 height 8
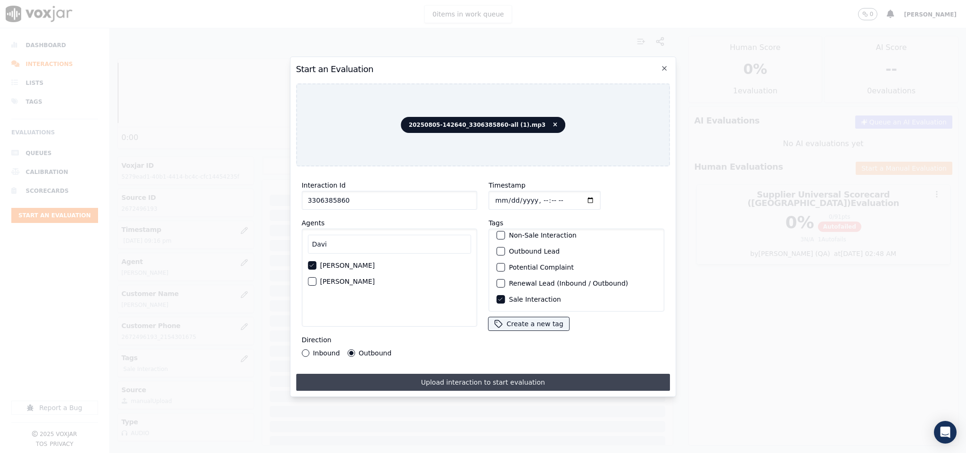
click at [388, 374] on button "Upload interaction to start evaluation" at bounding box center [483, 382] width 374 height 17
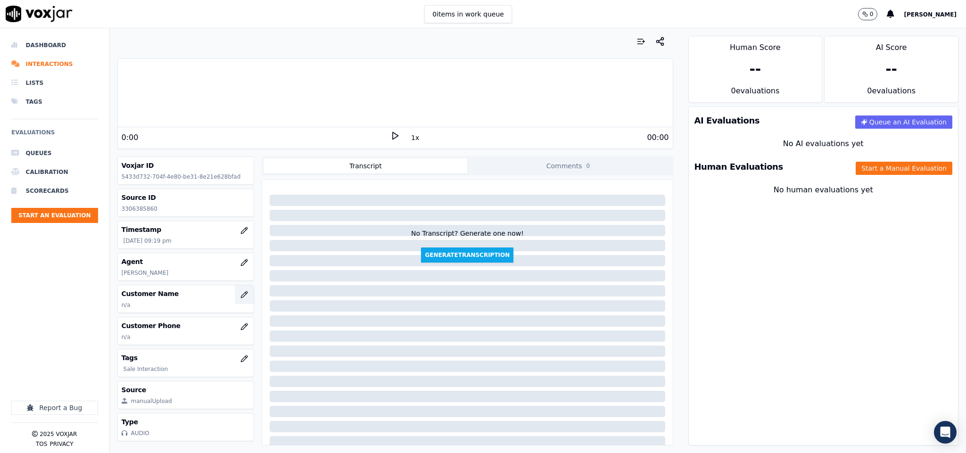
click at [235, 301] on button "button" at bounding box center [244, 294] width 19 height 19
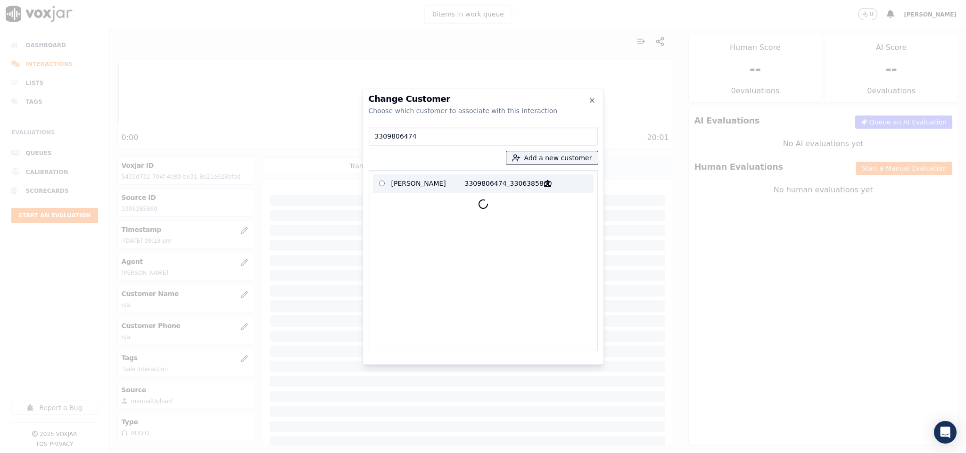
type input "3309806474"
click at [429, 187] on p "[PERSON_NAME]" at bounding box center [428, 183] width 74 height 15
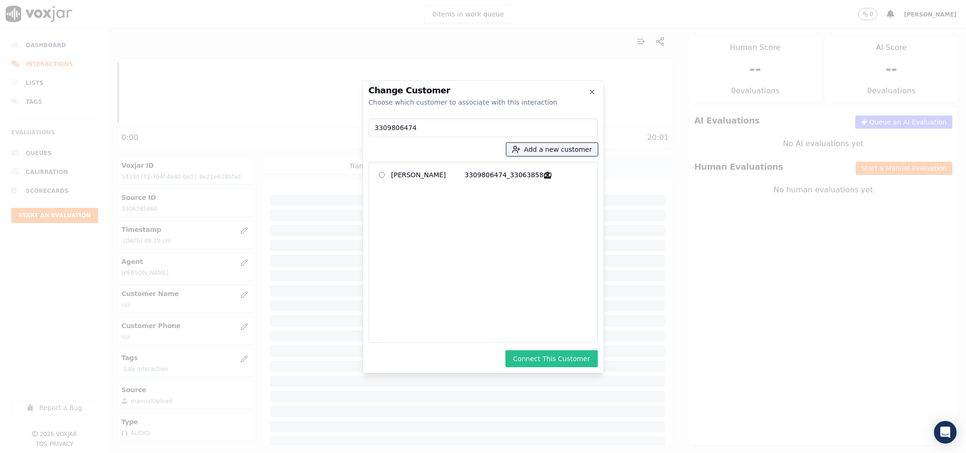
click at [540, 358] on button "Connect This Customer" at bounding box center [551, 358] width 92 height 17
click at [858, 169] on button "Start a Manual Evaluation" at bounding box center [904, 168] width 97 height 13
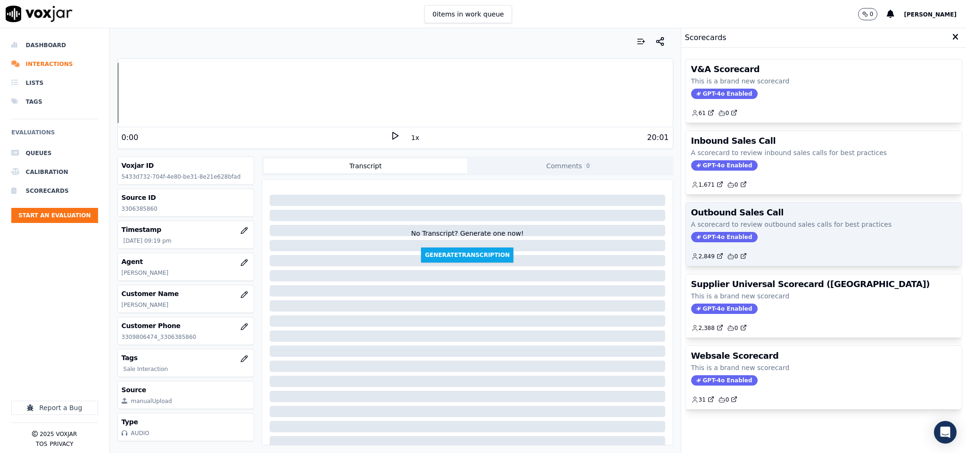
scroll to position [27, 0]
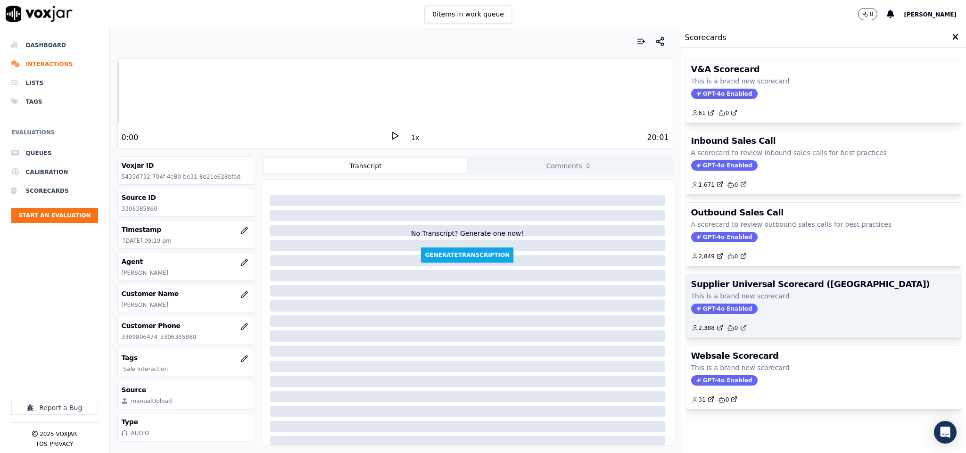
click at [782, 291] on p "This is a brand new scorecard" at bounding box center [823, 295] width 265 height 9
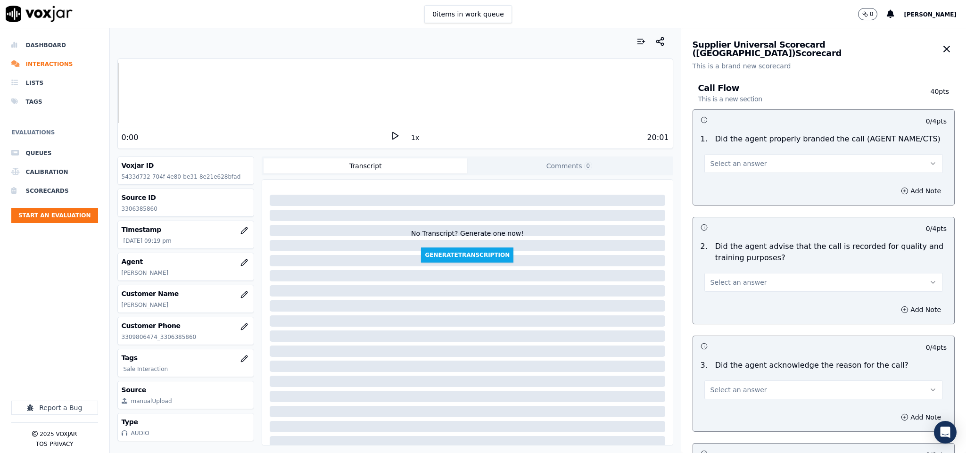
click at [770, 165] on button "Select an answer" at bounding box center [823, 163] width 239 height 19
click at [735, 187] on div "Yes" at bounding box center [801, 185] width 216 height 15
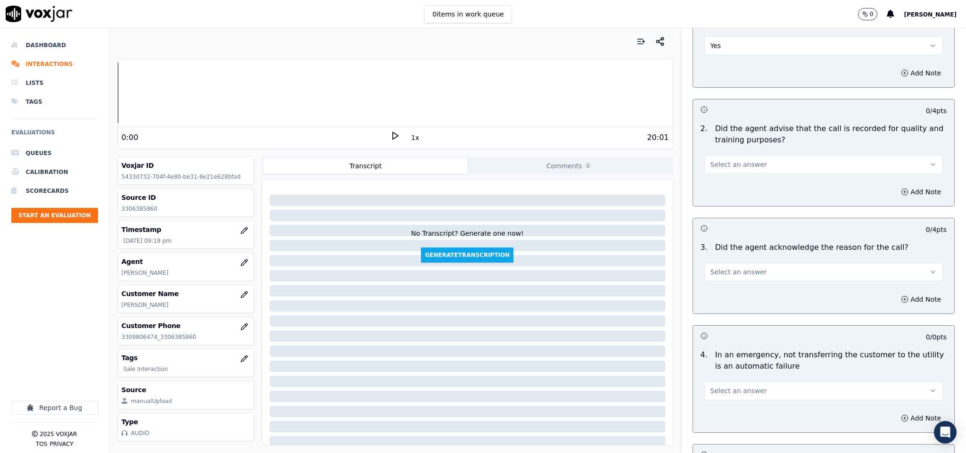
click at [719, 163] on span "Select an answer" at bounding box center [738, 164] width 57 height 9
click at [722, 186] on div "Yes" at bounding box center [801, 186] width 216 height 15
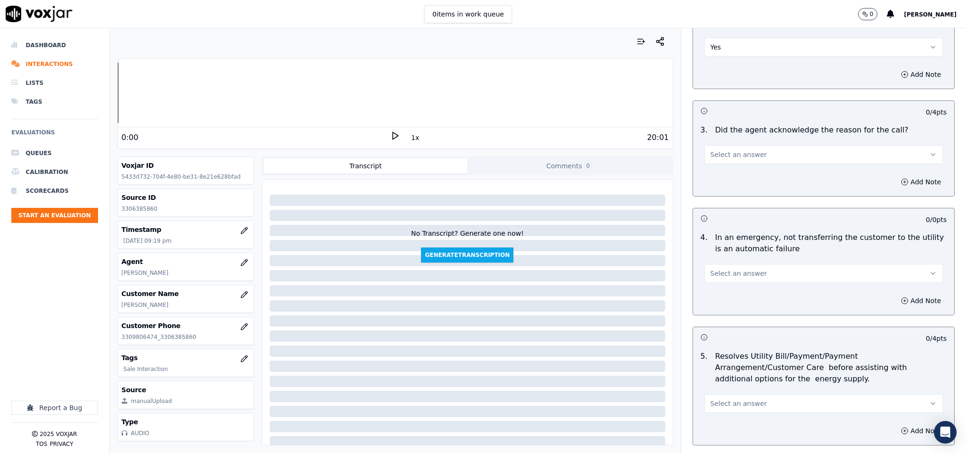
drag, startPoint x: 724, startPoint y: 156, endPoint x: 725, endPoint y: 163, distance: 7.1
click at [724, 157] on span "Select an answer" at bounding box center [738, 154] width 57 height 9
click at [729, 178] on div "Yes" at bounding box center [801, 176] width 216 height 15
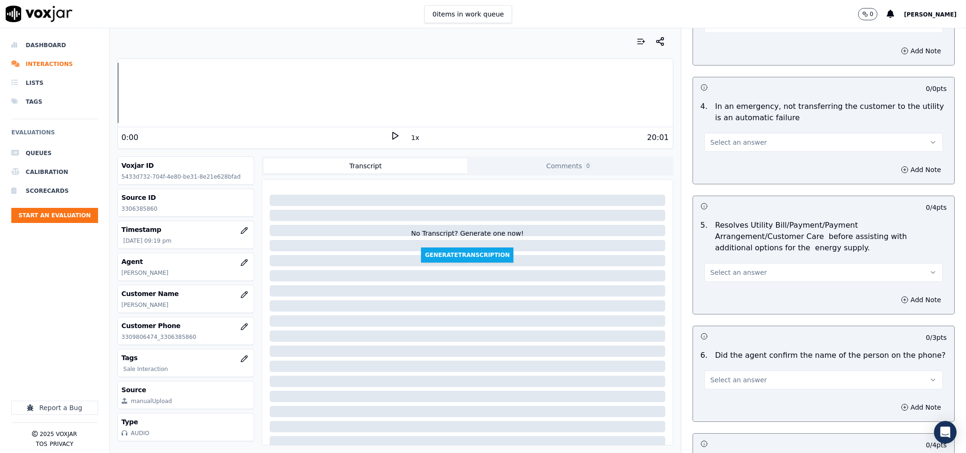
scroll to position [471, 0]
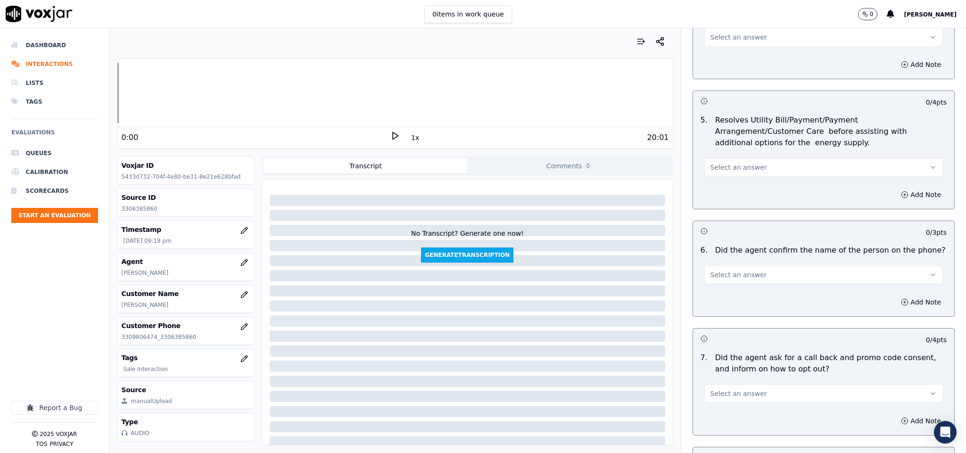
click at [722, 41] on span "Select an answer" at bounding box center [738, 37] width 57 height 9
click at [736, 91] on div "N/A" at bounding box center [801, 90] width 216 height 15
click at [723, 165] on span "Select an answer" at bounding box center [738, 167] width 57 height 9
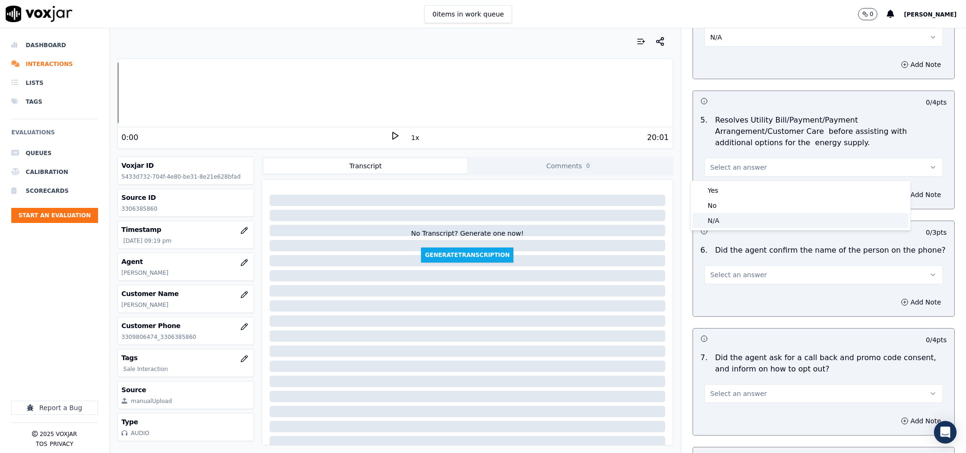
click at [732, 218] on div "N/A" at bounding box center [801, 220] width 216 height 15
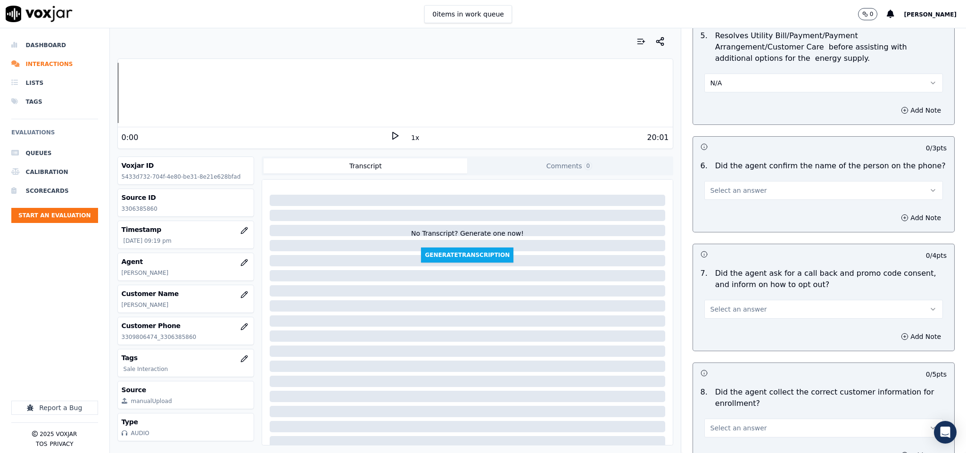
scroll to position [589, 0]
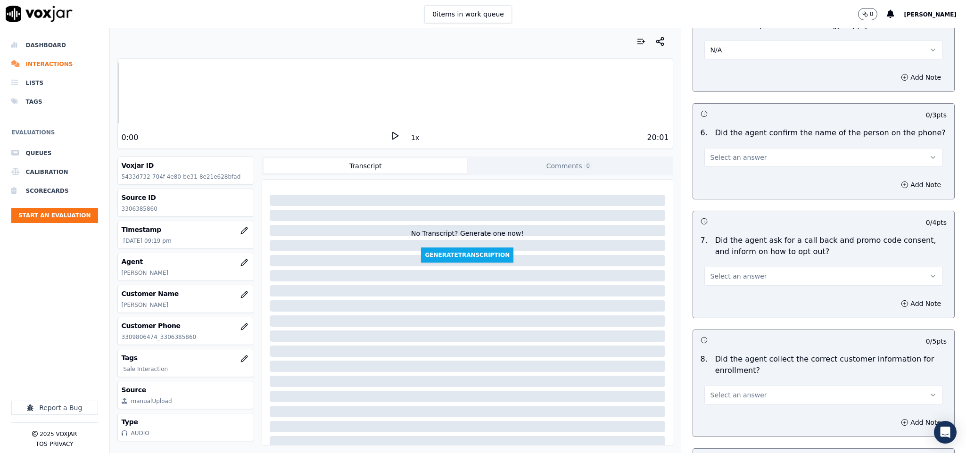
click at [713, 161] on span "Select an answer" at bounding box center [738, 157] width 57 height 9
click at [723, 185] on div "Yes" at bounding box center [801, 180] width 216 height 15
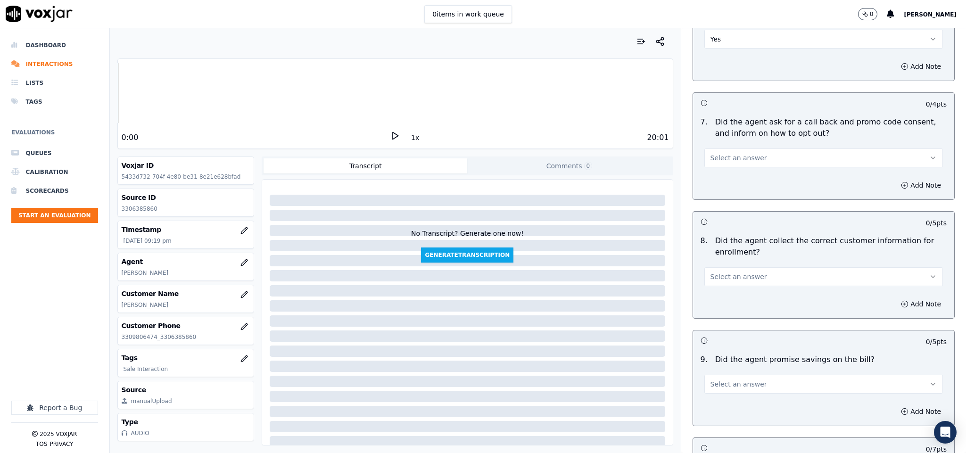
click at [739, 148] on div "Select an answer" at bounding box center [824, 153] width 254 height 28
click at [738, 162] on span "Select an answer" at bounding box center [738, 157] width 57 height 9
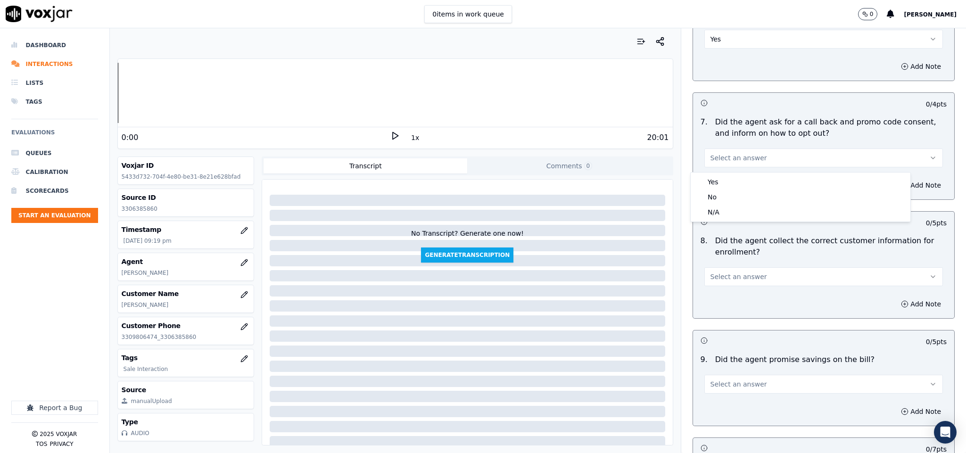
click at [732, 173] on div "Yes No N/A" at bounding box center [801, 197] width 220 height 49
click at [731, 182] on div "Yes" at bounding box center [801, 181] width 216 height 15
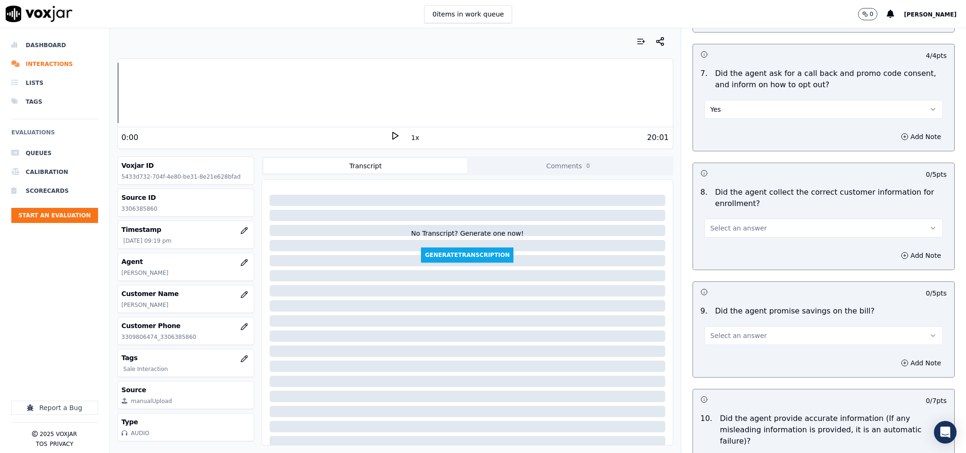
scroll to position [825, 0]
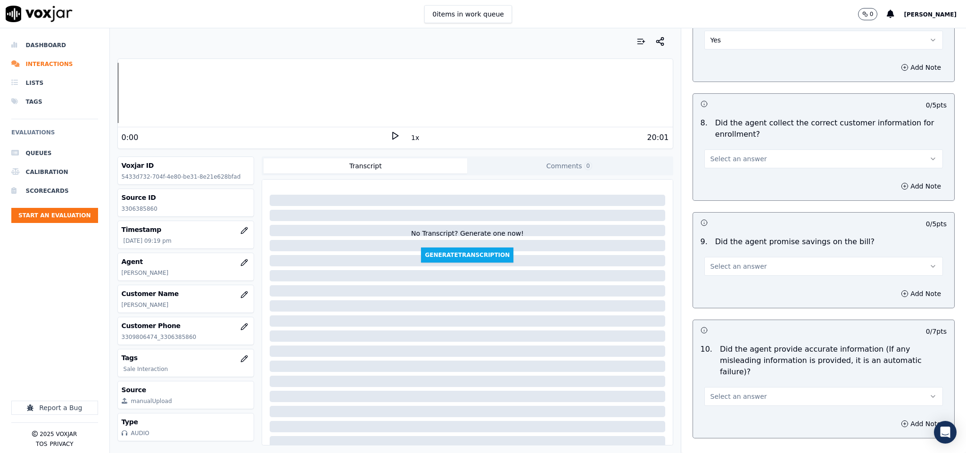
drag, startPoint x: 727, startPoint y: 153, endPoint x: 723, endPoint y: 167, distance: 14.8
click at [727, 154] on button "Select an answer" at bounding box center [823, 158] width 239 height 19
click at [721, 177] on div "Yes" at bounding box center [801, 182] width 216 height 15
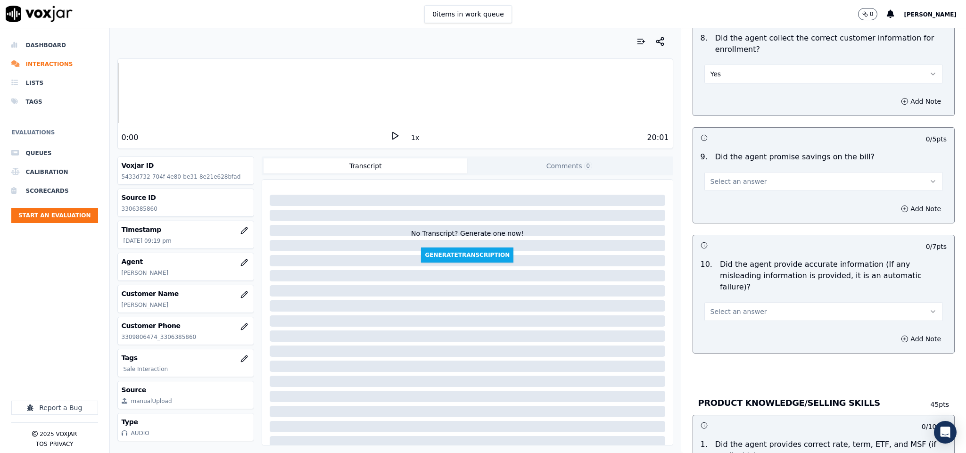
scroll to position [942, 0]
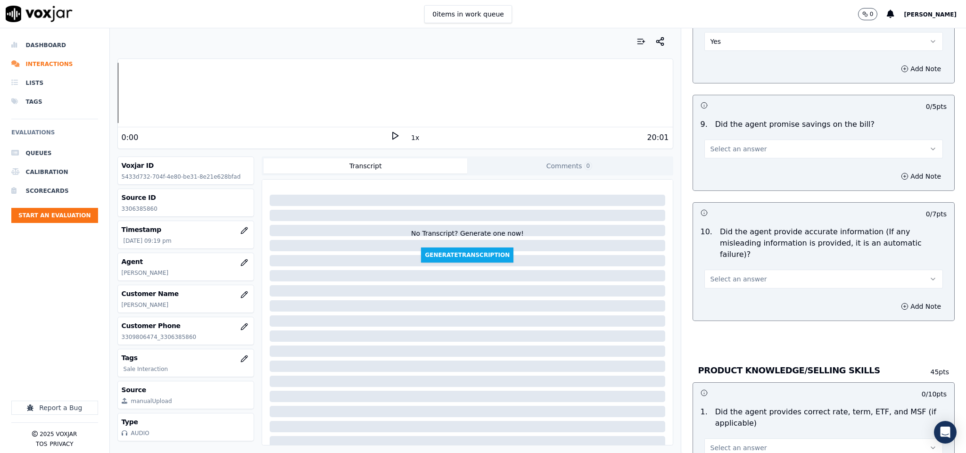
click at [720, 169] on div "Add Note" at bounding box center [824, 176] width 262 height 28
click at [725, 157] on button "Select an answer" at bounding box center [823, 149] width 239 height 19
click at [720, 201] on div "N/A" at bounding box center [801, 203] width 216 height 15
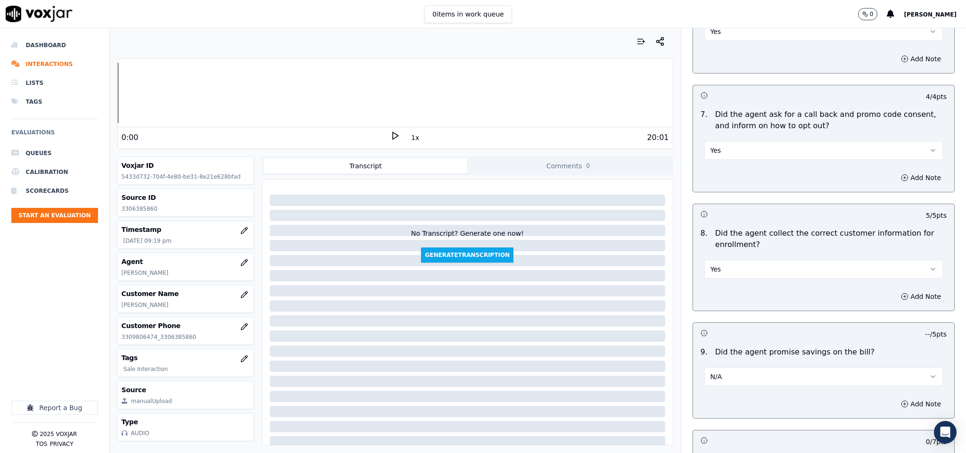
scroll to position [707, 0]
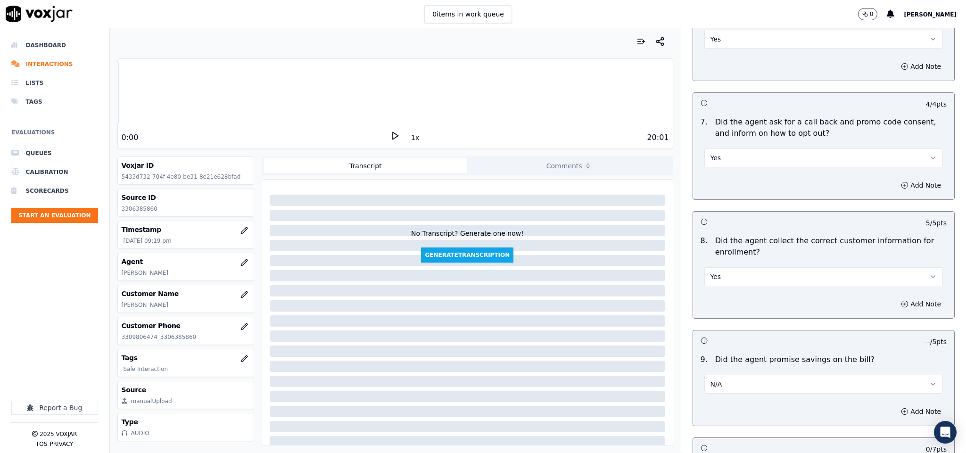
click at [733, 282] on button "Yes" at bounding box center [823, 276] width 239 height 19
click at [722, 317] on div "No" at bounding box center [801, 316] width 216 height 15
click at [858, 302] on button "Add Note" at bounding box center [920, 303] width 51 height 13
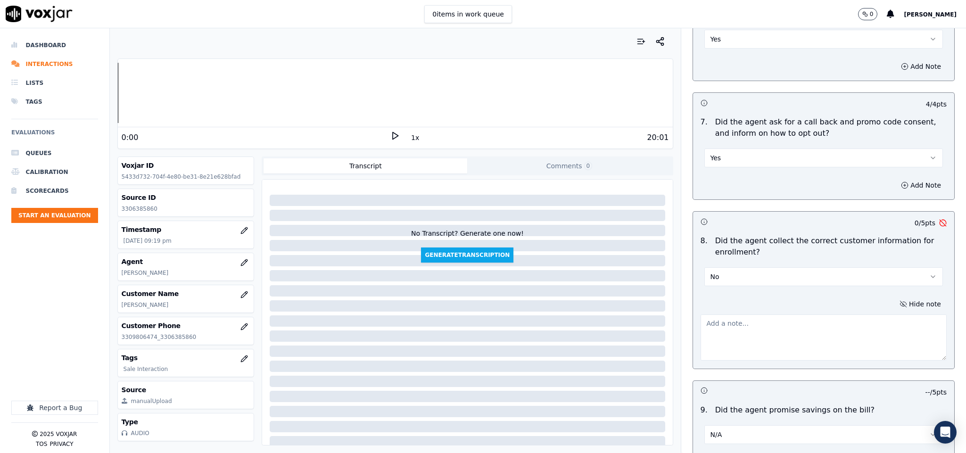
click at [753, 324] on textarea at bounding box center [824, 337] width 247 height 46
paste textarea "3309806474"
type textarea "3309806474"
click at [725, 322] on textarea "To enrich screen reader interactions, please activate Accessibility in Grammarl…" at bounding box center [824, 337] width 247 height 46
paste textarea "Agent failed to take the account number from the CX"
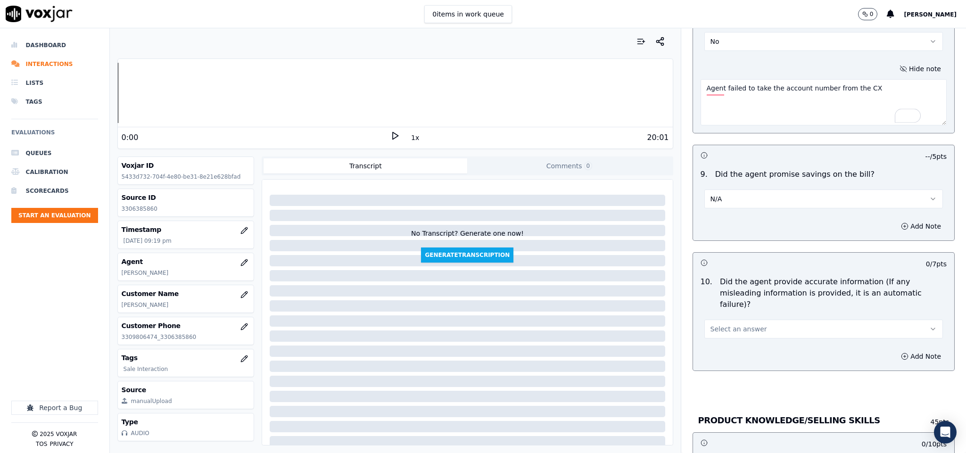
scroll to position [1061, 0]
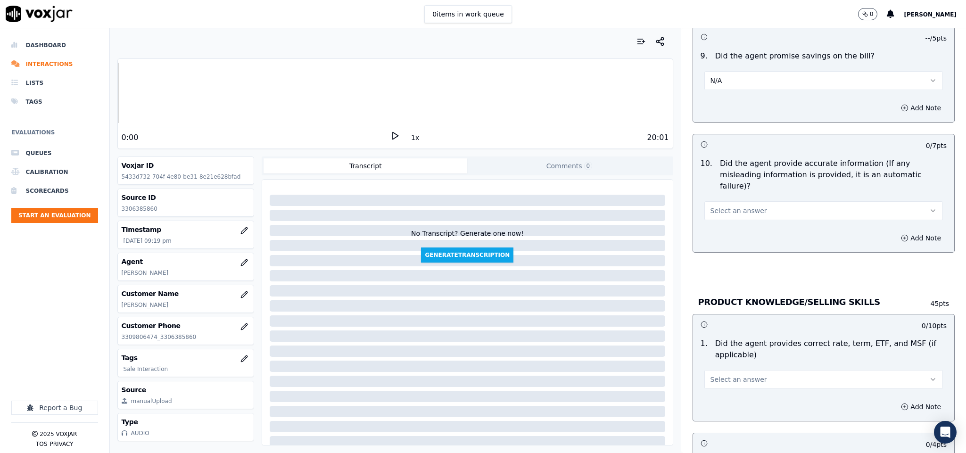
type textarea "Agent failed to take the account number from the CX"
click at [713, 207] on span "Select an answer" at bounding box center [738, 210] width 57 height 9
click at [713, 223] on div "Yes" at bounding box center [801, 224] width 216 height 15
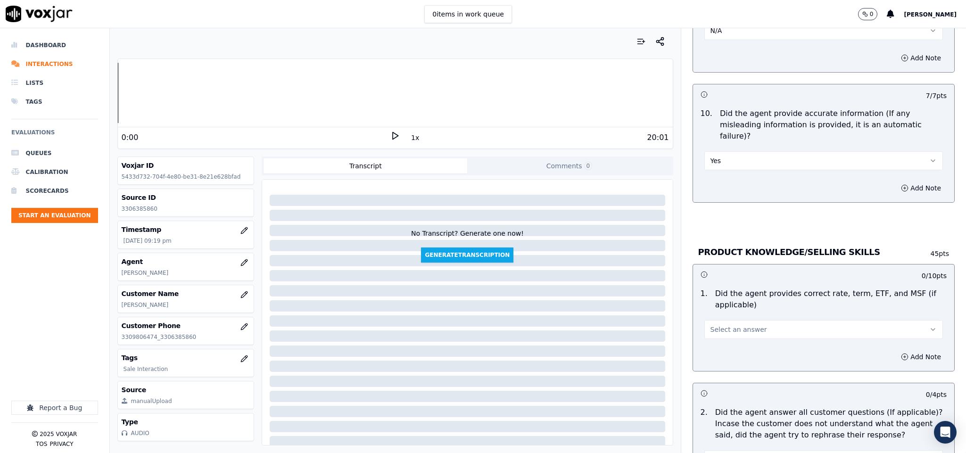
scroll to position [1179, 0]
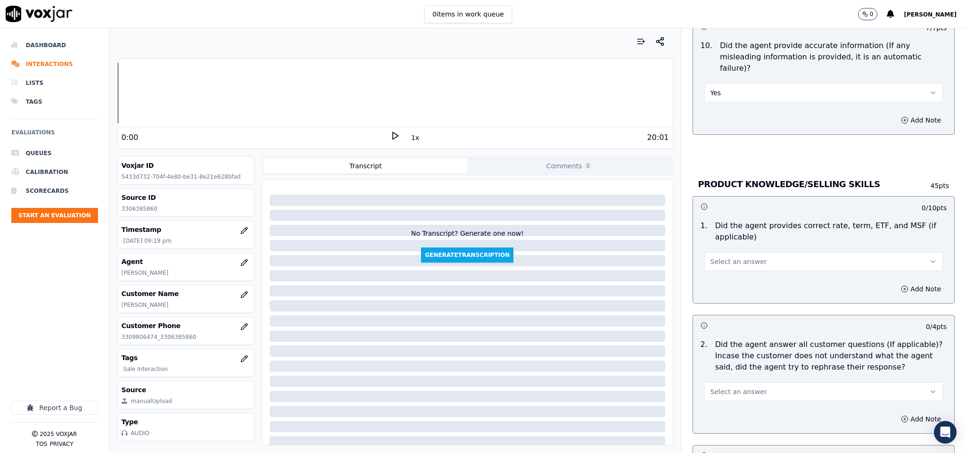
click at [713, 257] on span "Select an answer" at bounding box center [738, 261] width 57 height 9
click at [714, 273] on div "Yes" at bounding box center [801, 276] width 216 height 15
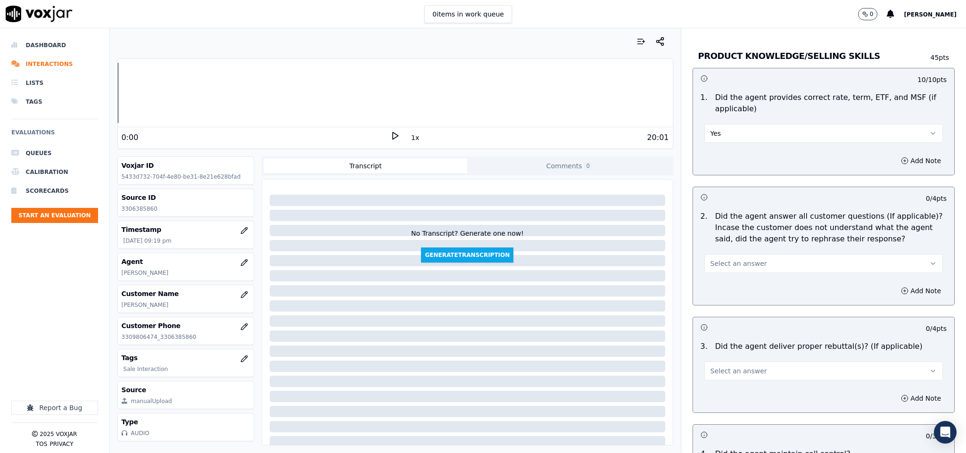
scroll to position [1414, 0]
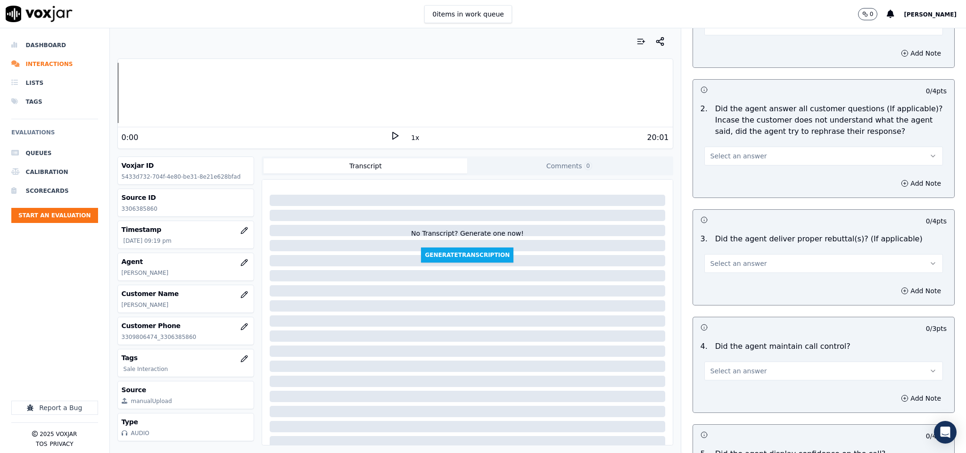
click at [713, 151] on span "Select an answer" at bounding box center [738, 155] width 57 height 9
click at [710, 170] on div "Yes" at bounding box center [801, 171] width 216 height 15
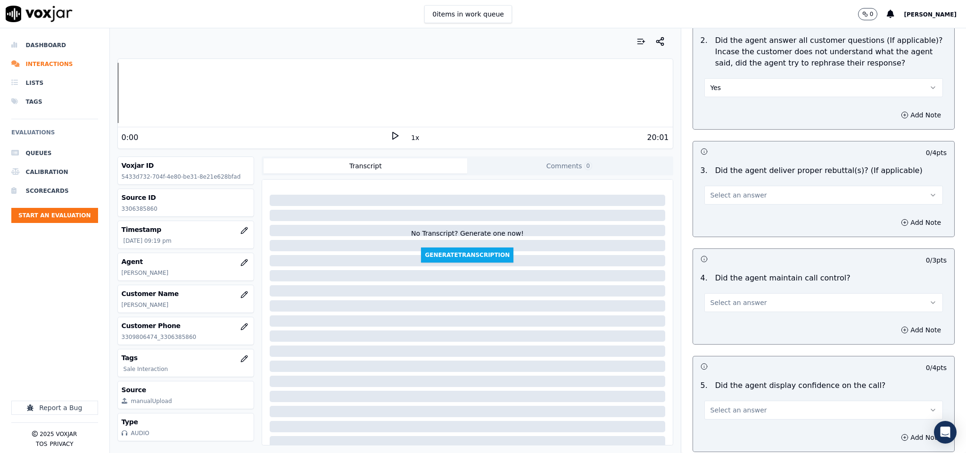
scroll to position [1532, 0]
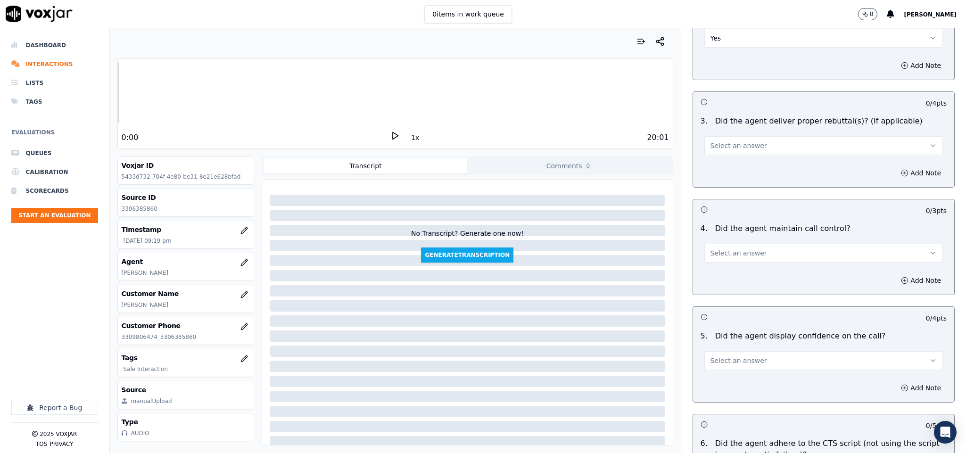
click at [726, 141] on span "Select an answer" at bounding box center [738, 145] width 57 height 9
click at [709, 158] on div "Yes" at bounding box center [801, 160] width 216 height 15
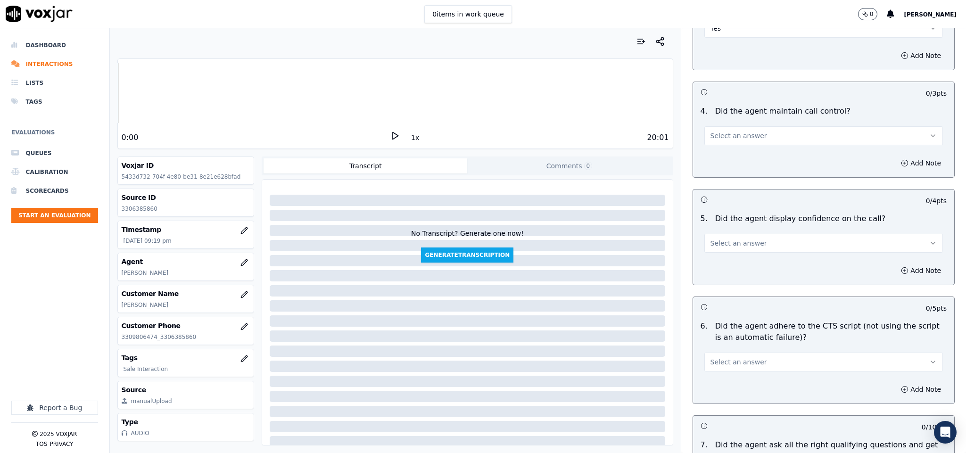
click at [709, 139] on button "Select an answer" at bounding box center [823, 135] width 239 height 19
click at [709, 146] on div "Yes" at bounding box center [801, 151] width 216 height 15
click at [715, 239] on span "Select an answer" at bounding box center [738, 243] width 57 height 9
click at [723, 256] on div "Yes" at bounding box center [801, 259] width 216 height 15
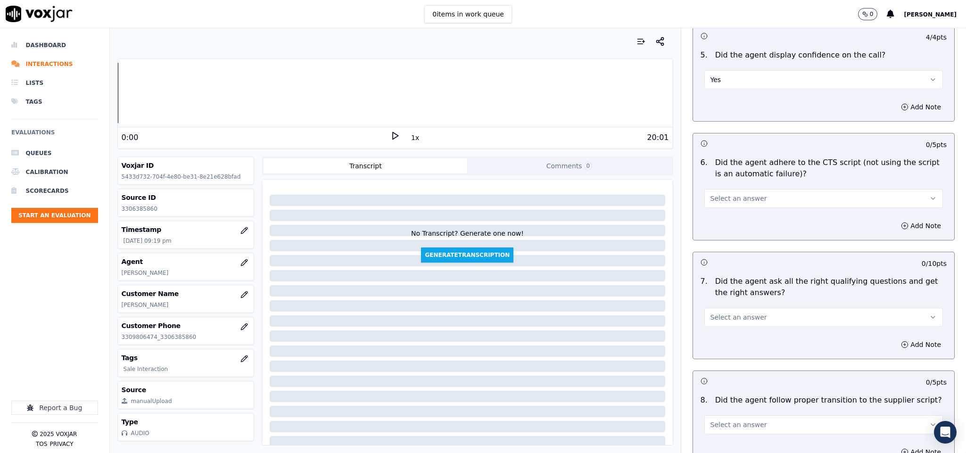
scroll to position [1768, 0]
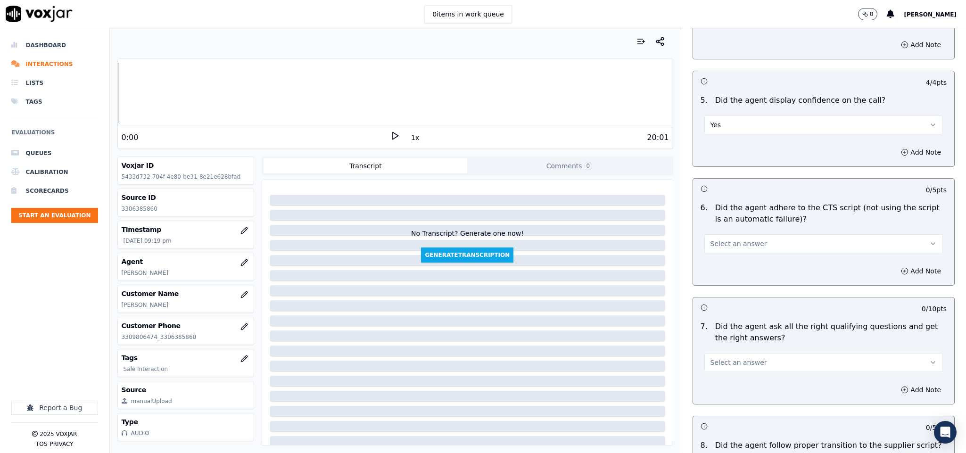
click at [717, 240] on span "Select an answer" at bounding box center [738, 243] width 57 height 9
click at [718, 265] on div "Yes" at bounding box center [801, 260] width 216 height 15
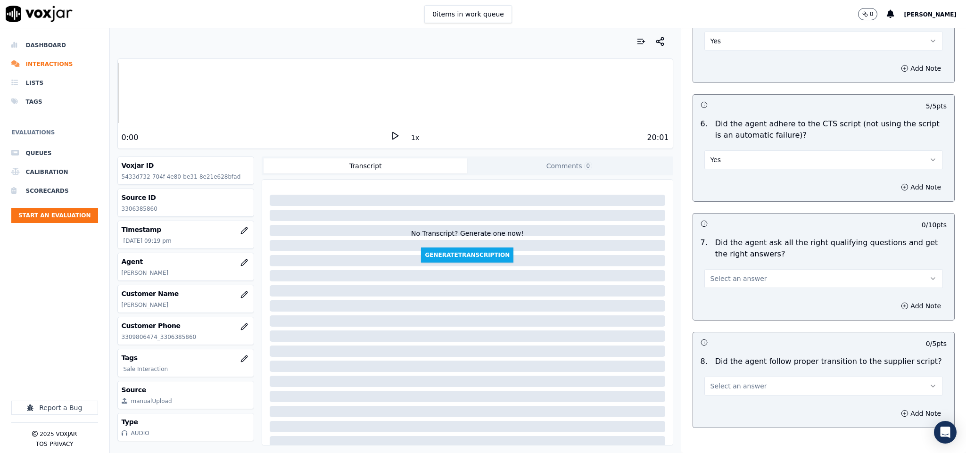
scroll to position [1886, 0]
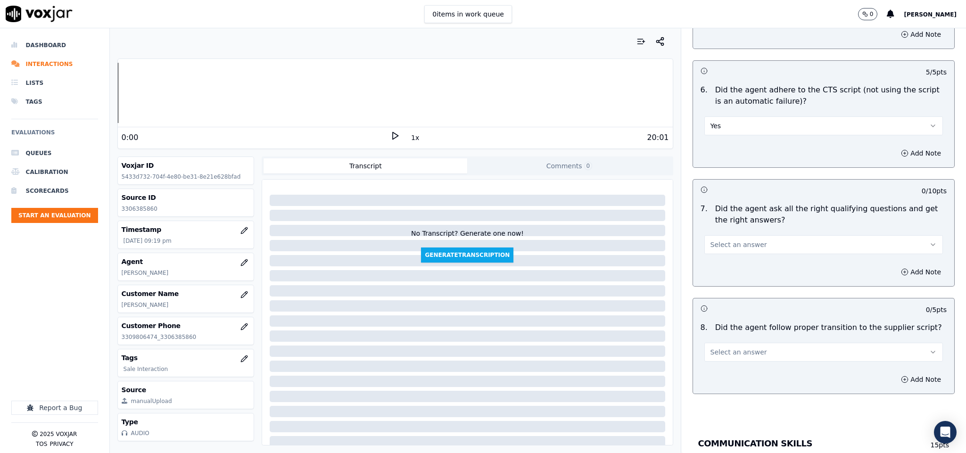
drag, startPoint x: 717, startPoint y: 236, endPoint x: 717, endPoint y: 249, distance: 13.2
click at [717, 240] on span "Select an answer" at bounding box center [738, 244] width 57 height 9
click at [718, 255] on div "Yes" at bounding box center [801, 261] width 216 height 15
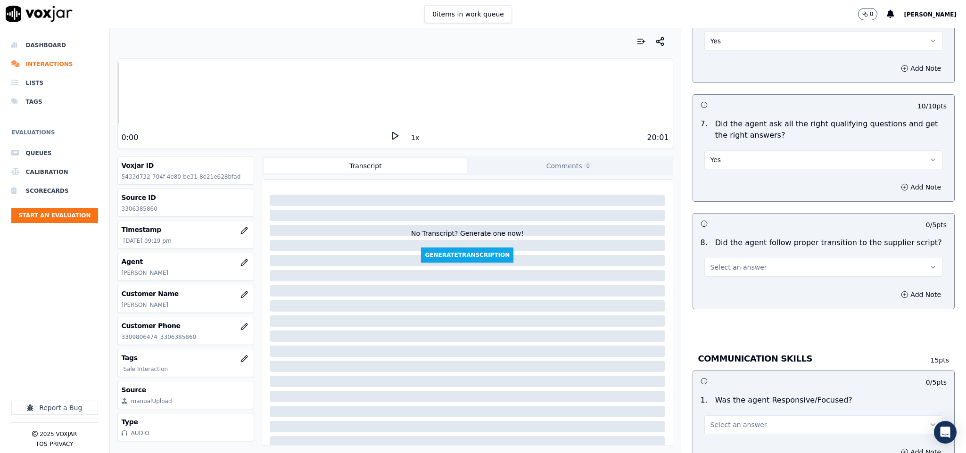
scroll to position [2003, 0]
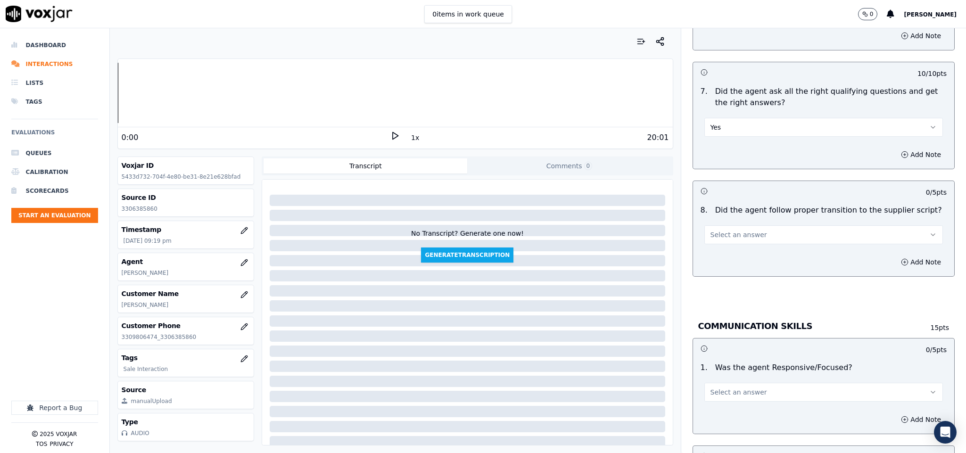
drag, startPoint x: 724, startPoint y: 223, endPoint x: 722, endPoint y: 237, distance: 13.4
click at [724, 225] on button "Select an answer" at bounding box center [823, 234] width 239 height 19
click at [722, 254] on div "Yes" at bounding box center [801, 252] width 216 height 15
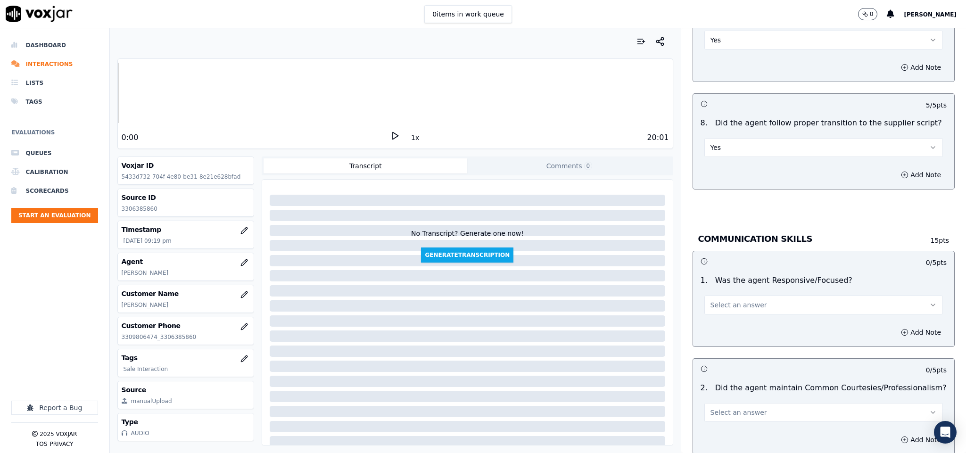
scroll to position [2122, 0]
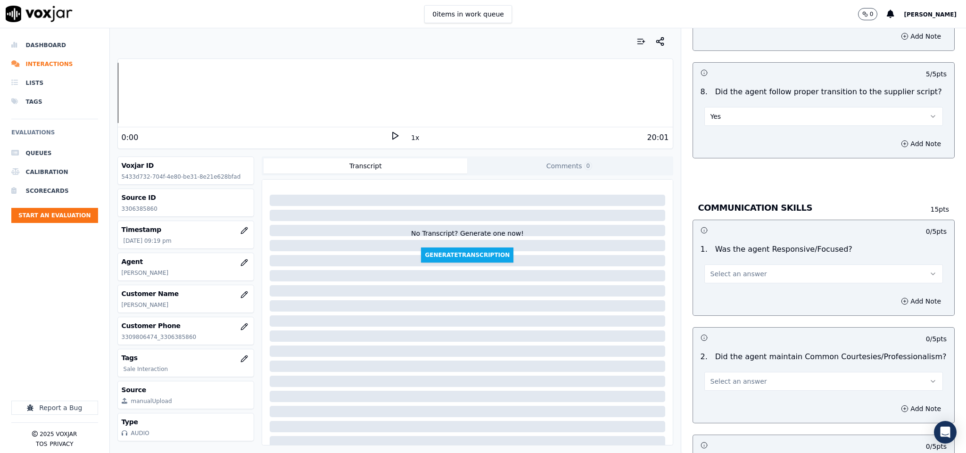
click at [718, 264] on button "Select an answer" at bounding box center [823, 273] width 239 height 19
click at [710, 286] on div "Yes" at bounding box center [801, 291] width 216 height 15
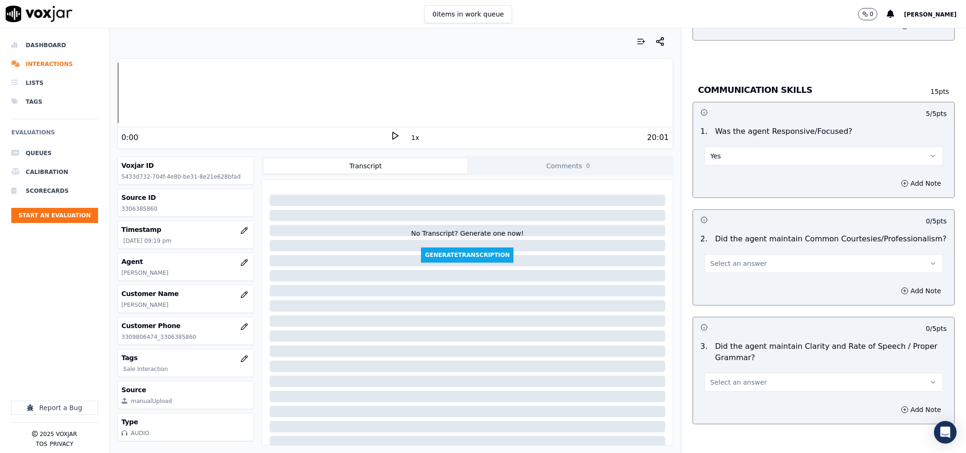
click at [727, 269] on button "Select an answer" at bounding box center [823, 263] width 239 height 19
click at [726, 285] on div "Yes" at bounding box center [801, 281] width 216 height 15
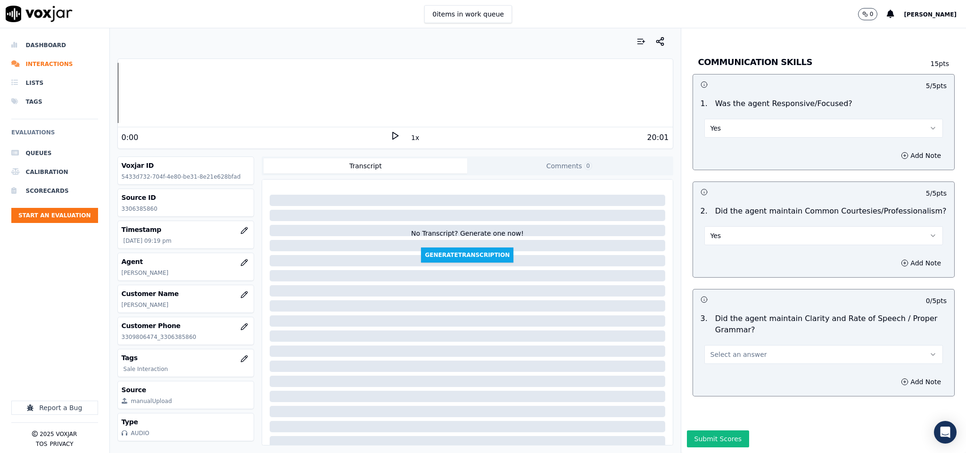
scroll to position [2296, 0]
click at [726, 350] on span "Select an answer" at bounding box center [738, 354] width 57 height 9
click at [722, 344] on div "Yes" at bounding box center [801, 344] width 216 height 15
click at [706, 402] on button "Submit Scores" at bounding box center [718, 438] width 63 height 17
